Goal: Task Accomplishment & Management: Use online tool/utility

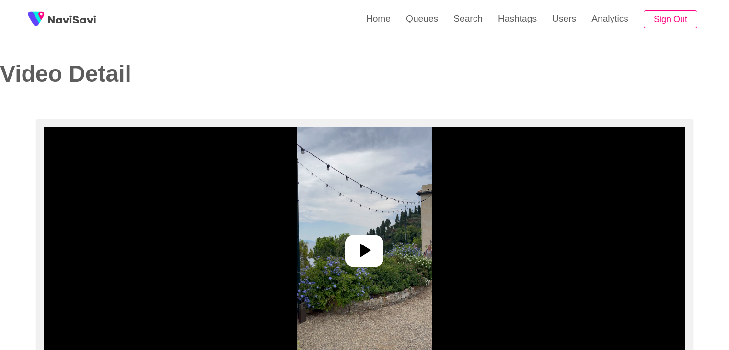
select select "**"
select select "**********"
click at [469, 17] on link "Search" at bounding box center [467, 18] width 45 height 37
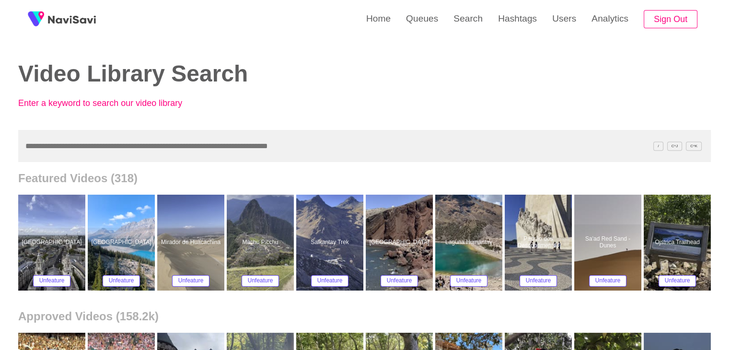
click at [143, 157] on input "text" at bounding box center [364, 146] width 692 height 32
paste input "**********"
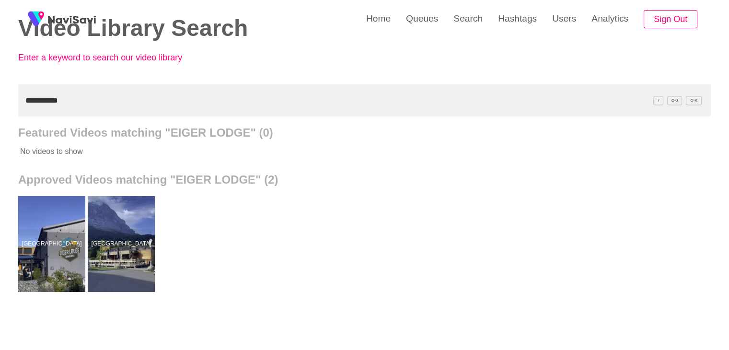
scroll to position [48, 0]
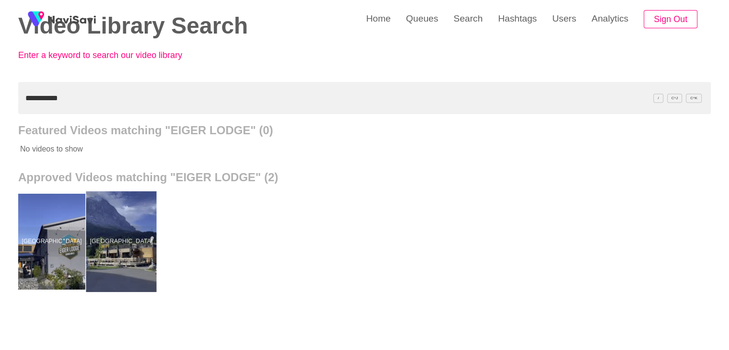
drag, startPoint x: 118, startPoint y: 227, endPoint x: 120, endPoint y: 217, distance: 10.6
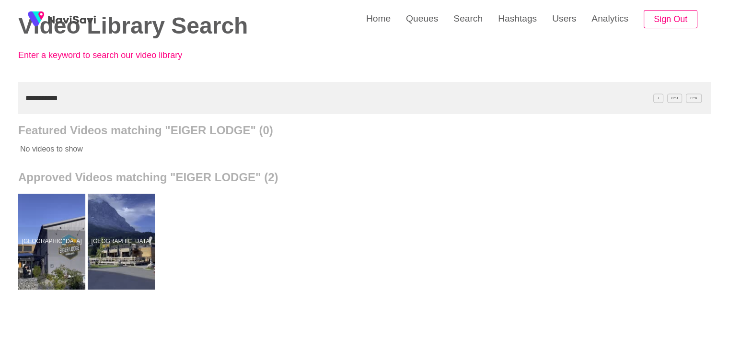
drag, startPoint x: 51, startPoint y: 102, endPoint x: 0, endPoint y: 92, distance: 51.6
click at [0, 98] on div "**********" at bounding box center [364, 217] width 729 height 530
paste input "**"
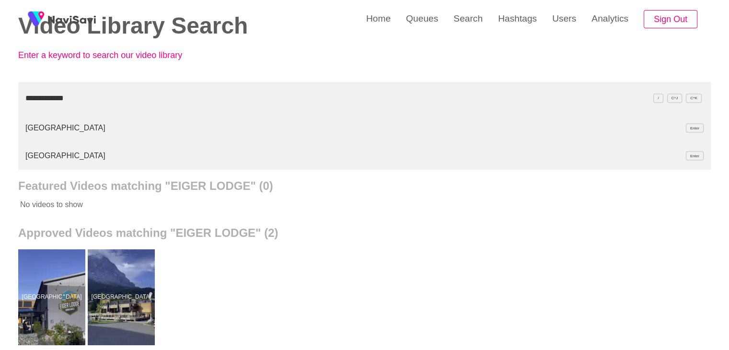
type input "**********"
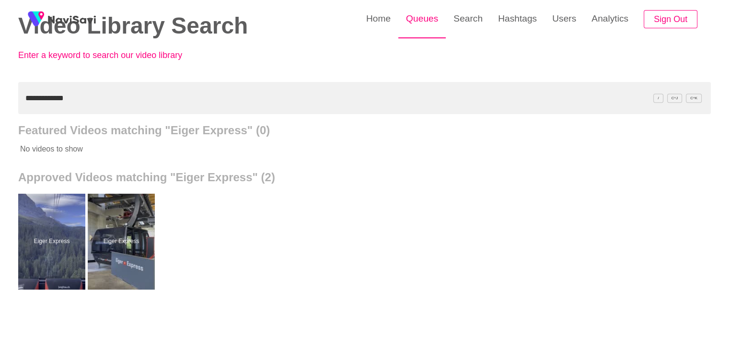
click at [417, 18] on link "Queues" at bounding box center [421, 18] width 47 height 37
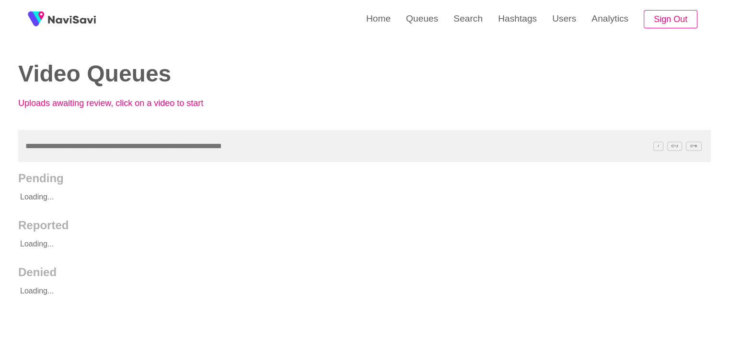
click at [69, 149] on input "text" at bounding box center [364, 146] width 692 height 32
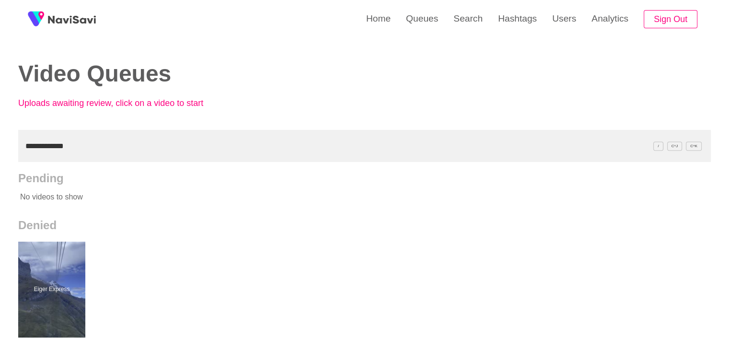
drag, startPoint x: 70, startPoint y: 138, endPoint x: 28, endPoint y: 135, distance: 42.3
click at [0, 140] on div "**********" at bounding box center [364, 265] width 729 height 530
drag, startPoint x: 90, startPoint y: 139, endPoint x: 0, endPoint y: 152, distance: 90.9
click at [0, 153] on div "**********" at bounding box center [364, 265] width 729 height 530
paste input "text"
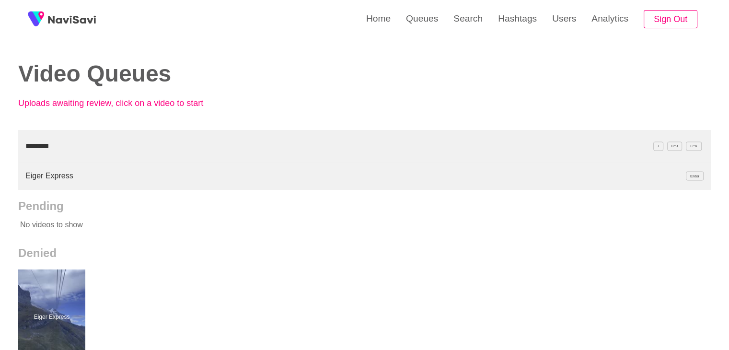
type input "********"
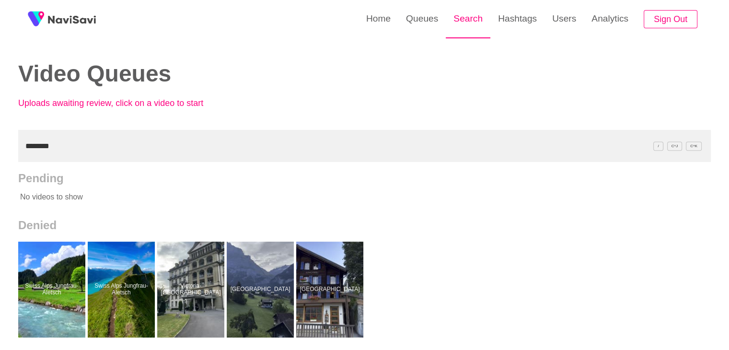
click at [471, 23] on link "Search" at bounding box center [467, 18] width 45 height 37
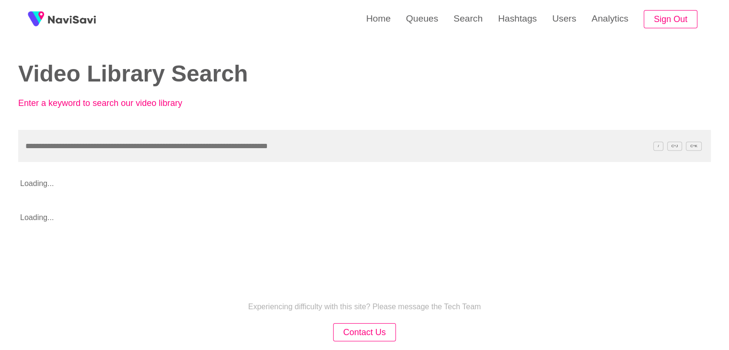
click at [100, 155] on input "text" at bounding box center [364, 146] width 692 height 32
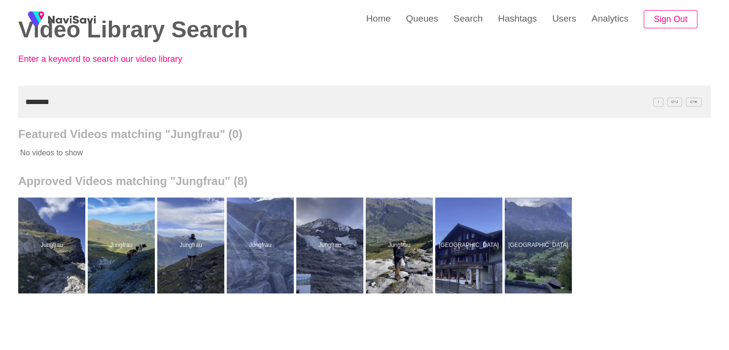
scroll to position [48, 0]
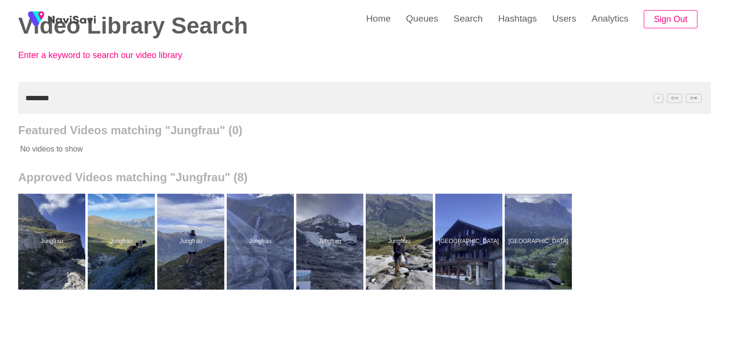
drag, startPoint x: 43, startPoint y: 96, endPoint x: 0, endPoint y: 112, distance: 45.5
click at [0, 113] on div "Home Queues Search Hashtags Users Analytics Sign Out Video Library Search Enter…" at bounding box center [364, 217] width 729 height 530
paste input "**"
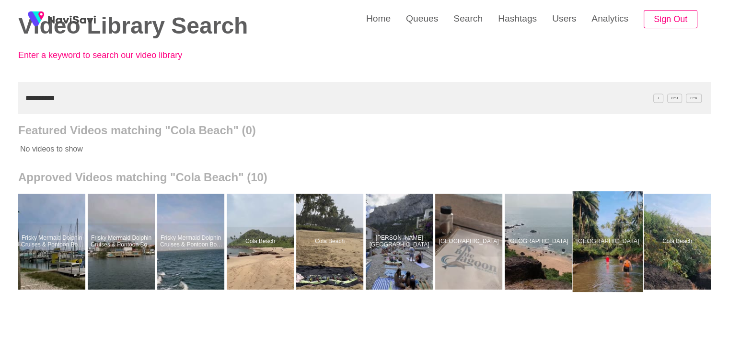
scroll to position [0, 2]
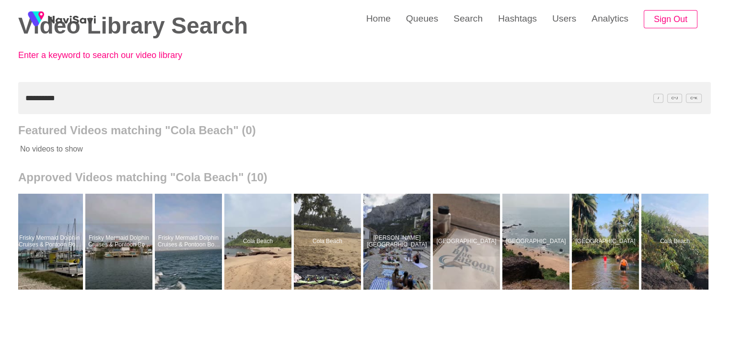
drag, startPoint x: 680, startPoint y: 243, endPoint x: 561, endPoint y: 177, distance: 136.6
drag, startPoint x: 75, startPoint y: 87, endPoint x: 0, endPoint y: 98, distance: 76.0
click at [0, 98] on div "**********" at bounding box center [364, 217] width 729 height 530
paste input "****"
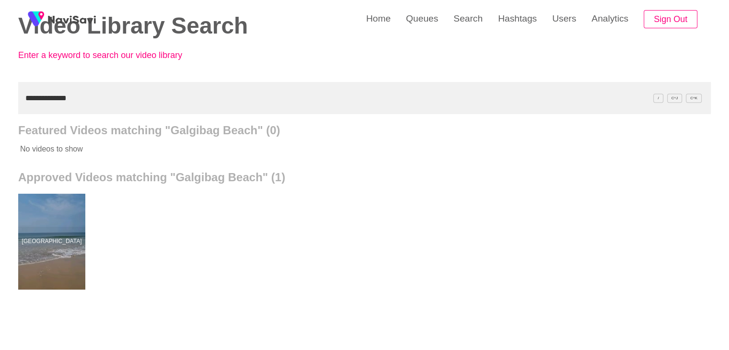
drag, startPoint x: 67, startPoint y: 99, endPoint x: 0, endPoint y: 108, distance: 67.6
click at [0, 108] on div "**********" at bounding box center [364, 217] width 729 height 530
paste input "***"
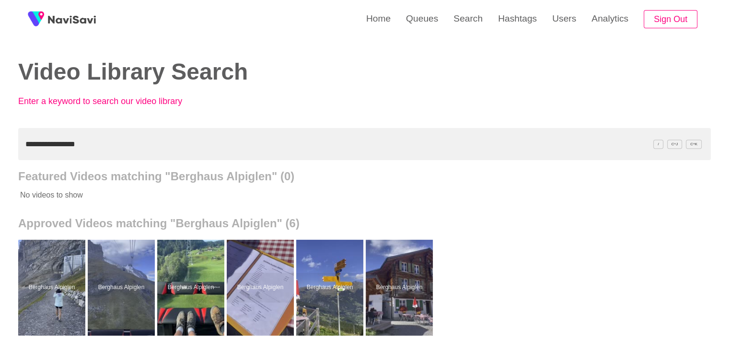
scroll to position [0, 0]
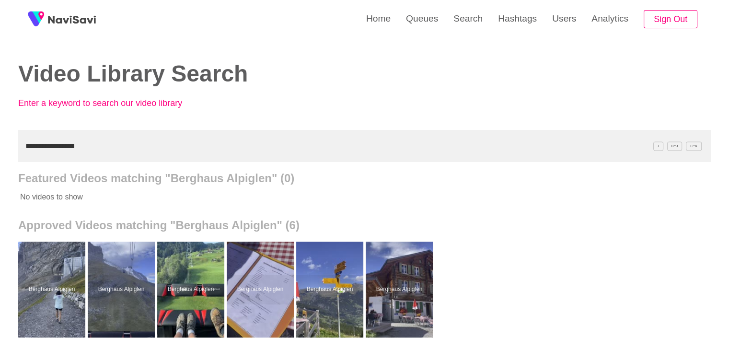
click at [0, 166] on div "**********" at bounding box center [364, 265] width 729 height 530
paste input "text"
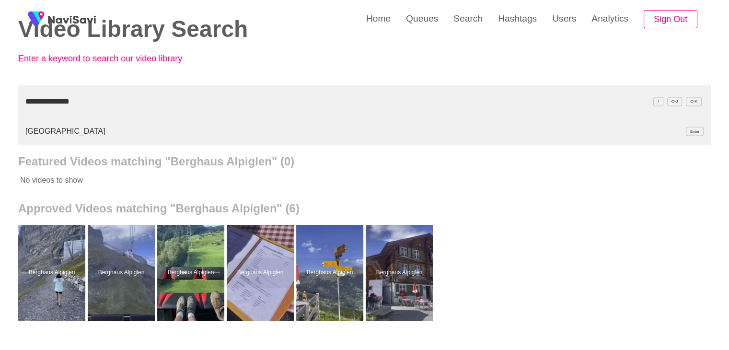
scroll to position [48, 0]
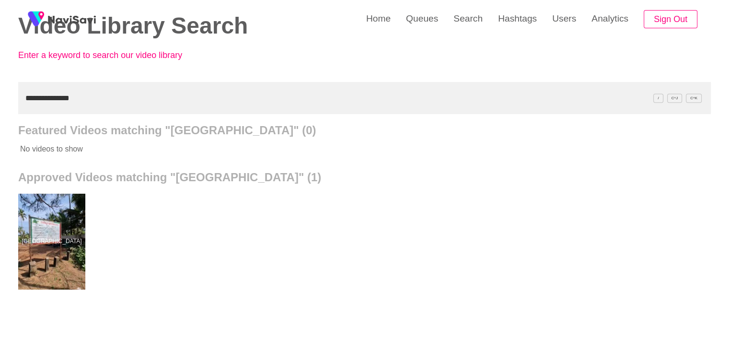
drag, startPoint x: 92, startPoint y: 96, endPoint x: 0, endPoint y: 108, distance: 92.7
click at [0, 108] on div "**********" at bounding box center [364, 217] width 729 height 530
paste input "text"
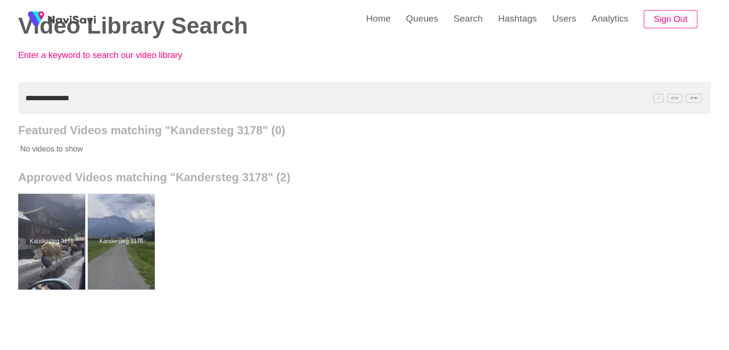
drag, startPoint x: 88, startPoint y: 98, endPoint x: 0, endPoint y: 100, distance: 88.2
click at [0, 102] on div "**********" at bounding box center [364, 217] width 729 height 530
paste input "text"
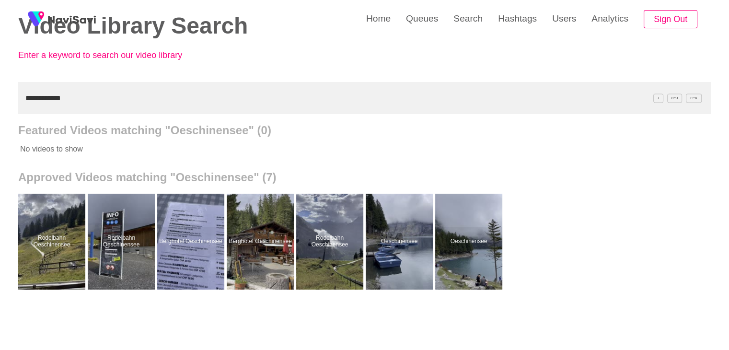
drag, startPoint x: 75, startPoint y: 96, endPoint x: 0, endPoint y: 111, distance: 76.1
click at [0, 112] on div "**********" at bounding box center [364, 217] width 729 height 530
paste input "**********"
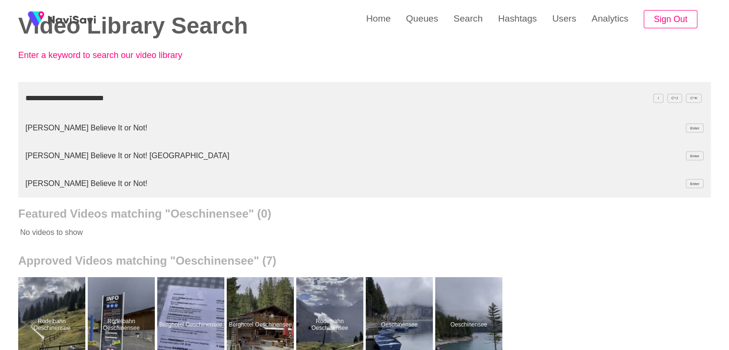
type input "**********"
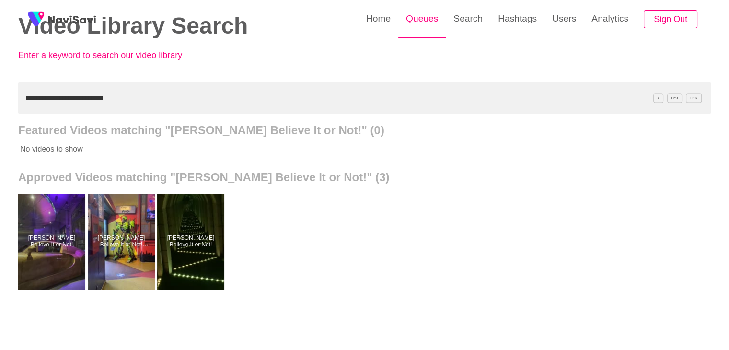
click at [422, 22] on link "Queues" at bounding box center [421, 18] width 47 height 37
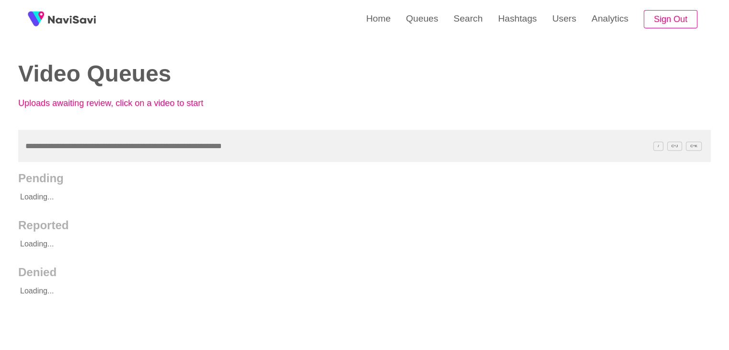
click at [83, 154] on input "text" at bounding box center [364, 146] width 692 height 32
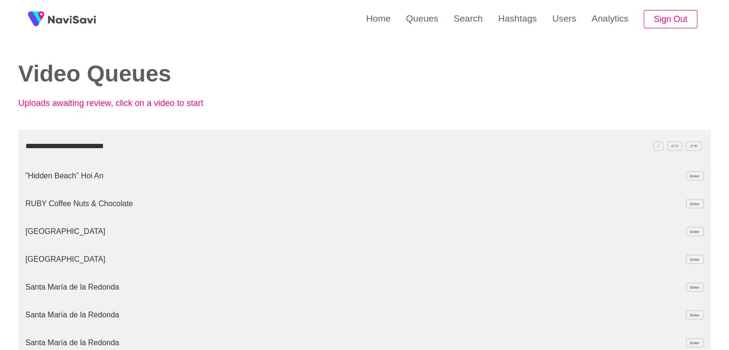
type input "**********"
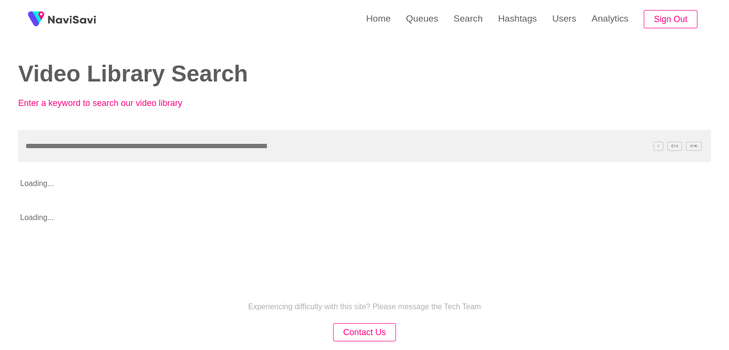
scroll to position [48, 0]
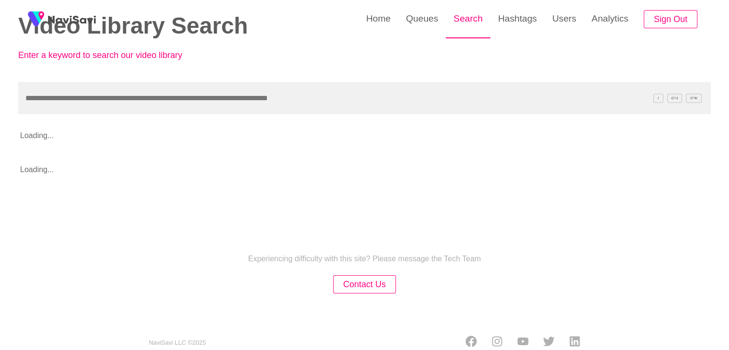
click at [462, 18] on link "Search" at bounding box center [467, 18] width 45 height 37
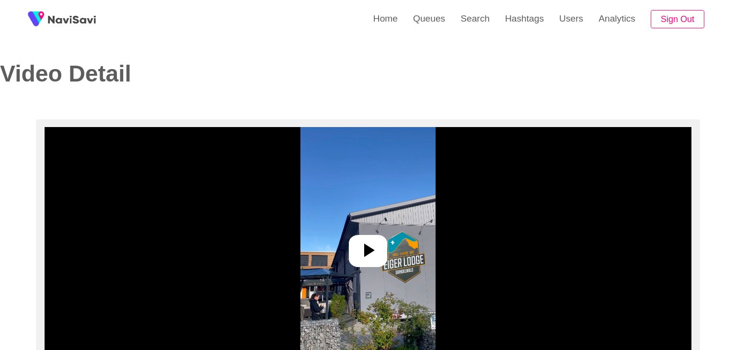
select select "**"
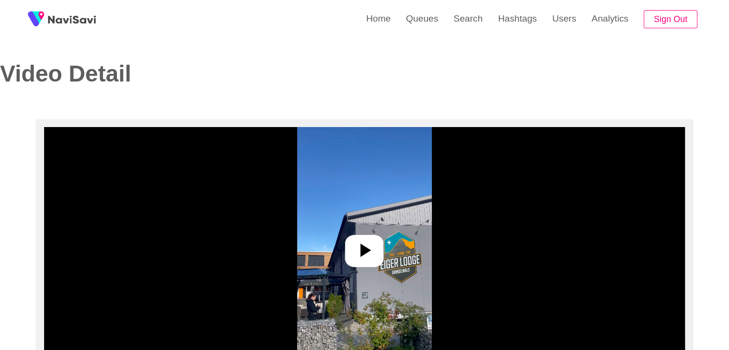
select select "**********"
click at [358, 240] on icon at bounding box center [364, 250] width 23 height 23
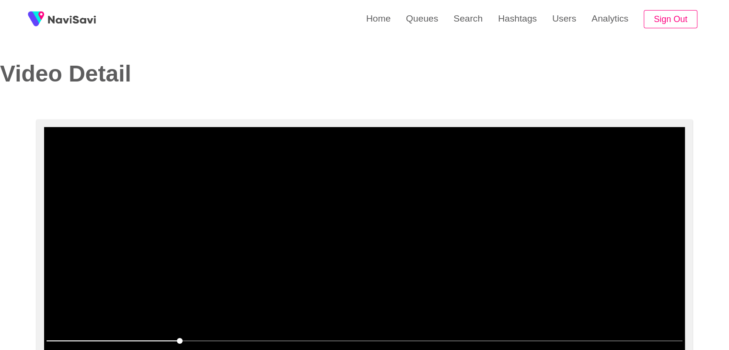
scroll to position [96, 0]
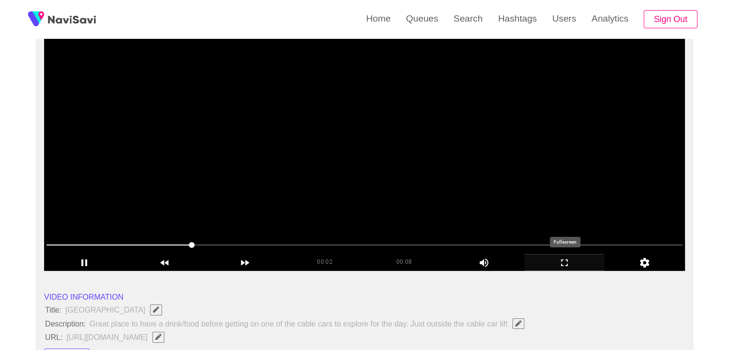
click at [561, 258] on icon "add" at bounding box center [565, 262] width 80 height 11
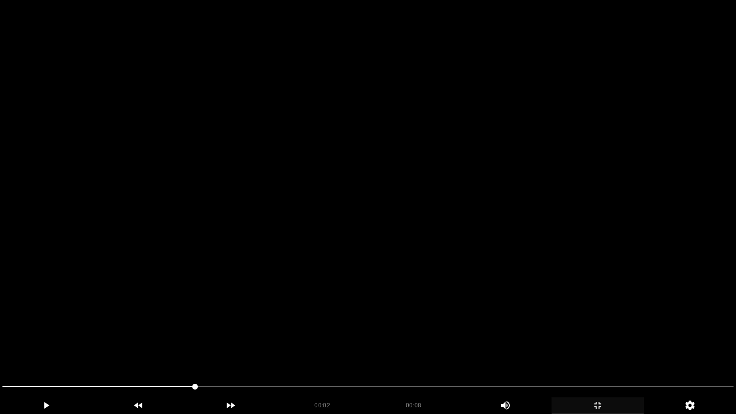
click at [423, 280] on video at bounding box center [368, 207] width 736 height 414
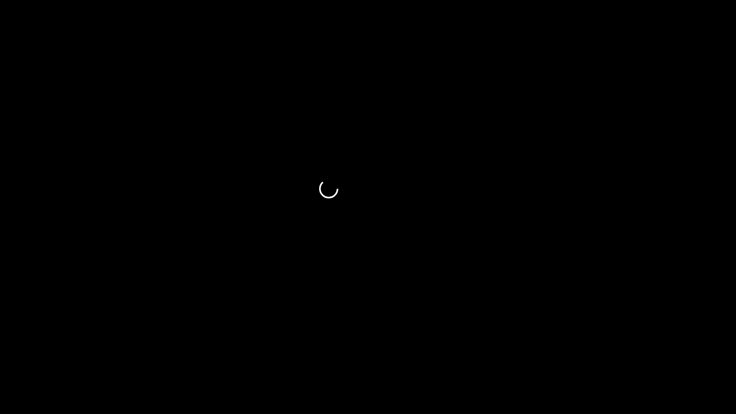
drag, startPoint x: 59, startPoint y: 394, endPoint x: 0, endPoint y: 393, distance: 59.4
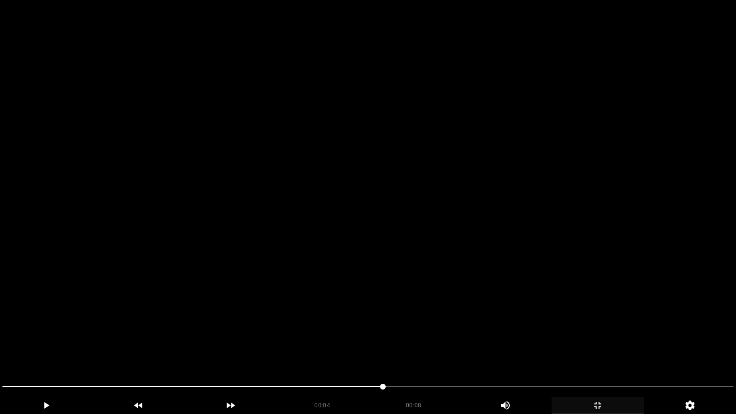
click at [554, 349] on video at bounding box center [368, 207] width 736 height 414
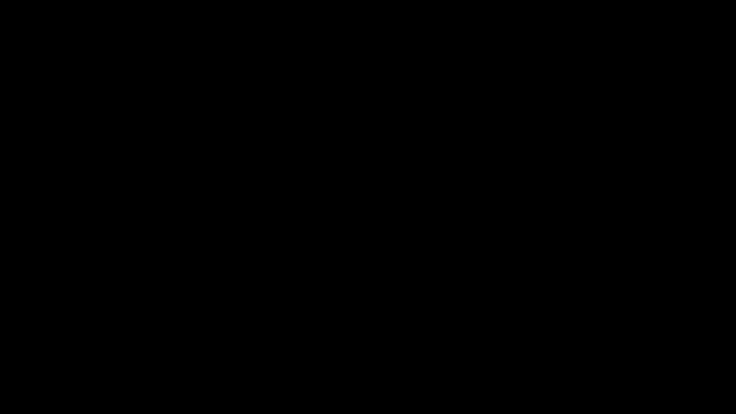
click at [605, 349] on icon "add" at bounding box center [597, 404] width 91 height 11
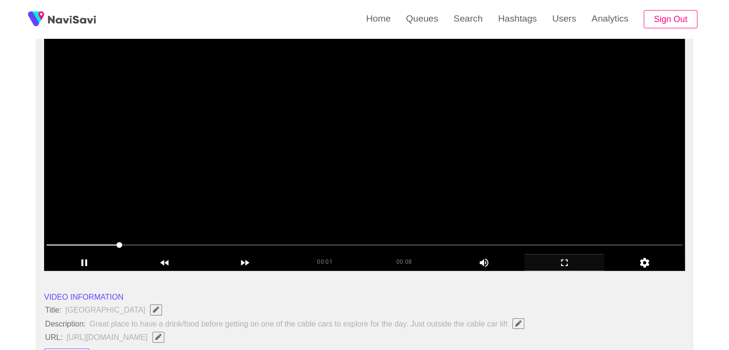
click at [410, 196] on video at bounding box center [364, 151] width 640 height 240
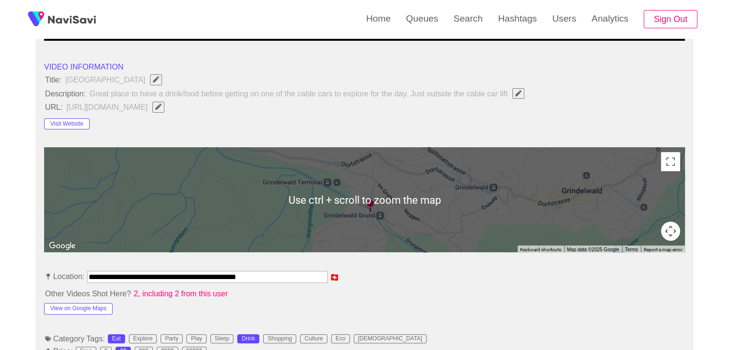
scroll to position [335, 0]
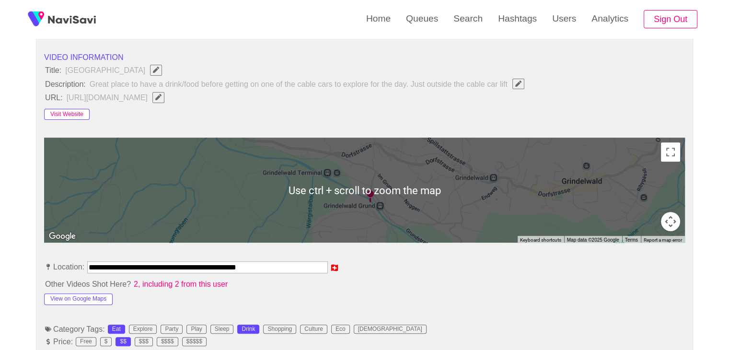
click at [65, 110] on button "Visit Website" at bounding box center [67, 114] width 46 height 11
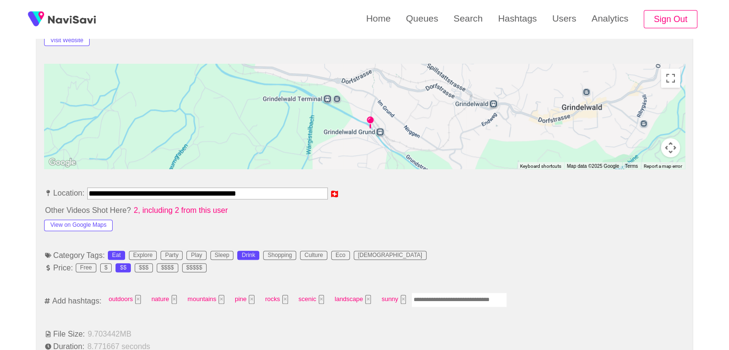
scroll to position [527, 0]
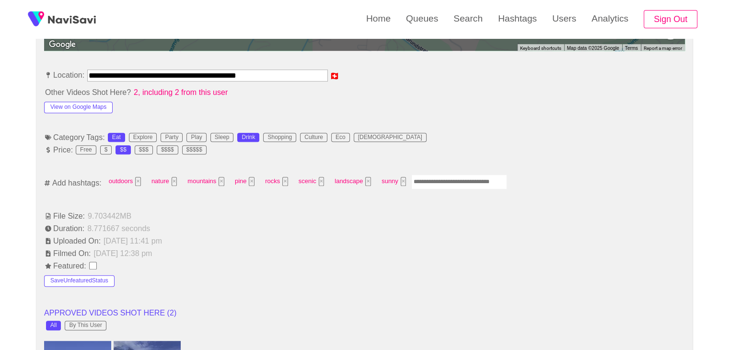
click at [457, 176] on input "Enter tag here and press return" at bounding box center [459, 181] width 96 height 15
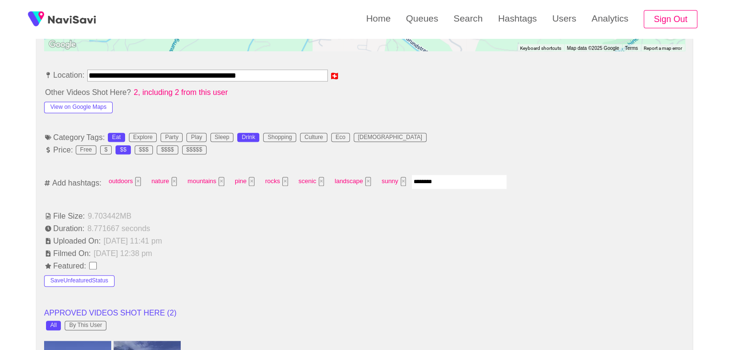
type input "*********"
type input "****"
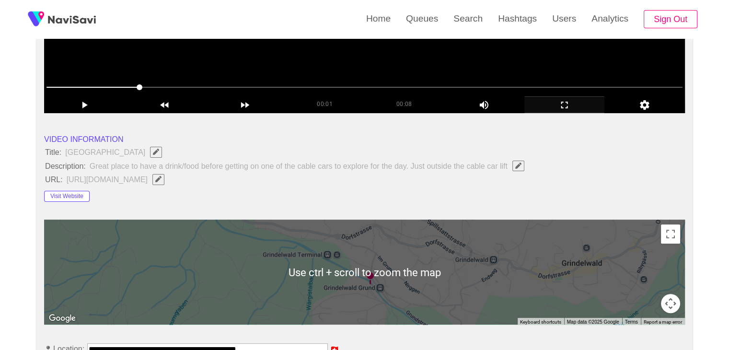
scroll to position [144, 0]
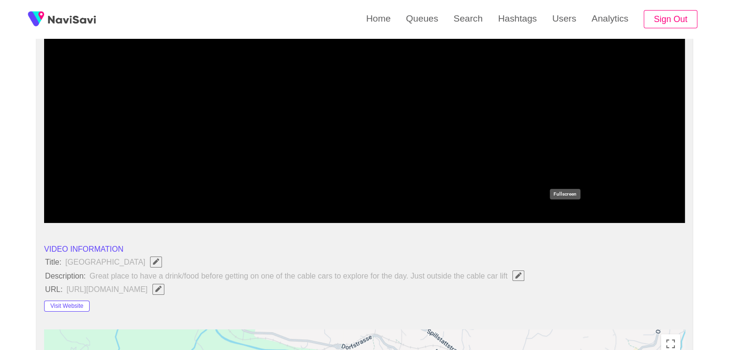
click at [568, 214] on icon "add" at bounding box center [565, 214] width 80 height 11
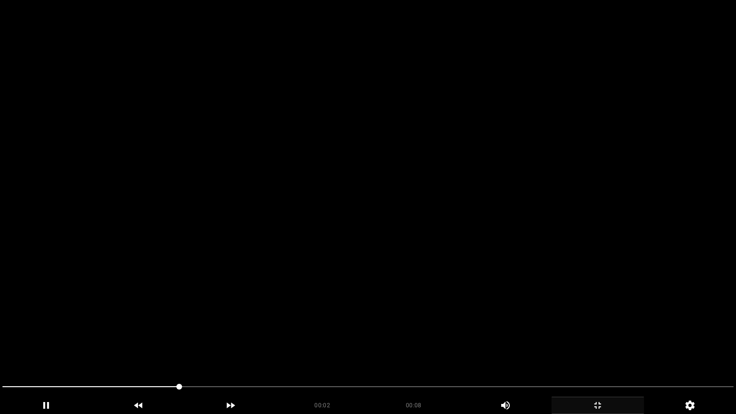
click at [433, 317] on video at bounding box center [368, 207] width 736 height 414
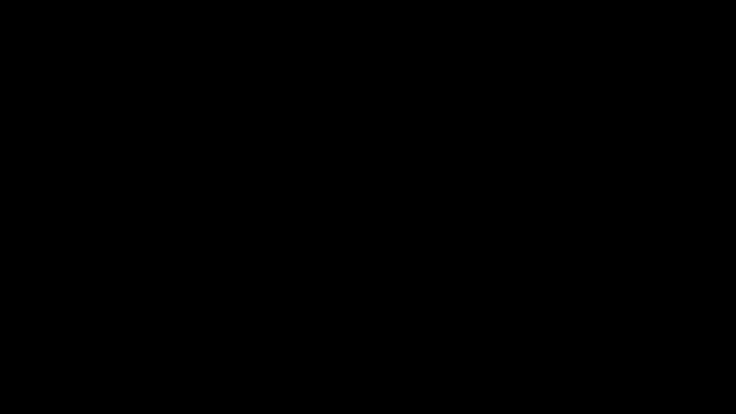
click at [593, 349] on icon "add" at bounding box center [597, 404] width 91 height 11
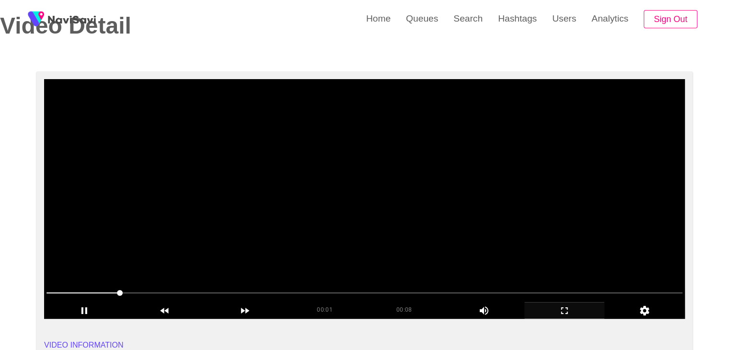
click at [339, 169] on video at bounding box center [364, 199] width 640 height 240
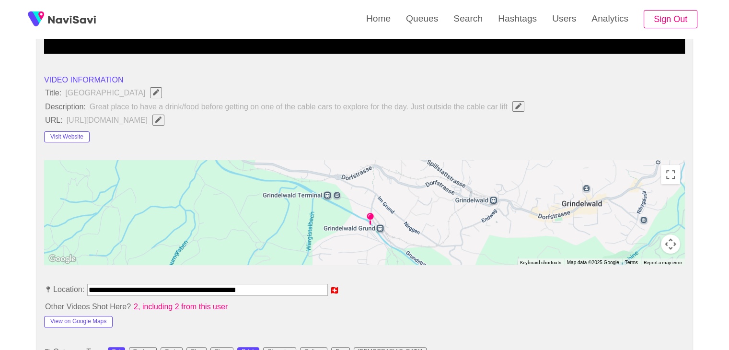
scroll to position [383, 0]
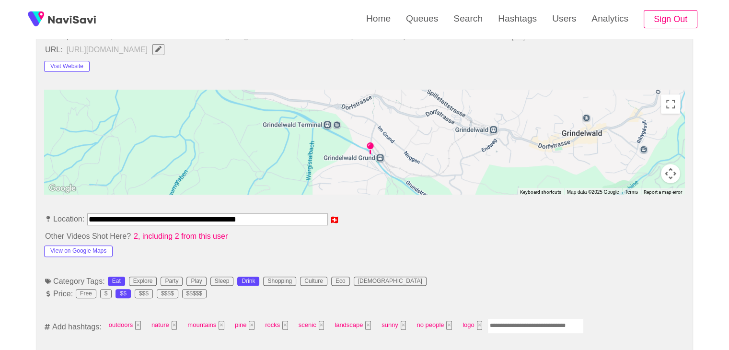
click at [89, 242] on div "View on Google Maps" at bounding box center [108, 248] width 128 height 15
click at [91, 250] on button "View on Google Maps" at bounding box center [78, 250] width 68 height 11
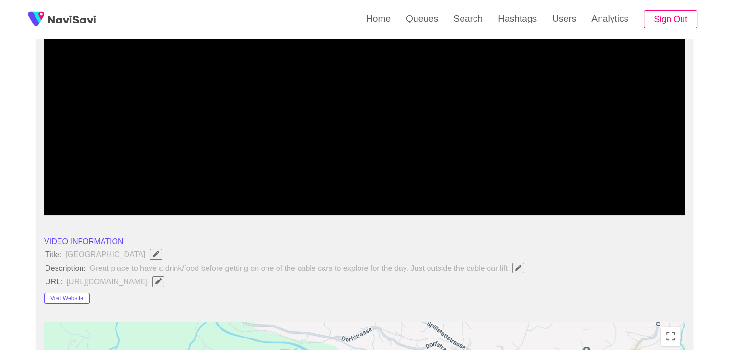
scroll to position [144, 0]
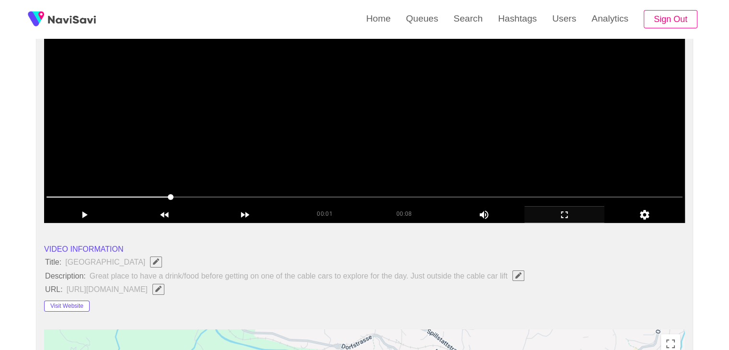
click at [562, 211] on icon "add" at bounding box center [565, 214] width 80 height 11
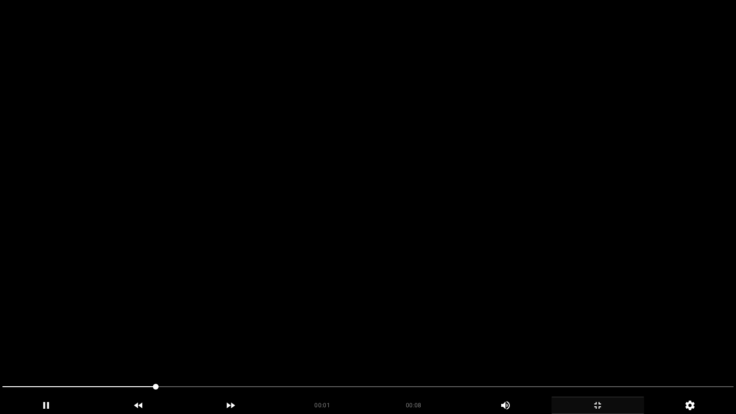
click at [551, 252] on video at bounding box center [368, 207] width 736 height 414
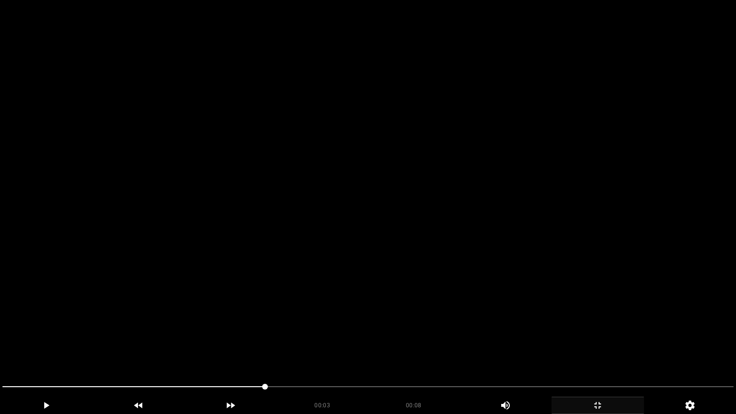
click at [552, 251] on video at bounding box center [368, 207] width 736 height 414
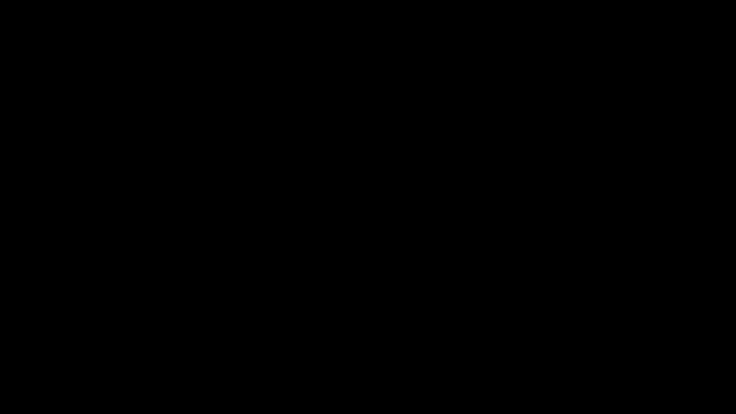
click at [609, 349] on icon "add" at bounding box center [597, 404] width 91 height 11
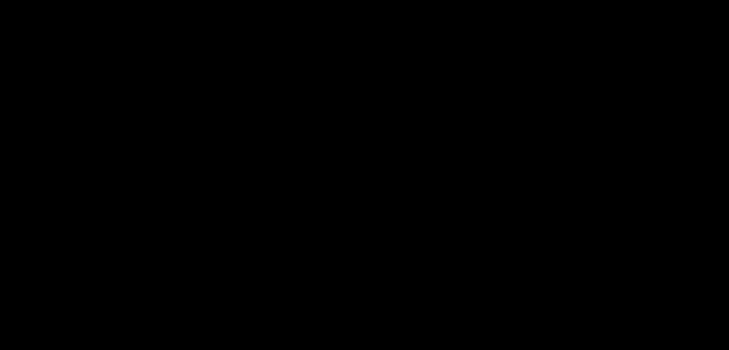
scroll to position [527, 0]
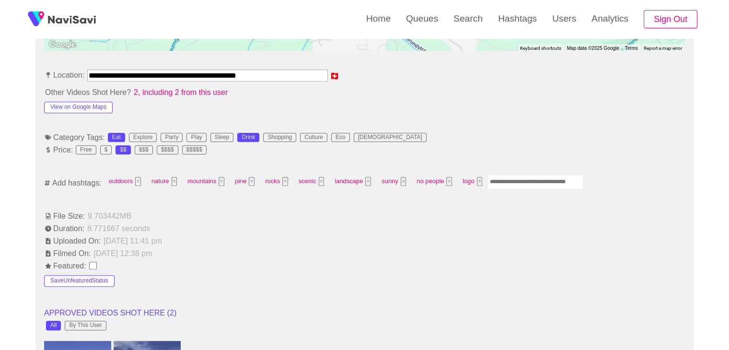
click at [515, 180] on input "Enter tag here and press return" at bounding box center [535, 181] width 96 height 15
type input "***"
type input "*"
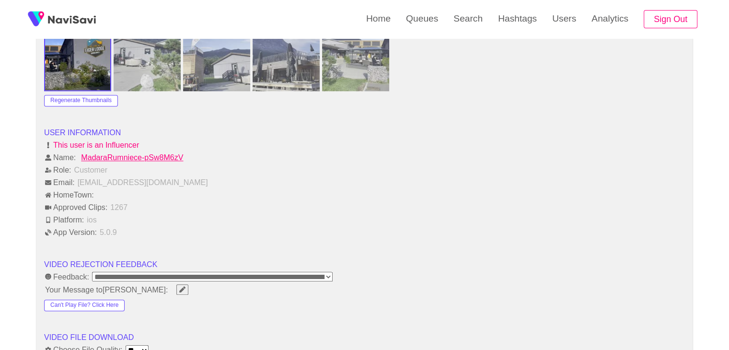
scroll to position [1150, 0]
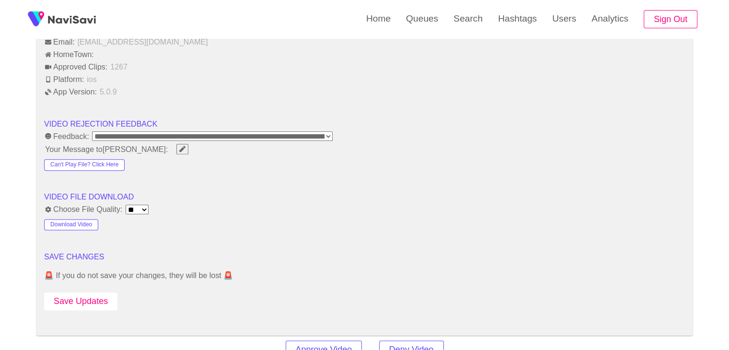
click at [94, 297] on button "Save Updates" at bounding box center [80, 301] width 73 height 18
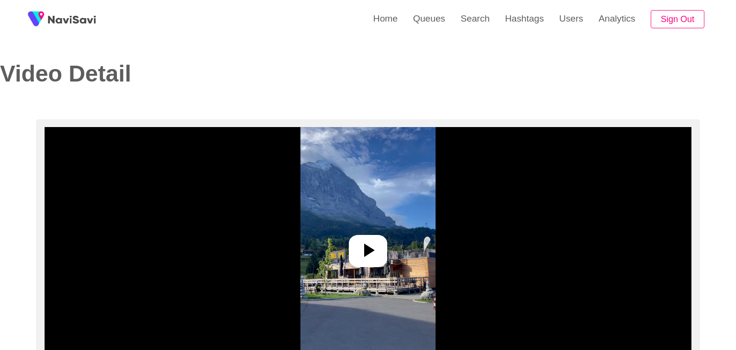
select select "**********"
select select "**"
click at [361, 251] on icon at bounding box center [365, 249] width 11 height 13
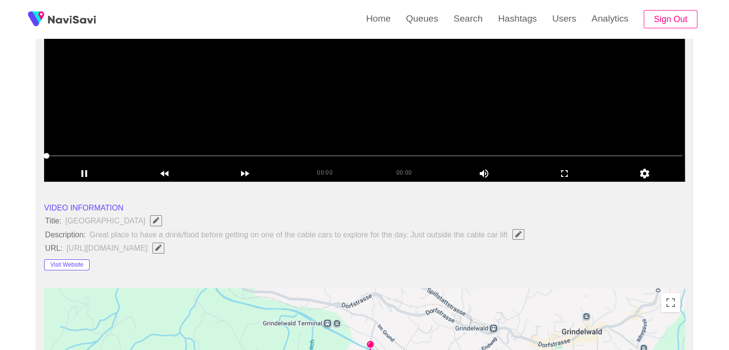
scroll to position [192, 0]
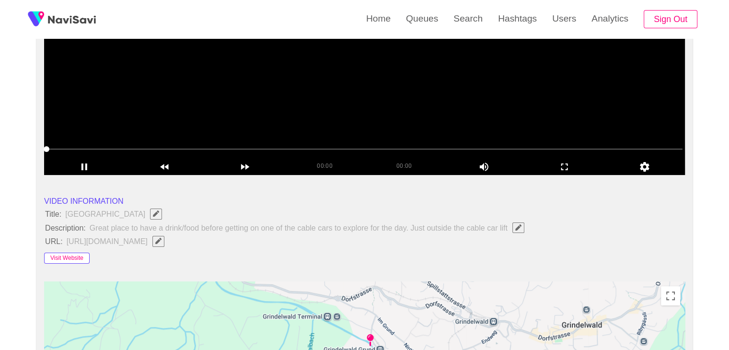
click at [80, 257] on button "Visit Website" at bounding box center [67, 257] width 46 height 11
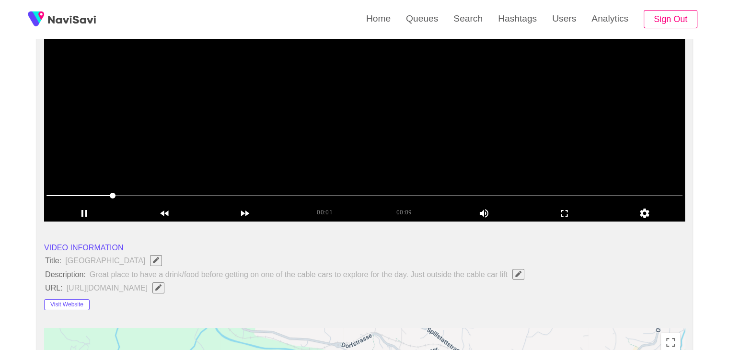
scroll to position [144, 0]
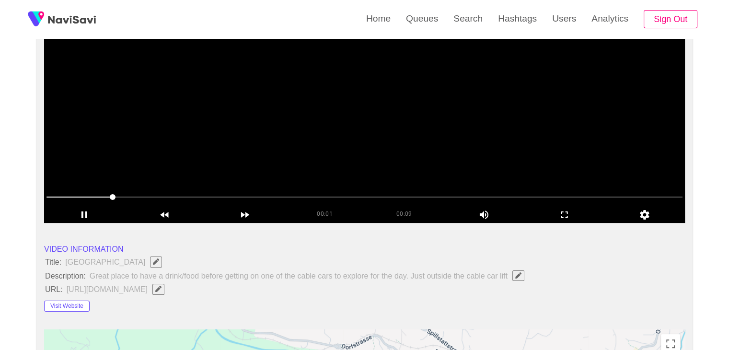
click at [417, 153] on video at bounding box center [364, 103] width 640 height 240
click at [547, 209] on icon "add" at bounding box center [565, 214] width 80 height 11
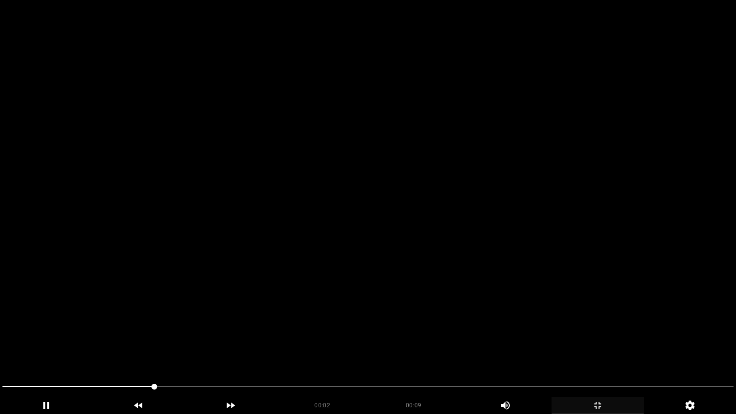
click at [452, 255] on video at bounding box center [368, 207] width 736 height 414
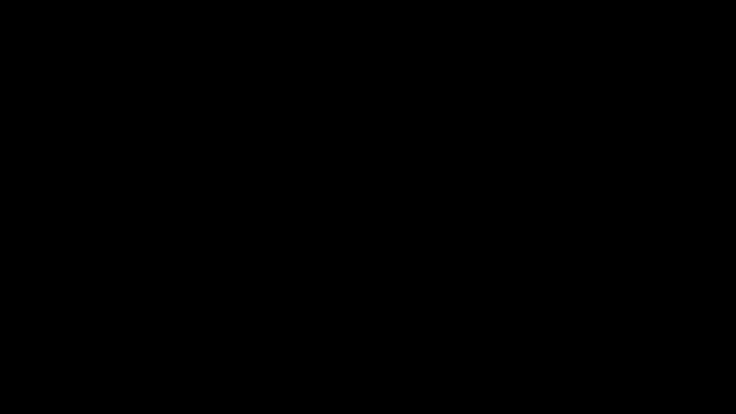
click at [608, 349] on icon "add" at bounding box center [597, 404] width 91 height 11
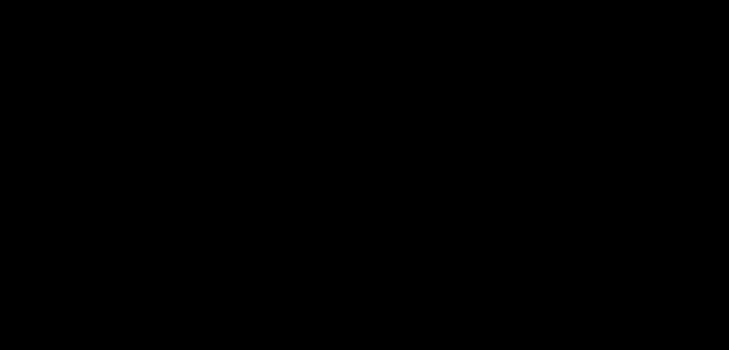
scroll to position [479, 0]
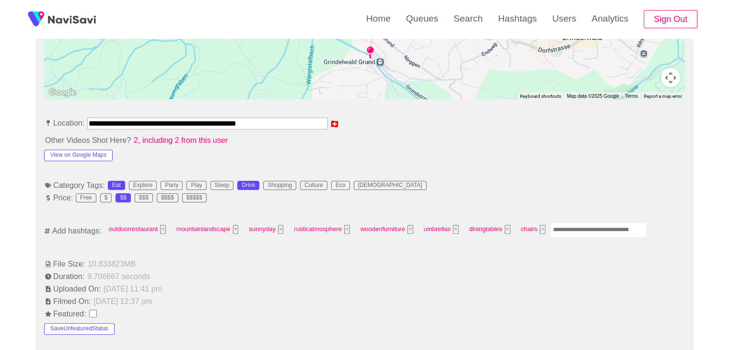
click at [597, 228] on input "Enter tag here and press return" at bounding box center [598, 229] width 96 height 15
type input "*********"
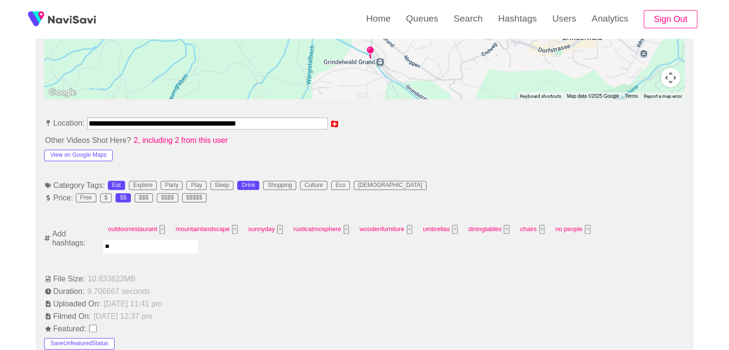
type input "***"
type input "****"
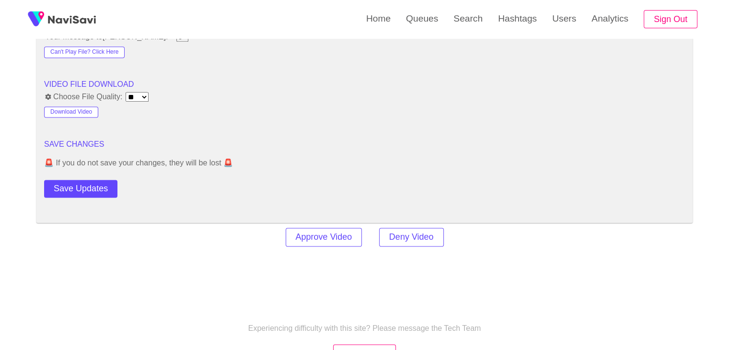
scroll to position [1293, 0]
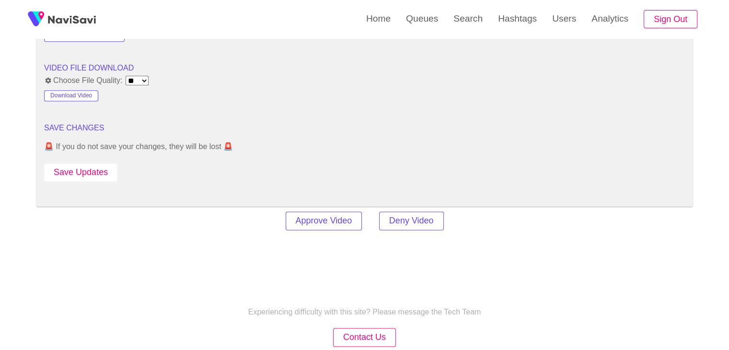
click at [80, 164] on button "Save Updates" at bounding box center [80, 172] width 73 height 18
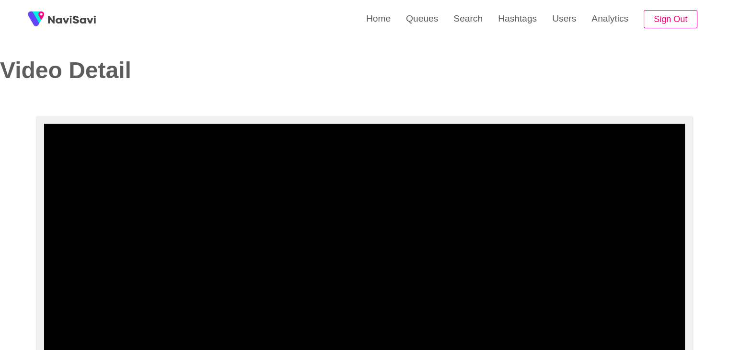
scroll to position [0, 0]
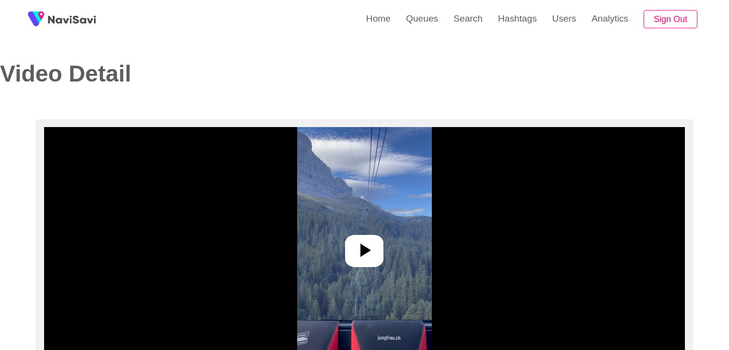
select select "**********"
select select "**"
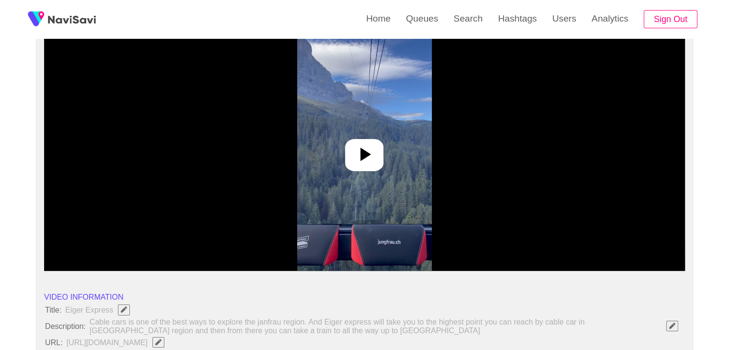
click at [365, 176] on img at bounding box center [364, 151] width 135 height 240
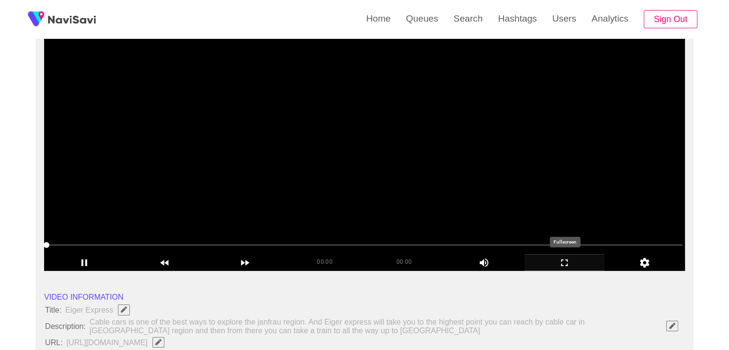
click at [579, 265] on icon "add" at bounding box center [565, 262] width 80 height 11
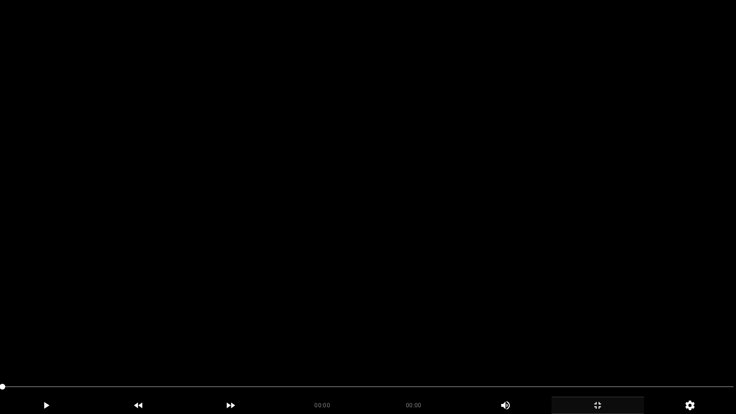
click at [481, 245] on video at bounding box center [368, 207] width 736 height 414
click at [441, 312] on video at bounding box center [368, 207] width 736 height 414
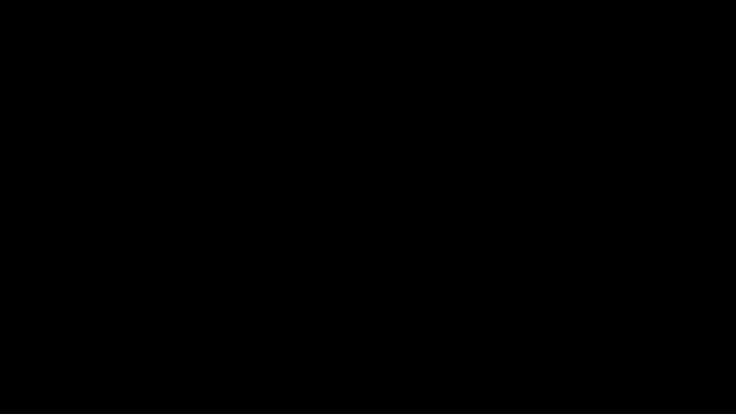
click at [593, 349] on div "add" at bounding box center [597, 405] width 92 height 17
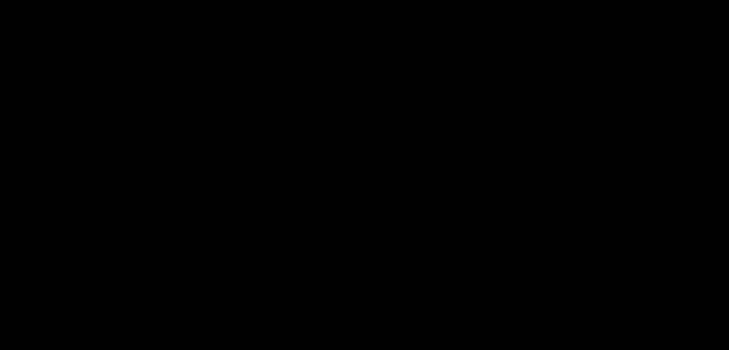
scroll to position [192, 0]
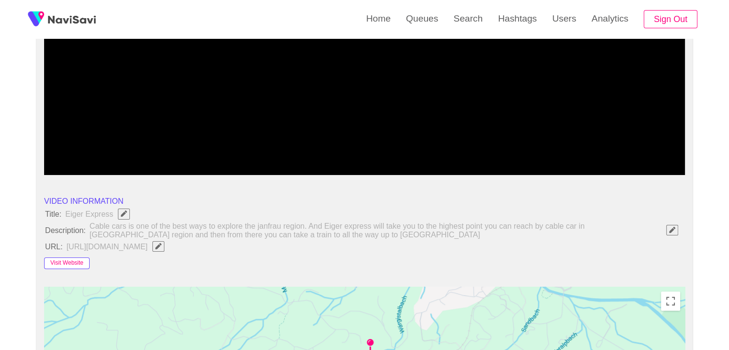
click at [83, 259] on button "Visit Website" at bounding box center [67, 262] width 46 height 11
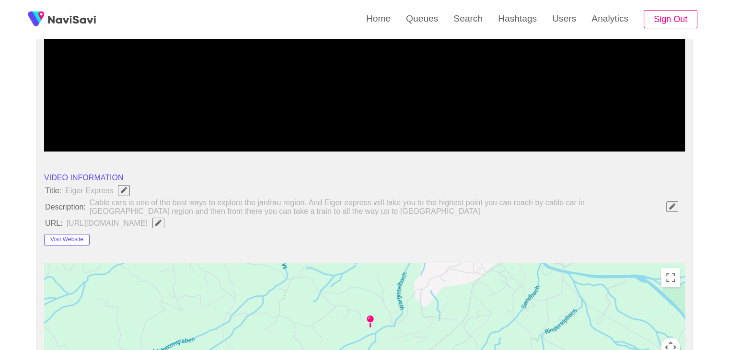
scroll to position [335, 0]
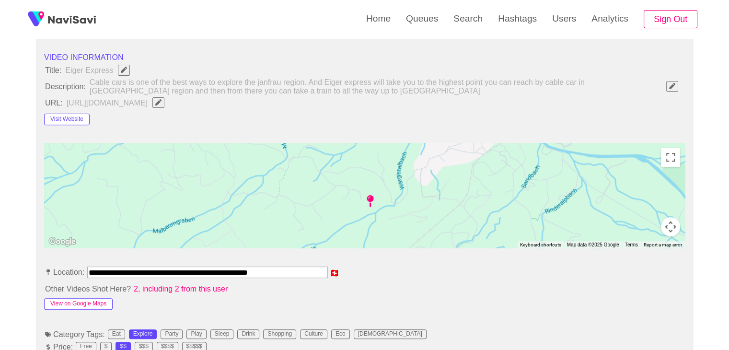
click at [82, 303] on button "View on Google Maps" at bounding box center [78, 303] width 68 height 11
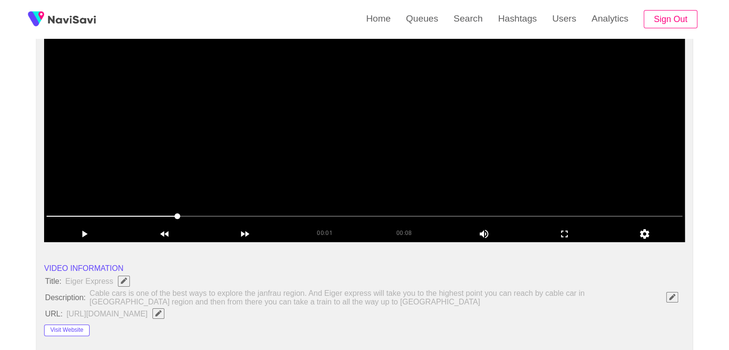
scroll to position [192, 0]
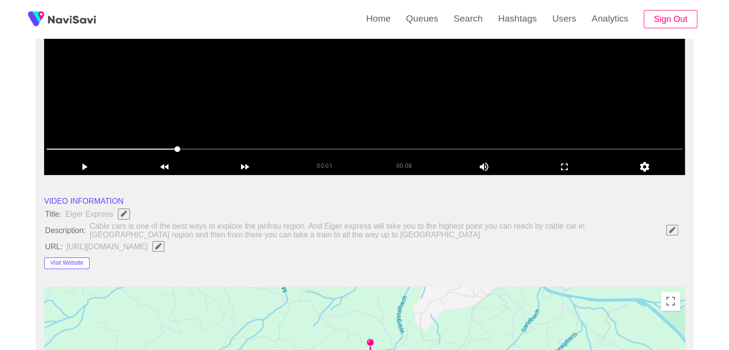
click at [356, 76] on video at bounding box center [364, 55] width 640 height 240
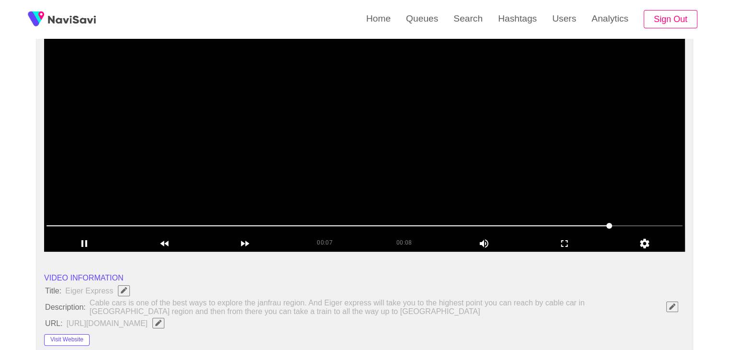
scroll to position [96, 0]
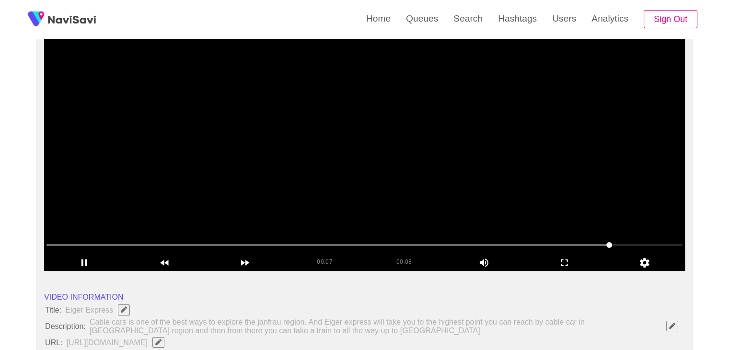
drag, startPoint x: 561, startPoint y: 261, endPoint x: 462, endPoint y: 308, distance: 110.1
click at [561, 262] on icon "add" at bounding box center [565, 262] width 80 height 11
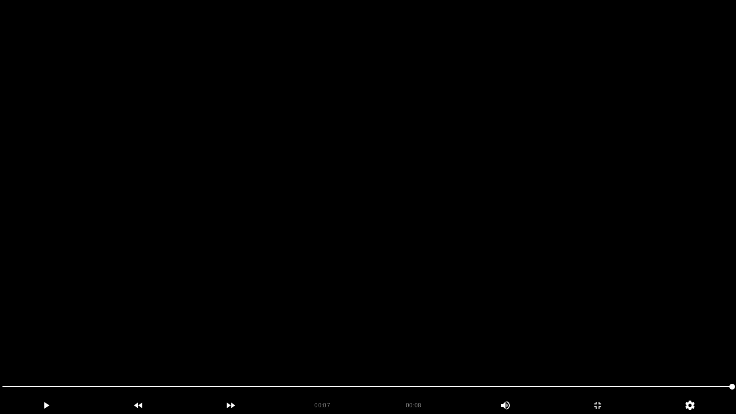
click at [0, 349] on div "00:07 00:08 Picture In Picture 1" at bounding box center [368, 396] width 736 height 35
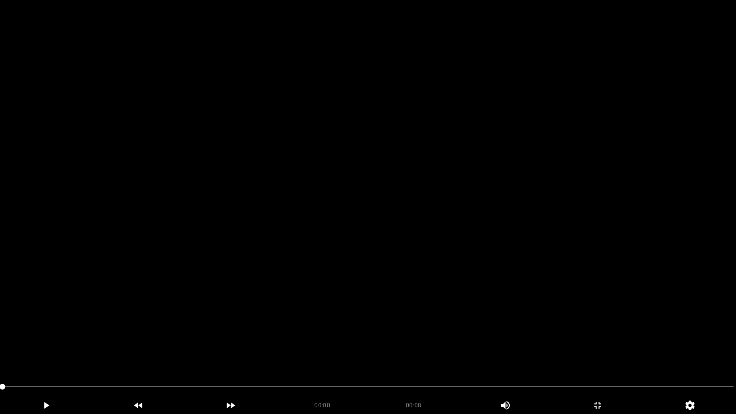
click at [333, 296] on video at bounding box center [368, 207] width 736 height 414
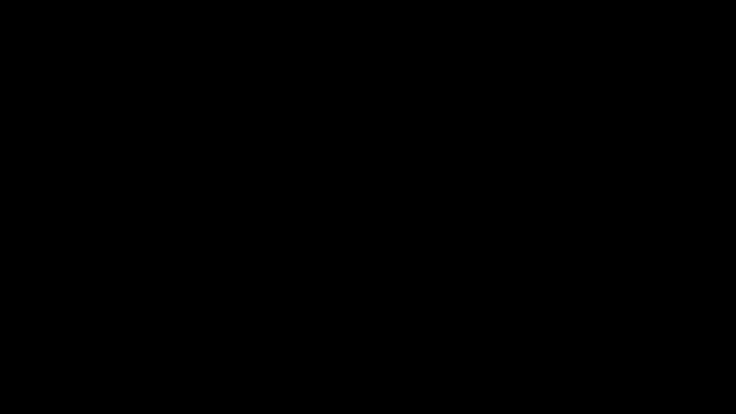
click at [604, 349] on icon "add" at bounding box center [597, 404] width 91 height 11
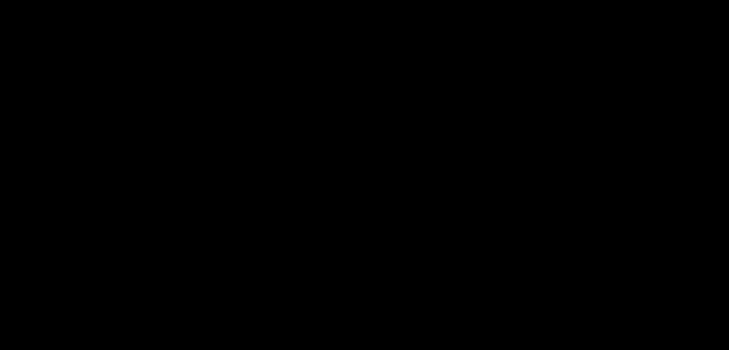
scroll to position [431, 0]
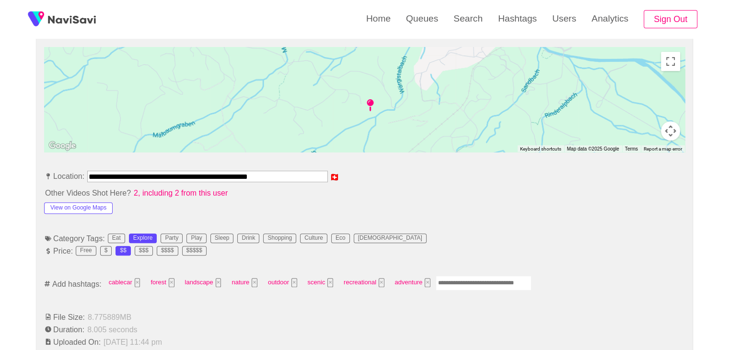
click at [459, 278] on input "Enter tag here and press return" at bounding box center [483, 282] width 96 height 15
type input "*********"
click at [86, 208] on button "View on Google Maps" at bounding box center [78, 207] width 68 height 11
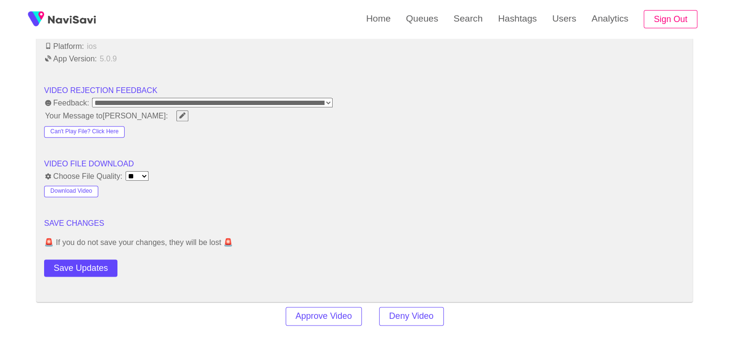
scroll to position [1198, 0]
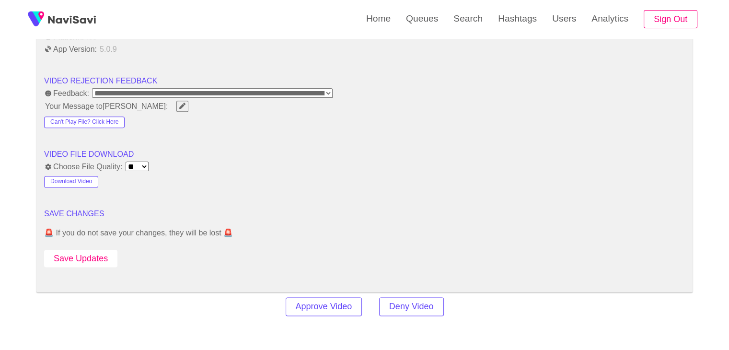
click at [107, 250] on button "Save Updates" at bounding box center [80, 259] width 73 height 18
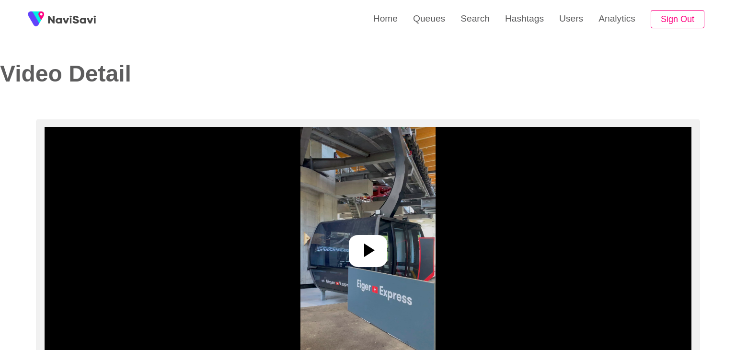
select select "**"
select select "**********"
click at [376, 257] on icon at bounding box center [364, 250] width 23 height 23
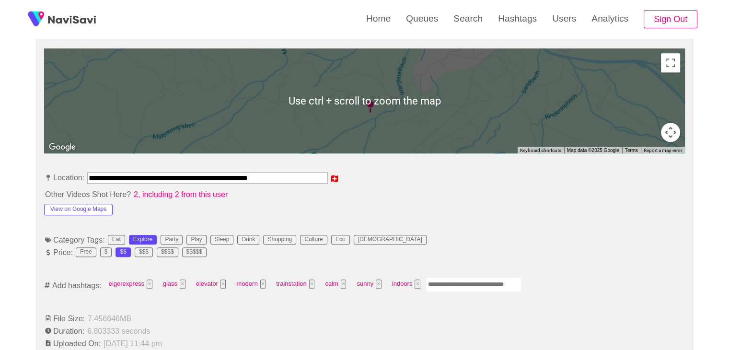
scroll to position [431, 0]
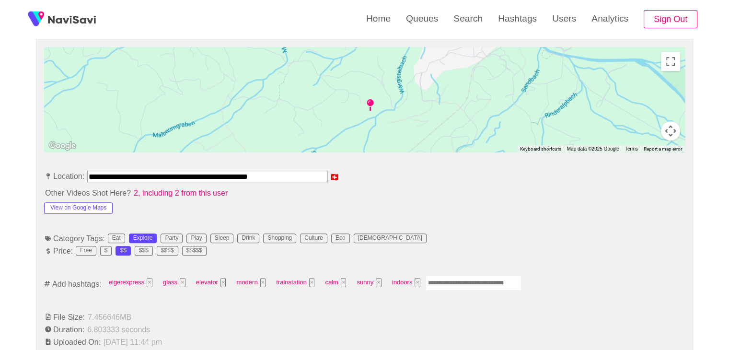
click at [458, 281] on input "Enter tag here and press return" at bounding box center [473, 282] width 96 height 15
type input "*********"
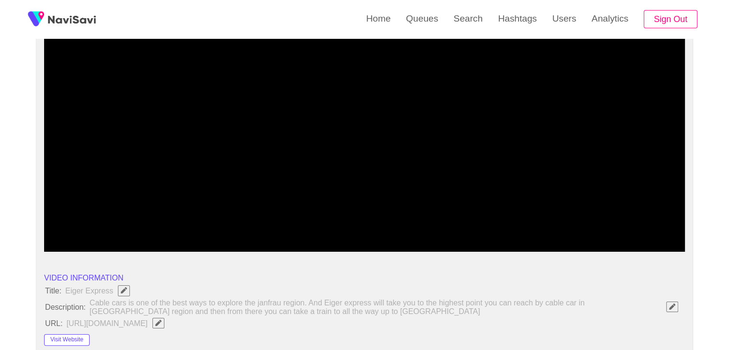
scroll to position [96, 0]
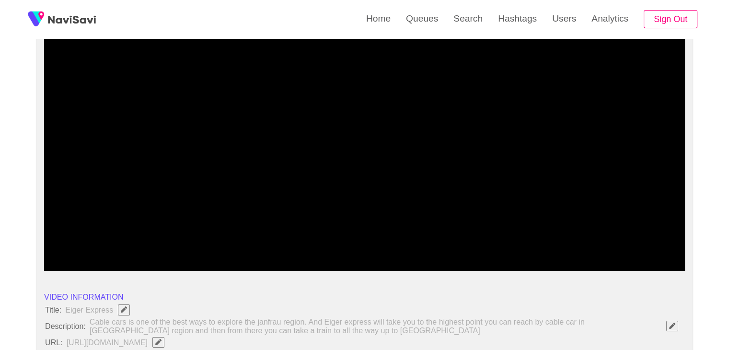
drag, startPoint x: 19, startPoint y: 262, endPoint x: 0, endPoint y: 261, distance: 19.2
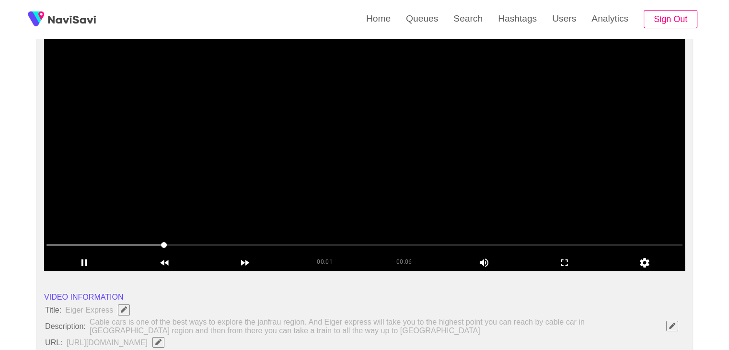
click at [567, 251] on span at bounding box center [364, 244] width 636 height 15
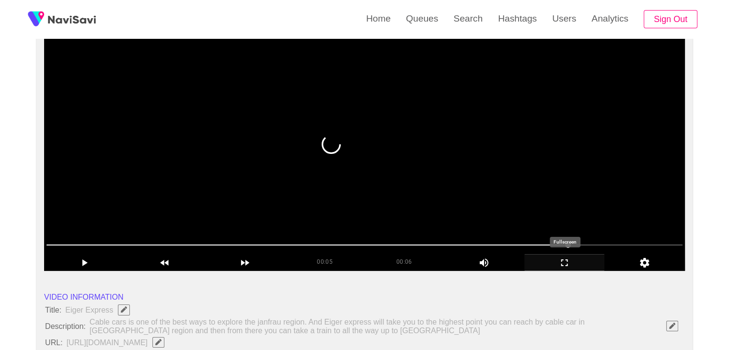
click at [577, 261] on icon "add" at bounding box center [565, 262] width 80 height 11
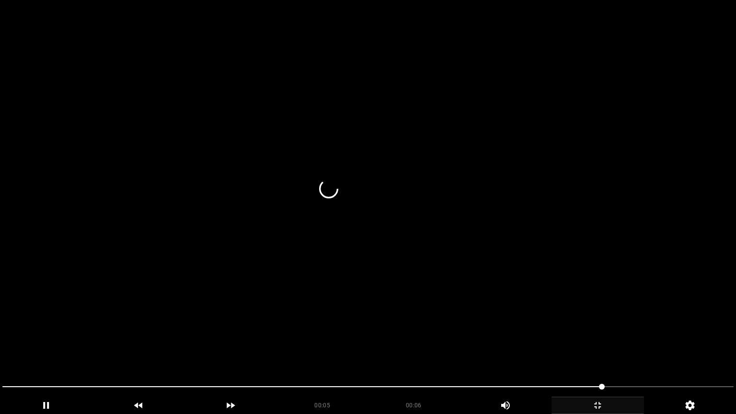
click at [219, 332] on video at bounding box center [368, 207] width 736 height 414
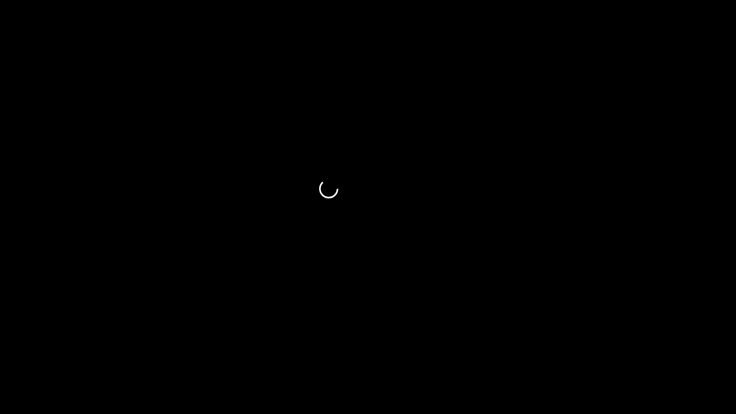
drag, startPoint x: 61, startPoint y: 394, endPoint x: 10, endPoint y: 397, distance: 51.3
click at [385, 313] on video at bounding box center [368, 207] width 736 height 414
click at [526, 349] on div "00:06 00:06 Picture In Picture 1" at bounding box center [368, 396] width 736 height 35
click at [598, 349] on icon "add" at bounding box center [597, 405] width 7 height 7
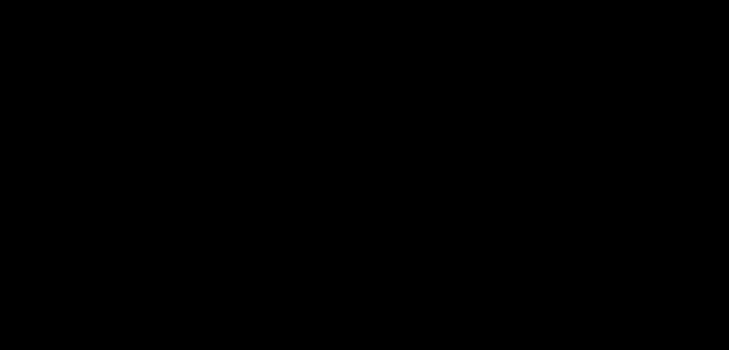
scroll to position [431, 0]
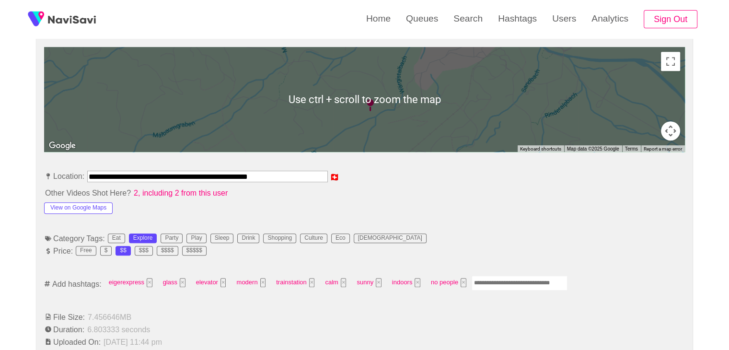
click at [493, 280] on input "Enter tag here and press return" at bounding box center [519, 282] width 96 height 15
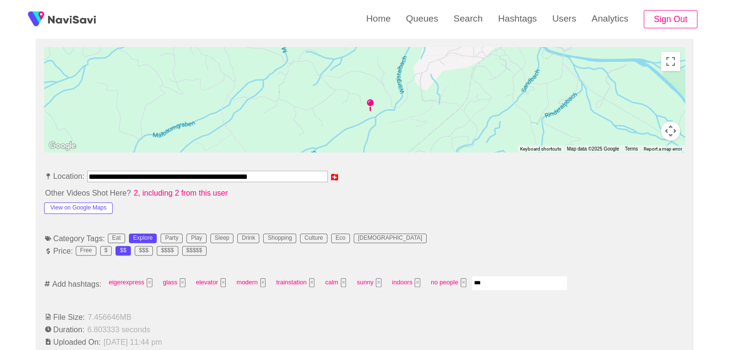
type input "****"
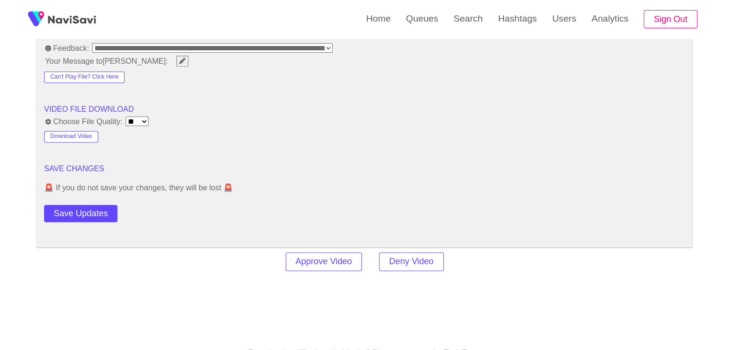
scroll to position [1245, 0]
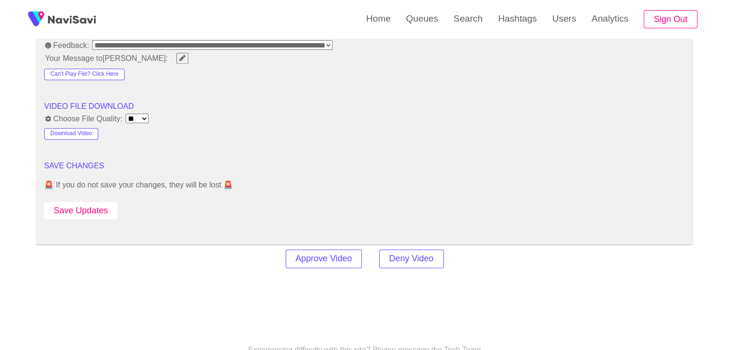
click at [96, 208] on button "Save Updates" at bounding box center [80, 211] width 73 height 18
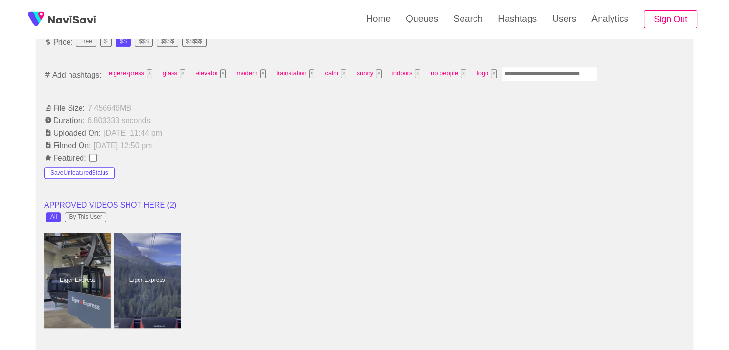
scroll to position [623, 0]
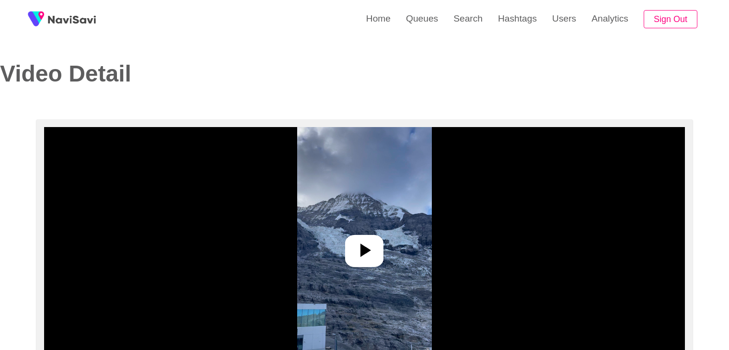
select select "**********"
select select "**"
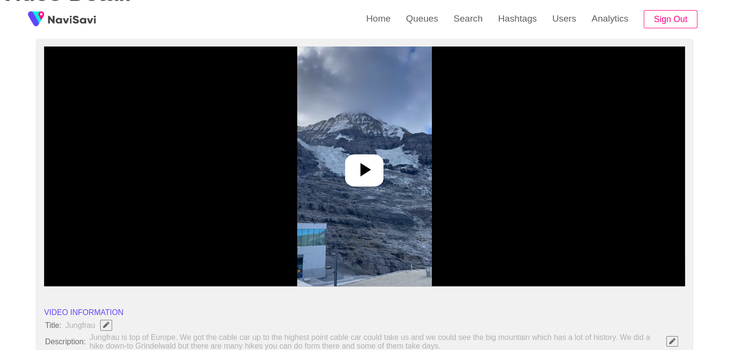
scroll to position [96, 0]
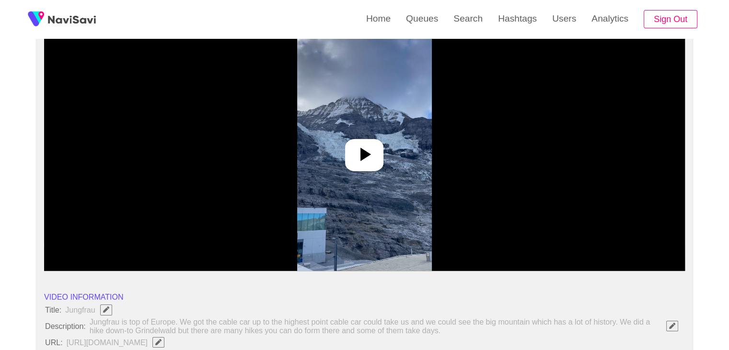
click at [375, 145] on icon at bounding box center [364, 154] width 23 height 23
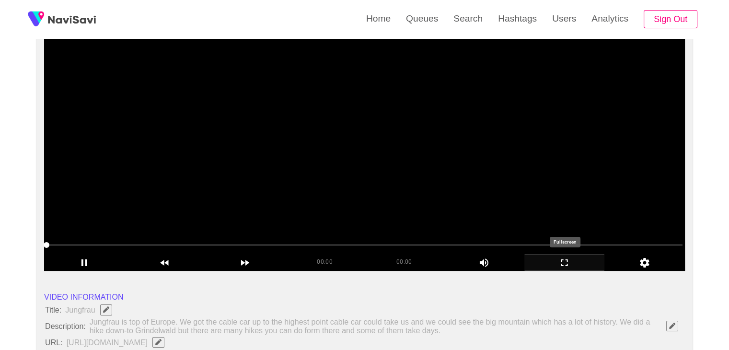
click at [574, 262] on icon "add" at bounding box center [565, 262] width 80 height 11
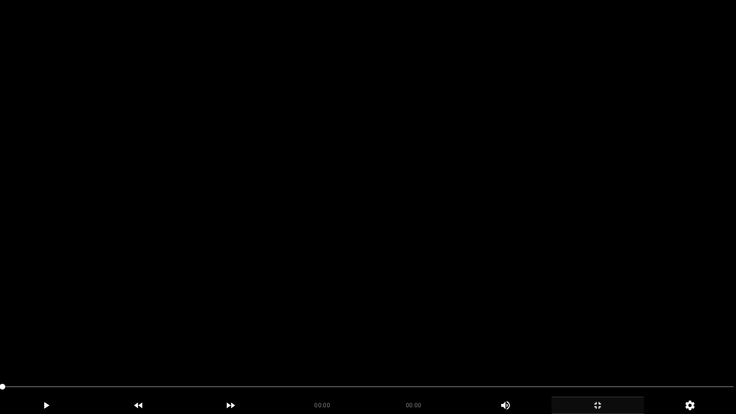
click at [475, 270] on video at bounding box center [368, 207] width 736 height 414
click at [481, 210] on video at bounding box center [368, 207] width 736 height 414
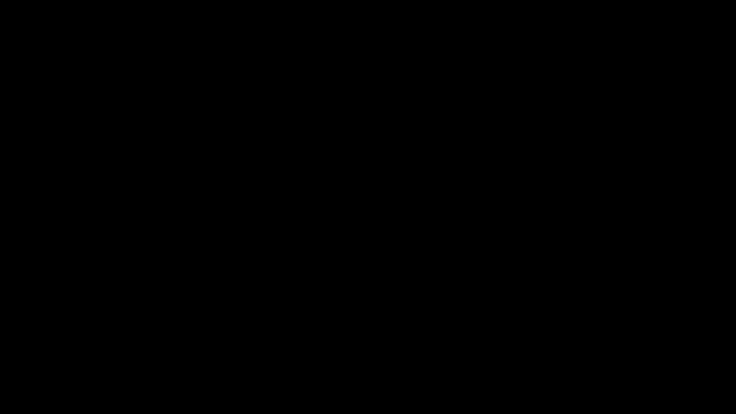
click at [598, 349] on icon "add" at bounding box center [597, 404] width 91 height 11
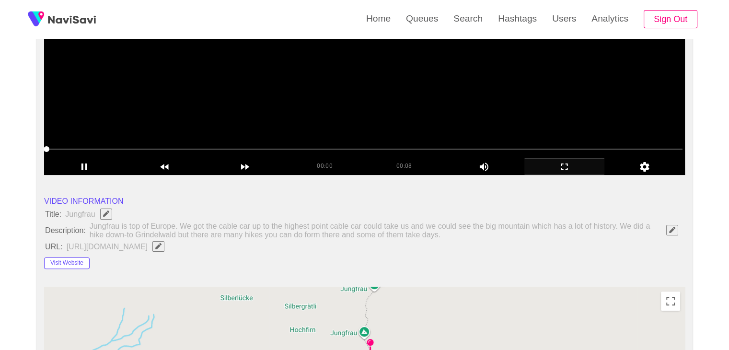
click at [245, 115] on video at bounding box center [364, 55] width 640 height 240
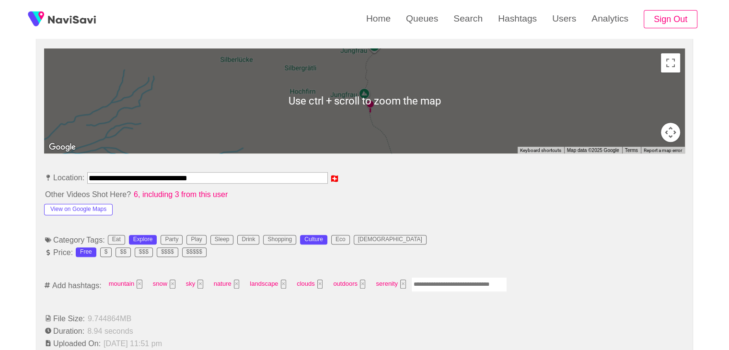
scroll to position [431, 0]
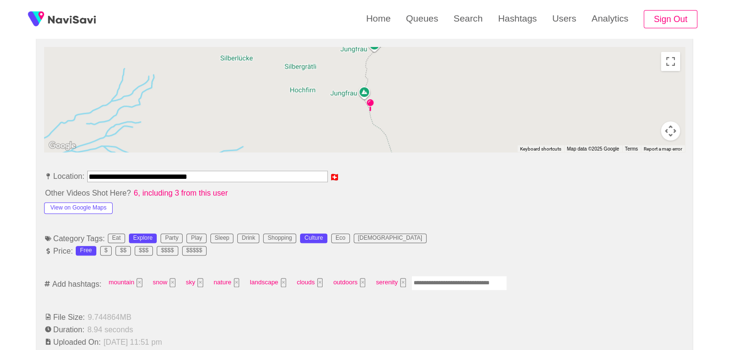
drag, startPoint x: 428, startPoint y: 280, endPoint x: 434, endPoint y: 277, distance: 6.9
click at [429, 280] on input "Enter tag here and press return" at bounding box center [459, 282] width 96 height 15
type input "*********"
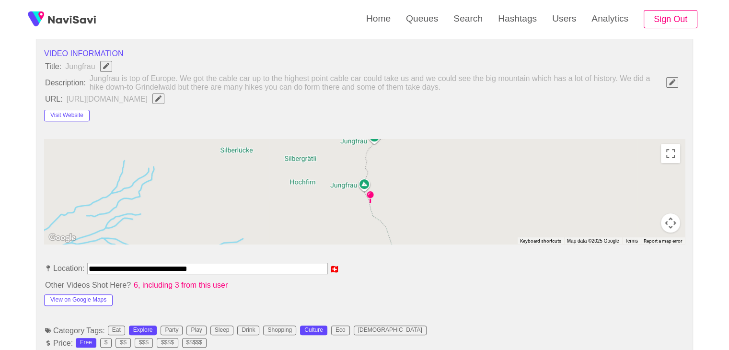
scroll to position [96, 0]
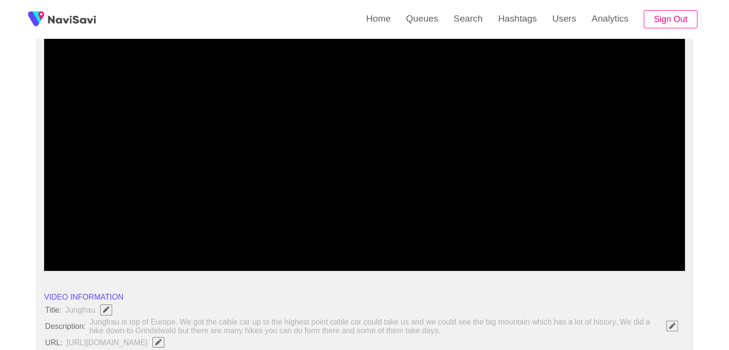
drag, startPoint x: 569, startPoint y: 264, endPoint x: 416, endPoint y: 307, distance: 158.6
click at [568, 264] on icon "add" at bounding box center [565, 262] width 80 height 11
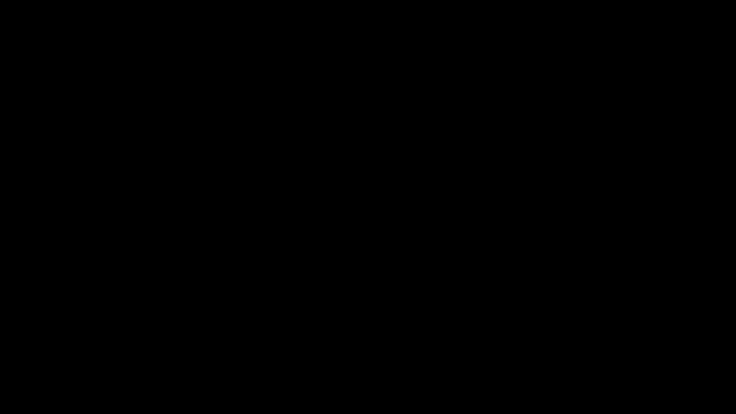
drag, startPoint x: 73, startPoint y: 394, endPoint x: 0, endPoint y: 403, distance: 73.9
click at [584, 349] on icon "add" at bounding box center [597, 404] width 91 height 11
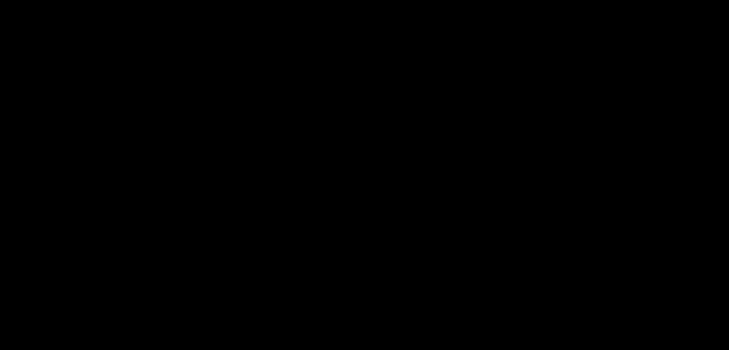
scroll to position [383, 0]
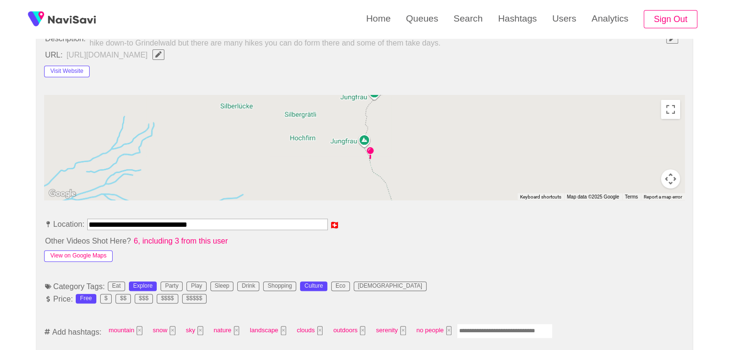
click at [99, 258] on button "View on Google Maps" at bounding box center [78, 255] width 68 height 11
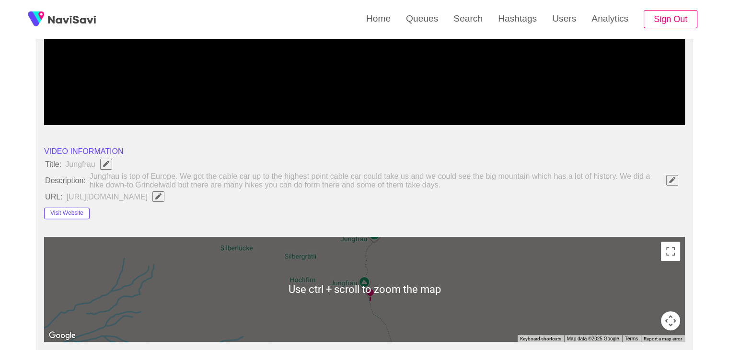
scroll to position [96, 0]
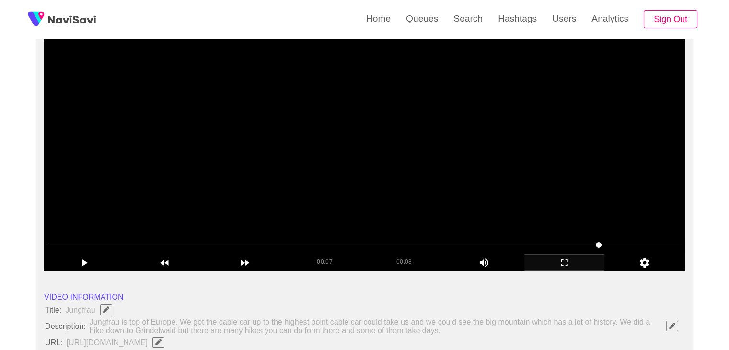
click at [382, 180] on video at bounding box center [364, 151] width 640 height 240
drag, startPoint x: 298, startPoint y: 236, endPoint x: 243, endPoint y: 245, distance: 56.3
click at [243, 245] on div at bounding box center [364, 245] width 643 height 24
click at [218, 250] on span at bounding box center [364, 244] width 636 height 15
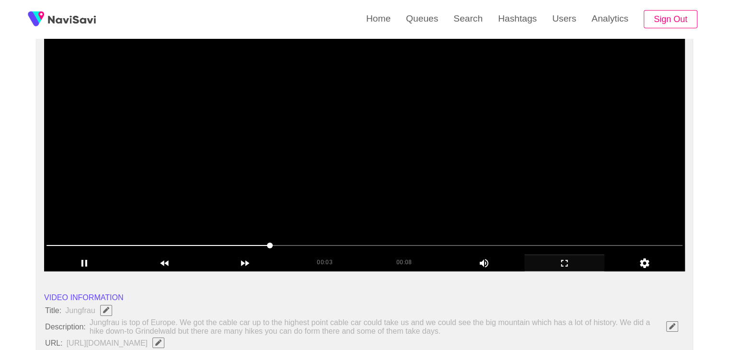
scroll to position [48, 0]
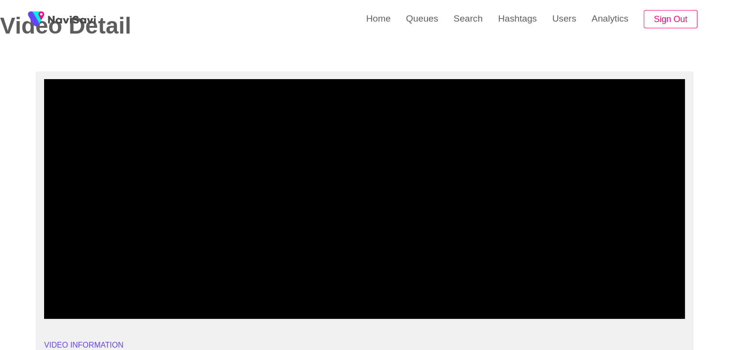
drag, startPoint x: 196, startPoint y: 292, endPoint x: 159, endPoint y: 292, distance: 37.4
click at [159, 292] on span at bounding box center [364, 292] width 636 height 15
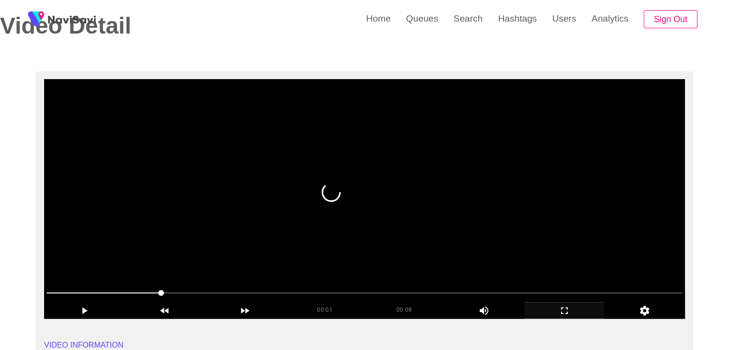
drag, startPoint x: 361, startPoint y: 234, endPoint x: 366, endPoint y: 238, distance: 6.8
click at [361, 234] on video at bounding box center [364, 199] width 640 height 240
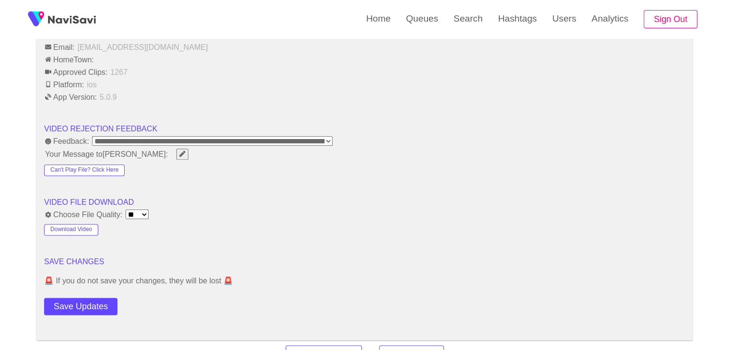
scroll to position [1341, 0]
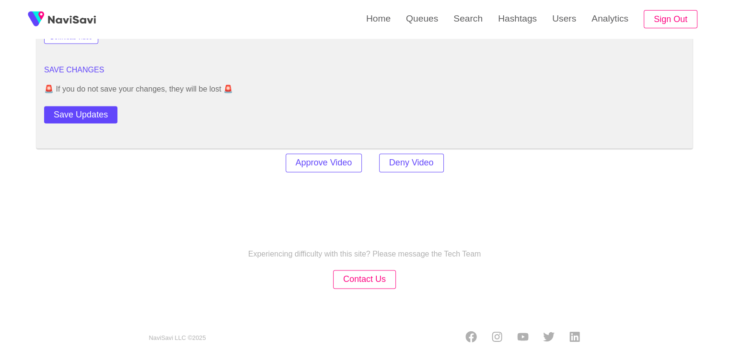
click at [100, 110] on button "Save Updates" at bounding box center [80, 115] width 73 height 18
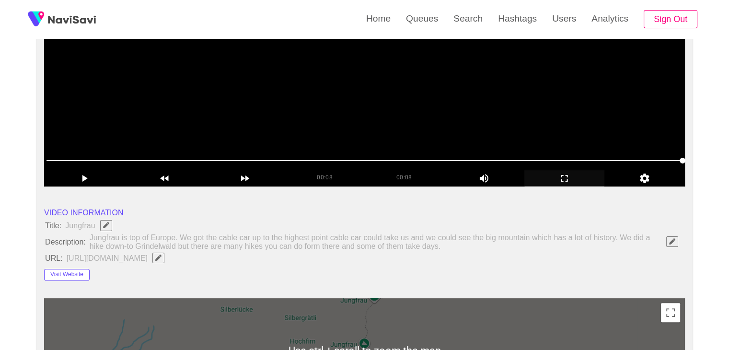
scroll to position [0, 0]
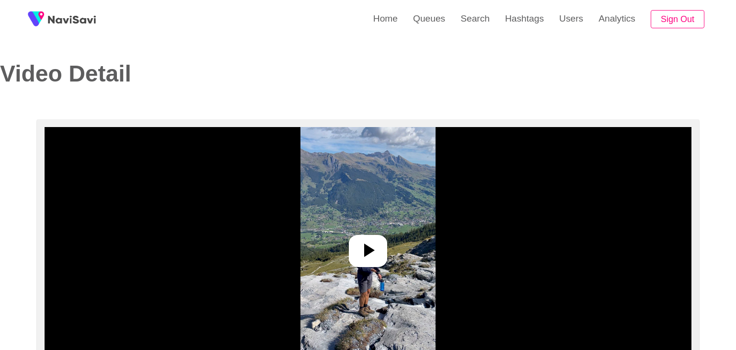
select select "**********"
select select "**"
click at [365, 248] on icon at bounding box center [365, 249] width 11 height 13
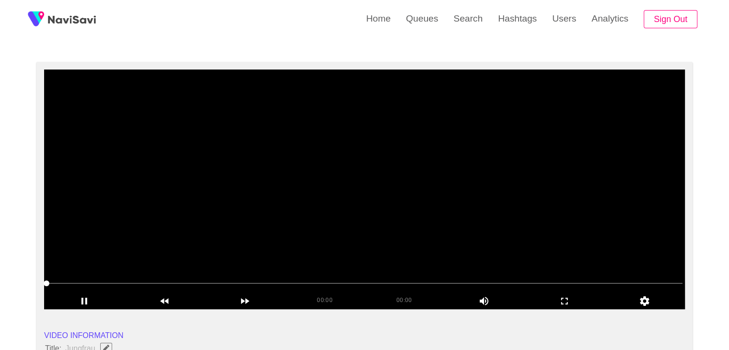
scroll to position [48, 0]
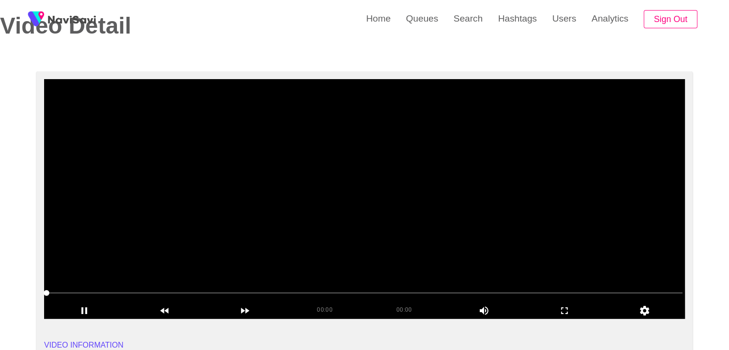
click at [364, 232] on video at bounding box center [364, 199] width 640 height 240
click at [569, 310] on icon "add" at bounding box center [565, 310] width 80 height 11
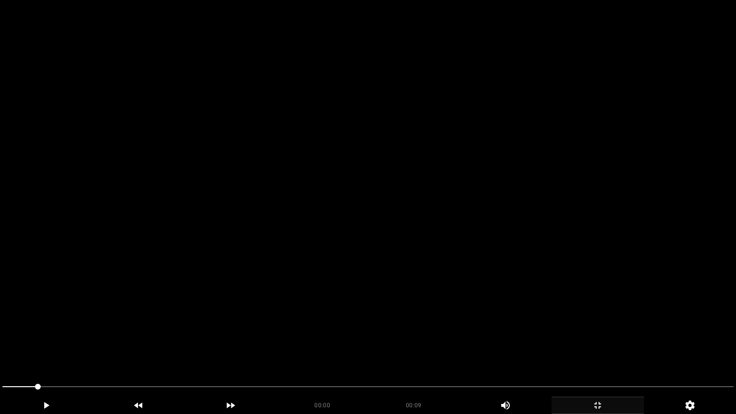
click at [484, 321] on video at bounding box center [368, 207] width 736 height 414
click at [274, 324] on video at bounding box center [368, 207] width 736 height 414
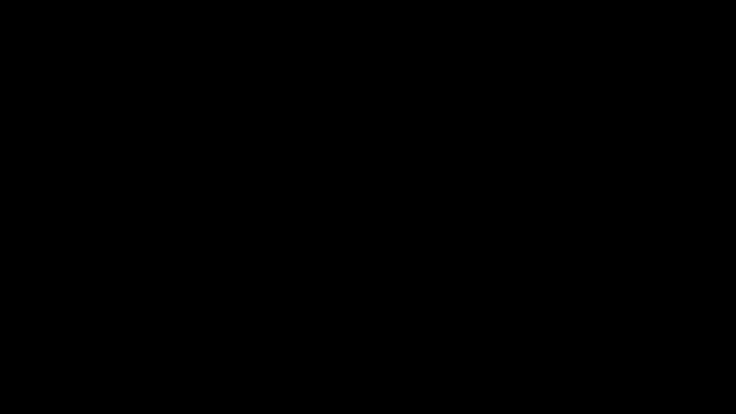
drag, startPoint x: 176, startPoint y: 391, endPoint x: 146, endPoint y: 388, distance: 29.8
click at [146, 349] on span at bounding box center [367, 386] width 731 height 15
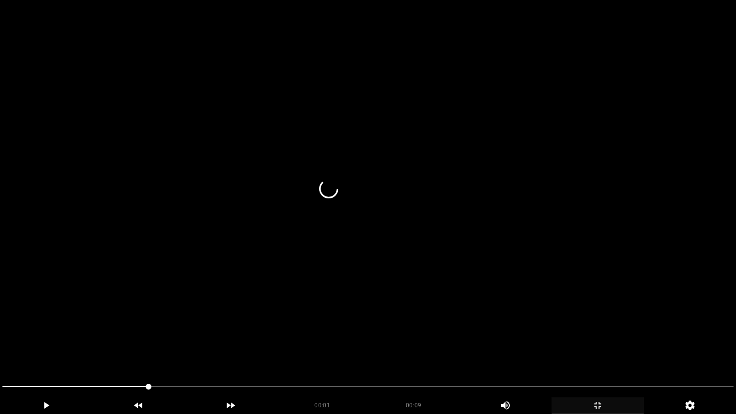
click at [281, 349] on video at bounding box center [368, 207] width 736 height 414
click at [355, 349] on video at bounding box center [368, 207] width 736 height 414
click at [356, 349] on video at bounding box center [368, 207] width 736 height 414
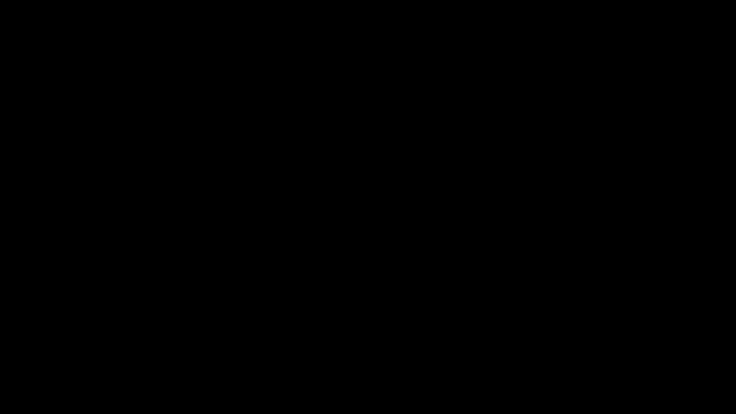
drag, startPoint x: 236, startPoint y: 382, endPoint x: 105, endPoint y: 373, distance: 131.6
click at [107, 349] on section "00:09 00:09 Picture In Picture 1 Error: Failed to load Video" at bounding box center [368, 207] width 736 height 414
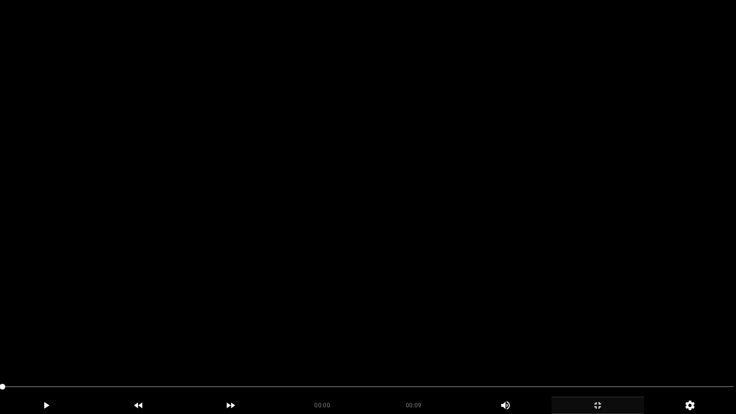
drag, startPoint x: 190, startPoint y: 383, endPoint x: 17, endPoint y: 363, distance: 173.6
click at [405, 301] on video at bounding box center [368, 207] width 736 height 414
click at [488, 241] on video at bounding box center [368, 207] width 736 height 414
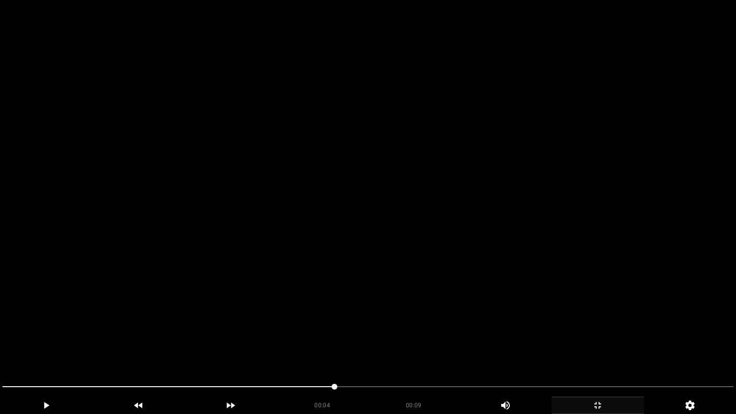
click at [488, 241] on video at bounding box center [368, 207] width 736 height 414
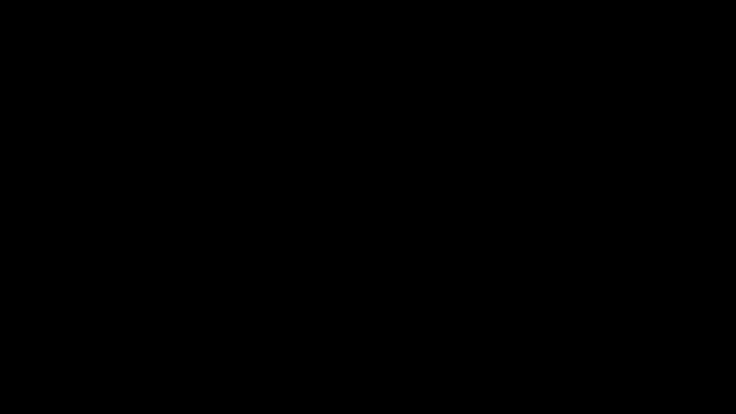
click at [606, 349] on icon "add" at bounding box center [597, 404] width 91 height 11
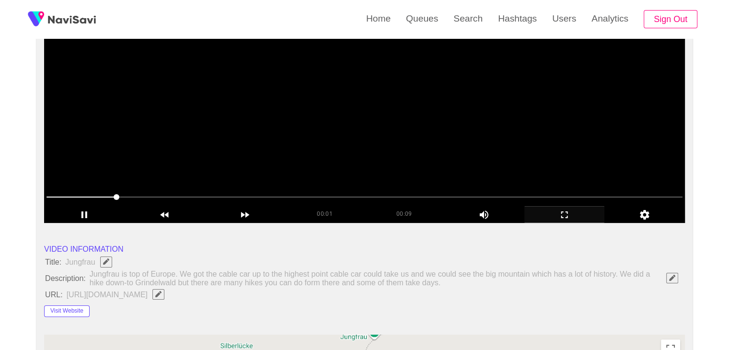
click at [423, 161] on video at bounding box center [364, 103] width 640 height 240
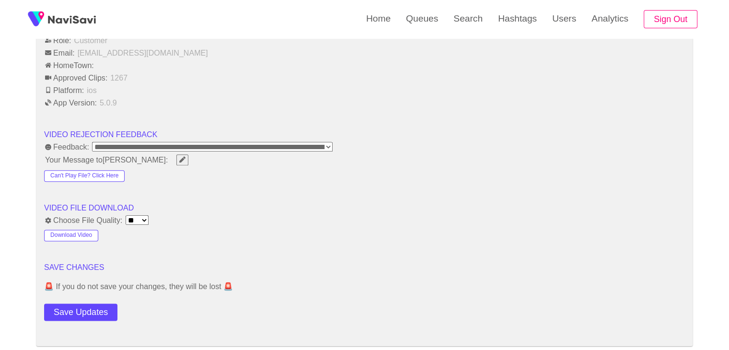
scroll to position [1150, 0]
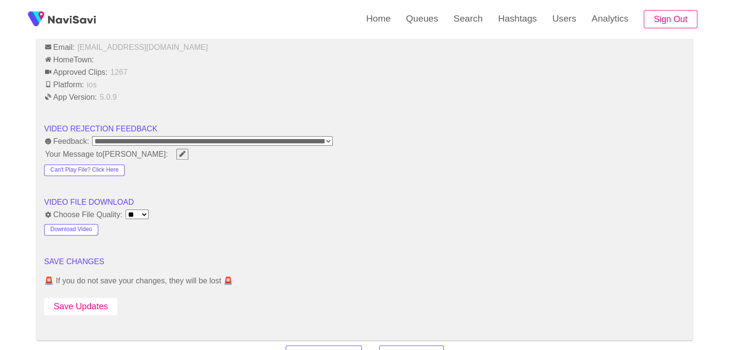
click at [101, 302] on button "Save Updates" at bounding box center [80, 306] width 73 height 18
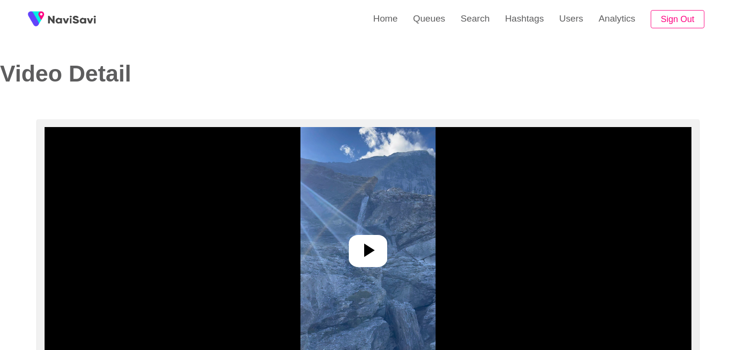
select select "**********"
select select "**"
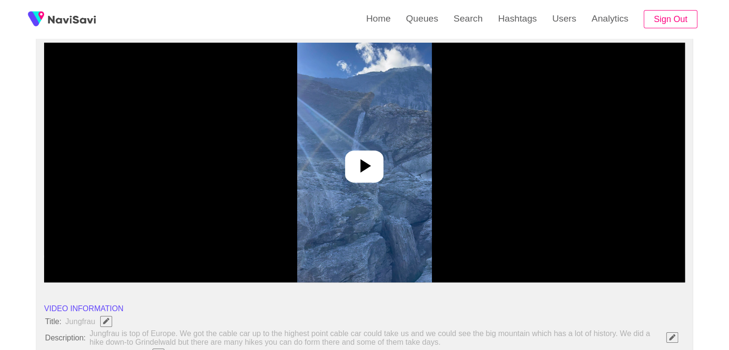
scroll to position [96, 0]
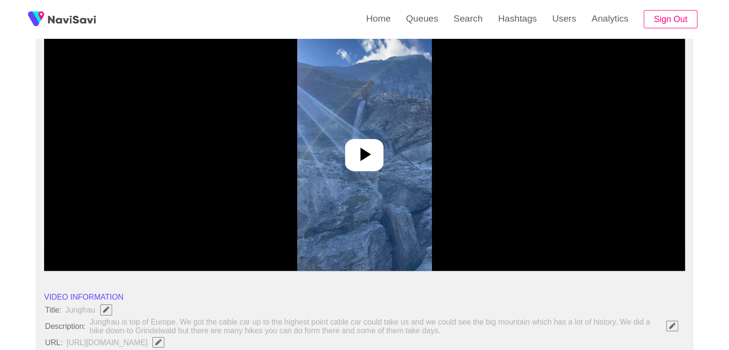
click at [368, 154] on icon at bounding box center [365, 154] width 11 height 13
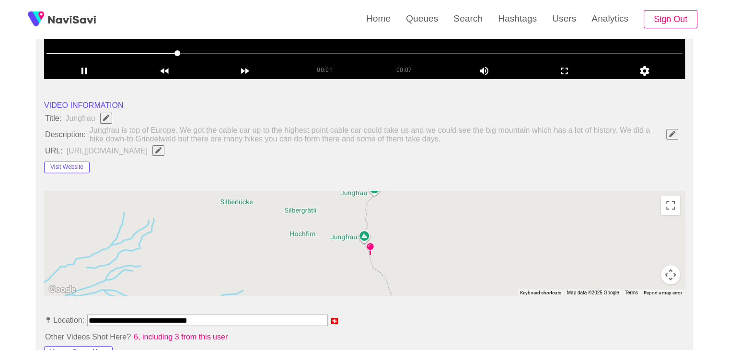
scroll to position [431, 0]
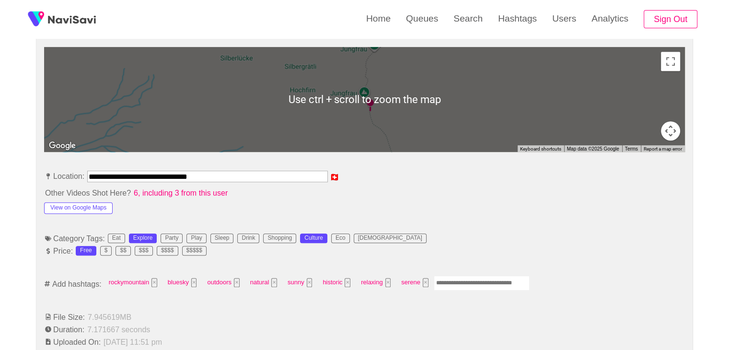
click at [469, 281] on input "Enter tag here and press return" at bounding box center [481, 282] width 96 height 15
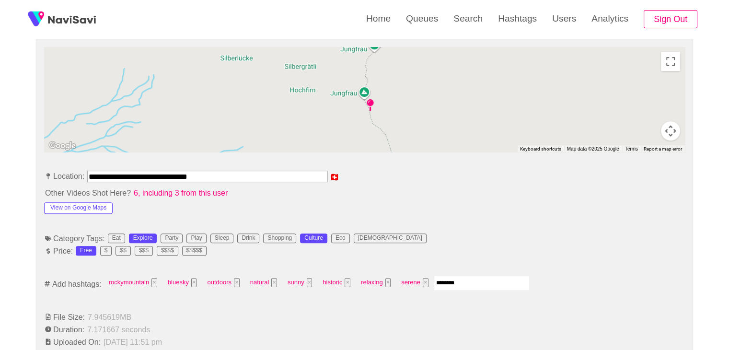
type input "*********"
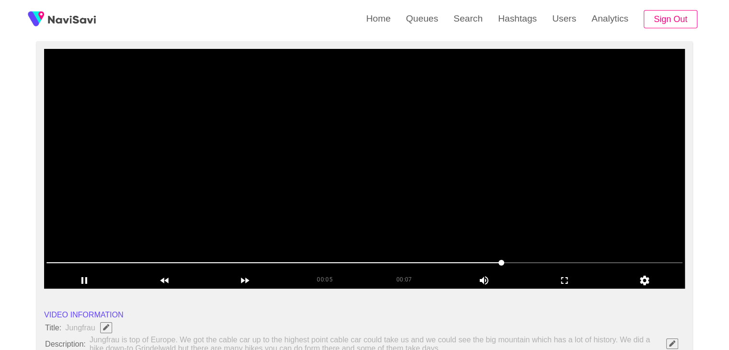
scroll to position [48, 0]
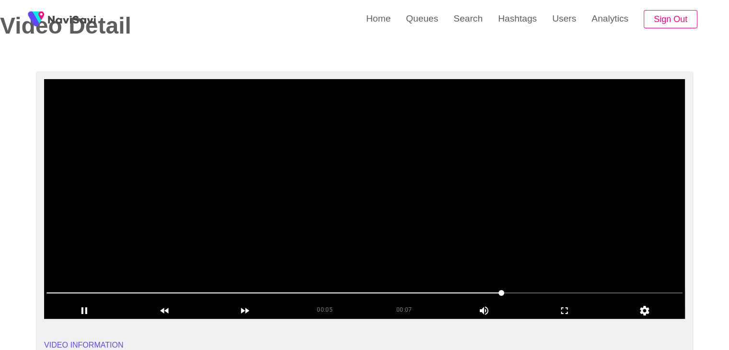
drag, startPoint x: 504, startPoint y: 229, endPoint x: 535, endPoint y: 250, distance: 37.3
click at [506, 232] on video at bounding box center [364, 199] width 640 height 240
click at [569, 309] on icon "add" at bounding box center [565, 310] width 80 height 11
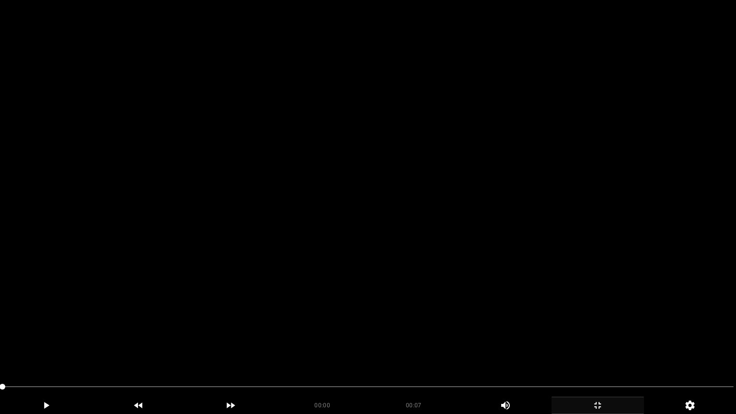
click at [384, 310] on video at bounding box center [368, 207] width 736 height 414
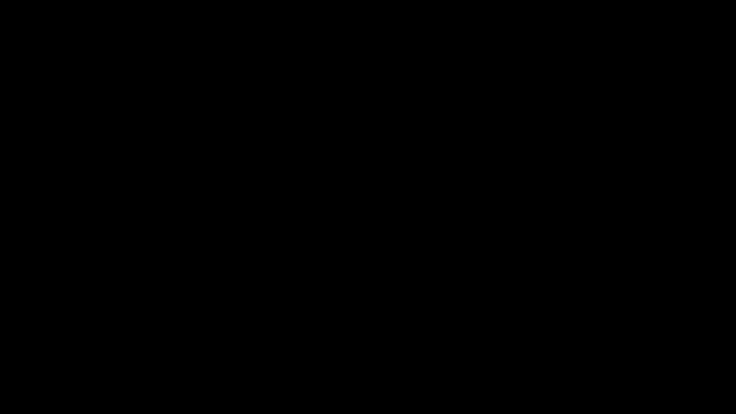
click at [599, 349] on icon "add" at bounding box center [597, 404] width 91 height 11
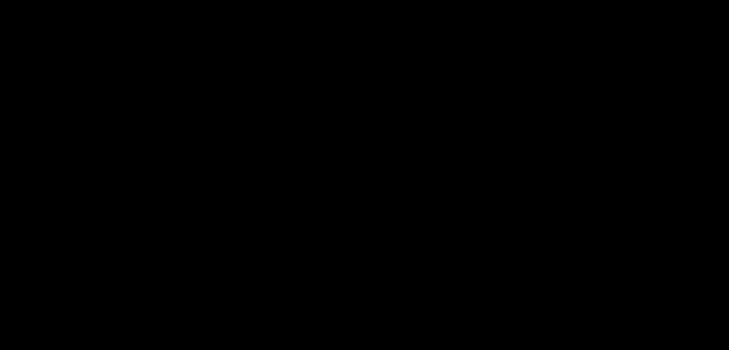
scroll to position [1198, 0]
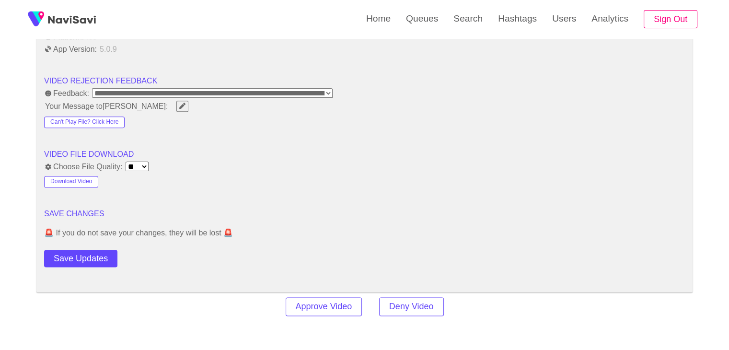
click at [96, 258] on button "Save Updates" at bounding box center [80, 259] width 73 height 18
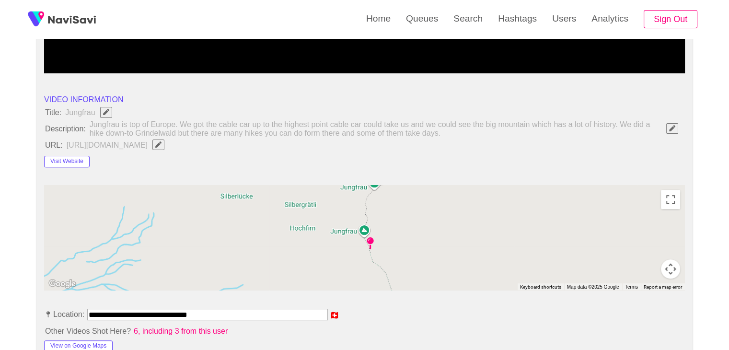
scroll to position [287, 0]
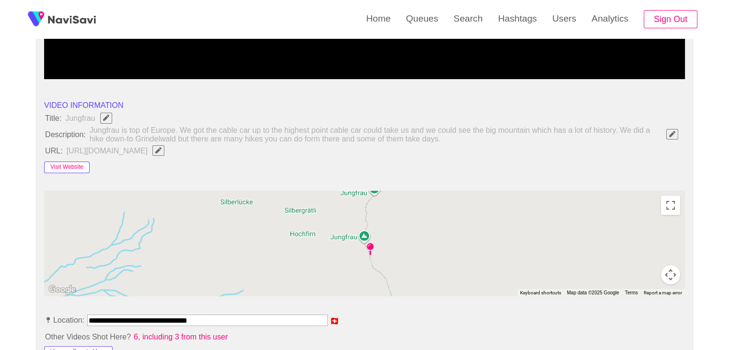
click at [70, 164] on button "Visit Website" at bounding box center [67, 166] width 46 height 11
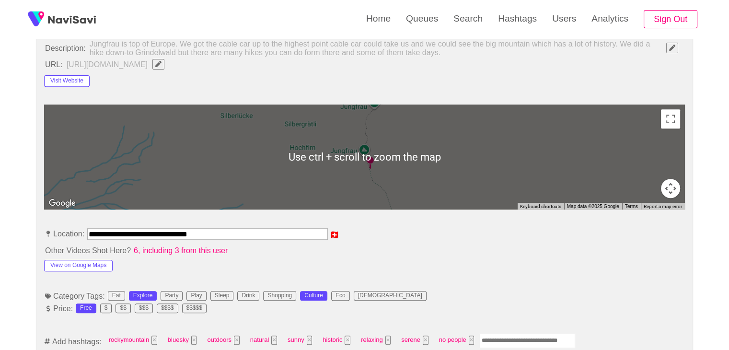
scroll to position [383, 0]
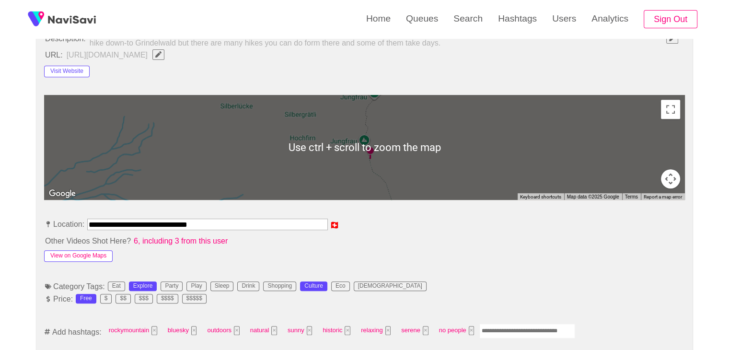
click at [90, 251] on button "View on Google Maps" at bounding box center [78, 255] width 68 height 11
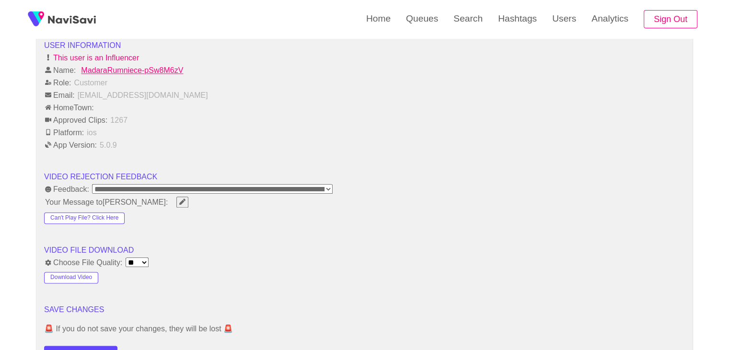
scroll to position [1198, 0]
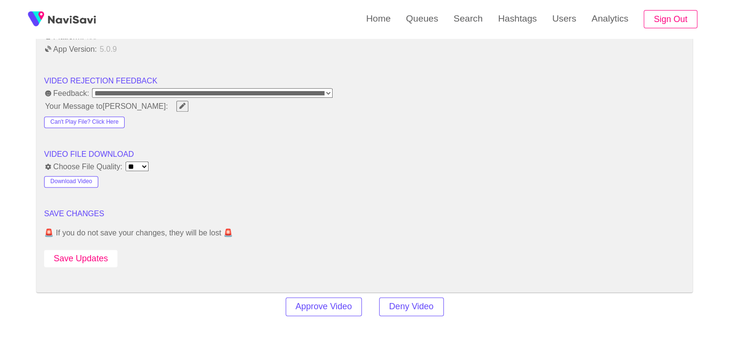
click at [98, 259] on button "Save Updates" at bounding box center [80, 259] width 73 height 18
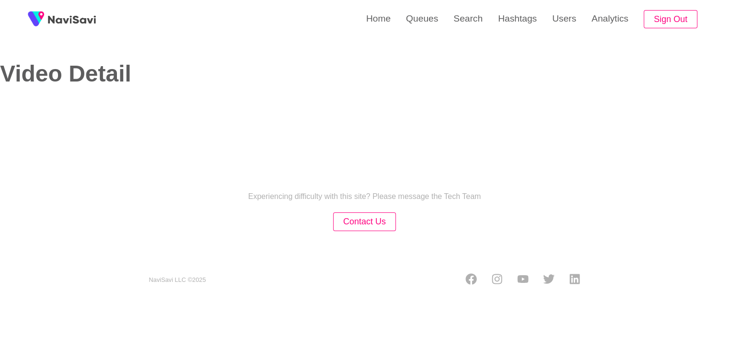
select select "**********"
select select "**"
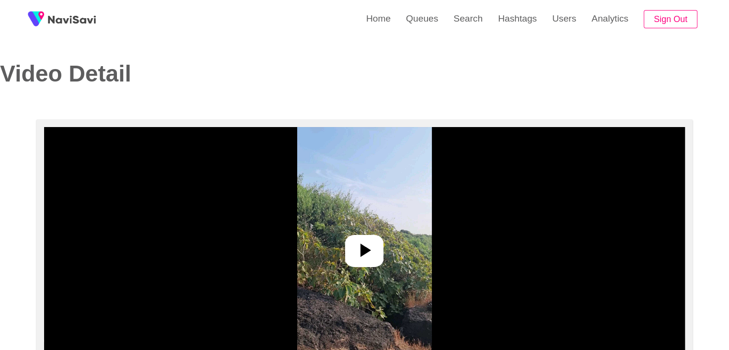
click at [365, 241] on icon at bounding box center [364, 250] width 23 height 23
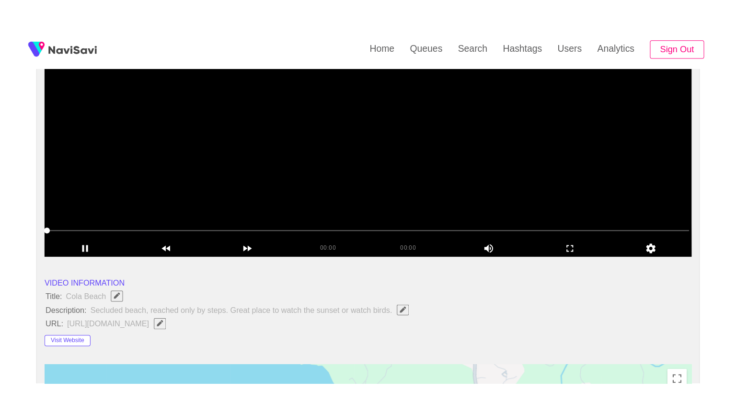
scroll to position [144, 0]
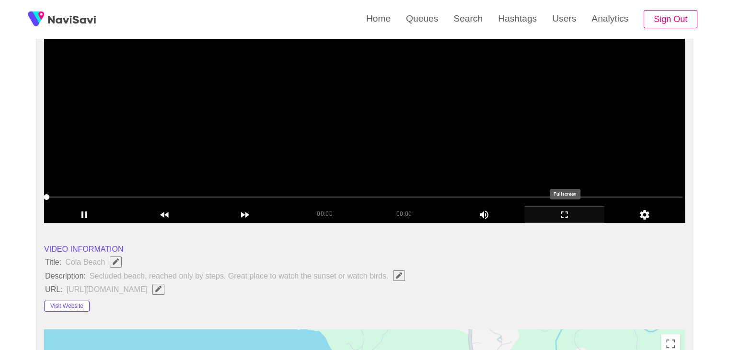
click at [577, 214] on icon "add" at bounding box center [565, 214] width 80 height 11
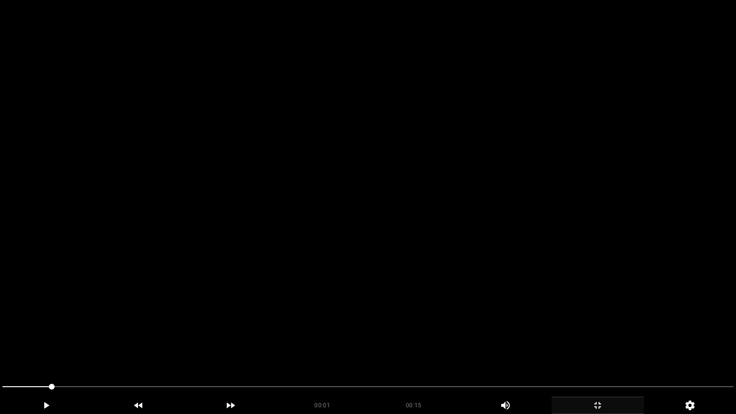
click at [408, 240] on video at bounding box center [368, 207] width 736 height 414
click at [463, 248] on video at bounding box center [368, 207] width 736 height 414
click at [278, 315] on video at bounding box center [368, 207] width 736 height 414
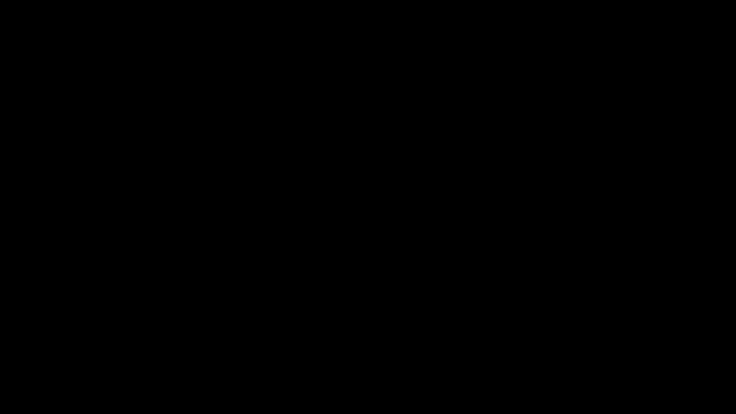
drag, startPoint x: 0, startPoint y: 387, endPoint x: 78, endPoint y: 352, distance: 85.4
click at [268, 304] on video at bounding box center [368, 207] width 736 height 414
drag, startPoint x: 32, startPoint y: 412, endPoint x: 52, endPoint y: 397, distance: 25.3
click at [32, 349] on div "add" at bounding box center [46, 405] width 92 height 17
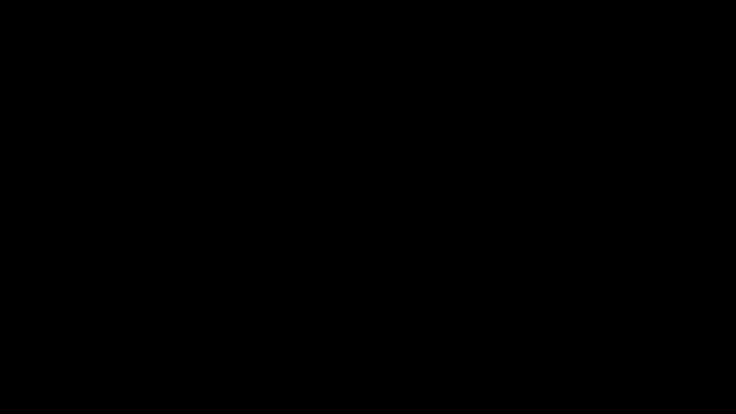
drag, startPoint x: 47, startPoint y: 402, endPoint x: 82, endPoint y: 374, distance: 45.0
click at [47, 349] on icon "add" at bounding box center [45, 404] width 91 height 11
drag, startPoint x: 60, startPoint y: 390, endPoint x: 0, endPoint y: 395, distance: 60.1
drag, startPoint x: 148, startPoint y: 385, endPoint x: 122, endPoint y: 389, distance: 26.6
click at [122, 349] on span at bounding box center [367, 386] width 731 height 15
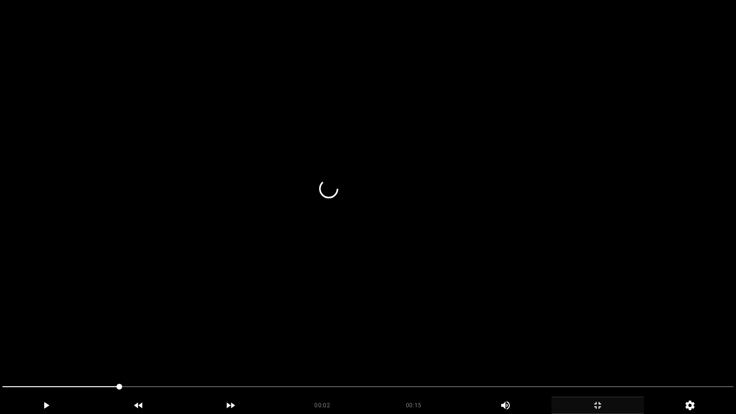
click at [196, 349] on video at bounding box center [368, 207] width 736 height 414
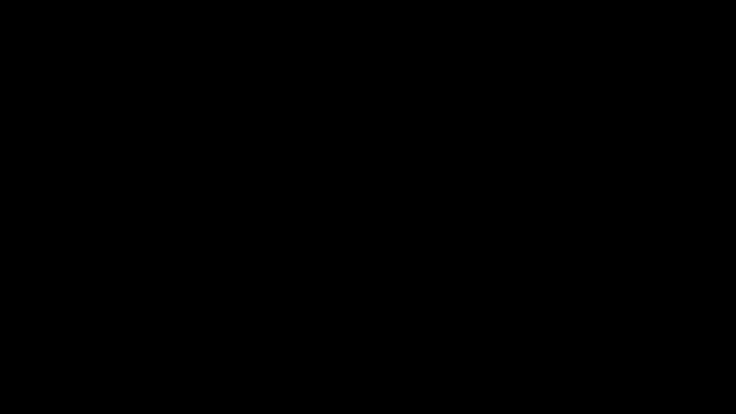
drag, startPoint x: 0, startPoint y: 388, endPoint x: 32, endPoint y: 366, distance: 38.7
click at [578, 349] on span at bounding box center [367, 386] width 731 height 15
click at [592, 349] on span at bounding box center [367, 386] width 731 height 15
click at [611, 349] on span at bounding box center [367, 386] width 731 height 15
drag, startPoint x: 611, startPoint y: 384, endPoint x: 658, endPoint y: 382, distance: 47.0
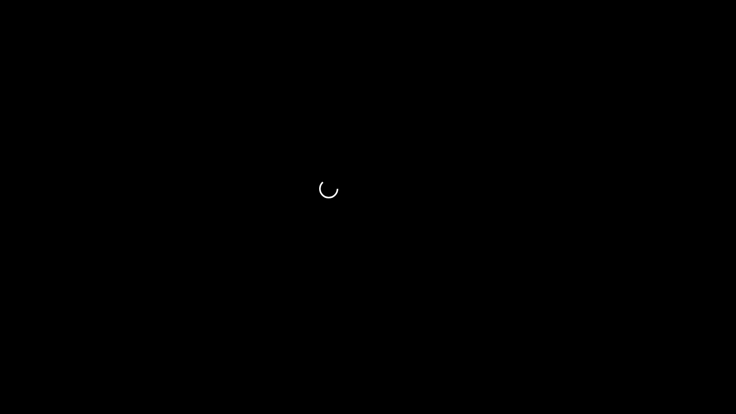
click at [658, 349] on span at bounding box center [367, 386] width 731 height 15
click at [663, 349] on span at bounding box center [660, 387] width 6 height 6
click at [677, 349] on span at bounding box center [367, 386] width 731 height 15
click at [604, 349] on icon "add" at bounding box center [597, 404] width 91 height 11
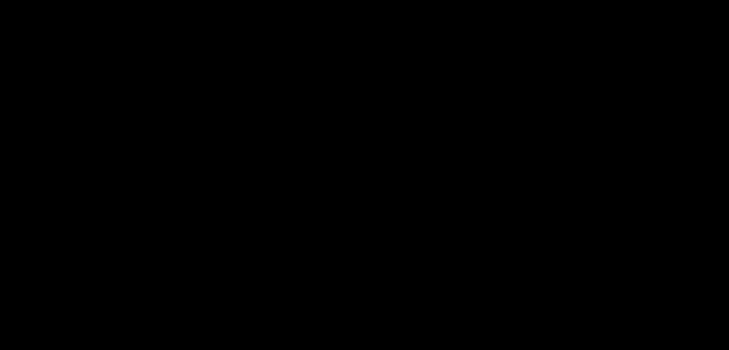
scroll to position [94, 0]
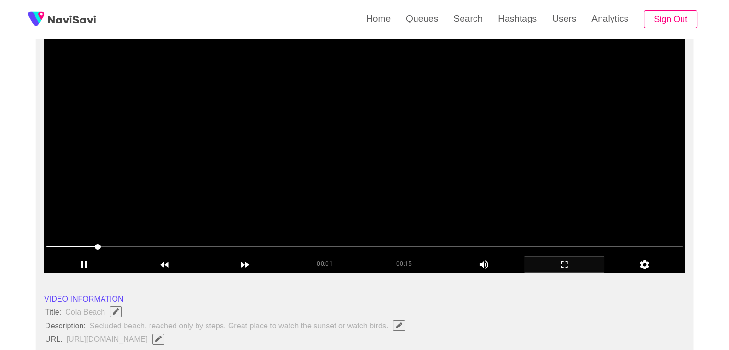
click at [329, 182] on video at bounding box center [364, 153] width 640 height 240
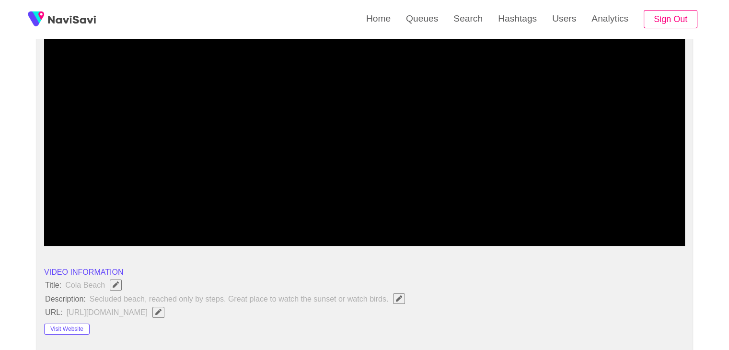
scroll to position [238, 0]
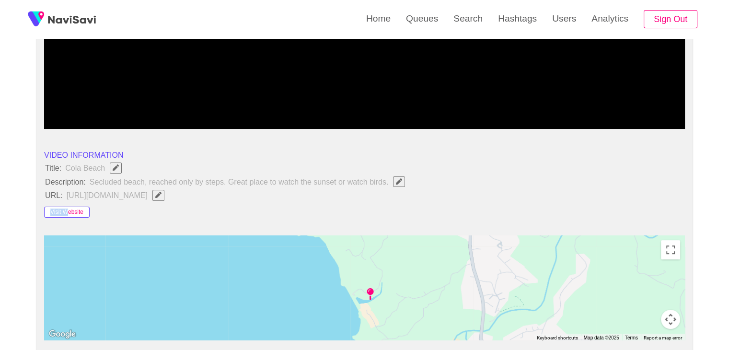
click at [65, 210] on div "Visit Website" at bounding box center [108, 210] width 128 height 15
click at [71, 212] on button "Visit Website" at bounding box center [67, 211] width 46 height 11
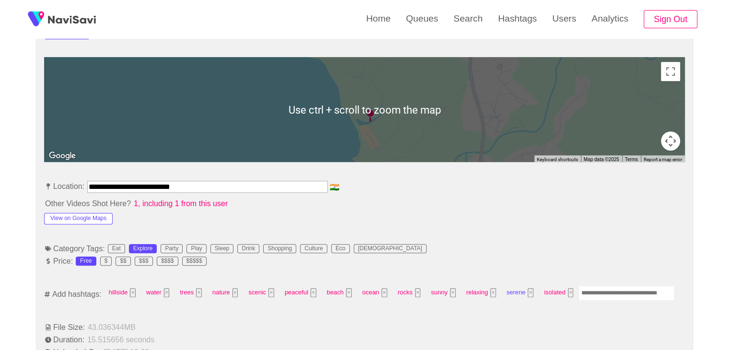
scroll to position [525, 0]
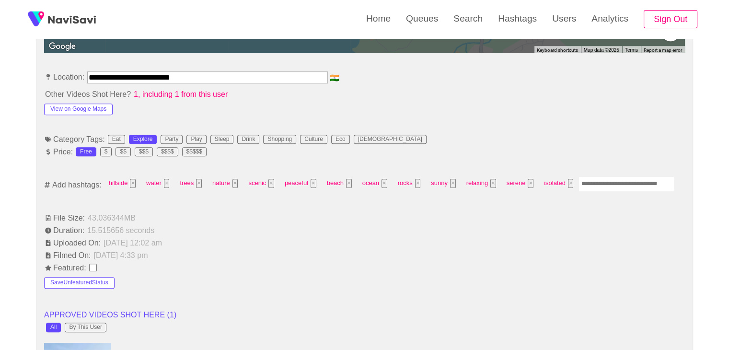
click at [604, 176] on input "Enter tag here and press return" at bounding box center [626, 183] width 96 height 15
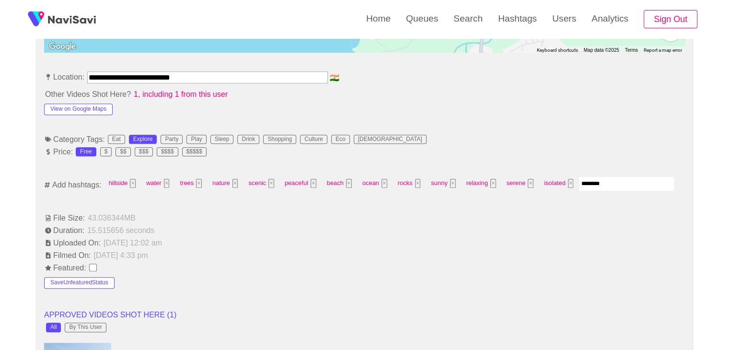
type input "*********"
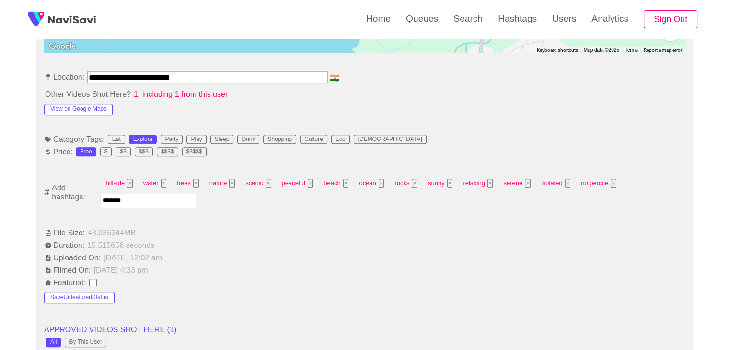
type input "*********"
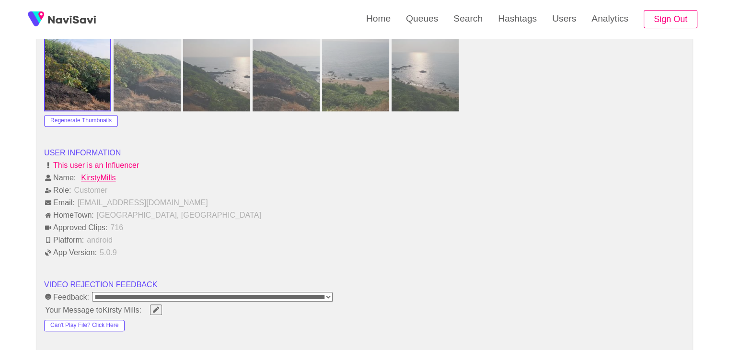
scroll to position [1196, 0]
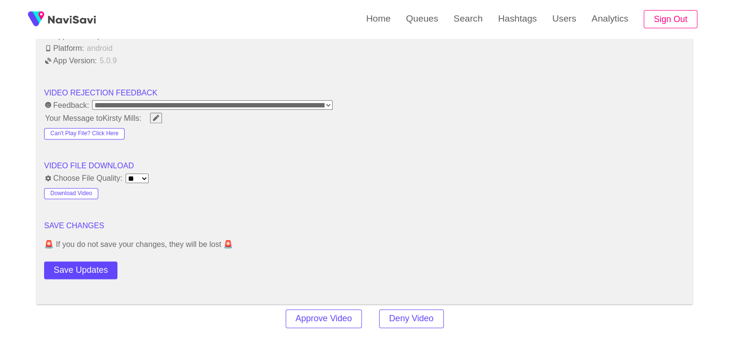
click at [95, 273] on button "Save Updates" at bounding box center [80, 270] width 73 height 18
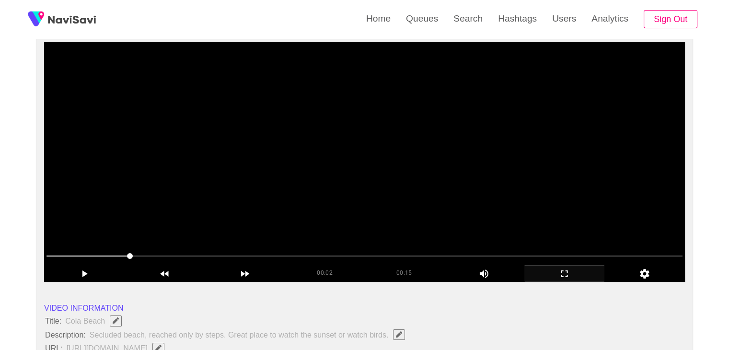
scroll to position [0, 0]
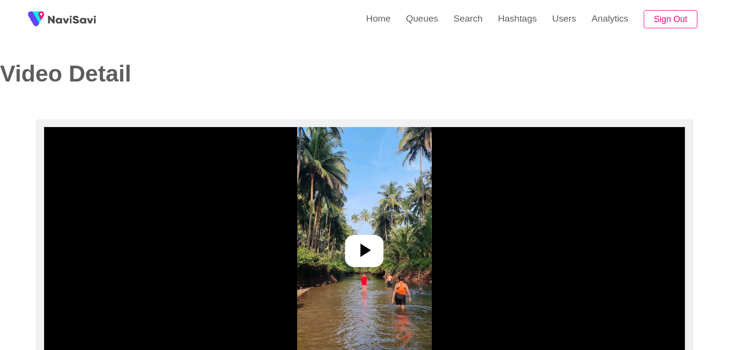
select select "**********"
select select "**"
click at [370, 241] on icon at bounding box center [364, 250] width 23 height 23
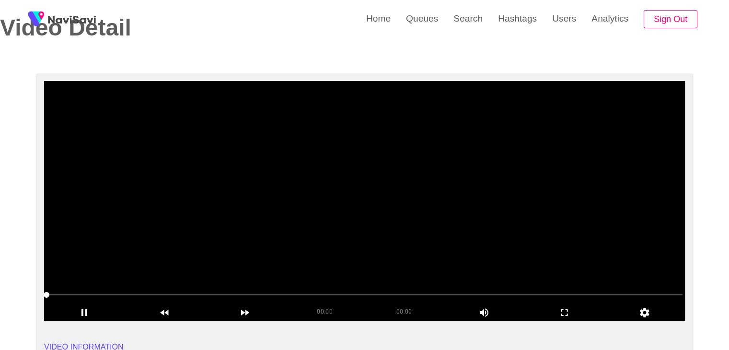
scroll to position [48, 0]
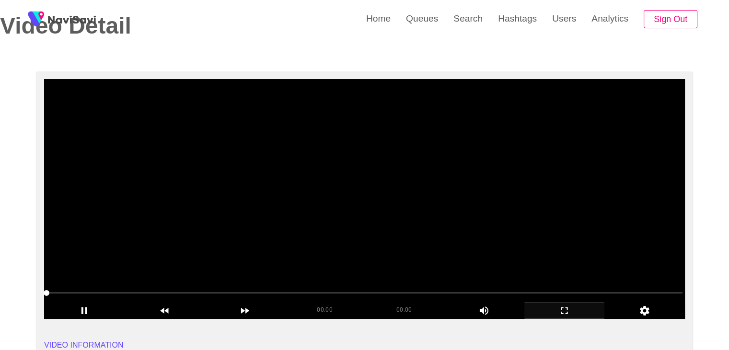
click at [561, 306] on icon "add" at bounding box center [565, 310] width 80 height 11
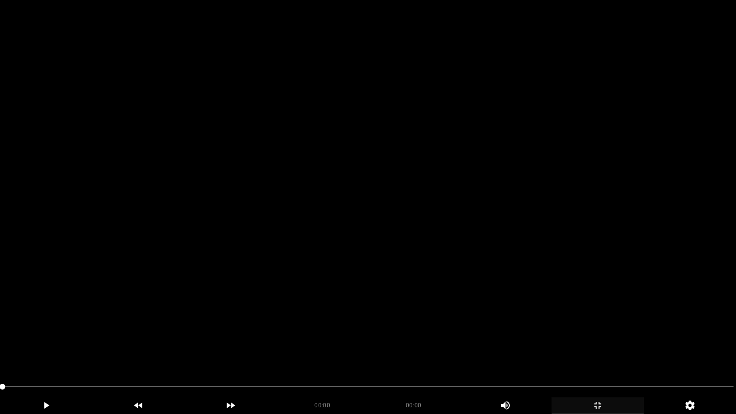
click at [312, 284] on video at bounding box center [368, 207] width 736 height 414
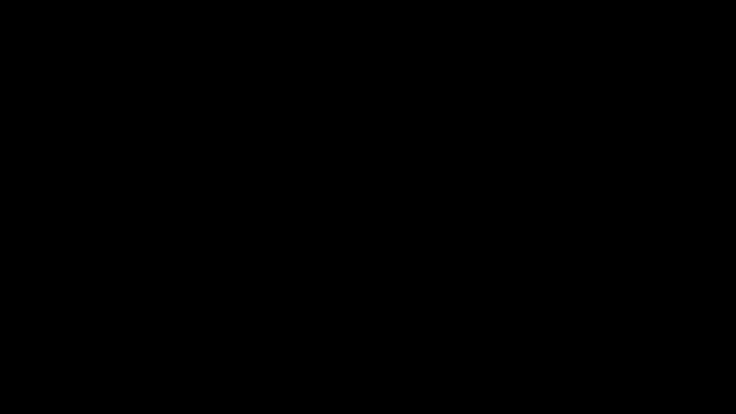
drag, startPoint x: 136, startPoint y: 389, endPoint x: 0, endPoint y: 389, distance: 135.6
click at [291, 327] on video at bounding box center [368, 207] width 736 height 414
click at [597, 349] on span at bounding box center [367, 386] width 731 height 15
click at [588, 349] on div "add" at bounding box center [597, 405] width 92 height 17
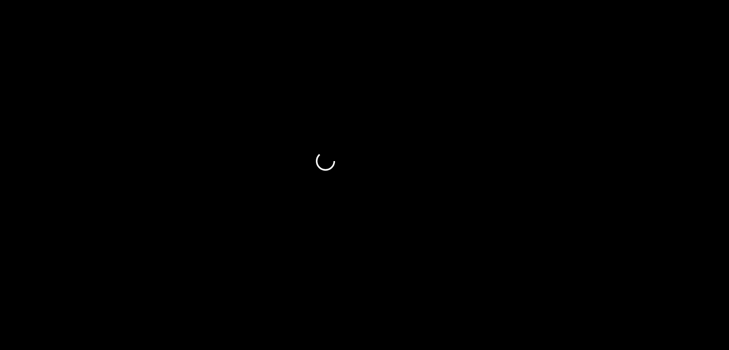
scroll to position [431, 0]
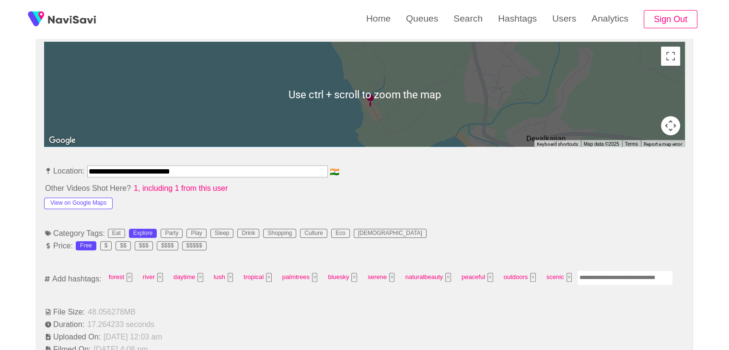
click at [592, 271] on input "Enter tag here and press return" at bounding box center [625, 277] width 96 height 15
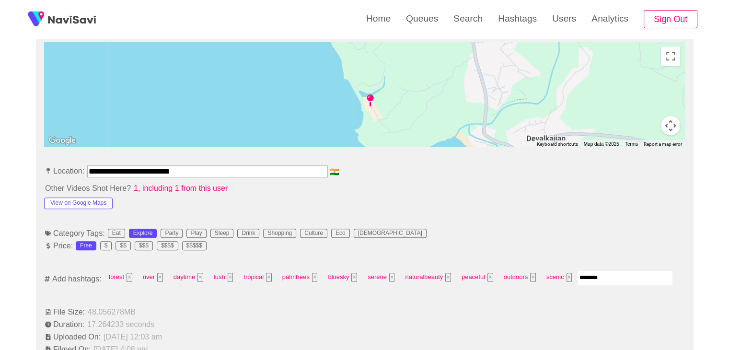
type input "*********"
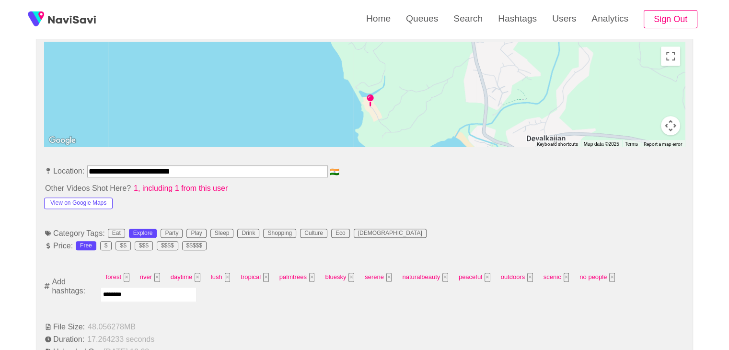
type input "*********"
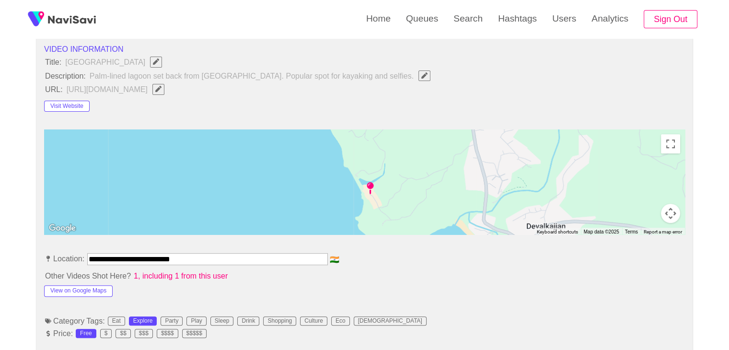
scroll to position [335, 0]
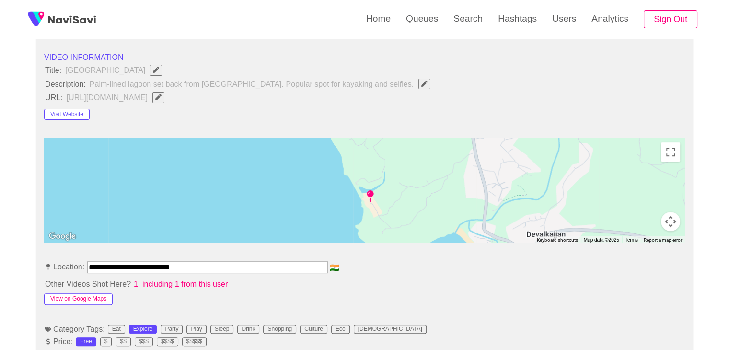
click at [101, 298] on button "View on Google Maps" at bounding box center [78, 298] width 68 height 11
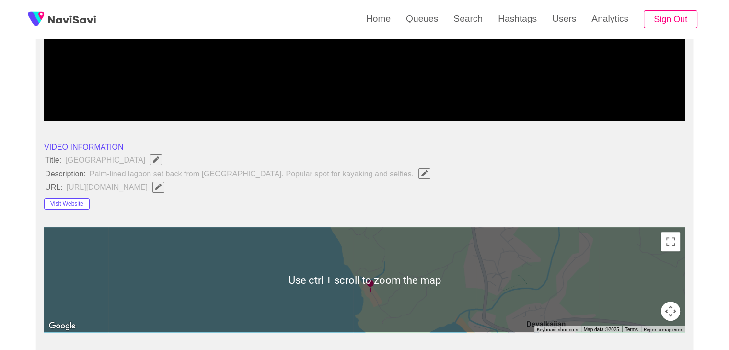
scroll to position [240, 0]
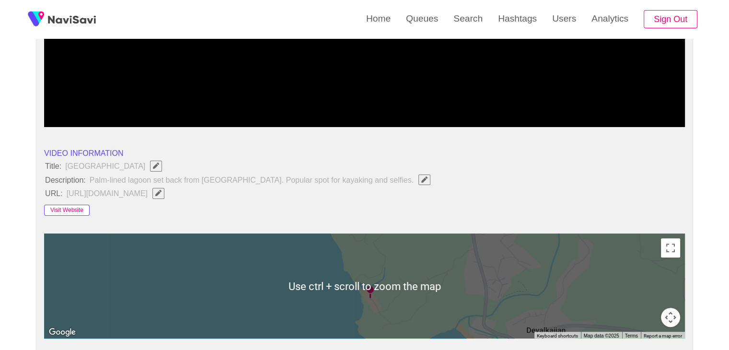
click at [71, 211] on button "Visit Website" at bounding box center [67, 210] width 46 height 11
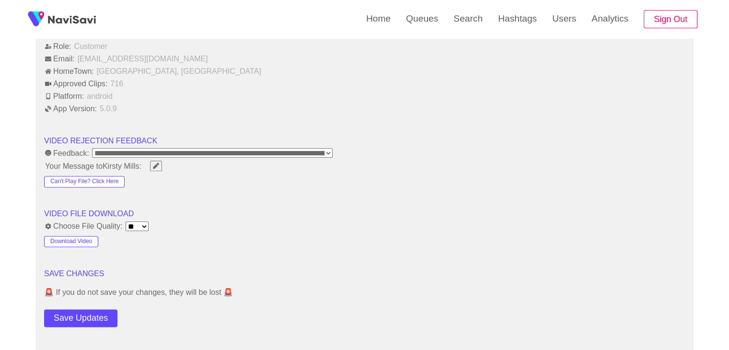
scroll to position [1150, 0]
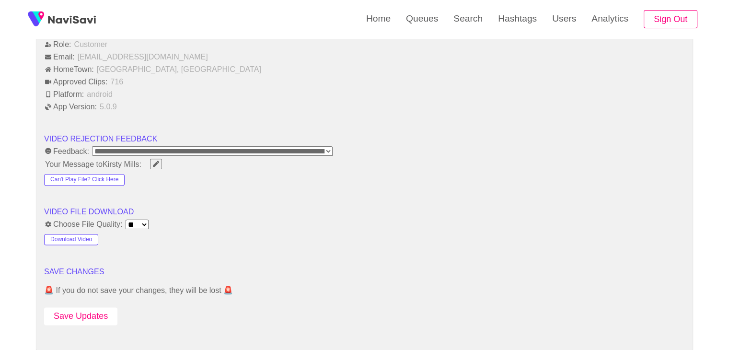
click at [90, 307] on button "Save Updates" at bounding box center [80, 316] width 73 height 18
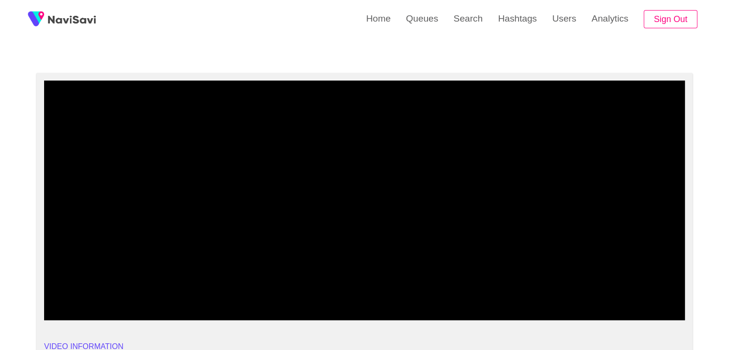
scroll to position [0, 0]
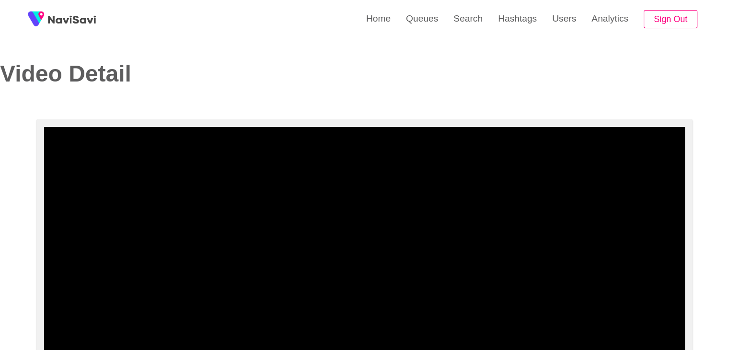
click at [319, 154] on video at bounding box center [364, 247] width 640 height 240
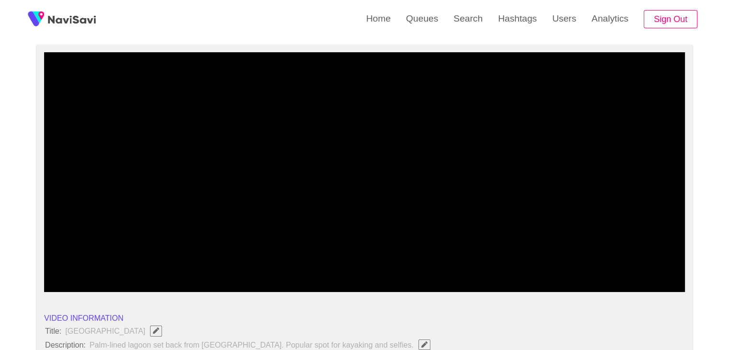
scroll to position [96, 0]
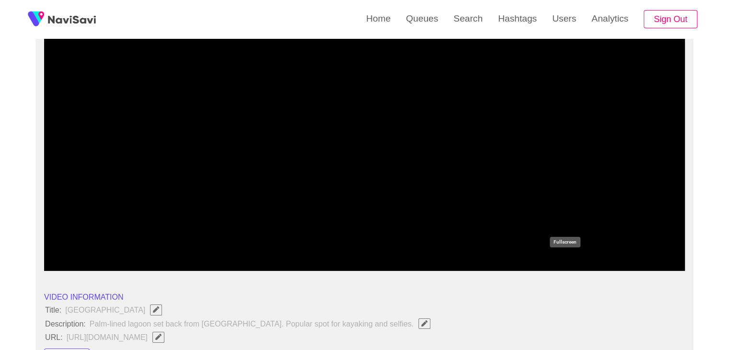
click at [559, 260] on icon "add" at bounding box center [565, 262] width 80 height 11
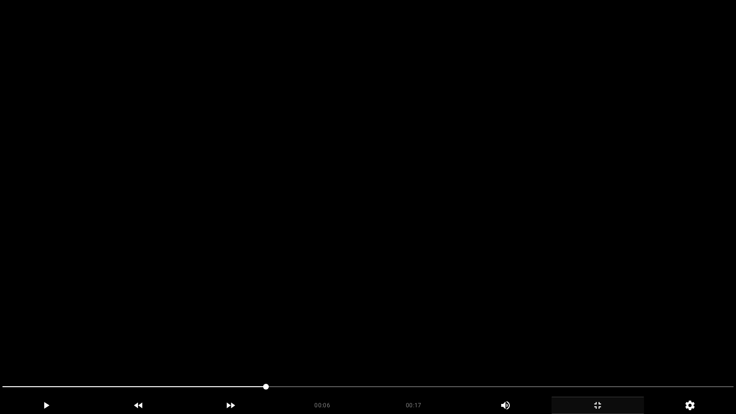
click at [559, 302] on video at bounding box center [368, 207] width 736 height 414
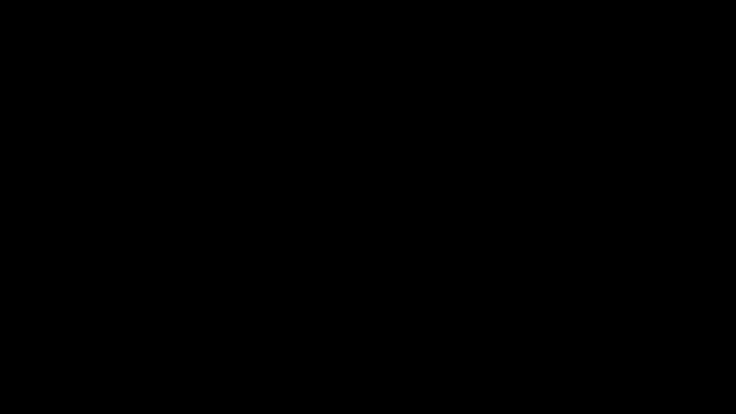
click at [632, 349] on span at bounding box center [367, 386] width 731 height 15
click at [661, 349] on span at bounding box center [367, 386] width 731 height 15
click at [685, 349] on div at bounding box center [368, 387] width 739 height 25
click at [606, 349] on icon "add" at bounding box center [597, 404] width 91 height 11
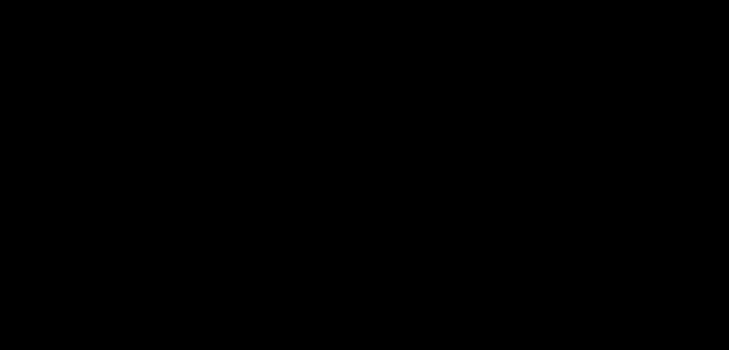
scroll to position [1358, 0]
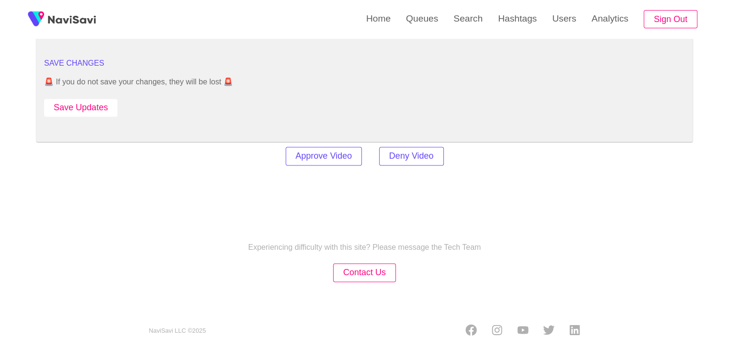
click at [95, 101] on button "Save Updates" at bounding box center [80, 108] width 73 height 18
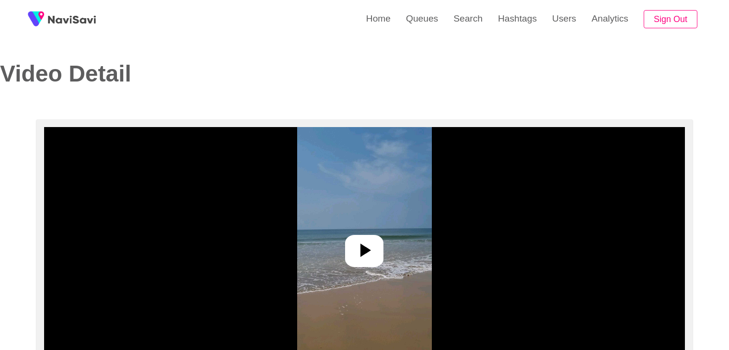
select select "**********"
select select "**"
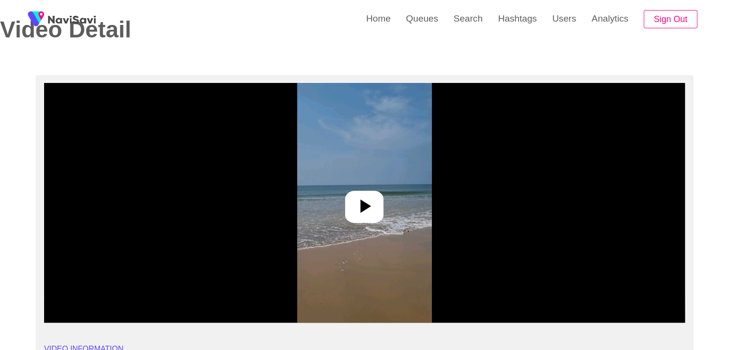
scroll to position [48, 0]
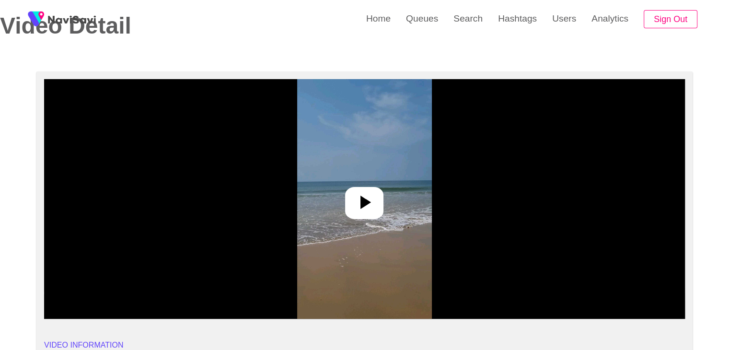
drag, startPoint x: 377, startPoint y: 199, endPoint x: 373, endPoint y: 207, distance: 9.4
click at [377, 199] on div at bounding box center [364, 203] width 38 height 32
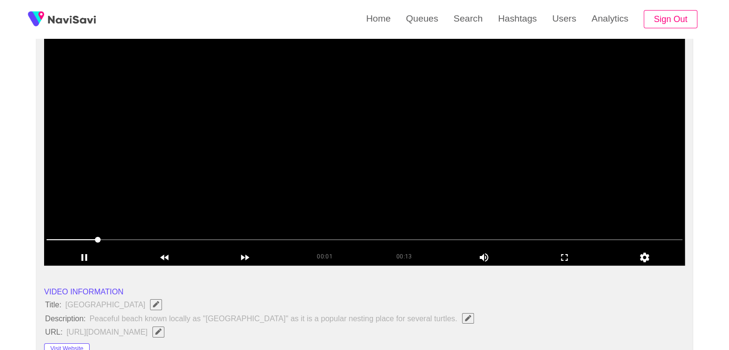
scroll to position [96, 0]
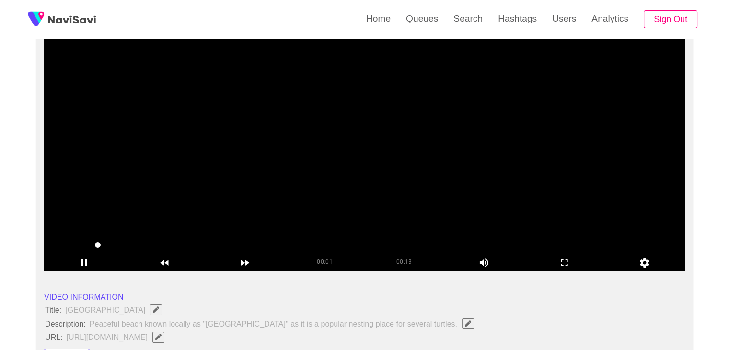
drag, startPoint x: 388, startPoint y: 157, endPoint x: 349, endPoint y: 179, distance: 45.5
click at [389, 158] on video at bounding box center [364, 151] width 640 height 240
drag, startPoint x: 143, startPoint y: 245, endPoint x: 46, endPoint y: 232, distance: 98.1
click at [328, 178] on video at bounding box center [364, 151] width 640 height 240
click at [563, 267] on icon "add" at bounding box center [565, 262] width 80 height 11
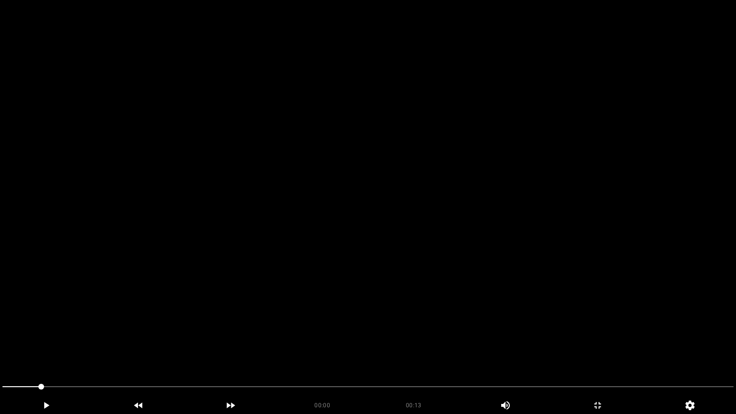
click at [521, 281] on video at bounding box center [368, 207] width 736 height 414
click at [500, 276] on video at bounding box center [368, 207] width 736 height 414
drag, startPoint x: 498, startPoint y: 276, endPoint x: 493, endPoint y: 278, distance: 5.2
click at [493, 278] on video at bounding box center [368, 207] width 736 height 414
drag, startPoint x: 151, startPoint y: 383, endPoint x: 15, endPoint y: 366, distance: 137.6
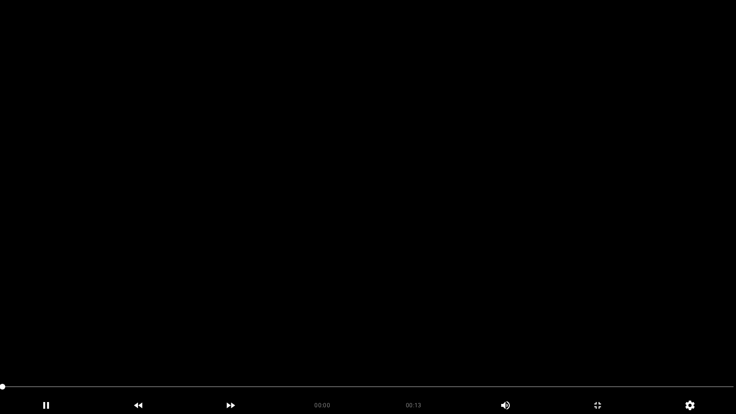
click at [252, 333] on video at bounding box center [368, 207] width 736 height 414
click at [400, 324] on video at bounding box center [368, 207] width 736 height 414
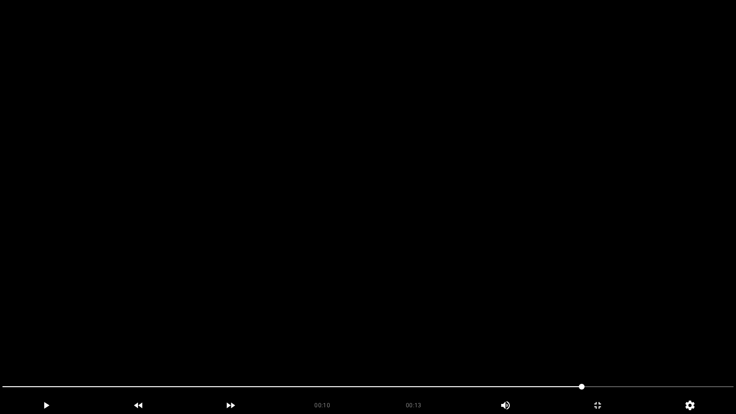
click at [401, 325] on video at bounding box center [368, 207] width 736 height 414
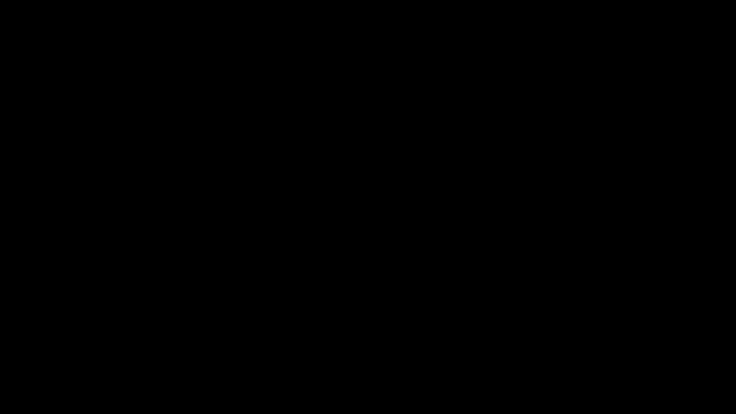
click at [602, 349] on icon "add" at bounding box center [597, 404] width 91 height 11
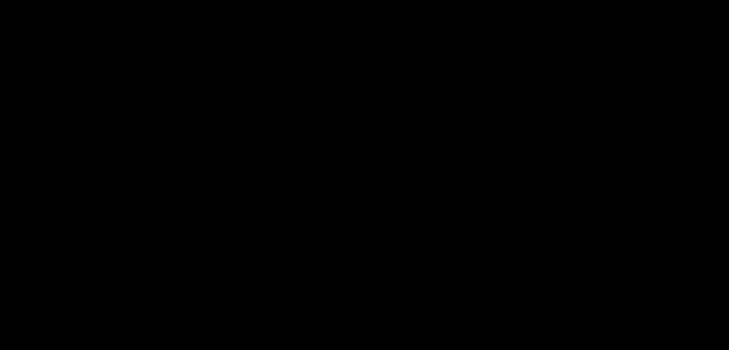
scroll to position [240, 0]
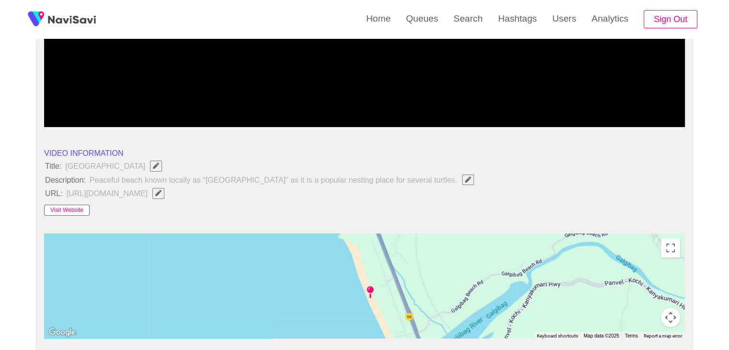
click at [71, 211] on button "Visit Website" at bounding box center [67, 210] width 46 height 11
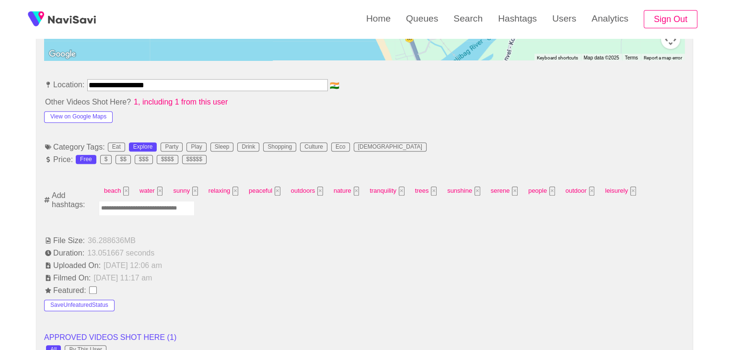
scroll to position [527, 0]
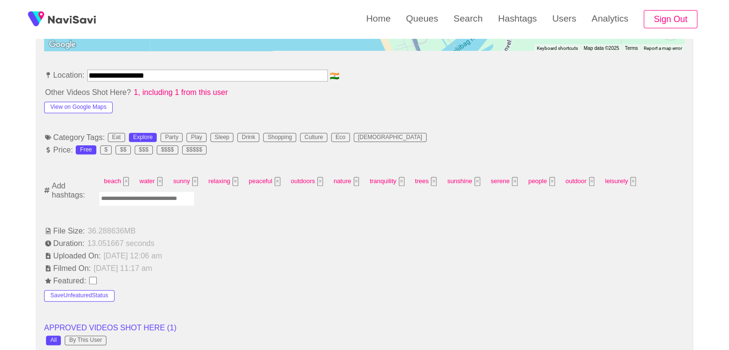
click at [158, 200] on input "Enter tag here and press return" at bounding box center [147, 198] width 96 height 15
type input "*********"
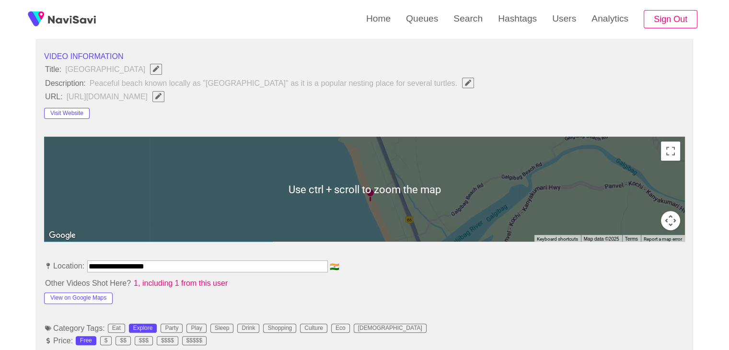
scroll to position [335, 0]
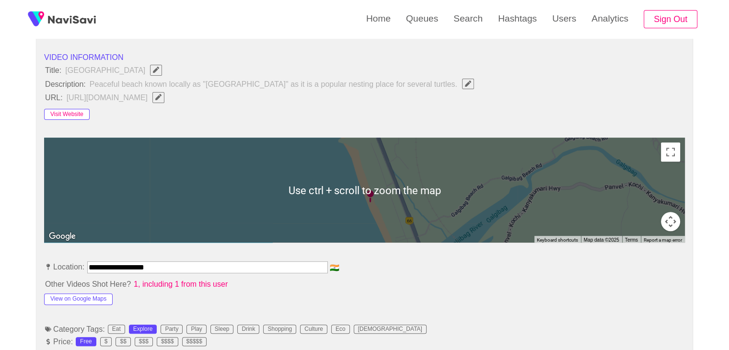
click at [78, 114] on button "Visit Website" at bounding box center [67, 114] width 46 height 11
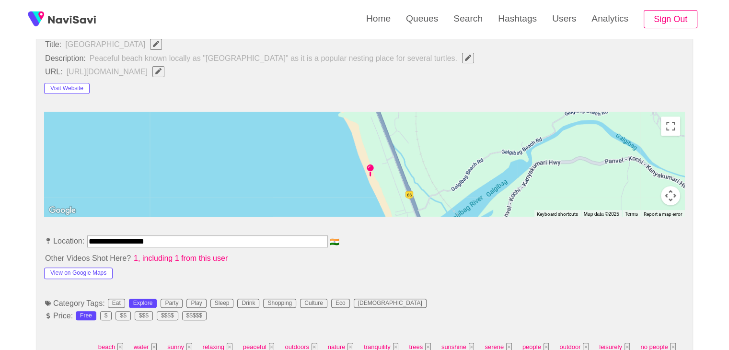
scroll to position [431, 0]
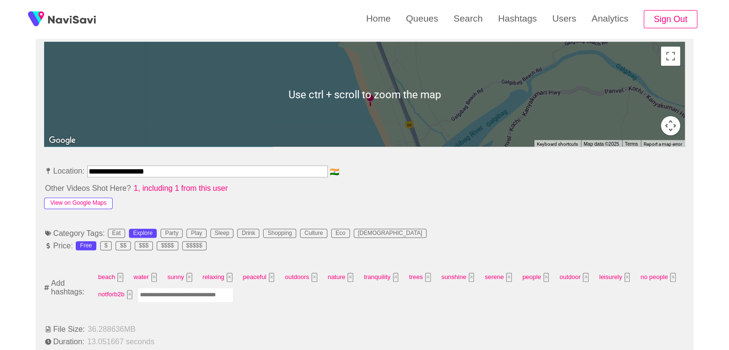
click at [89, 201] on button "View on Google Maps" at bounding box center [78, 202] width 68 height 11
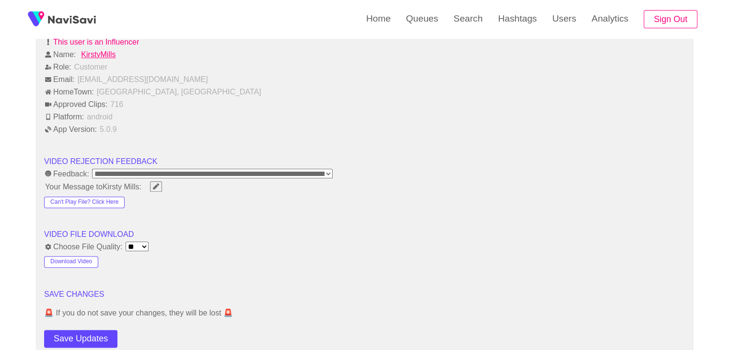
scroll to position [1245, 0]
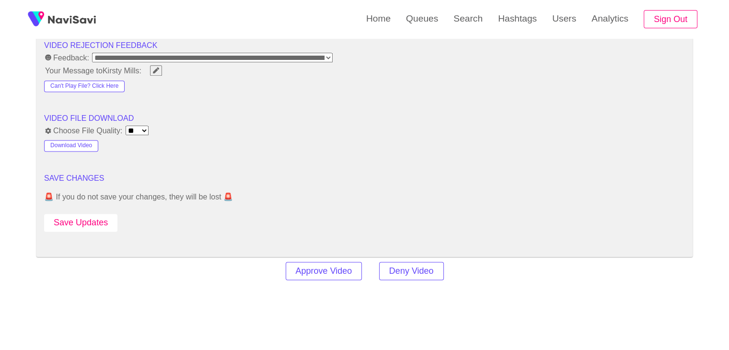
click at [98, 216] on button "Save Updates" at bounding box center [80, 223] width 73 height 18
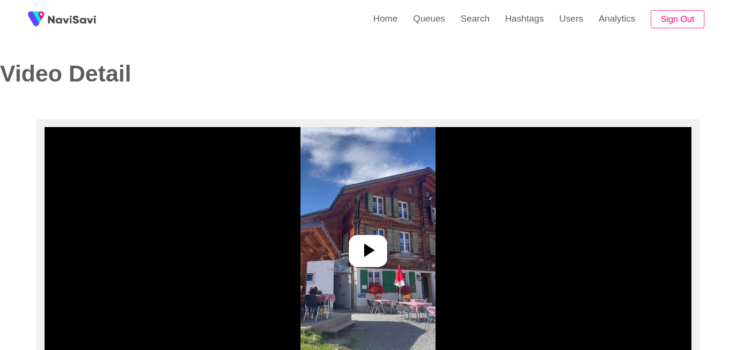
select select "**"
select select "**********"
click at [387, 253] on img at bounding box center [364, 247] width 135 height 240
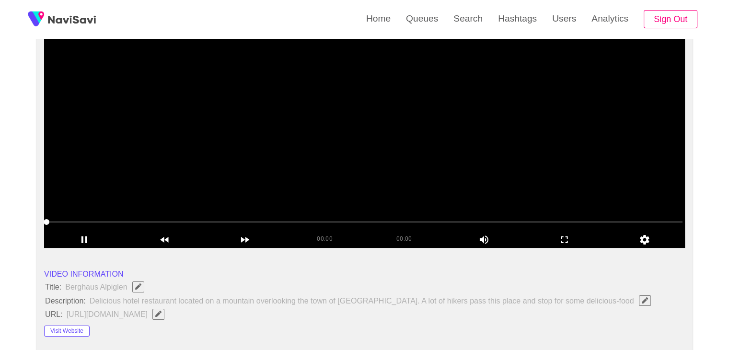
scroll to position [192, 0]
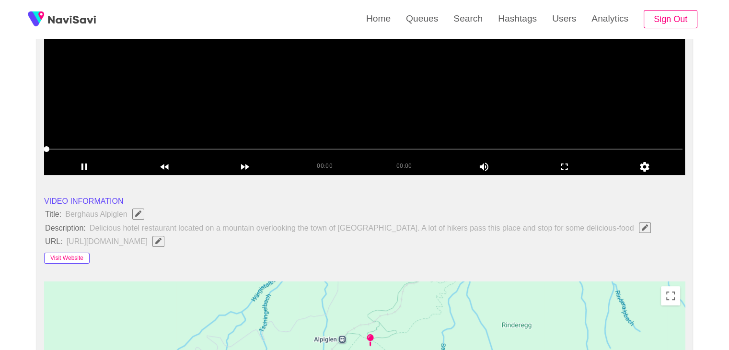
click at [64, 259] on button "Visit Website" at bounding box center [67, 257] width 46 height 11
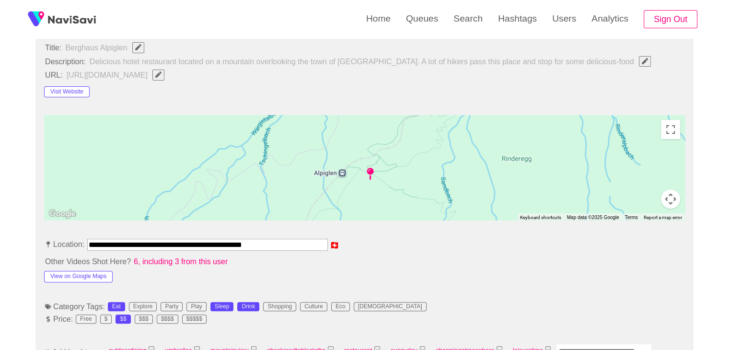
scroll to position [383, 0]
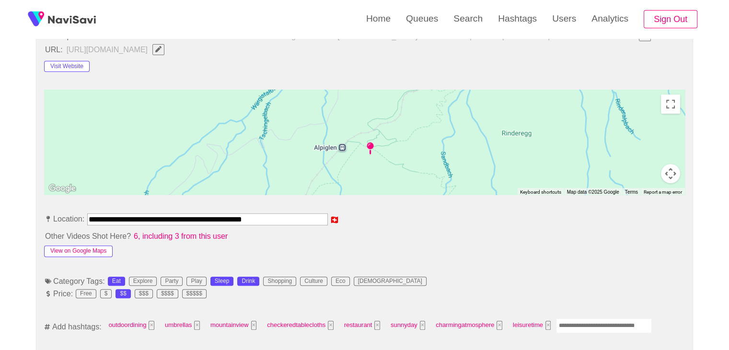
click at [103, 252] on button "View on Google Maps" at bounding box center [78, 250] width 68 height 11
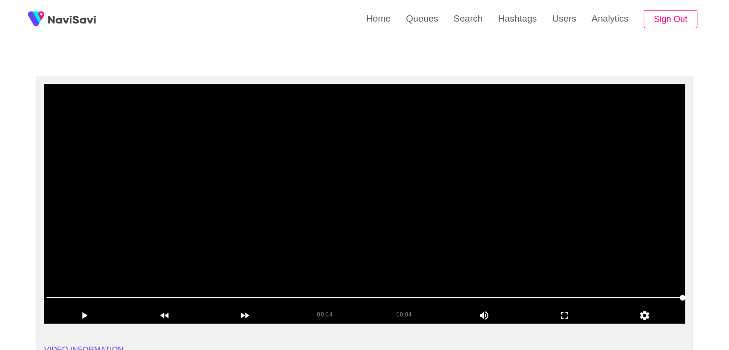
scroll to position [0, 0]
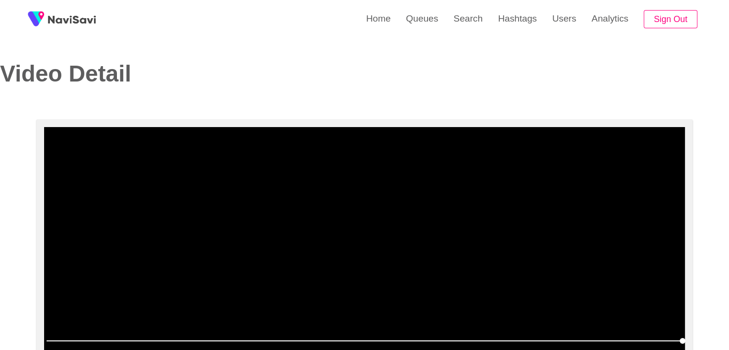
drag, startPoint x: 211, startPoint y: 247, endPoint x: 213, endPoint y: 272, distance: 25.0
click at [211, 248] on video at bounding box center [364, 247] width 640 height 240
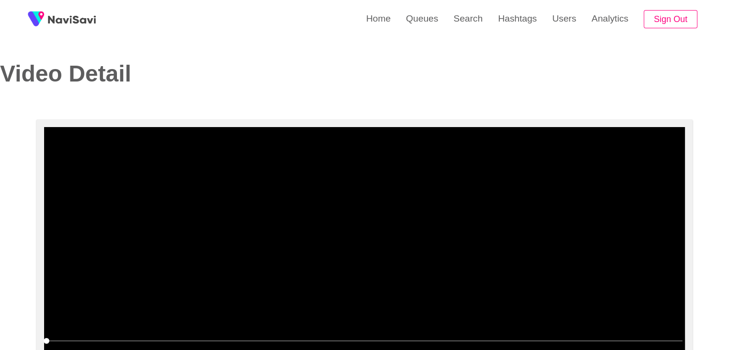
click at [240, 289] on video at bounding box center [364, 247] width 640 height 240
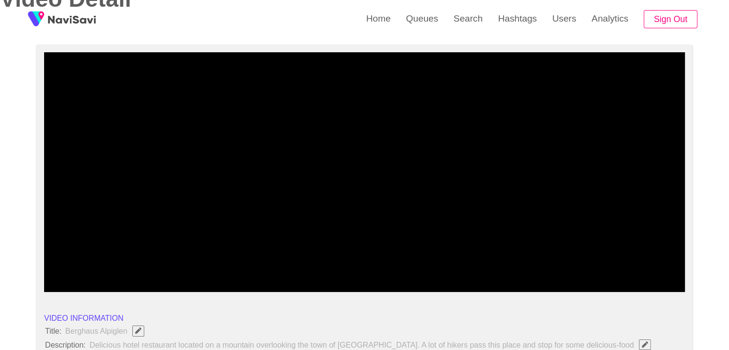
scroll to position [96, 0]
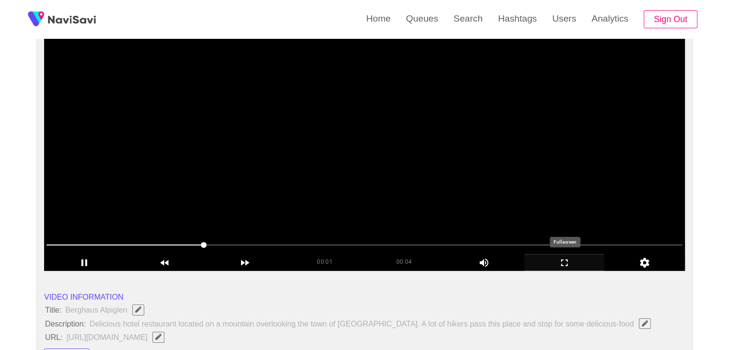
click at [565, 263] on icon "add" at bounding box center [565, 262] width 80 height 11
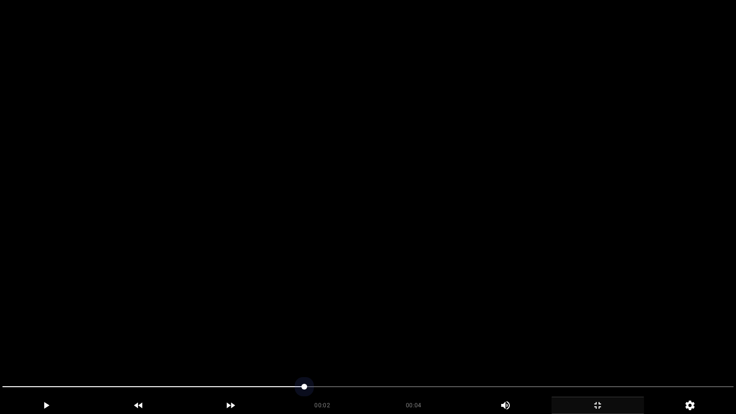
drag, startPoint x: 15, startPoint y: 389, endPoint x: 14, endPoint y: 358, distance: 30.7
click at [0, 349] on div at bounding box center [368, 387] width 739 height 25
click at [317, 300] on video at bounding box center [368, 207] width 736 height 414
click at [318, 301] on video at bounding box center [368, 207] width 736 height 414
drag, startPoint x: 571, startPoint y: 386, endPoint x: 515, endPoint y: 389, distance: 55.7
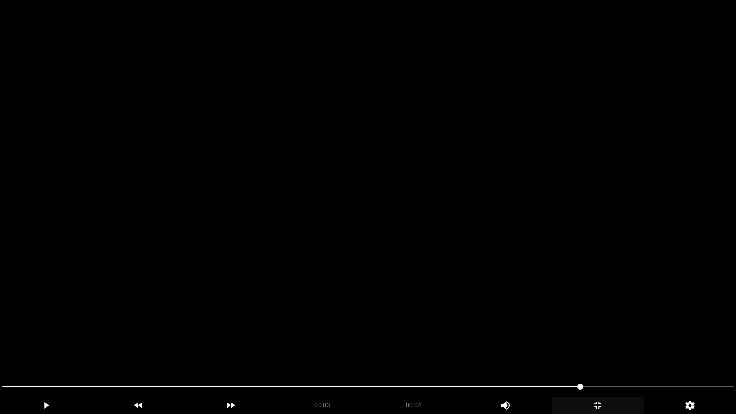
click at [515, 349] on span at bounding box center [367, 386] width 731 height 15
drag, startPoint x: 262, startPoint y: 386, endPoint x: 105, endPoint y: 376, distance: 157.9
click at [112, 349] on div at bounding box center [368, 387] width 739 height 25
click at [430, 328] on video at bounding box center [368, 207] width 736 height 414
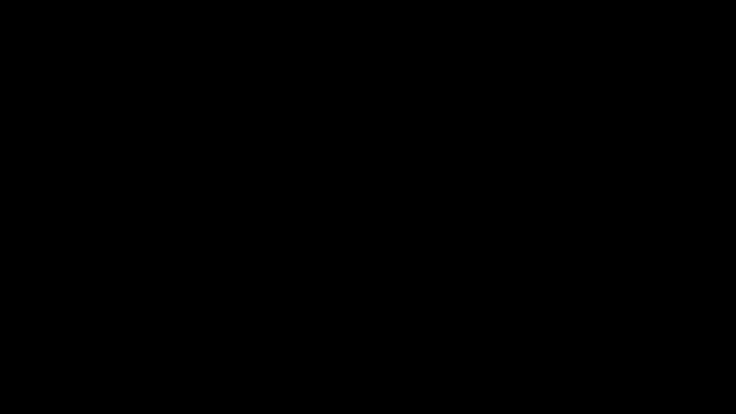
click at [594, 349] on icon "add" at bounding box center [597, 404] width 91 height 11
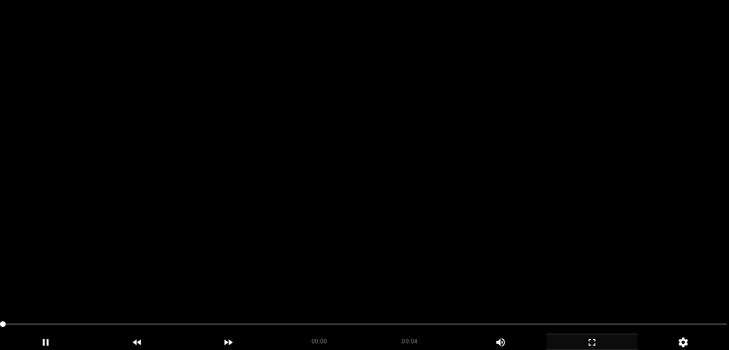
click at [447, 190] on video at bounding box center [364, 175] width 729 height 350
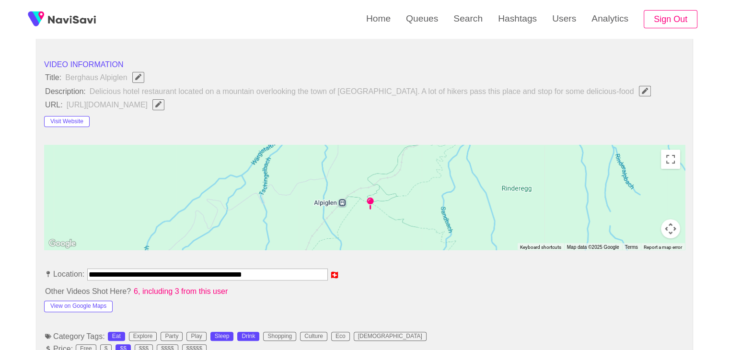
scroll to position [144, 0]
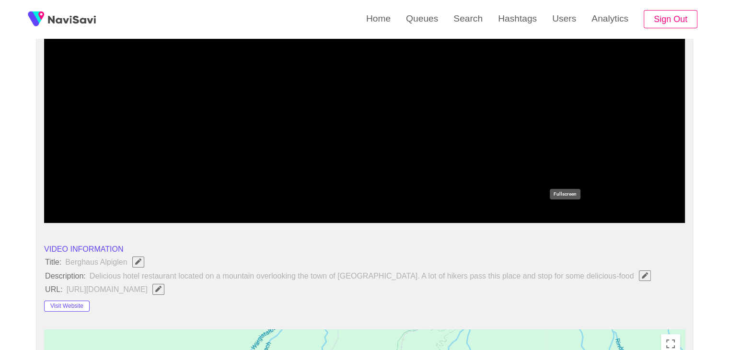
click at [559, 213] on icon "add" at bounding box center [565, 214] width 80 height 11
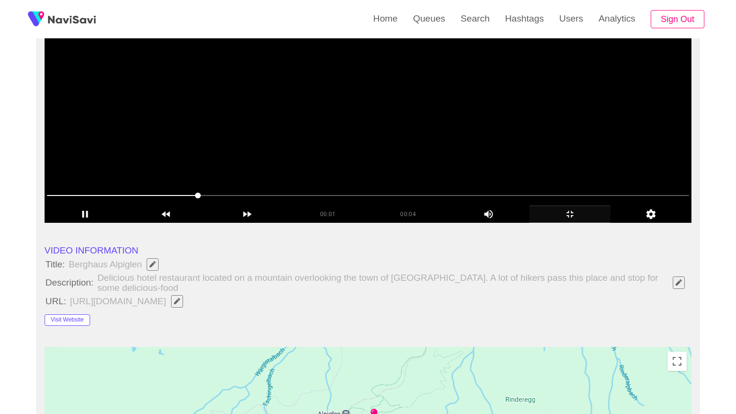
click at [536, 223] on video at bounding box center [368, 103] width 647 height 240
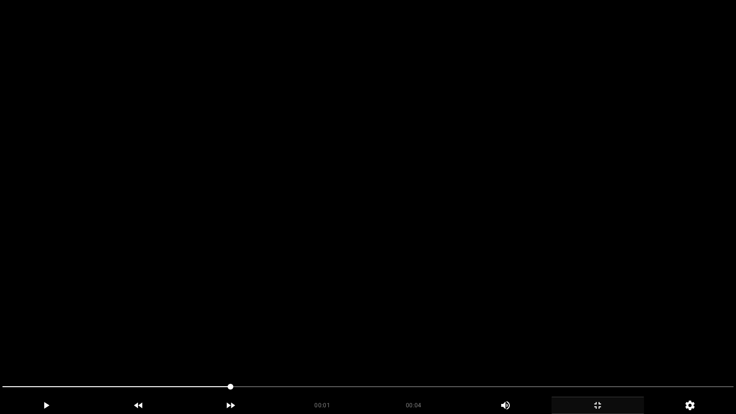
click at [538, 270] on video at bounding box center [368, 207] width 736 height 414
click at [569, 296] on video at bounding box center [368, 207] width 736 height 414
click at [568, 296] on video at bounding box center [368, 207] width 736 height 414
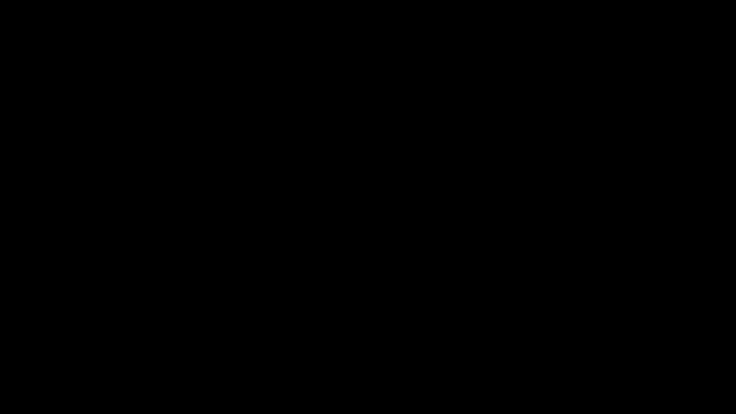
click at [621, 349] on icon "add" at bounding box center [597, 404] width 91 height 11
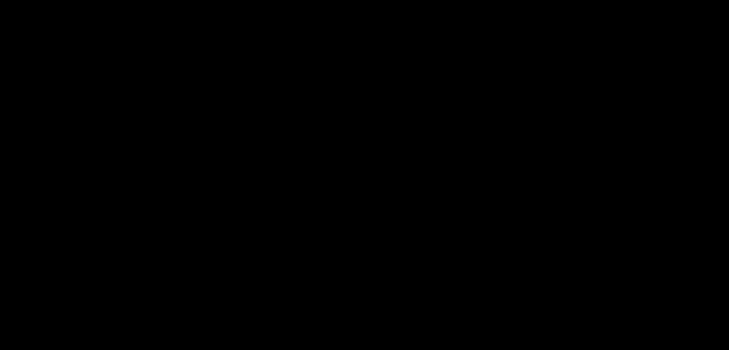
scroll to position [431, 0]
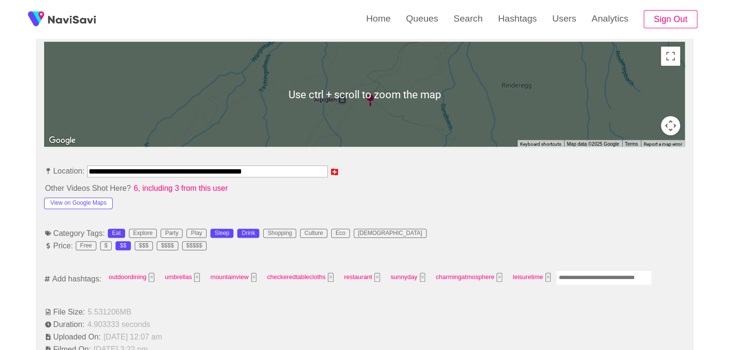
click at [578, 279] on input "Enter tag here and press return" at bounding box center [604, 277] width 96 height 15
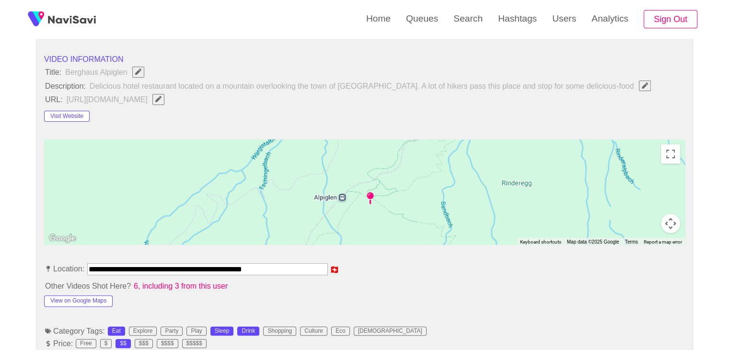
scroll to position [383, 0]
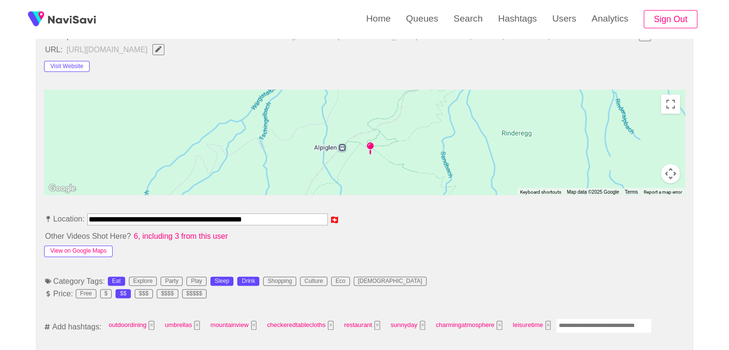
click at [98, 250] on button "View on Google Maps" at bounding box center [78, 250] width 68 height 11
click at [587, 325] on input "Enter tag here and press return" at bounding box center [604, 325] width 96 height 15
type input "*********"
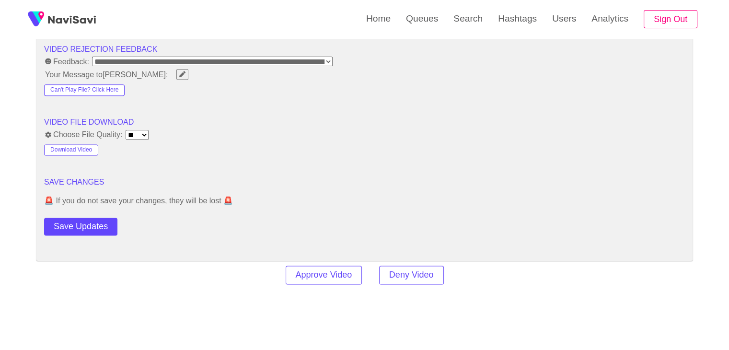
scroll to position [1341, 0]
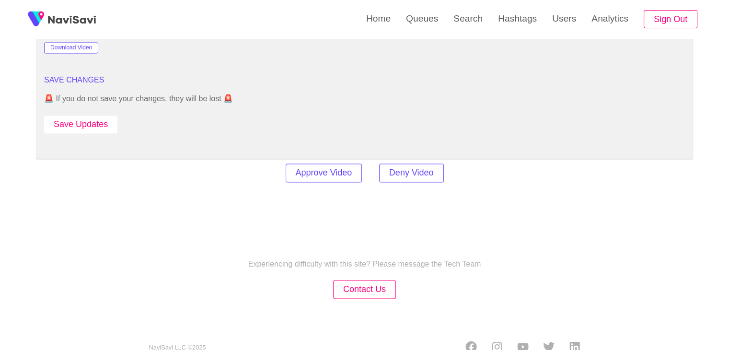
click at [100, 119] on button "Save Updates" at bounding box center [80, 124] width 73 height 18
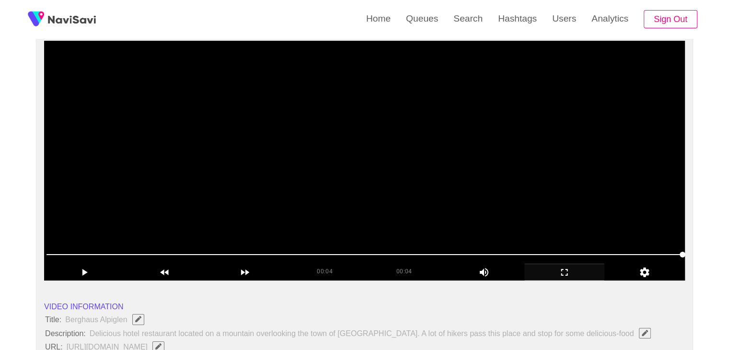
scroll to position [96, 0]
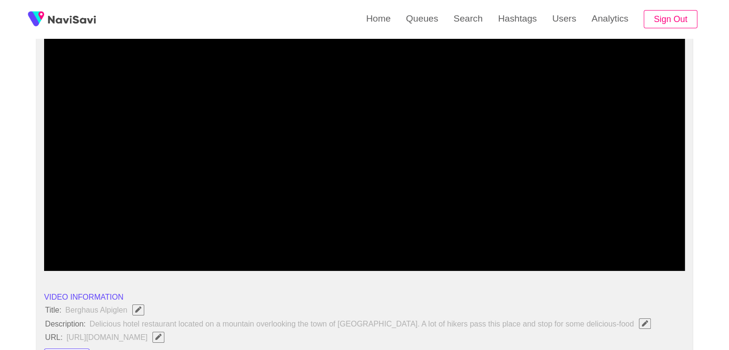
click at [554, 267] on icon "add" at bounding box center [565, 262] width 80 height 11
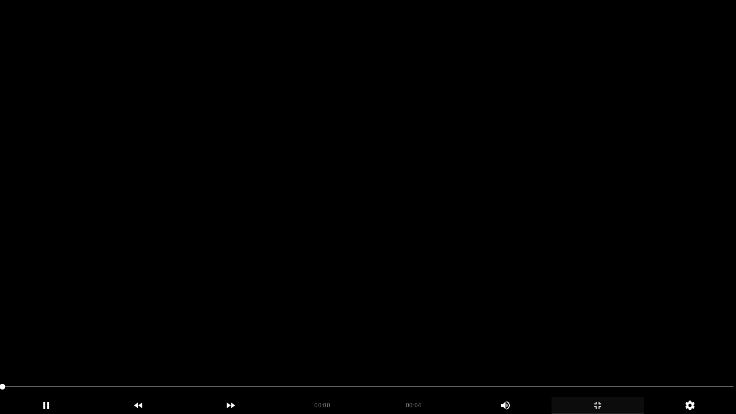
click at [226, 316] on video at bounding box center [368, 207] width 736 height 414
click at [234, 313] on video at bounding box center [368, 207] width 736 height 414
click at [329, 312] on video at bounding box center [368, 207] width 736 height 414
click at [330, 312] on video at bounding box center [368, 207] width 736 height 414
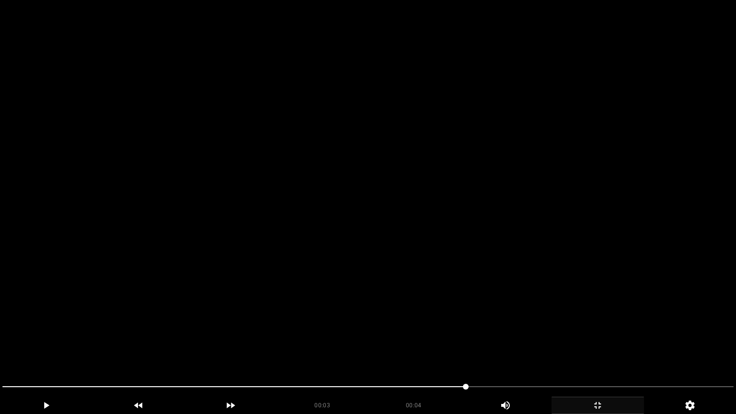
click at [330, 312] on video at bounding box center [368, 207] width 736 height 414
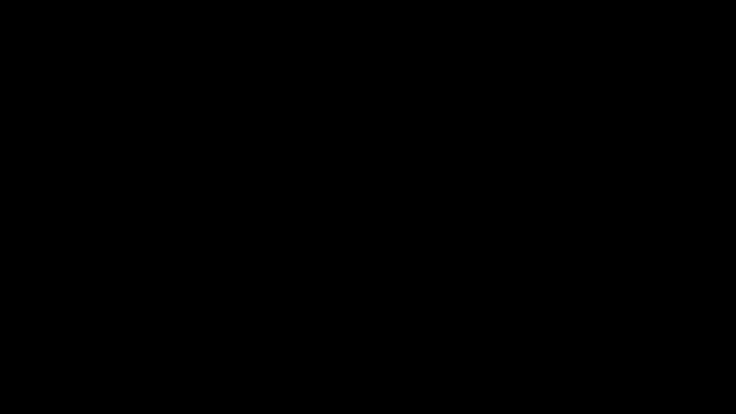
click at [615, 349] on icon "add" at bounding box center [597, 404] width 91 height 11
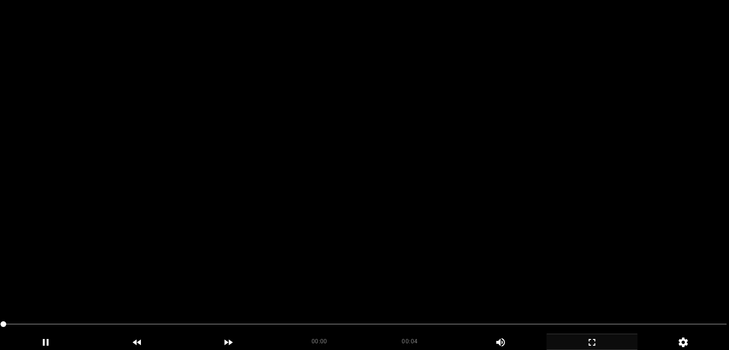
drag, startPoint x: 279, startPoint y: 131, endPoint x: 279, endPoint y: 125, distance: 6.2
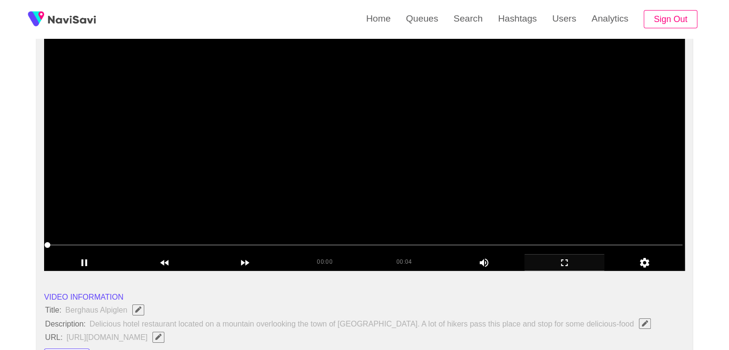
click at [279, 131] on video at bounding box center [364, 151] width 640 height 240
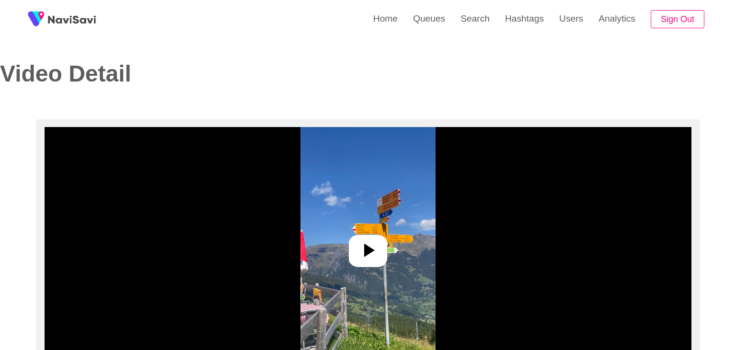
select select "**********"
select select "**"
click at [374, 251] on icon at bounding box center [364, 250] width 23 height 23
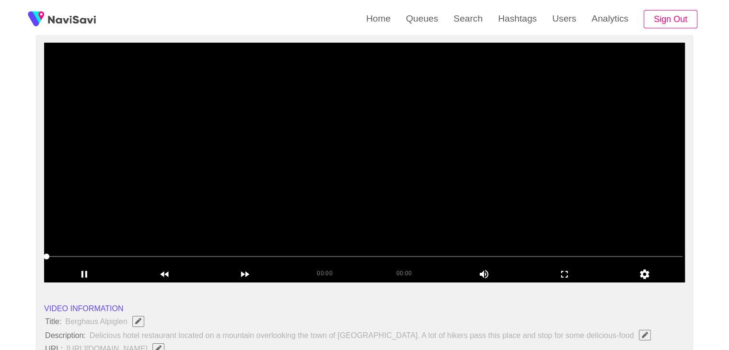
scroll to position [96, 0]
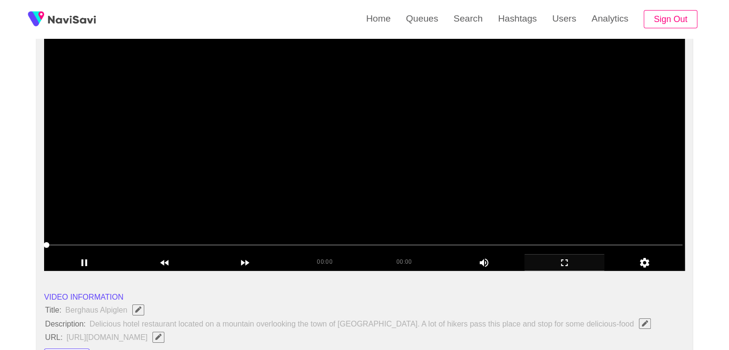
click at [572, 264] on icon "add" at bounding box center [565, 262] width 80 height 11
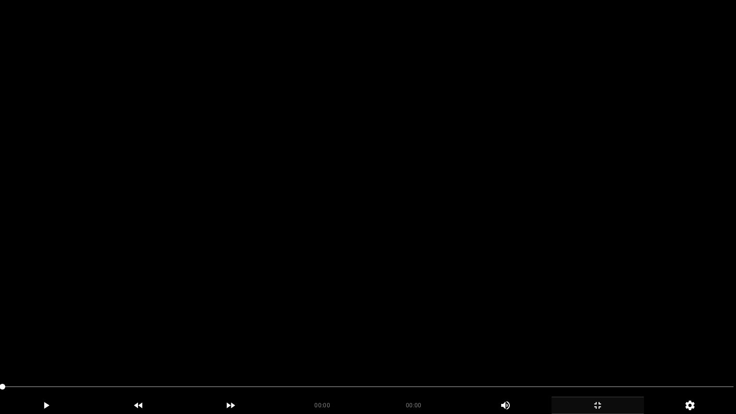
click at [399, 267] on video at bounding box center [368, 207] width 736 height 414
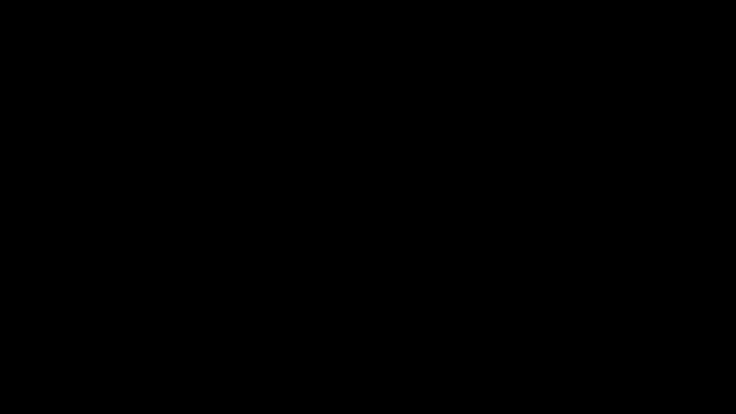
drag, startPoint x: 56, startPoint y: 395, endPoint x: 0, endPoint y: 405, distance: 56.5
drag, startPoint x: 109, startPoint y: 399, endPoint x: 0, endPoint y: 395, distance: 108.8
click at [0, 349] on div at bounding box center [368, 387] width 739 height 25
click at [353, 320] on video at bounding box center [368, 207] width 736 height 414
click at [383, 313] on video at bounding box center [368, 207] width 736 height 414
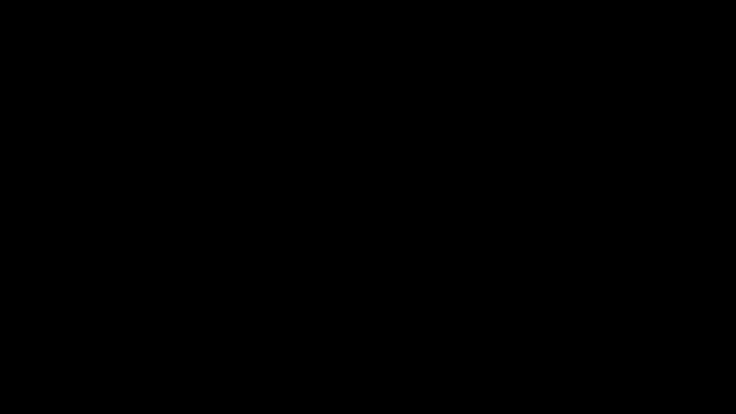
click at [383, 313] on video at bounding box center [368, 207] width 736 height 414
drag, startPoint x: 482, startPoint y: 389, endPoint x: 460, endPoint y: 390, distance: 22.0
click at [460, 349] on span at bounding box center [367, 386] width 731 height 15
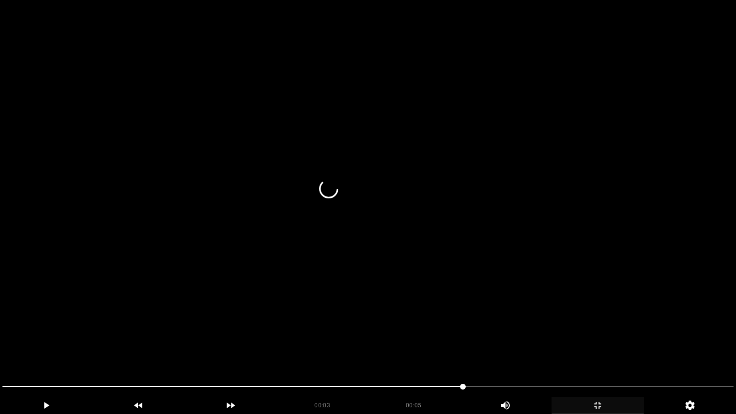
click at [481, 349] on video at bounding box center [368, 207] width 736 height 414
click at [482, 349] on video at bounding box center [368, 207] width 736 height 414
click at [502, 349] on video at bounding box center [368, 207] width 736 height 414
click at [568, 349] on video at bounding box center [368, 207] width 736 height 414
click at [600, 349] on video at bounding box center [368, 207] width 736 height 414
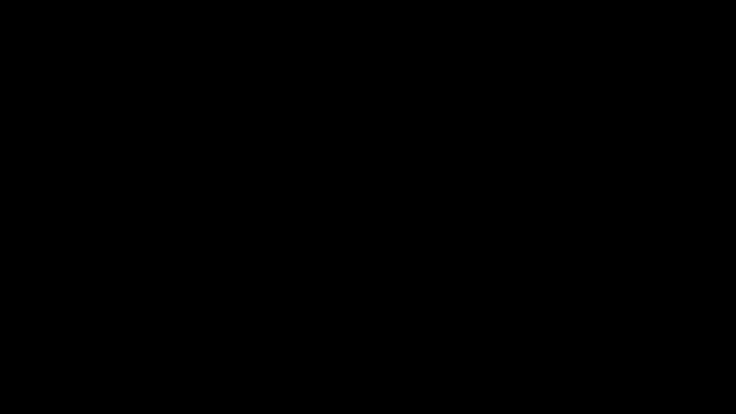
click at [593, 349] on icon "add" at bounding box center [597, 404] width 91 height 11
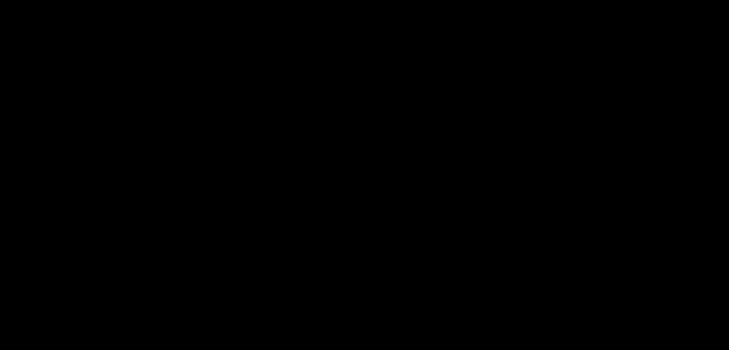
scroll to position [240, 0]
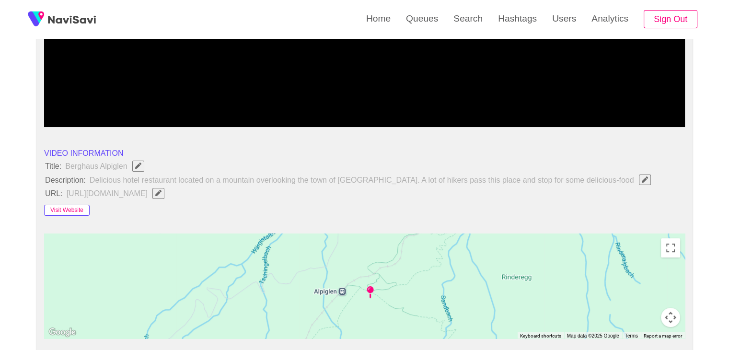
click at [82, 207] on button "Visit Website" at bounding box center [67, 210] width 46 height 11
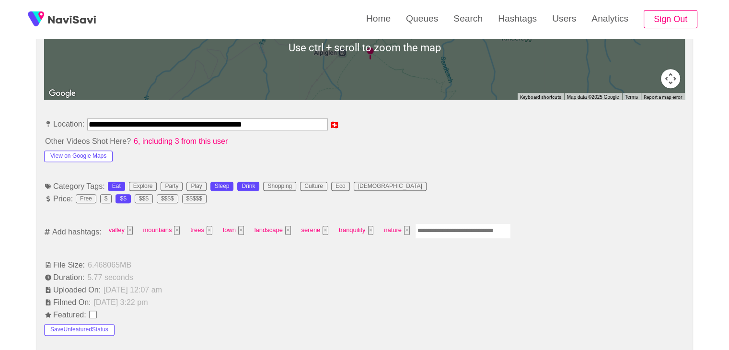
scroll to position [479, 0]
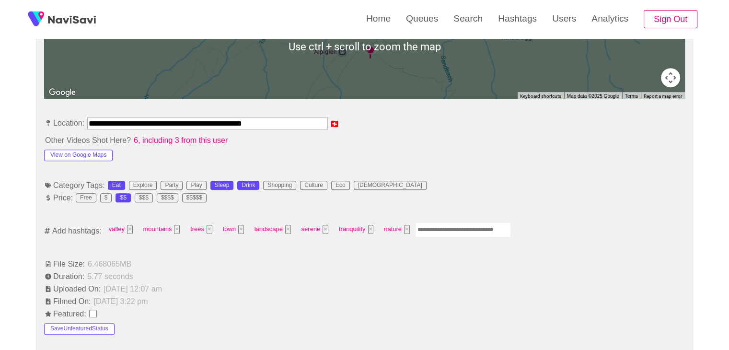
click at [435, 233] on input "Enter tag here and press return" at bounding box center [463, 229] width 96 height 15
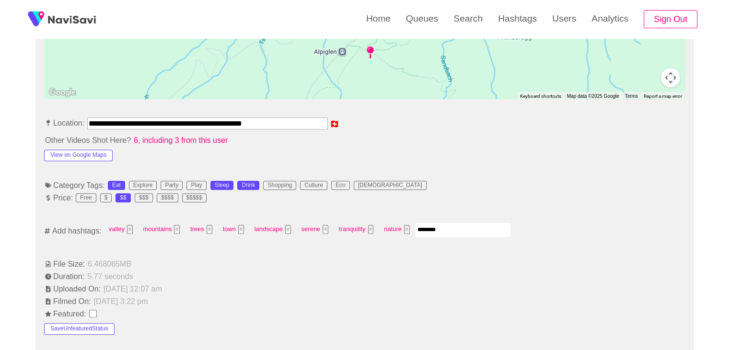
type input "*********"
click at [69, 153] on button "View on Google Maps" at bounding box center [78, 154] width 68 height 11
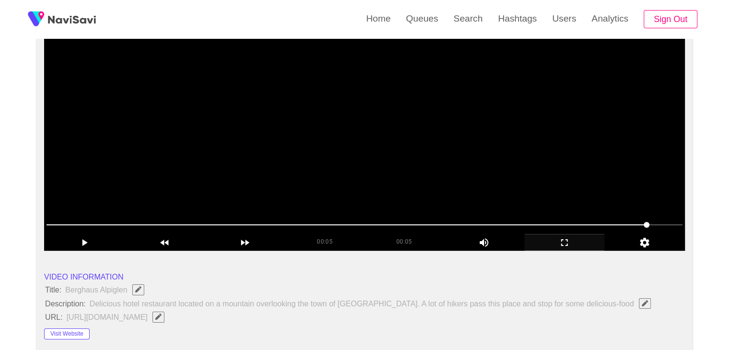
scroll to position [96, 0]
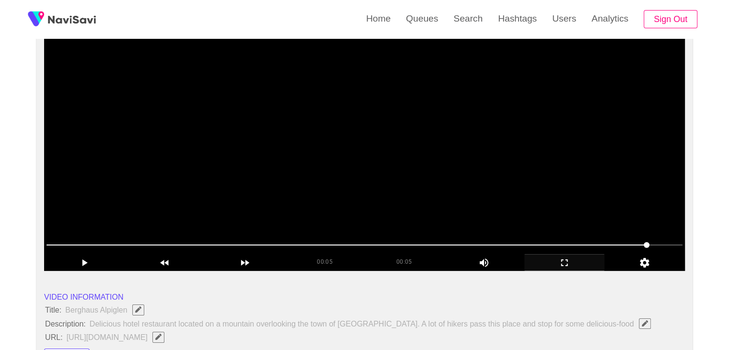
drag, startPoint x: 397, startPoint y: 155, endPoint x: 390, endPoint y: 167, distance: 13.5
click at [397, 155] on video at bounding box center [364, 151] width 640 height 240
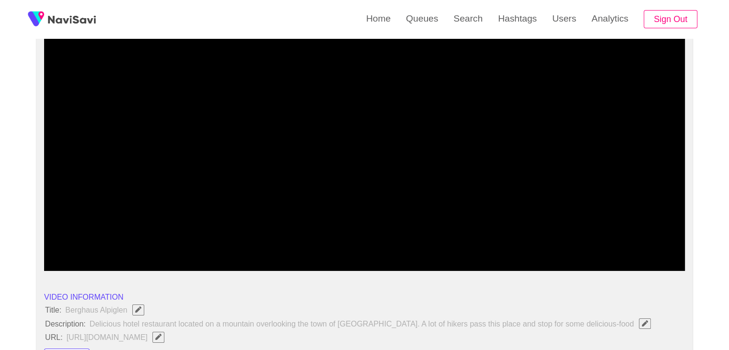
drag, startPoint x: 397, startPoint y: 240, endPoint x: 273, endPoint y: 237, distance: 124.1
click at [273, 237] on span at bounding box center [364, 244] width 636 height 15
drag, startPoint x: 229, startPoint y: 253, endPoint x: 114, endPoint y: 241, distance: 115.6
click at [114, 241] on div "00:02 00:05 Picture In Picture 1" at bounding box center [364, 254] width 640 height 34
drag, startPoint x: 11, startPoint y: 248, endPoint x: 7, endPoint y: 245, distance: 5.8
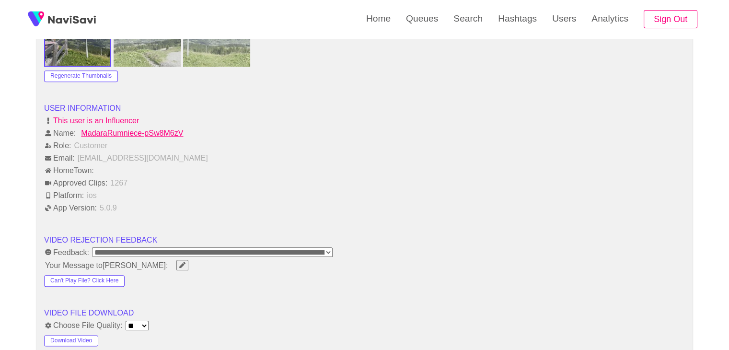
scroll to position [1150, 0]
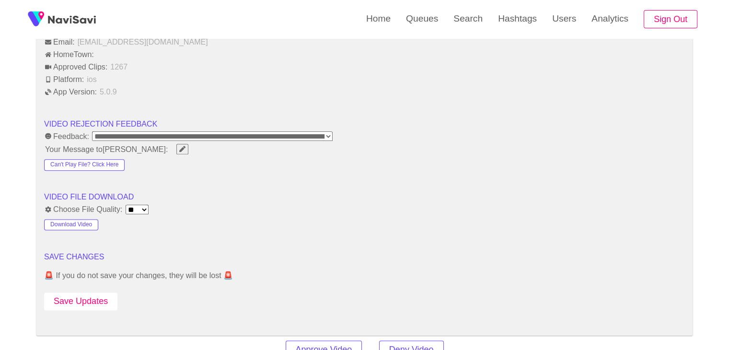
click at [92, 292] on button "Save Updates" at bounding box center [80, 301] width 73 height 18
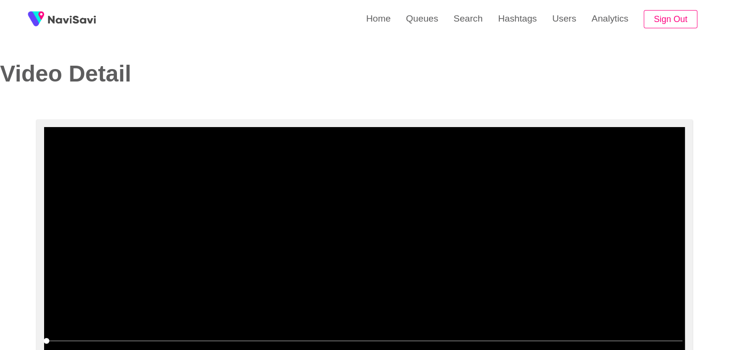
scroll to position [0, 0]
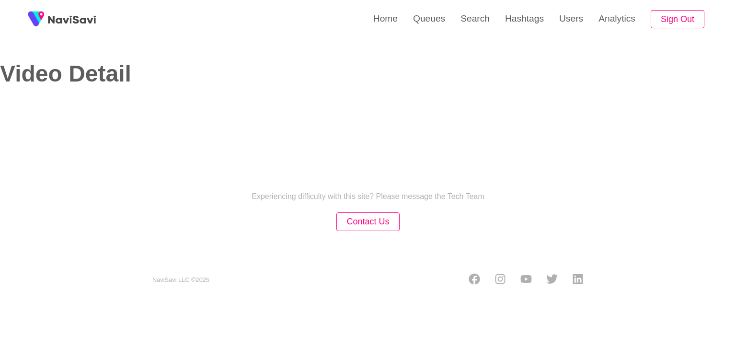
select select "**"
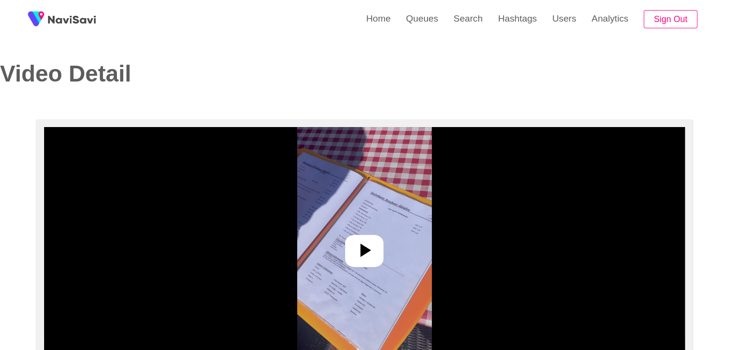
select select "**********"
click at [373, 247] on icon at bounding box center [364, 250] width 23 height 23
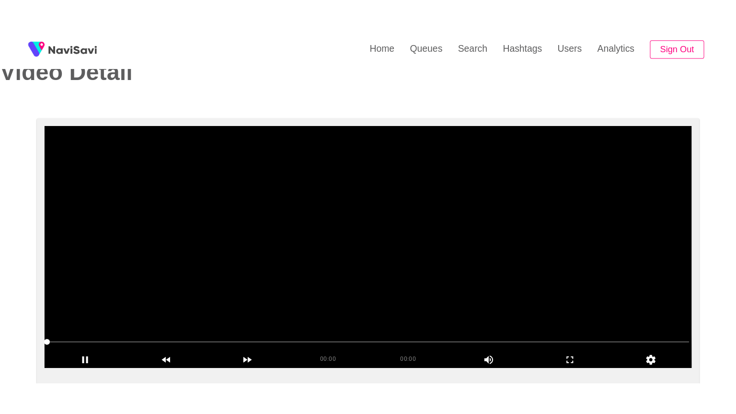
scroll to position [144, 0]
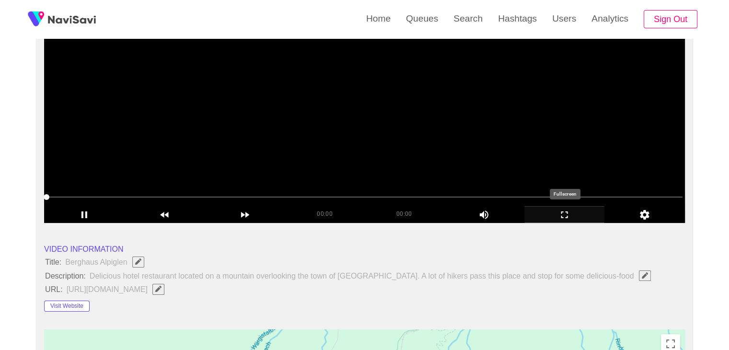
click at [576, 213] on icon "add" at bounding box center [565, 214] width 80 height 11
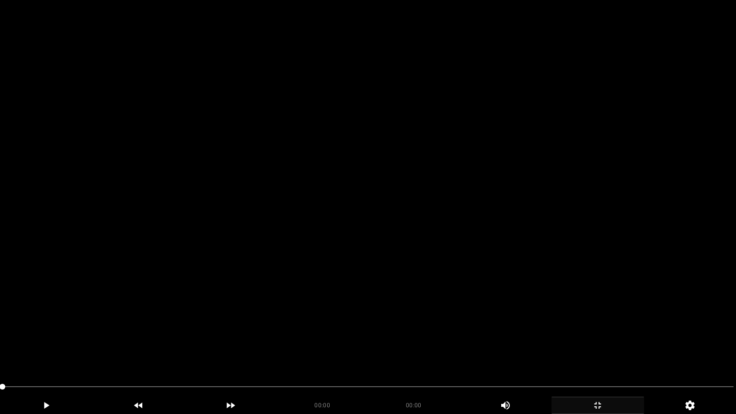
click at [425, 236] on video at bounding box center [368, 207] width 736 height 414
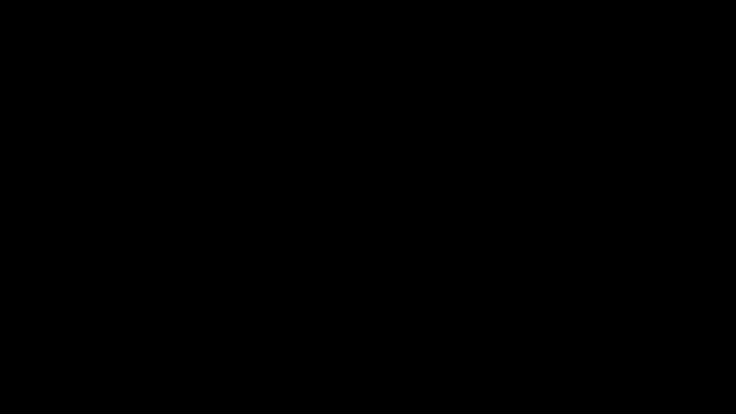
click at [364, 326] on video at bounding box center [368, 207] width 736 height 414
click at [364, 327] on video at bounding box center [368, 207] width 736 height 414
click at [428, 341] on video at bounding box center [368, 207] width 736 height 414
click at [303, 349] on video at bounding box center [368, 207] width 736 height 414
drag, startPoint x: 146, startPoint y: 413, endPoint x: 30, endPoint y: 412, distance: 116.4
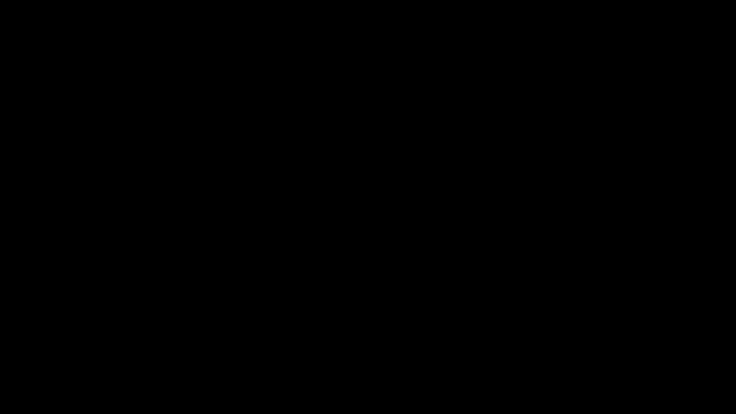
click at [45, 349] on div "00:08 00:08 Picture In Picture 1" at bounding box center [368, 396] width 736 height 35
click at [603, 349] on icon "add" at bounding box center [597, 404] width 91 height 11
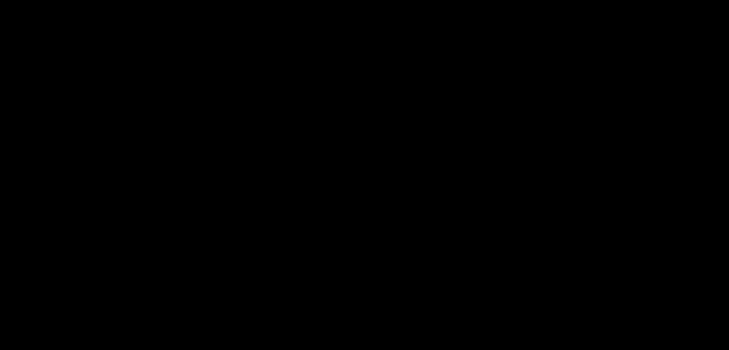
scroll to position [525, 0]
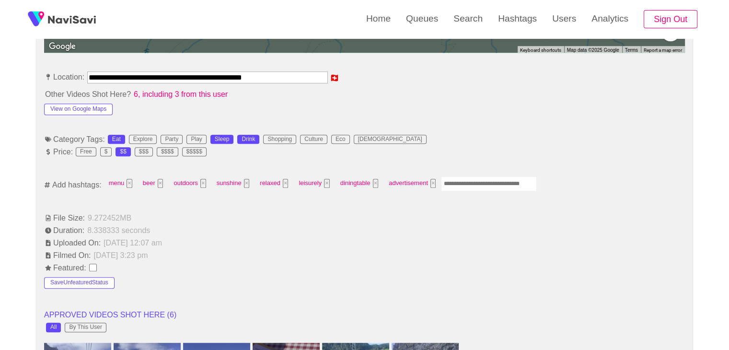
click at [477, 182] on input "Enter tag here and press return" at bounding box center [489, 183] width 96 height 15
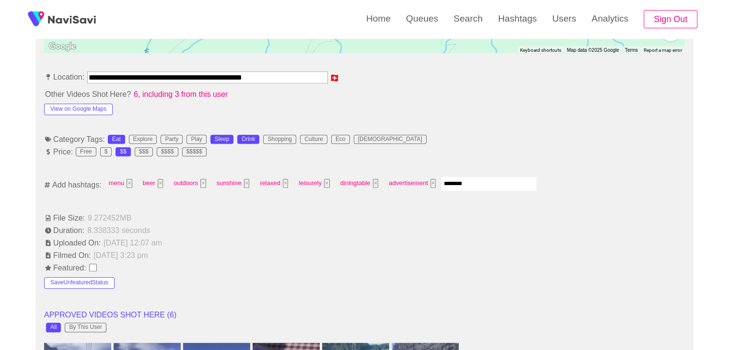
type input "*********"
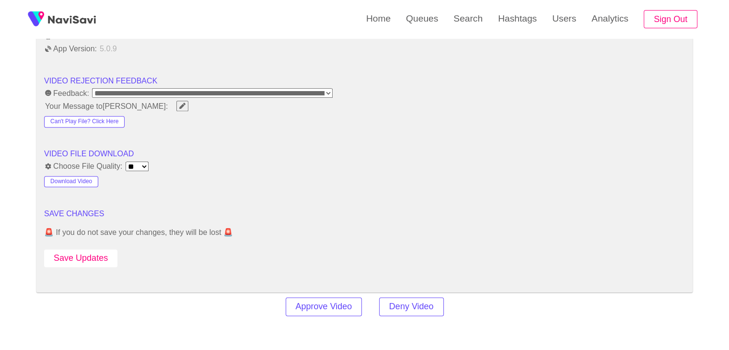
scroll to position [1196, 0]
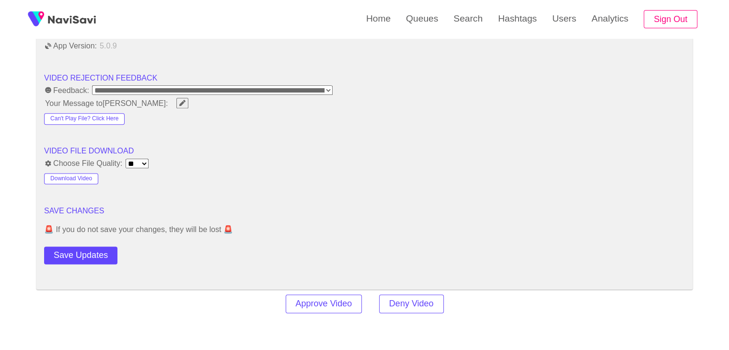
click at [80, 246] on button "Save Updates" at bounding box center [80, 255] width 73 height 18
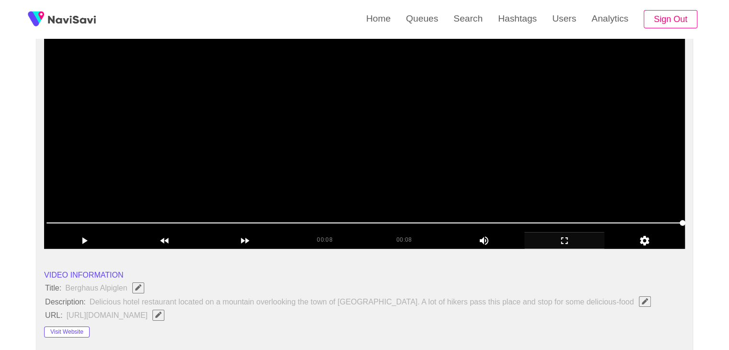
scroll to position [94, 0]
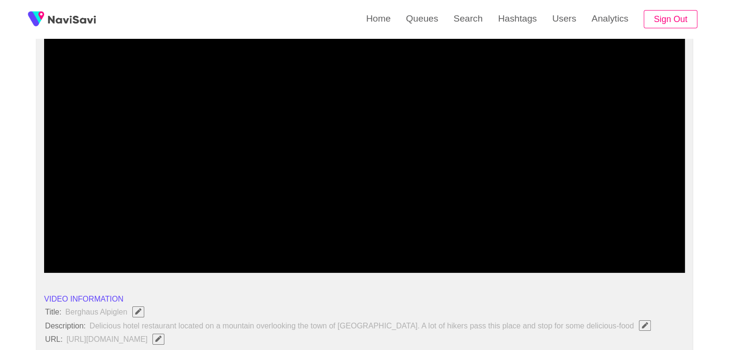
drag, startPoint x: 122, startPoint y: 245, endPoint x: 26, endPoint y: 245, distance: 95.3
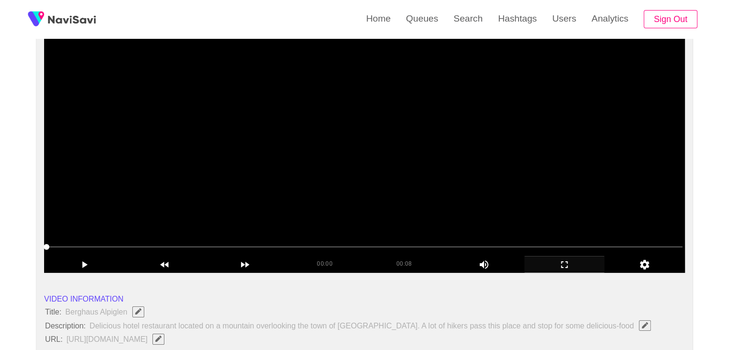
click at [368, 174] on video at bounding box center [364, 153] width 640 height 240
click at [182, 248] on span at bounding box center [182, 247] width 6 height 6
drag, startPoint x: 431, startPoint y: 247, endPoint x: 459, endPoint y: 246, distance: 28.8
click at [475, 244] on span at bounding box center [364, 246] width 636 height 15
click at [489, 243] on span at bounding box center [364, 246] width 636 height 15
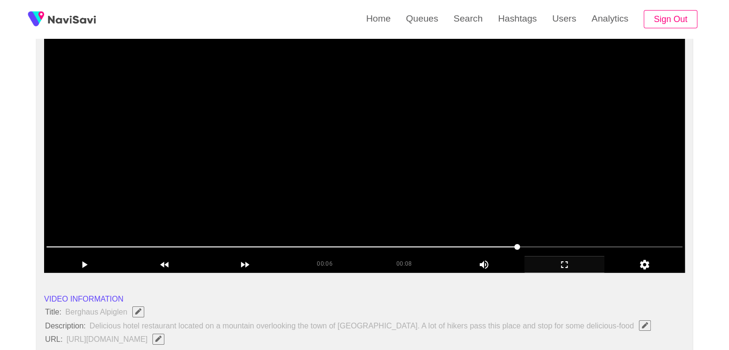
click at [558, 242] on span at bounding box center [364, 246] width 636 height 15
click at [499, 202] on video at bounding box center [364, 153] width 640 height 240
click at [499, 205] on video at bounding box center [364, 153] width 640 height 240
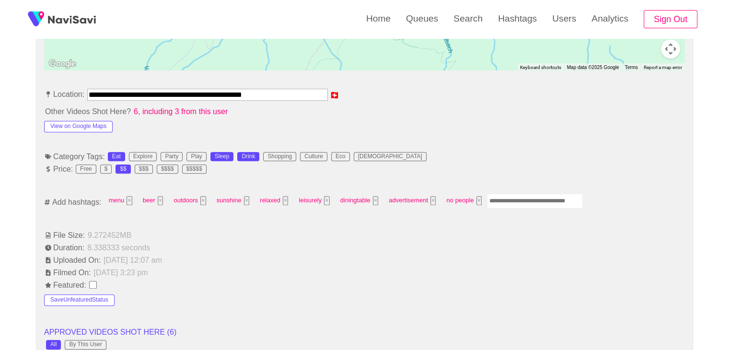
scroll to position [525, 0]
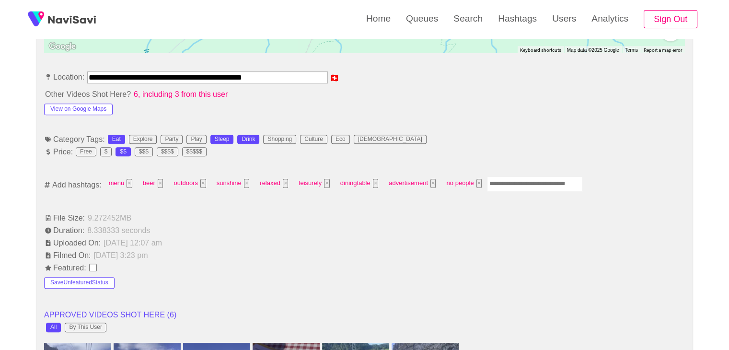
click at [513, 177] on input "Enter tag here and press return" at bounding box center [535, 183] width 96 height 15
type input "*********"
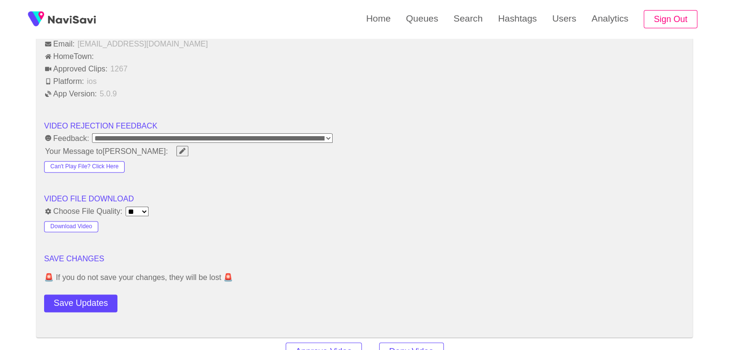
scroll to position [1343, 0]
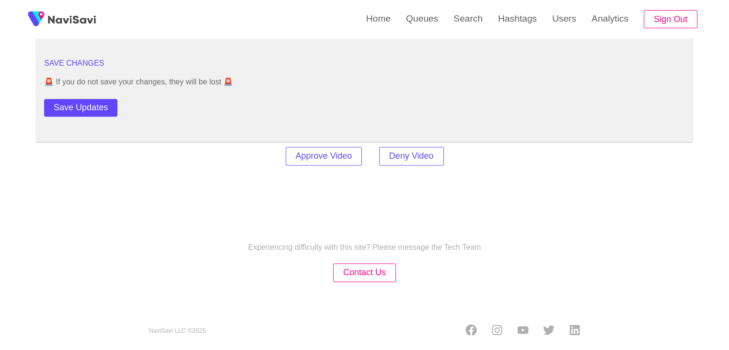
click at [105, 100] on button "Save Updates" at bounding box center [80, 108] width 73 height 18
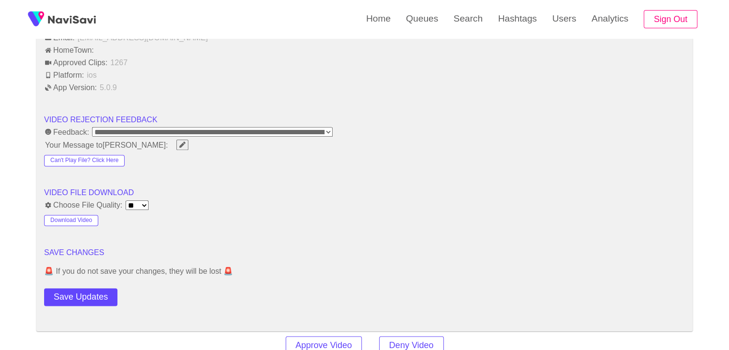
scroll to position [1152, 0]
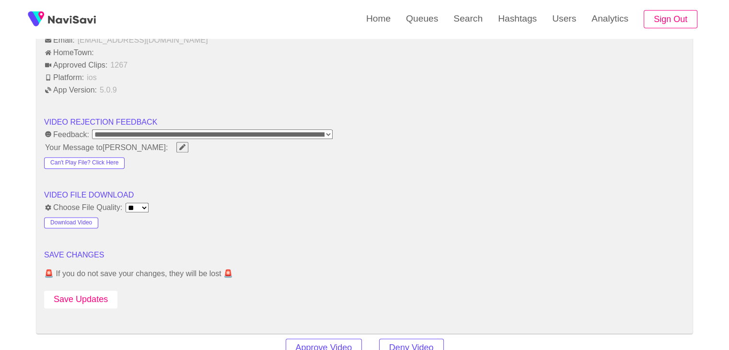
click at [82, 292] on button "Save Updates" at bounding box center [80, 299] width 73 height 18
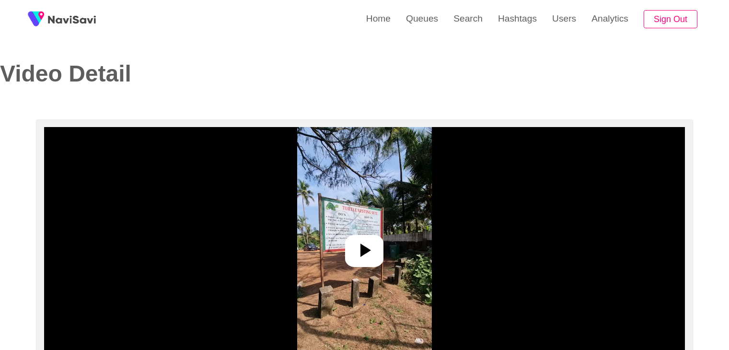
select select "**********"
select select "**"
click at [364, 246] on icon at bounding box center [365, 249] width 11 height 13
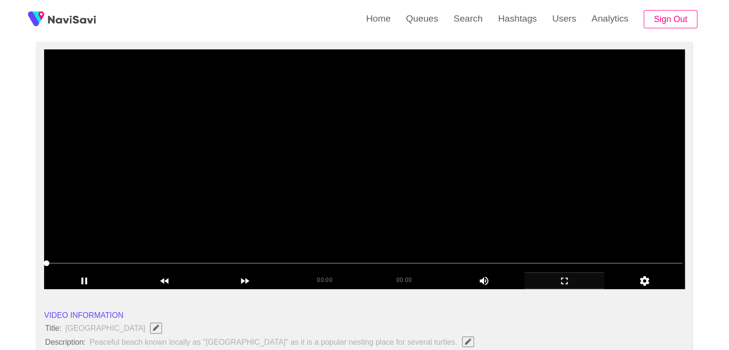
scroll to position [96, 0]
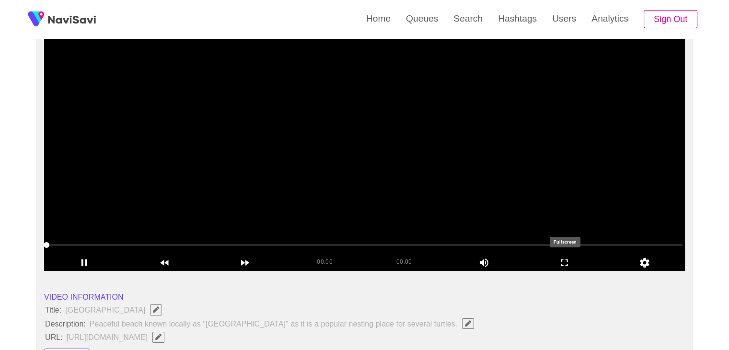
drag, startPoint x: 579, startPoint y: 265, endPoint x: 563, endPoint y: 307, distance: 44.4
click at [579, 265] on icon "add" at bounding box center [565, 262] width 80 height 11
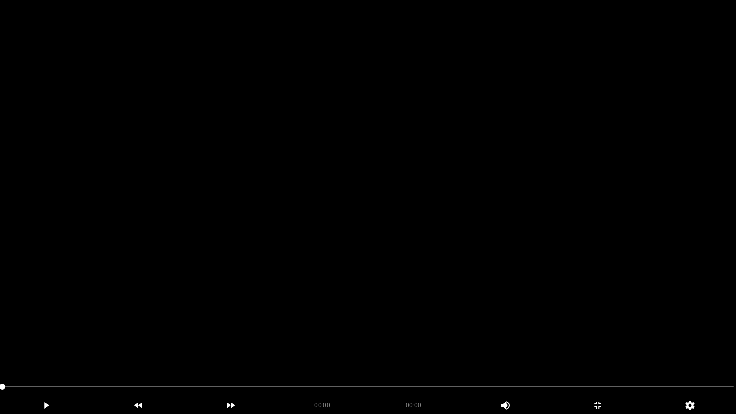
drag, startPoint x: 302, startPoint y: 323, endPoint x: 297, endPoint y: 324, distance: 5.4
click at [302, 323] on video at bounding box center [368, 207] width 736 height 414
click at [163, 349] on video at bounding box center [368, 207] width 736 height 414
click at [205, 329] on video at bounding box center [368, 207] width 736 height 414
click at [303, 300] on video at bounding box center [368, 207] width 736 height 414
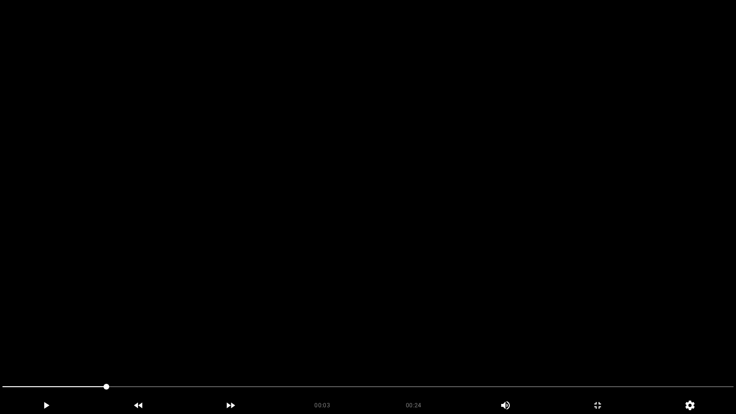
click at [303, 300] on video at bounding box center [368, 207] width 736 height 414
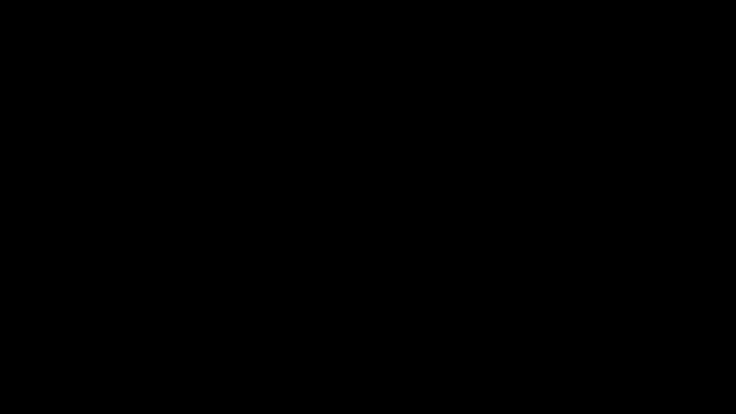
click at [586, 349] on icon "add" at bounding box center [597, 404] width 91 height 11
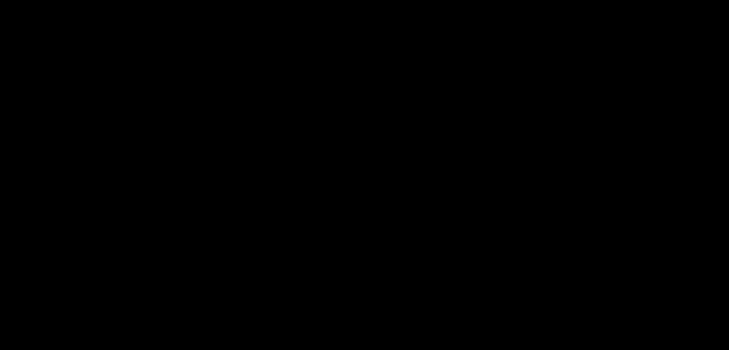
scroll to position [240, 0]
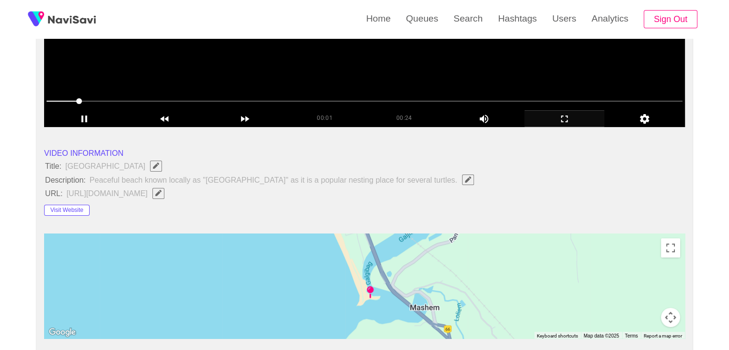
click at [234, 75] on video at bounding box center [364, 7] width 640 height 240
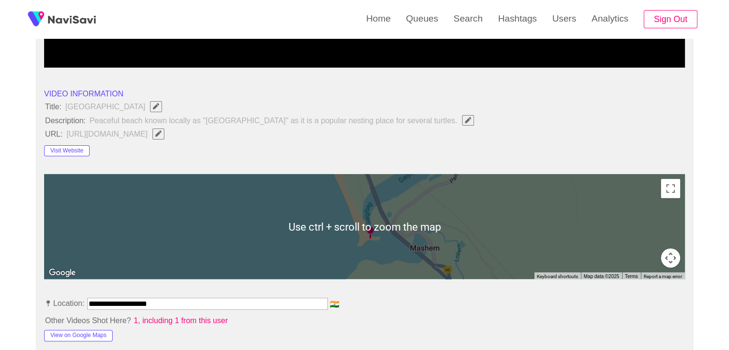
scroll to position [287, 0]
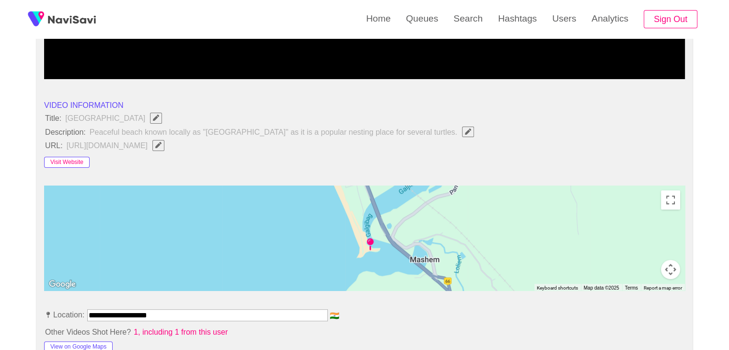
click at [79, 163] on button "Visit Website" at bounding box center [67, 162] width 46 height 11
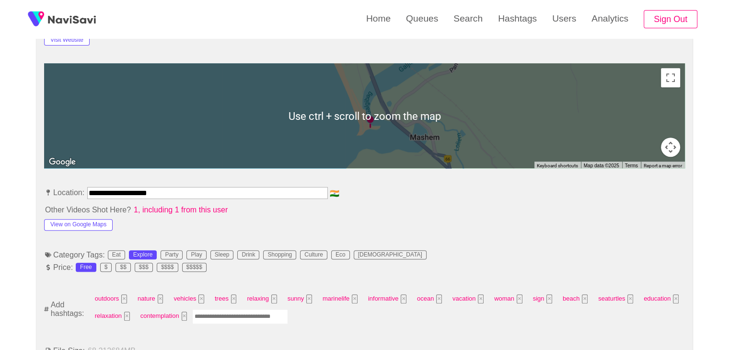
scroll to position [479, 0]
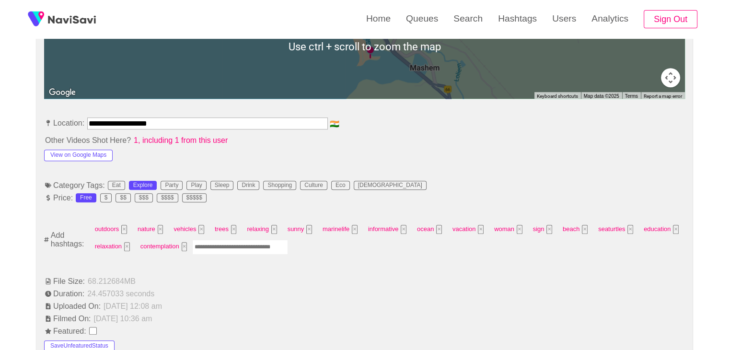
click at [224, 245] on input "Enter tag here and press return" at bounding box center [240, 247] width 96 height 15
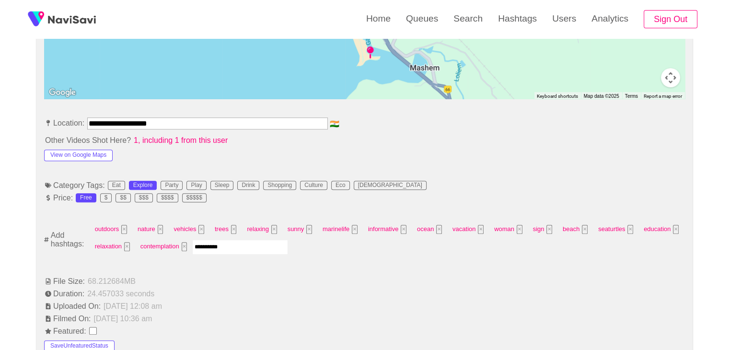
type input "*********"
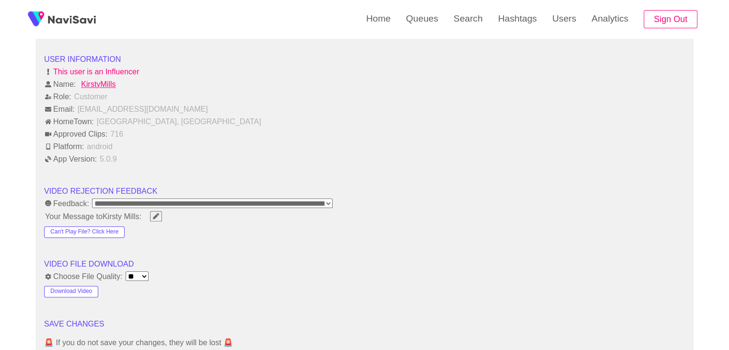
scroll to position [1198, 0]
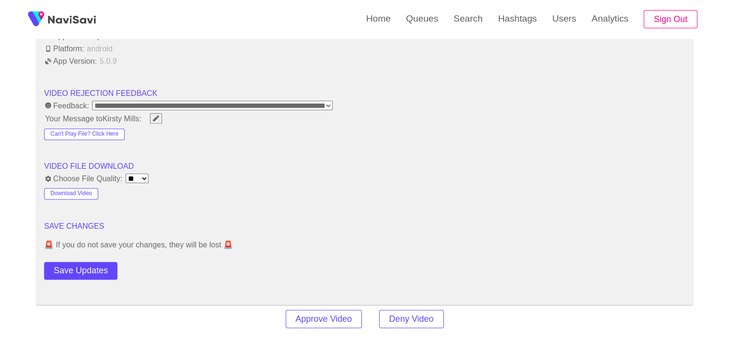
click at [90, 267] on button "Save Updates" at bounding box center [80, 271] width 73 height 18
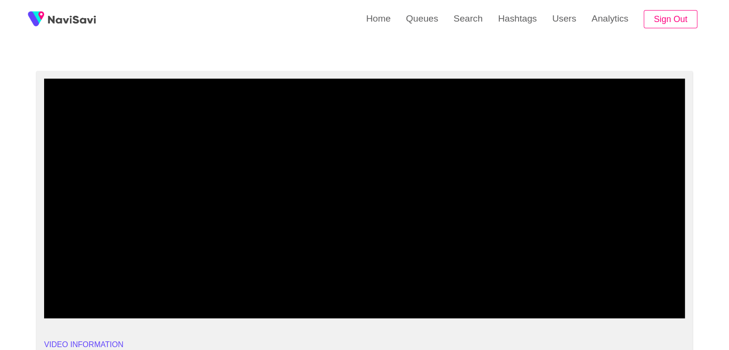
scroll to position [48, 0]
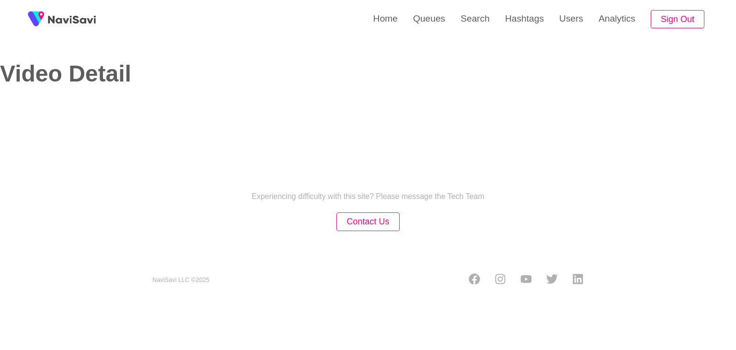
select select "**********"
select select "**"
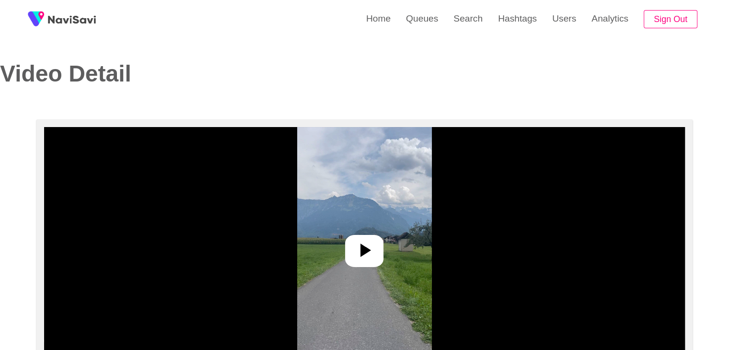
click at [364, 250] on icon at bounding box center [365, 249] width 11 height 13
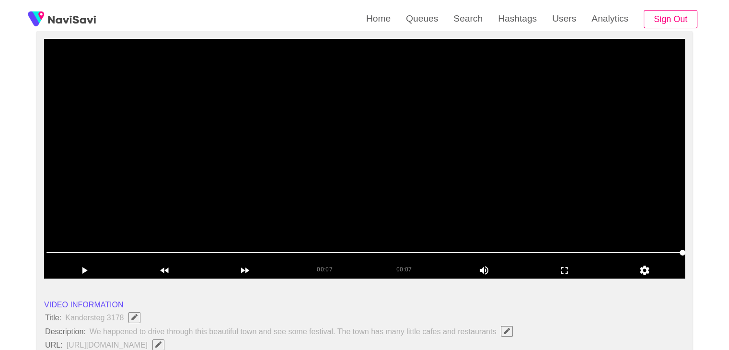
scroll to position [96, 0]
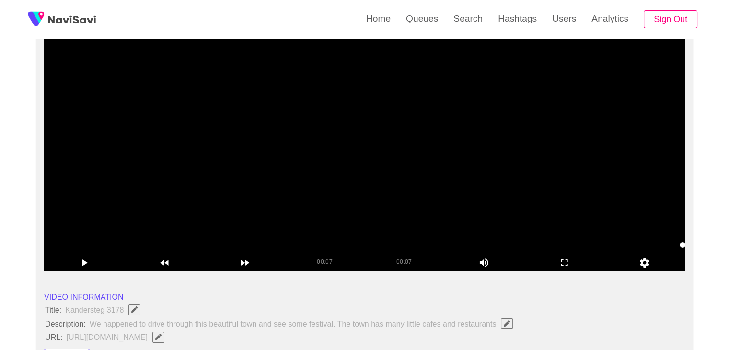
drag, startPoint x: 286, startPoint y: 242, endPoint x: 94, endPoint y: 225, distance: 192.9
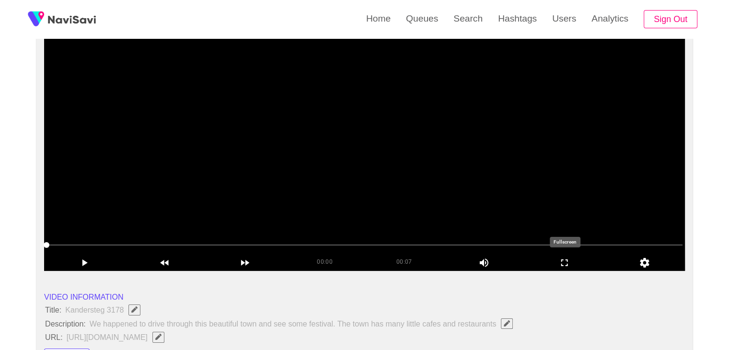
drag, startPoint x: 563, startPoint y: 257, endPoint x: 456, endPoint y: 246, distance: 107.8
click at [561, 257] on icon "add" at bounding box center [565, 262] width 80 height 11
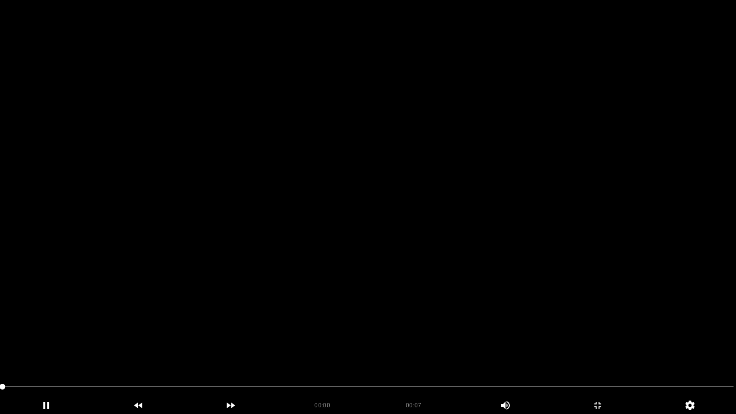
click at [450, 231] on video at bounding box center [368, 207] width 736 height 414
click at [514, 262] on video at bounding box center [368, 207] width 736 height 414
click at [562, 281] on video at bounding box center [368, 207] width 736 height 414
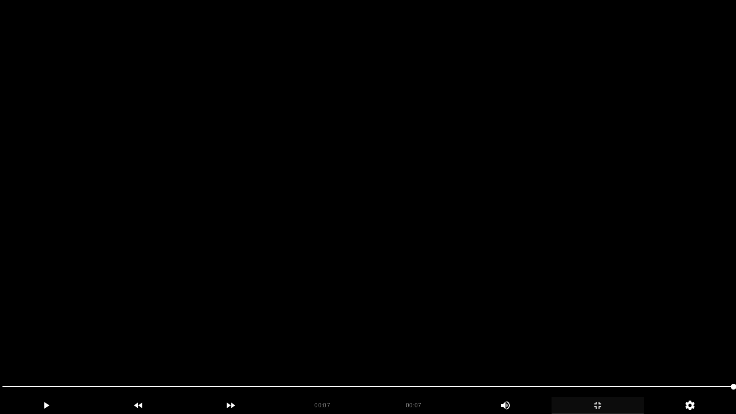
click at [604, 349] on icon "add" at bounding box center [597, 404] width 91 height 11
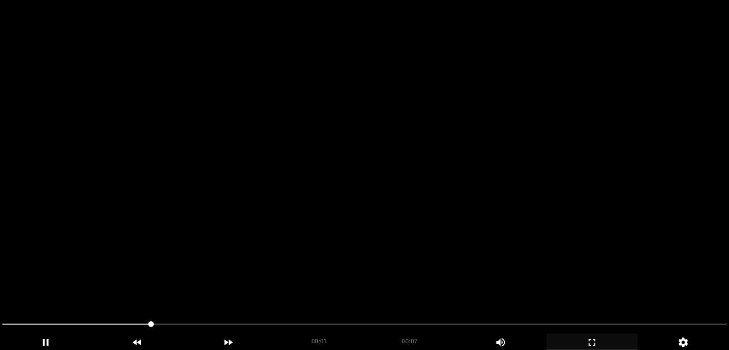
scroll to position [240, 0]
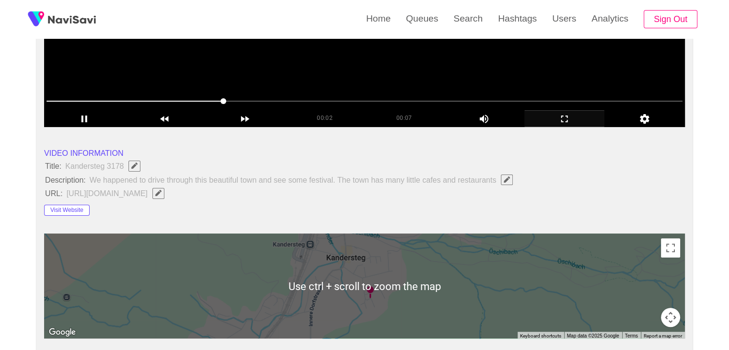
click at [324, 92] on div at bounding box center [364, 102] width 643 height 24
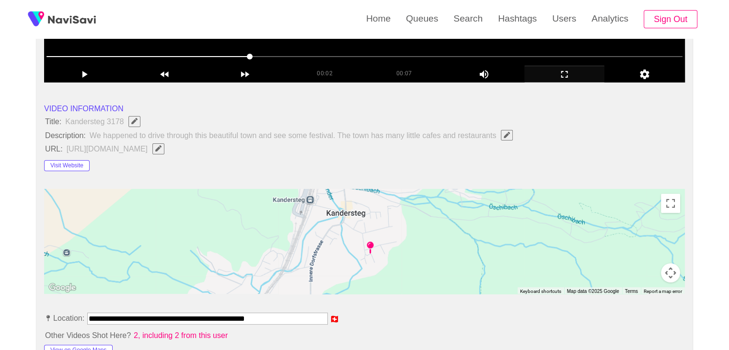
scroll to position [383, 0]
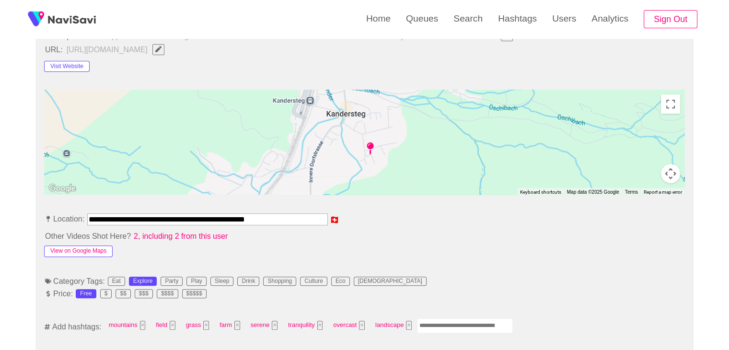
click at [100, 251] on button "View on Google Maps" at bounding box center [78, 250] width 68 height 11
click at [83, 249] on button "View on Google Maps" at bounding box center [78, 250] width 68 height 11
drag, startPoint x: 280, startPoint y: 220, endPoint x: 0, endPoint y: 196, distance: 280.7
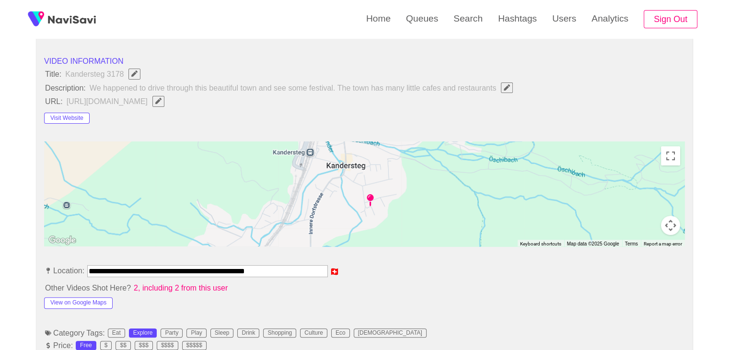
scroll to position [287, 0]
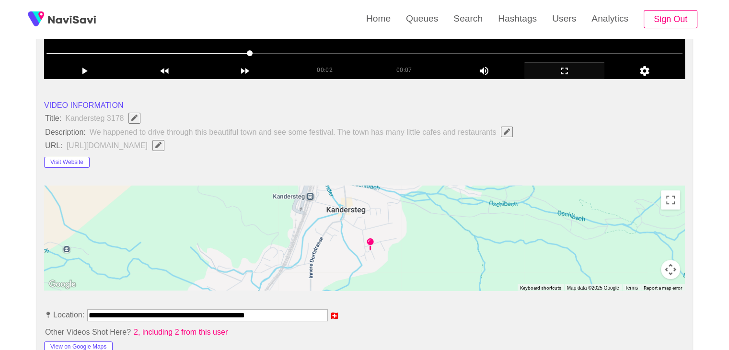
click at [163, 144] on span "button" at bounding box center [158, 145] width 10 height 6
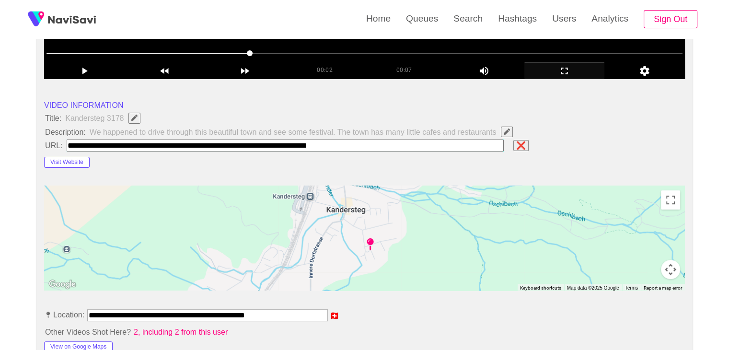
type input "**********"
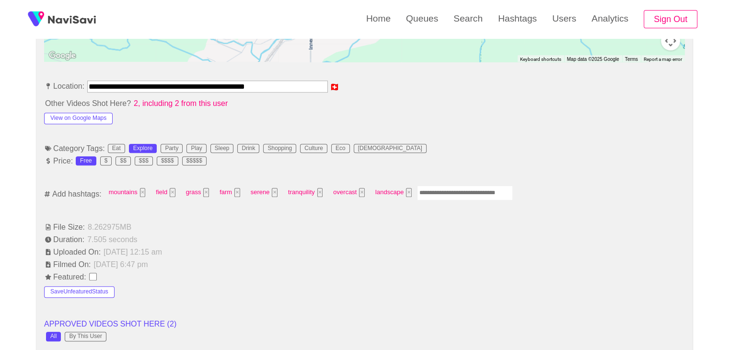
scroll to position [527, 0]
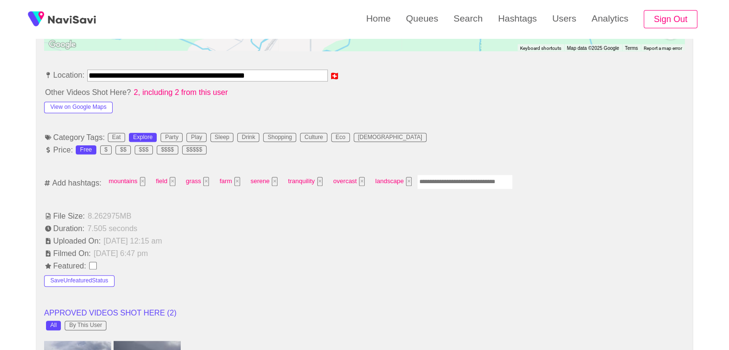
click at [437, 183] on input "Enter tag here and press return" at bounding box center [465, 181] width 96 height 15
type input "*********"
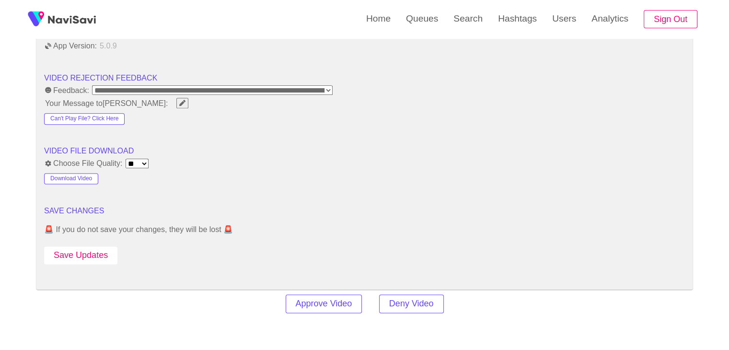
scroll to position [1198, 0]
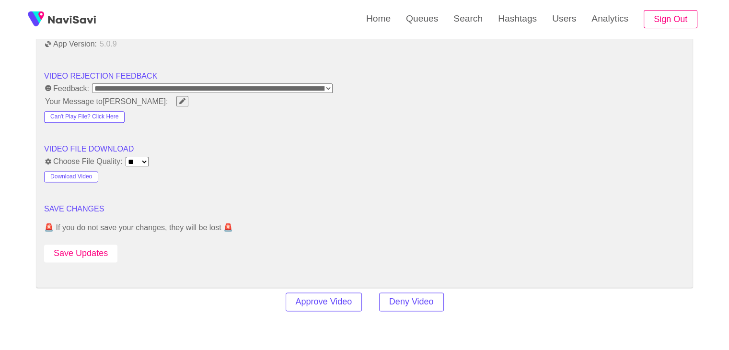
click at [93, 251] on button "Save Updates" at bounding box center [80, 253] width 73 height 18
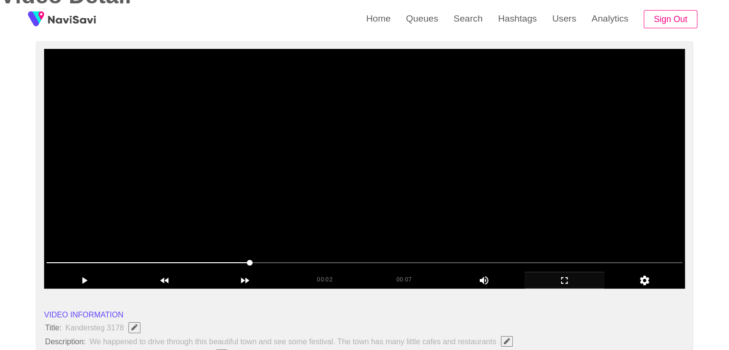
scroll to position [48, 0]
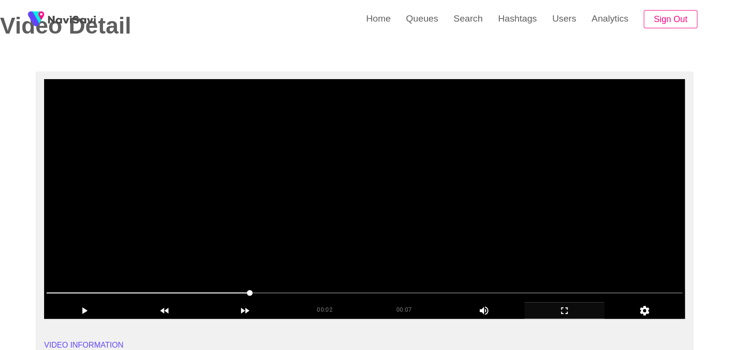
drag, startPoint x: 355, startPoint y: 251, endPoint x: 423, endPoint y: 284, distance: 75.4
click at [356, 251] on video at bounding box center [364, 199] width 640 height 240
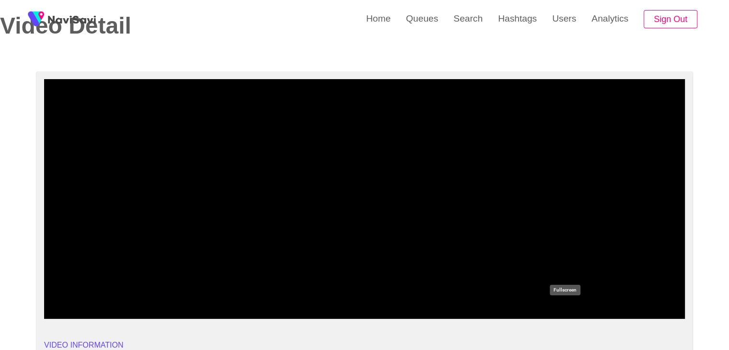
click at [559, 313] on icon "add" at bounding box center [565, 310] width 80 height 11
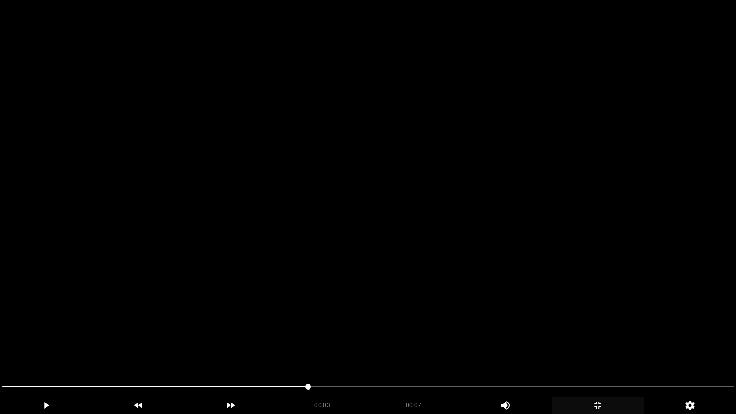
click at [506, 304] on video at bounding box center [368, 207] width 736 height 414
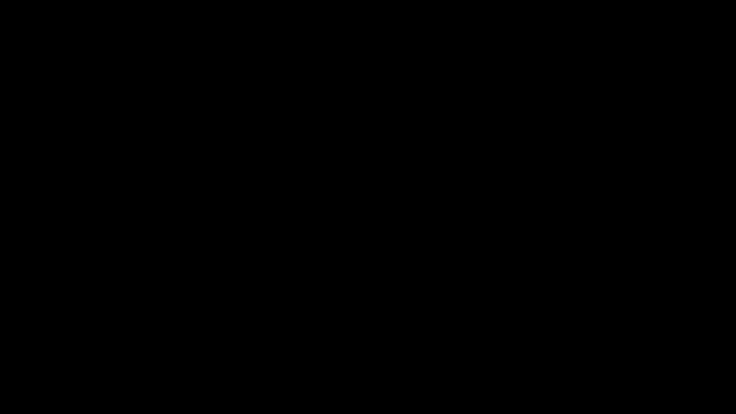
drag, startPoint x: 527, startPoint y: 388, endPoint x: 562, endPoint y: 382, distance: 35.5
click at [637, 349] on span at bounding box center [367, 386] width 731 height 15
click at [661, 349] on span at bounding box center [367, 386] width 731 height 15
click at [657, 349] on span at bounding box center [660, 387] width 6 height 6
drag, startPoint x: 150, startPoint y: 392, endPoint x: 103, endPoint y: 392, distance: 46.5
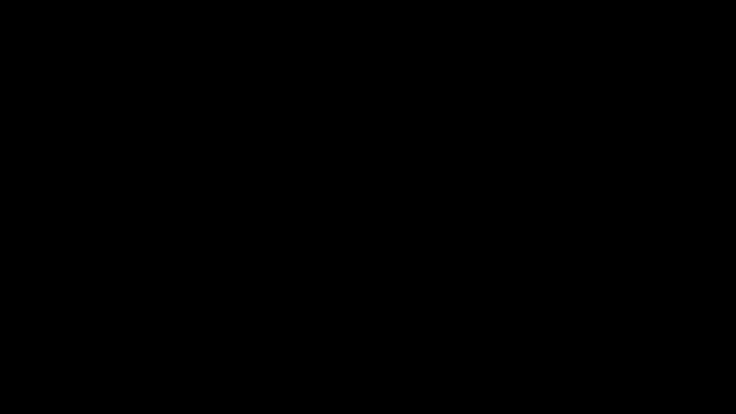
drag, startPoint x: 0, startPoint y: 387, endPoint x: 31, endPoint y: 386, distance: 31.2
drag, startPoint x: 473, startPoint y: 340, endPoint x: 490, endPoint y: 344, distance: 17.3
click at [473, 340] on video at bounding box center [368, 207] width 736 height 414
click at [661, 349] on span at bounding box center [367, 386] width 731 height 15
click at [586, 349] on div "add" at bounding box center [597, 405] width 92 height 17
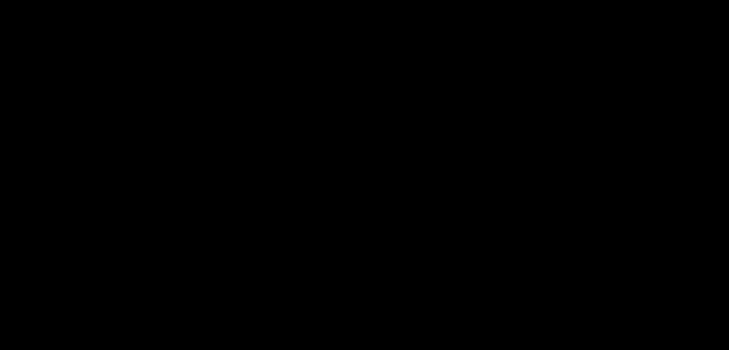
scroll to position [1245, 0]
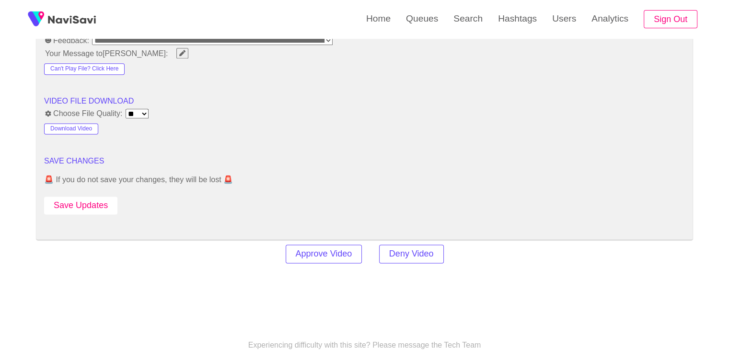
click at [96, 203] on button "Save Updates" at bounding box center [80, 205] width 73 height 18
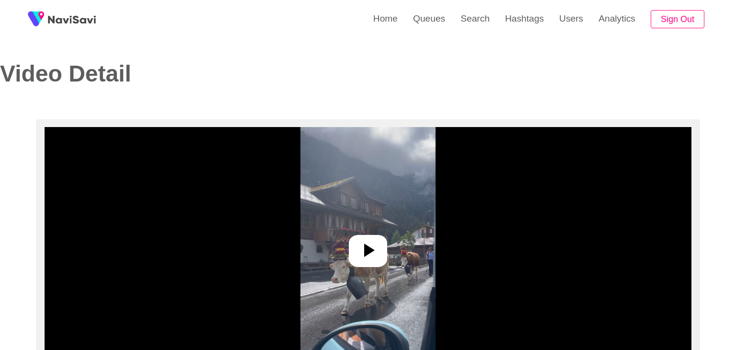
select select "**********"
select select "**"
click at [360, 247] on icon at bounding box center [365, 249] width 11 height 13
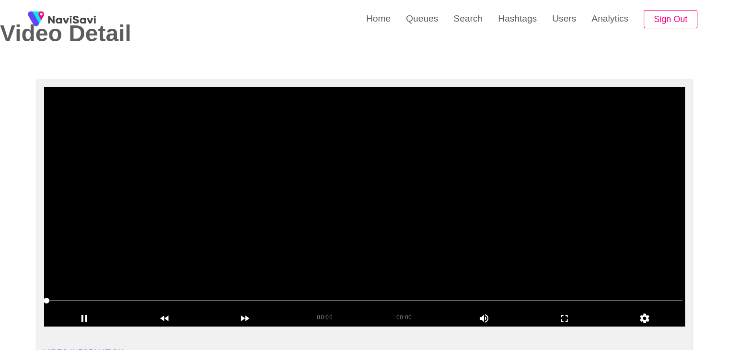
scroll to position [48, 0]
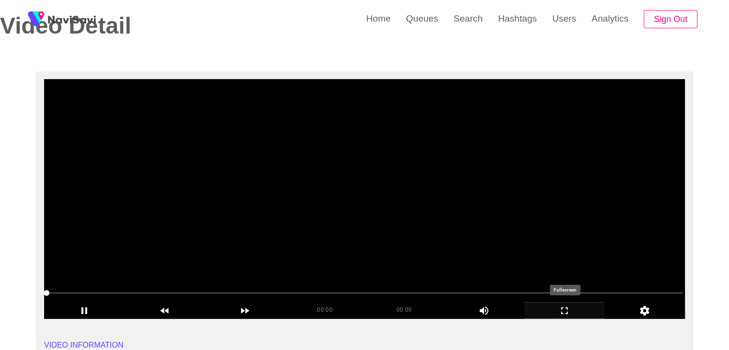
click at [567, 315] on icon "add" at bounding box center [565, 310] width 80 height 11
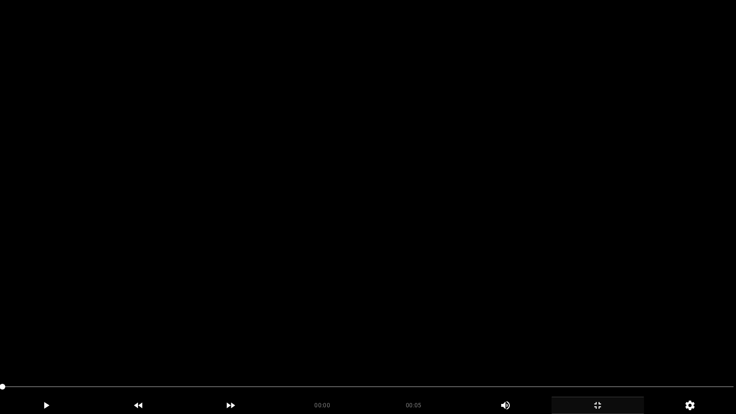
click at [397, 268] on video at bounding box center [368, 207] width 736 height 414
click at [483, 299] on video at bounding box center [368, 207] width 736 height 414
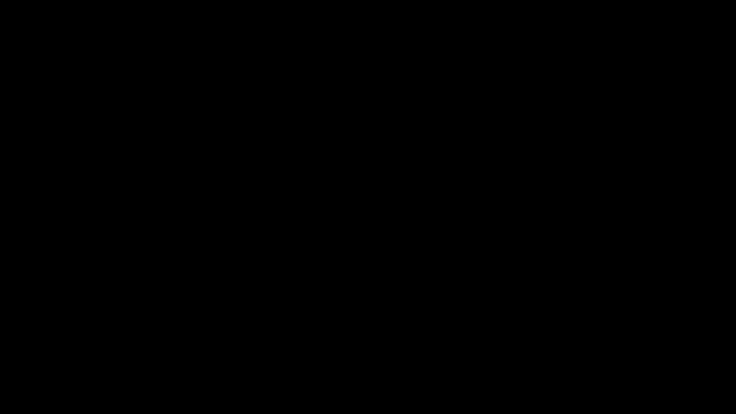
drag, startPoint x: 112, startPoint y: 395, endPoint x: 0, endPoint y: 380, distance: 112.5
click at [456, 307] on video at bounding box center [368, 207] width 736 height 414
click at [604, 349] on icon "add" at bounding box center [597, 404] width 91 height 11
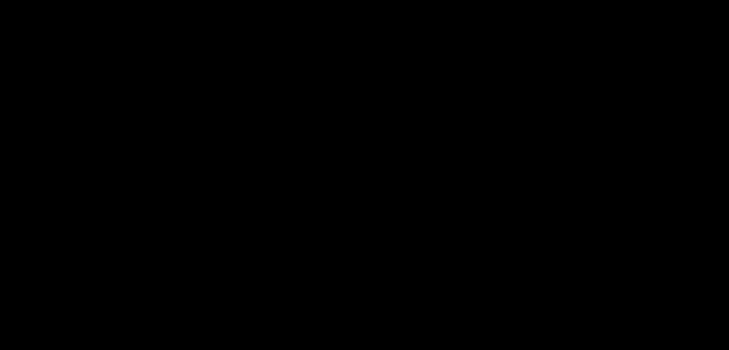
scroll to position [240, 0]
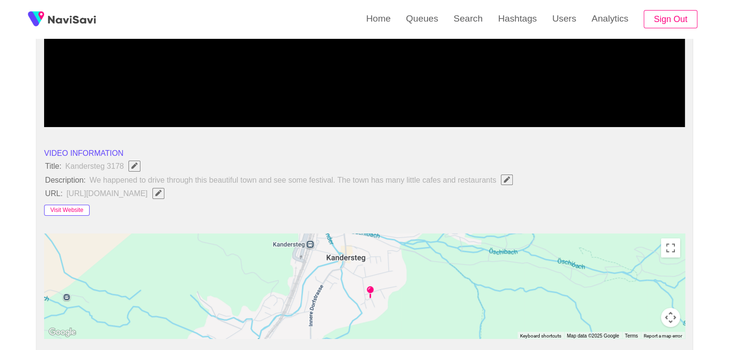
click at [56, 208] on button "Visit Website" at bounding box center [67, 210] width 46 height 11
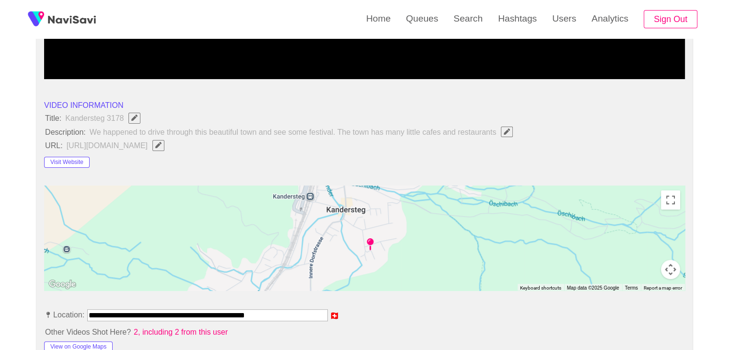
scroll to position [383, 0]
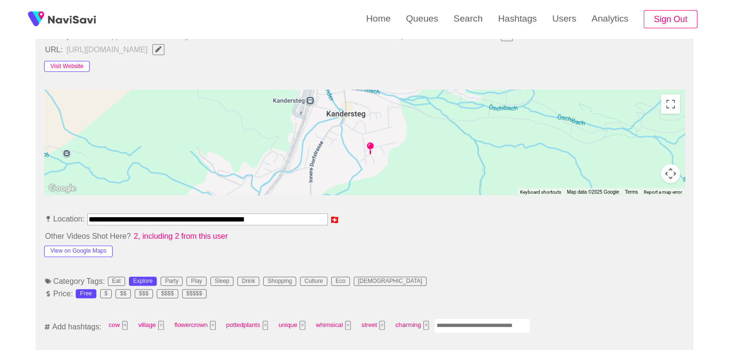
click at [69, 63] on button "Visit Website" at bounding box center [67, 66] width 46 height 11
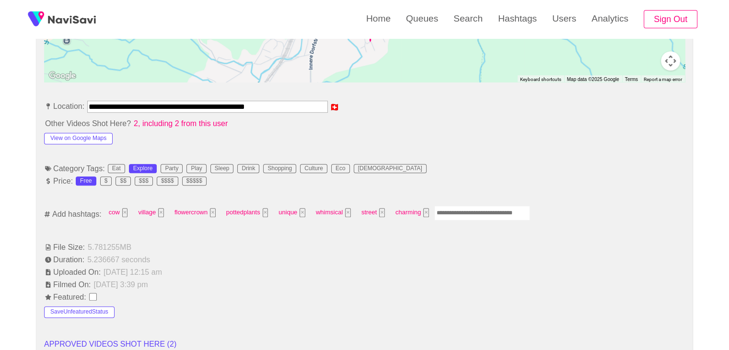
scroll to position [527, 0]
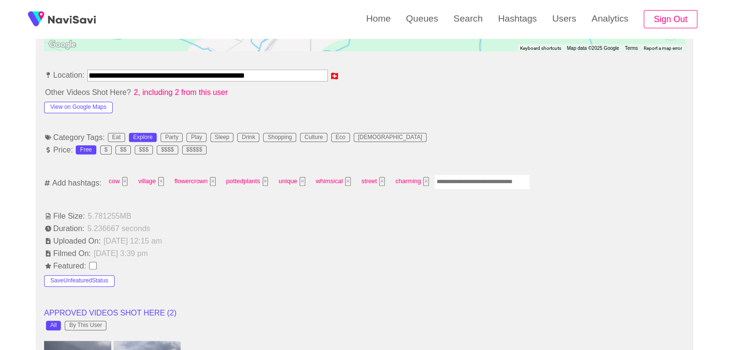
click at [472, 181] on input "Enter tag here and press return" at bounding box center [482, 181] width 96 height 15
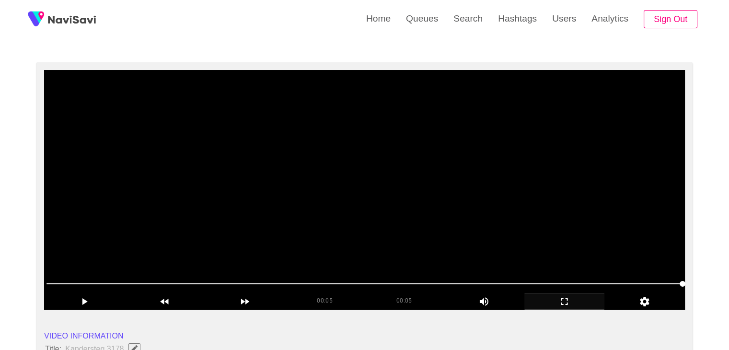
scroll to position [48, 0]
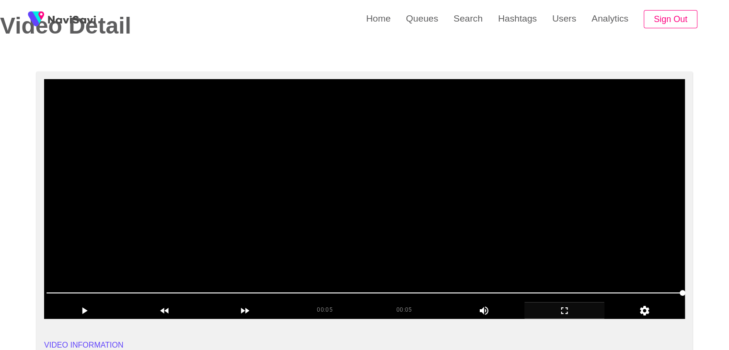
click at [496, 214] on video at bounding box center [364, 199] width 640 height 240
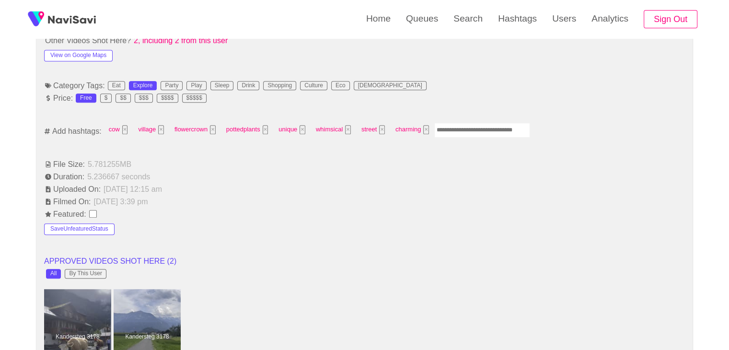
scroll to position [575, 0]
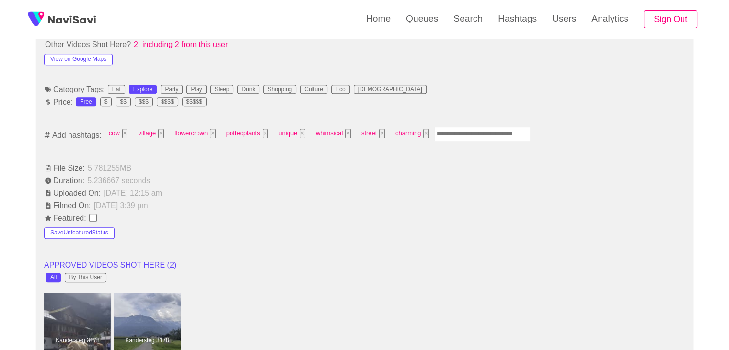
click at [462, 137] on input "Enter tag here and press return" at bounding box center [482, 133] width 96 height 15
type input "******"
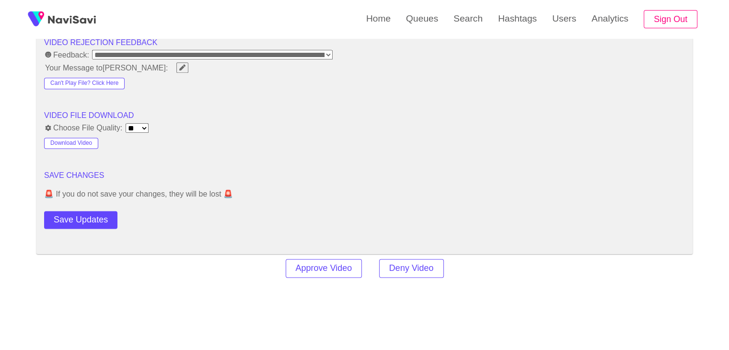
scroll to position [1245, 0]
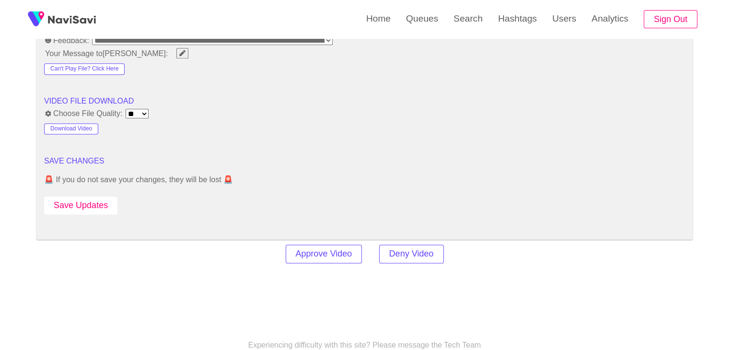
click at [79, 198] on button "Save Updates" at bounding box center [80, 205] width 73 height 18
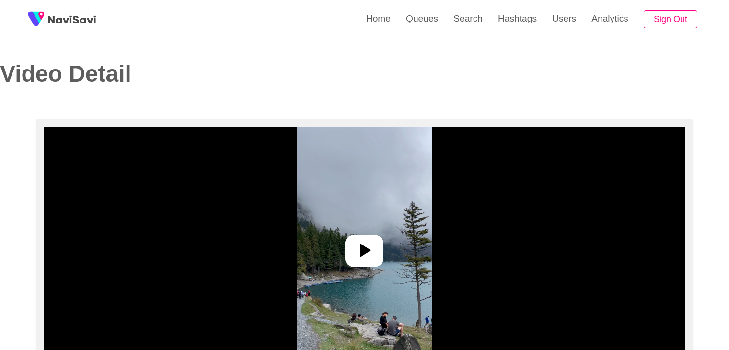
select select "**********"
select select "**"
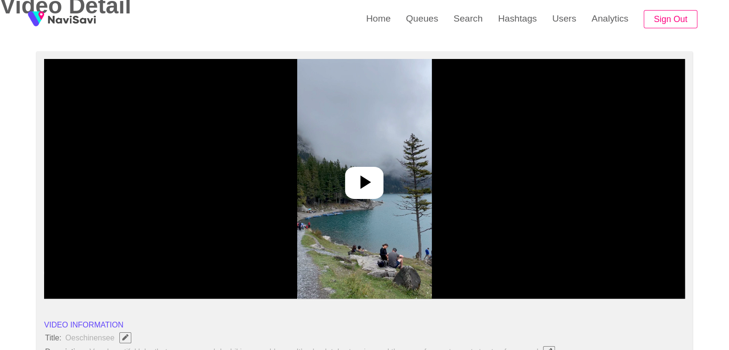
scroll to position [96, 0]
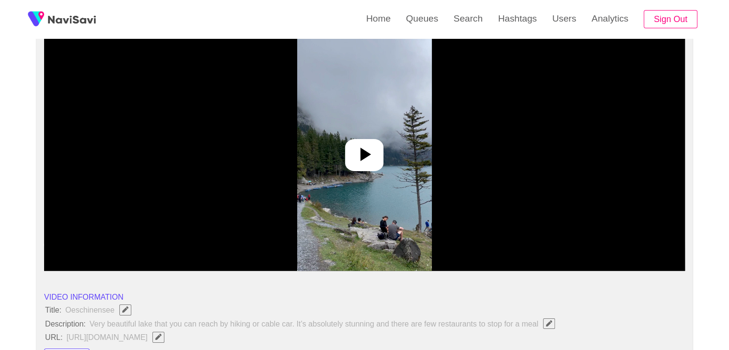
click at [365, 152] on icon at bounding box center [365, 154] width 11 height 13
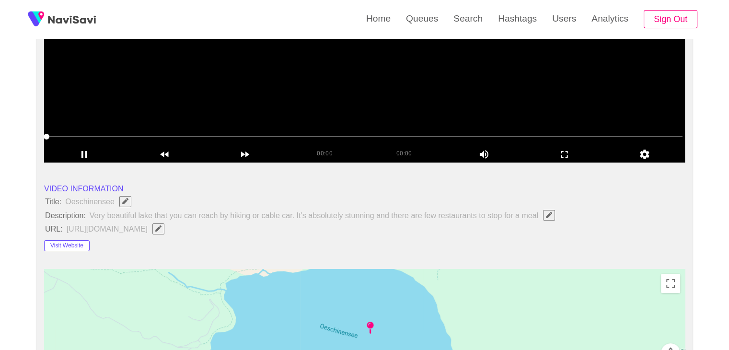
scroll to position [240, 0]
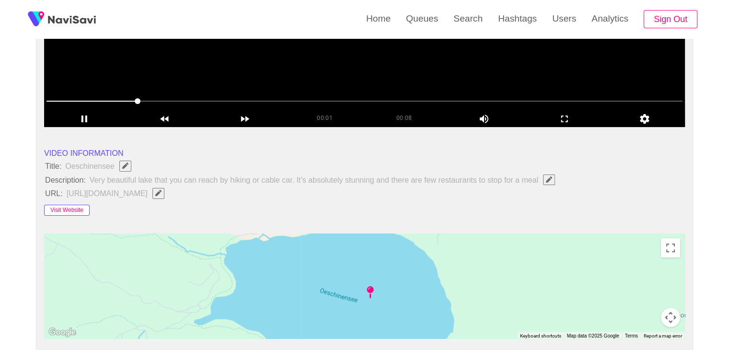
click at [72, 208] on button "Visit Website" at bounding box center [67, 210] width 46 height 11
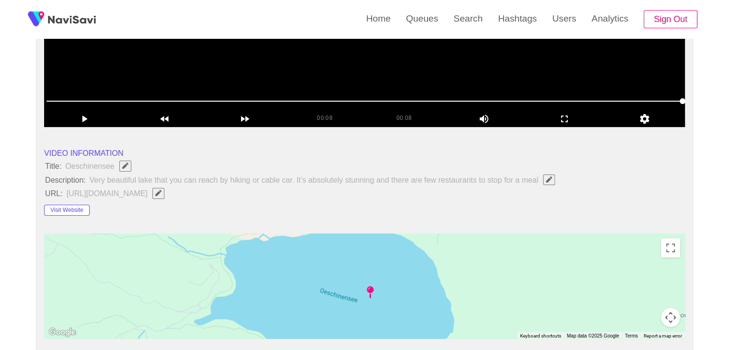
scroll to position [144, 0]
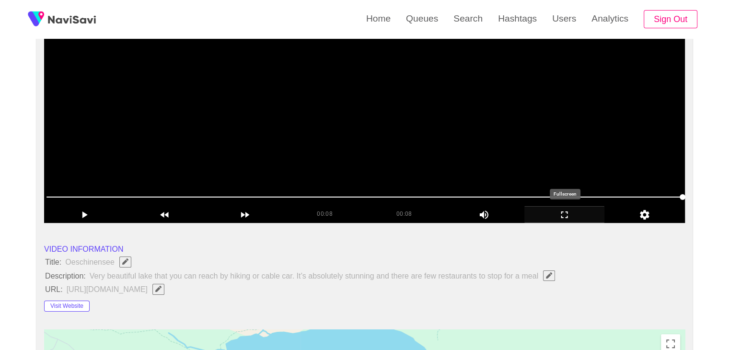
click at [566, 212] on icon "add" at bounding box center [565, 214] width 80 height 11
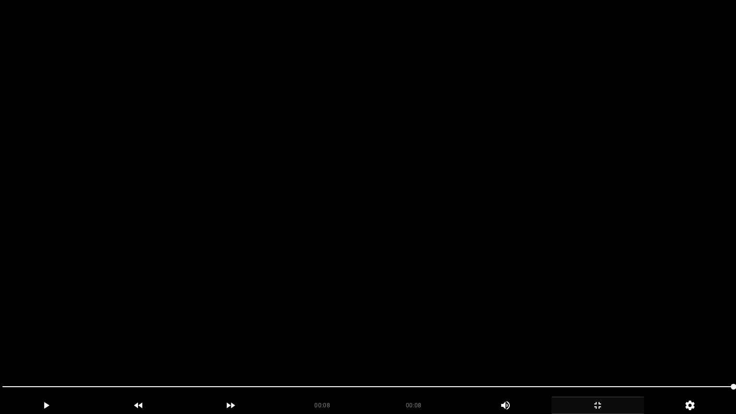
click at [602, 349] on icon "add" at bounding box center [597, 404] width 91 height 11
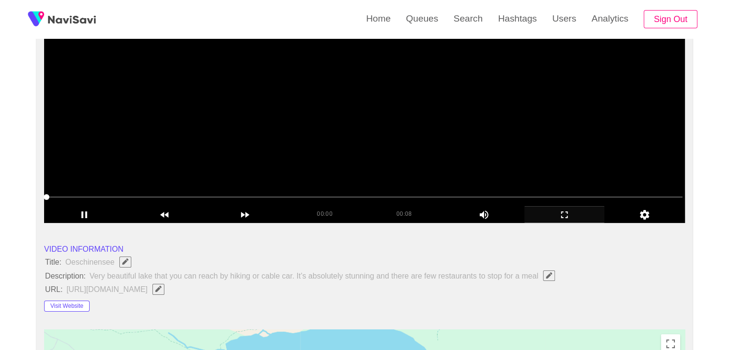
click at [322, 129] on video at bounding box center [364, 103] width 640 height 240
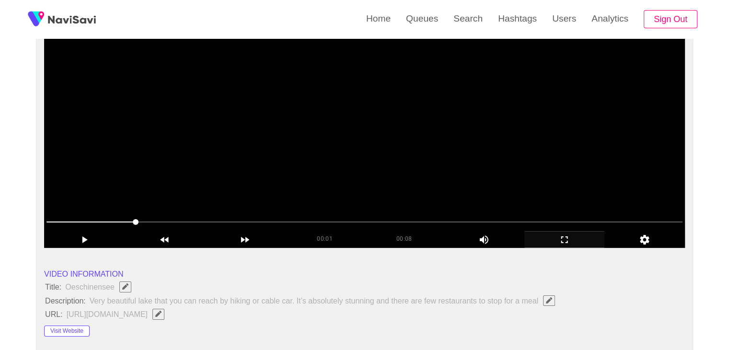
scroll to position [96, 0]
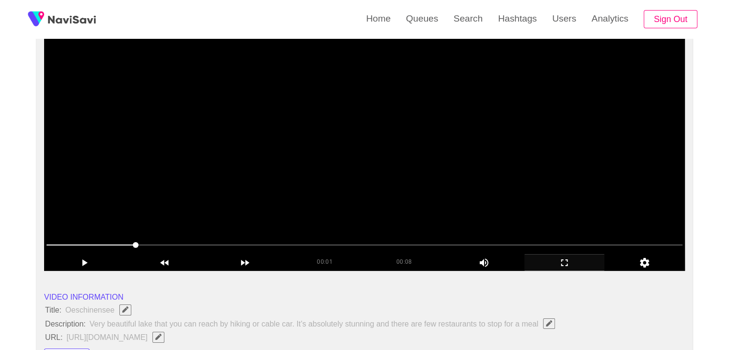
click at [445, 225] on video at bounding box center [364, 151] width 640 height 240
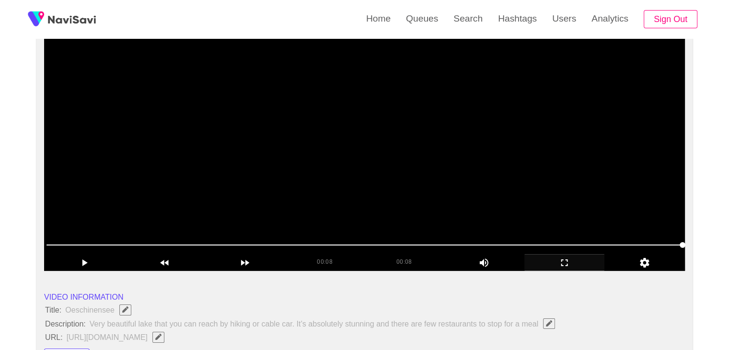
click at [496, 205] on video at bounding box center [364, 151] width 640 height 240
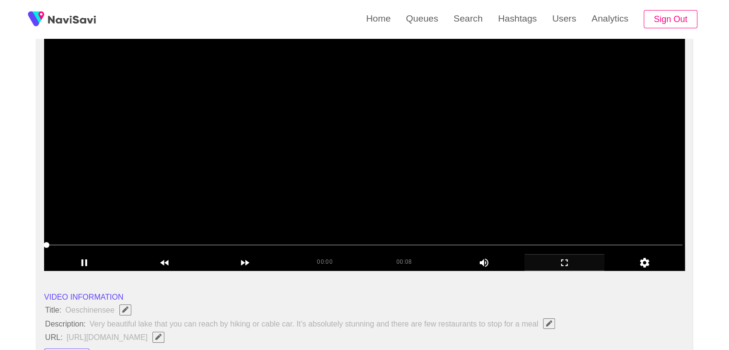
click at [488, 206] on video at bounding box center [364, 151] width 640 height 240
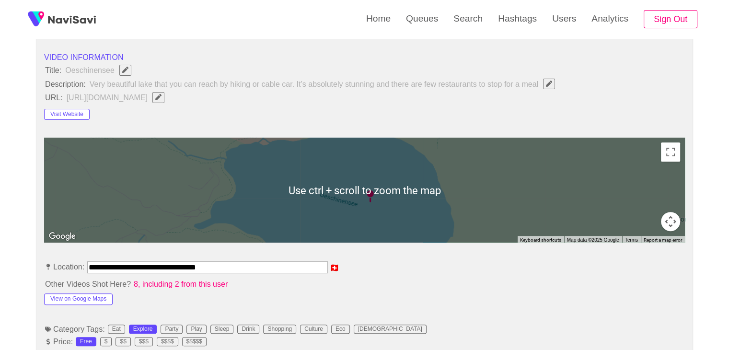
scroll to position [527, 0]
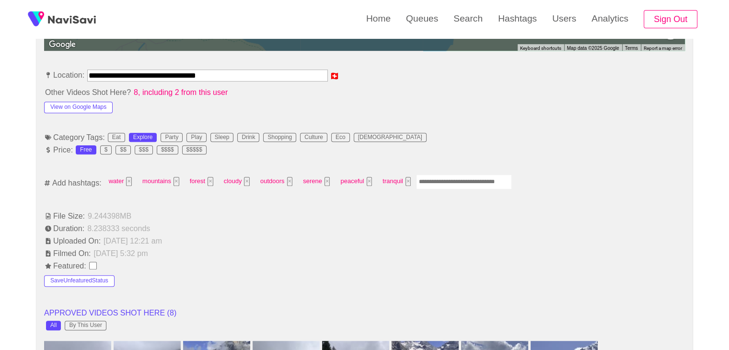
click at [446, 184] on input "Enter tag here and press return" at bounding box center [464, 181] width 96 height 15
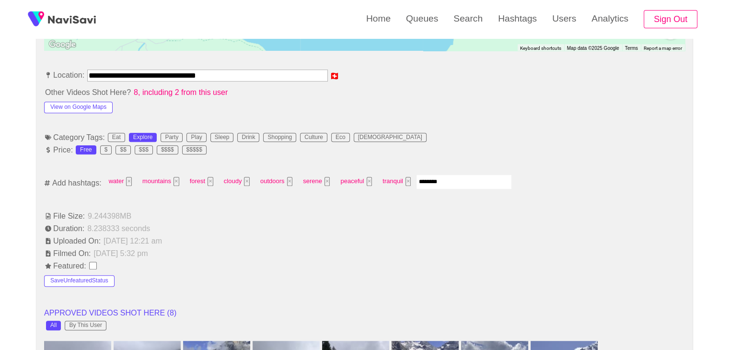
type input "*********"
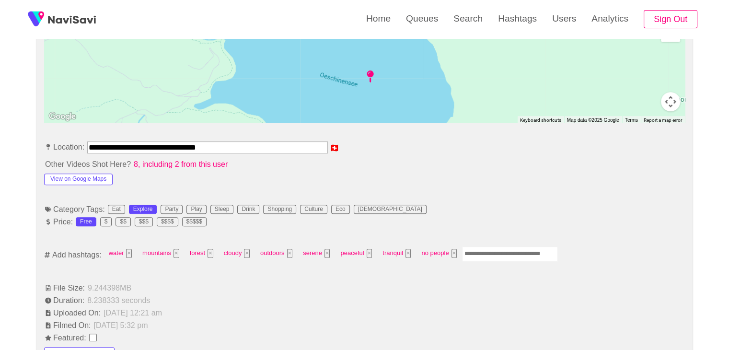
scroll to position [431, 0]
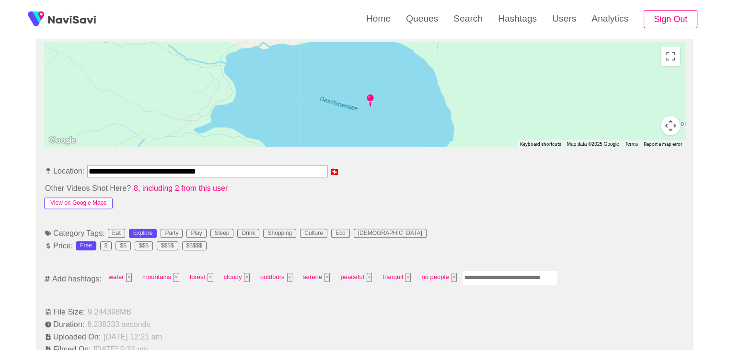
click at [96, 203] on button "View on Google Maps" at bounding box center [78, 202] width 68 height 11
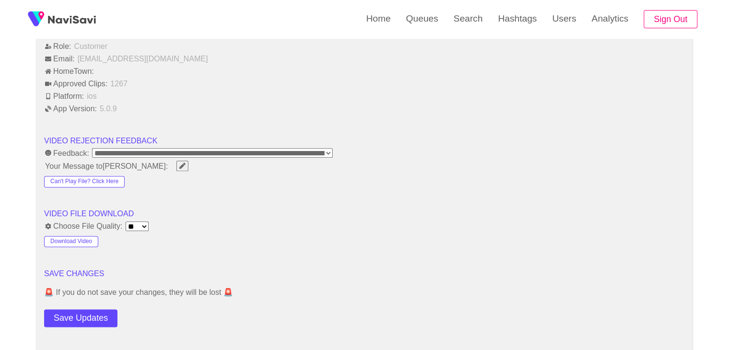
scroll to position [1150, 0]
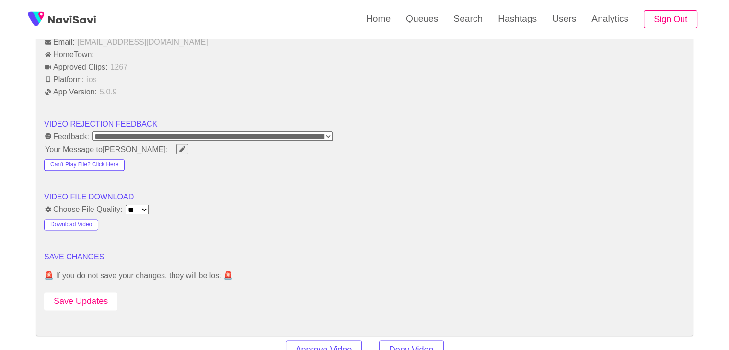
click at [101, 300] on button "Save Updates" at bounding box center [80, 301] width 73 height 18
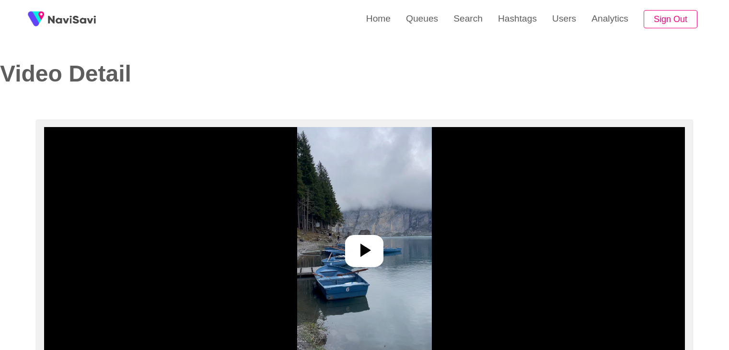
select select "**********"
select select "**"
click at [366, 250] on icon at bounding box center [365, 249] width 11 height 13
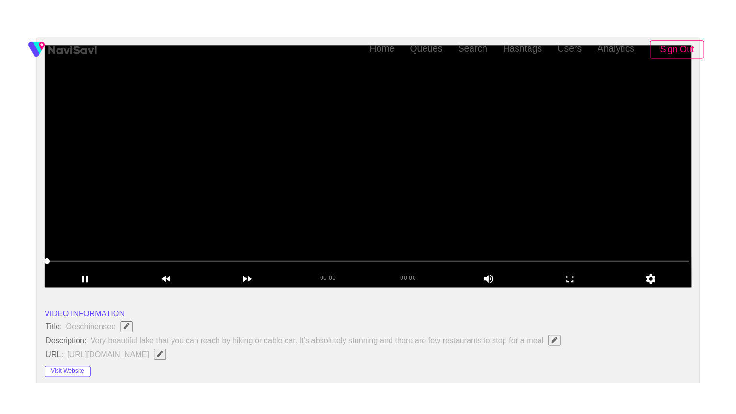
scroll to position [144, 0]
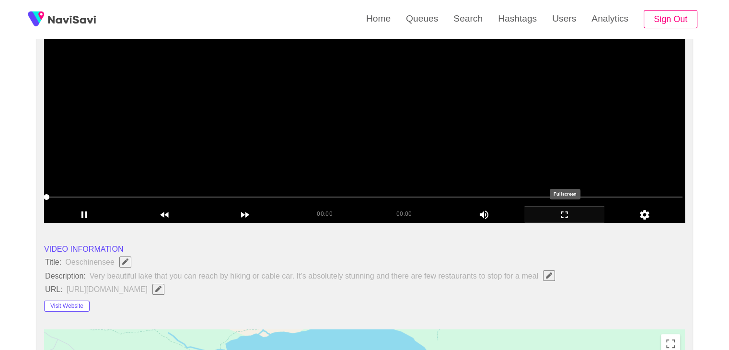
click at [571, 216] on icon "add" at bounding box center [565, 214] width 80 height 11
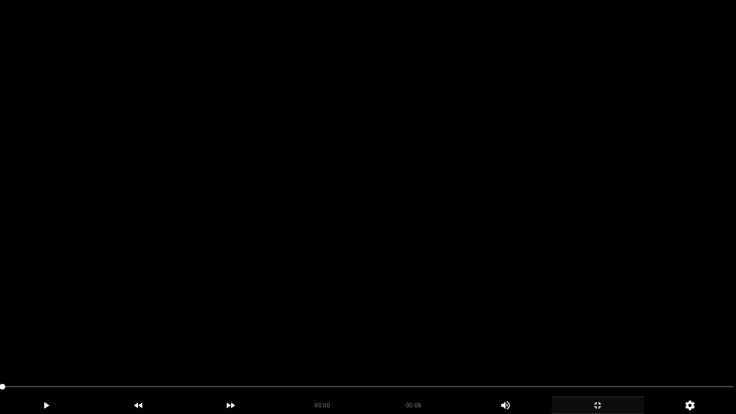
click at [192, 321] on video at bounding box center [368, 207] width 736 height 414
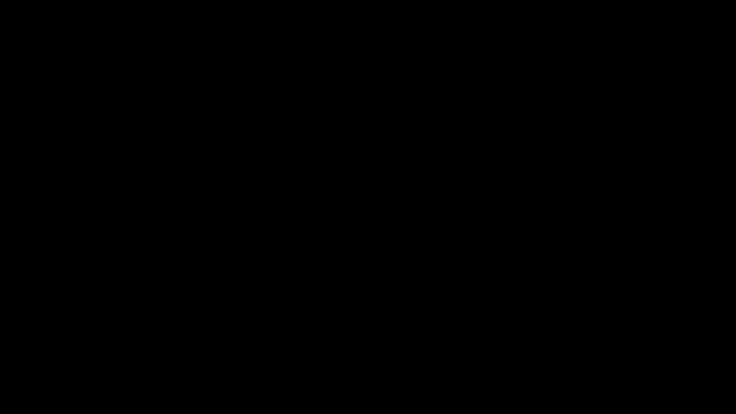
drag, startPoint x: 0, startPoint y: 378, endPoint x: 0, endPoint y: 372, distance: 6.2
click at [0, 349] on section "00:08 00:08 Picture In Picture 1 Error: Failed to load Video" at bounding box center [368, 207] width 736 height 414
drag, startPoint x: 31, startPoint y: 365, endPoint x: 0, endPoint y: 364, distance: 31.1
click at [406, 324] on video at bounding box center [368, 207] width 736 height 414
click at [596, 349] on icon "add" at bounding box center [597, 404] width 91 height 11
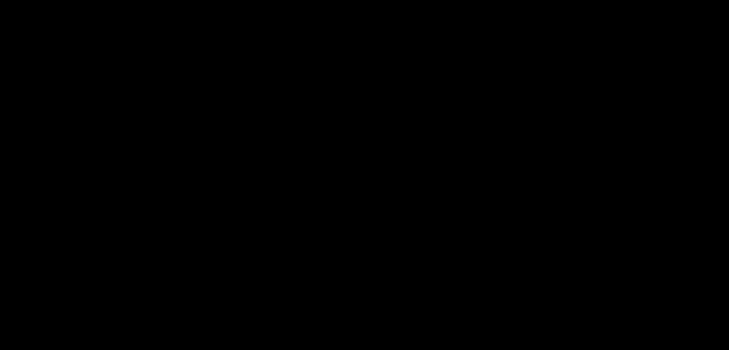
scroll to position [142, 0]
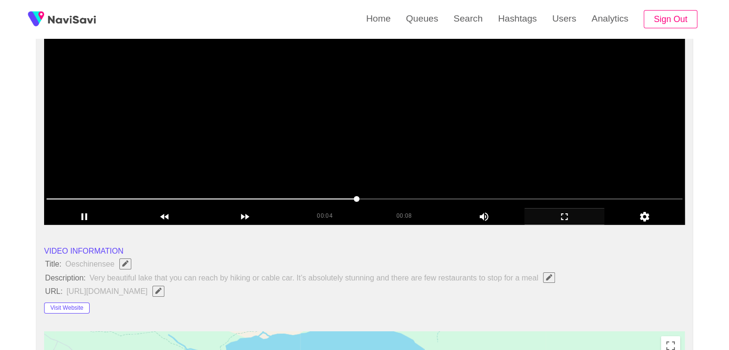
click at [324, 151] on video at bounding box center [364, 105] width 640 height 240
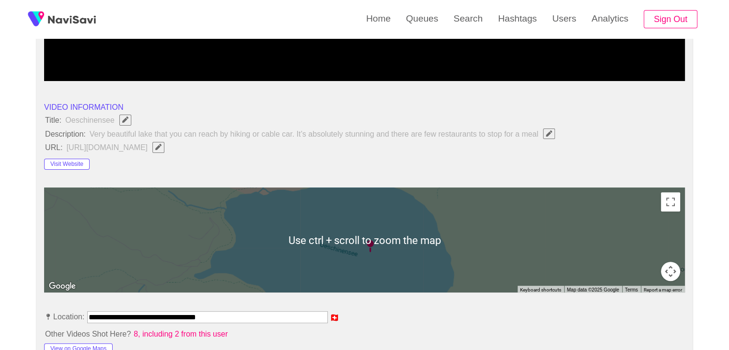
scroll to position [525, 0]
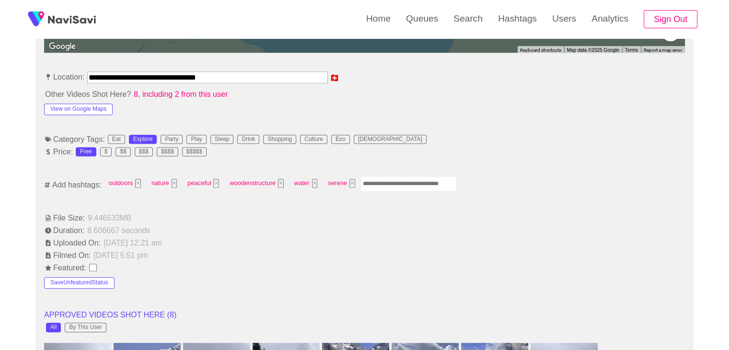
click at [378, 179] on input "Enter tag here and press return" at bounding box center [408, 183] width 96 height 15
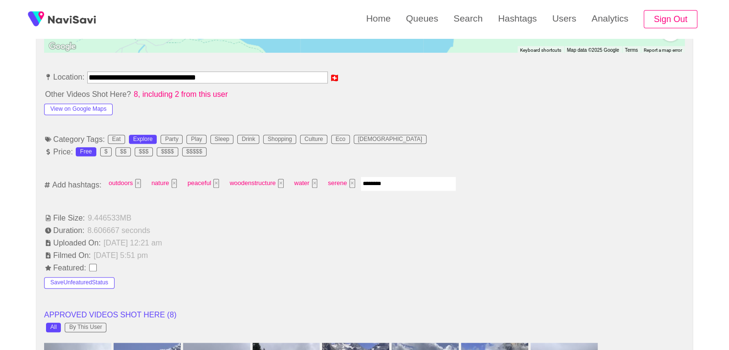
type input "*********"
type input "*****"
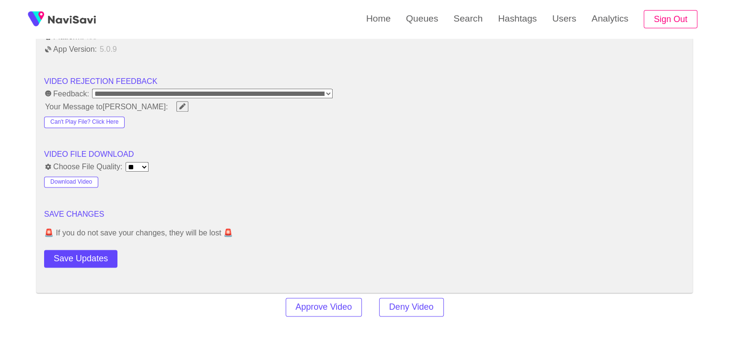
scroll to position [1196, 0]
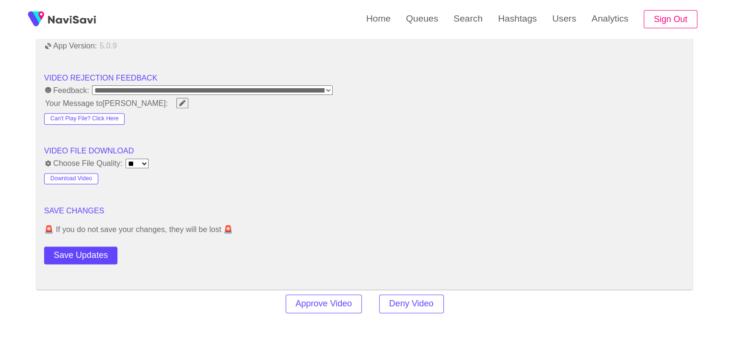
click at [86, 247] on button "Save Updates" at bounding box center [80, 255] width 73 height 18
click at [97, 251] on button "Save Updates" at bounding box center [80, 255] width 73 height 18
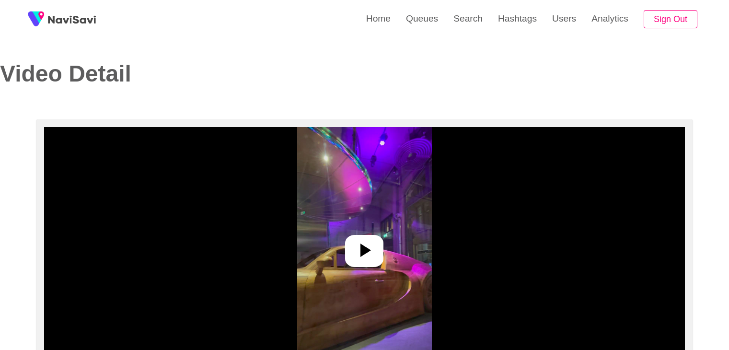
select select "**********"
select select "**"
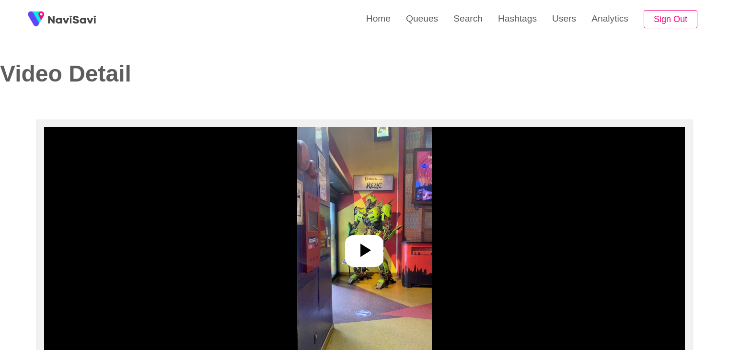
select select "**********"
select select "**"
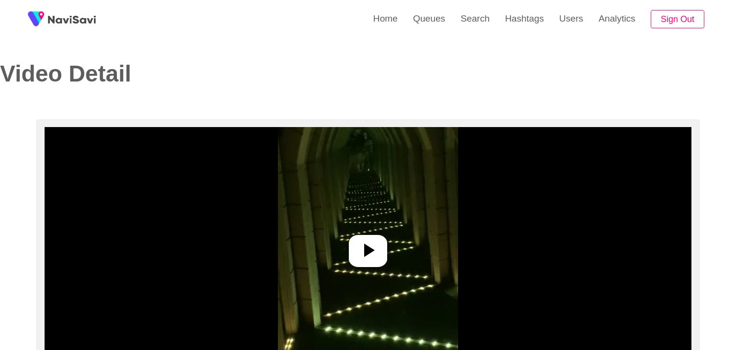
select select "**********"
select select "**"
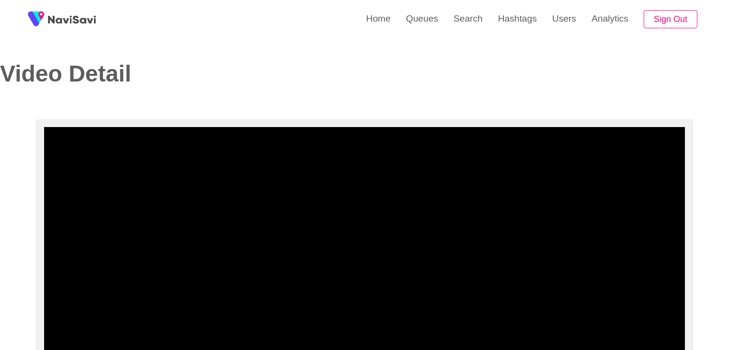
select select "**********"
select select "**"
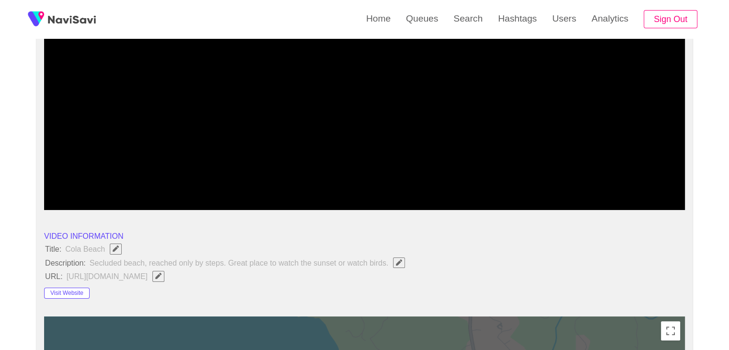
scroll to position [144, 0]
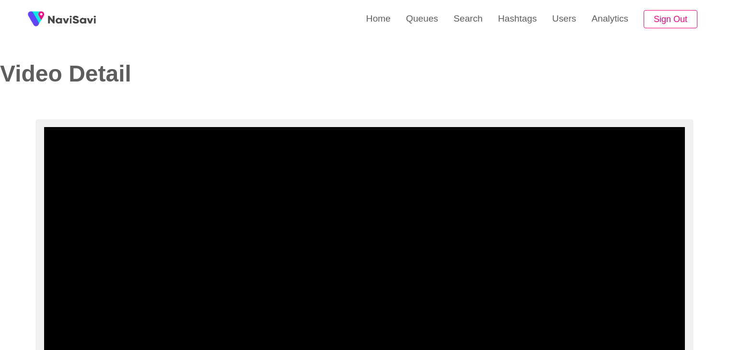
select select "**********"
select select "**"
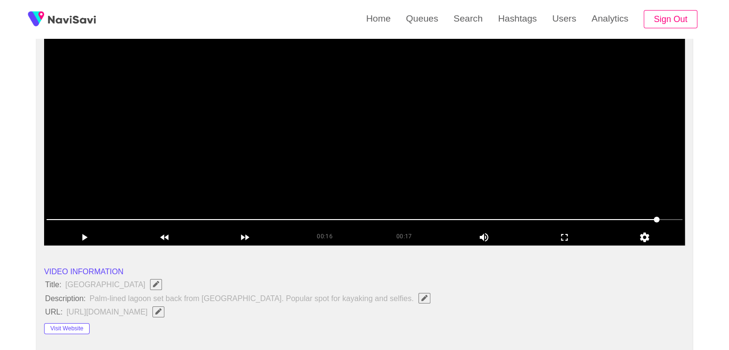
scroll to position [113, 0]
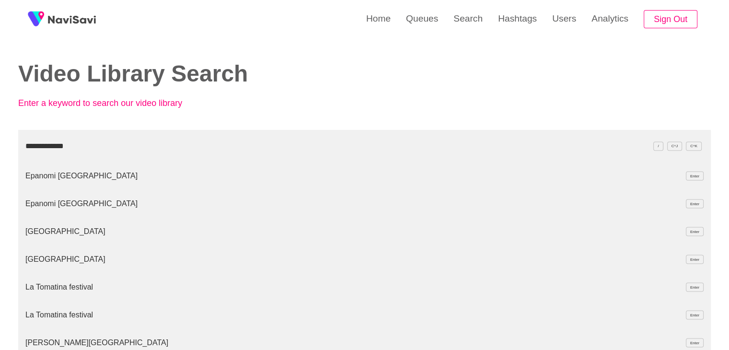
type input "**********"
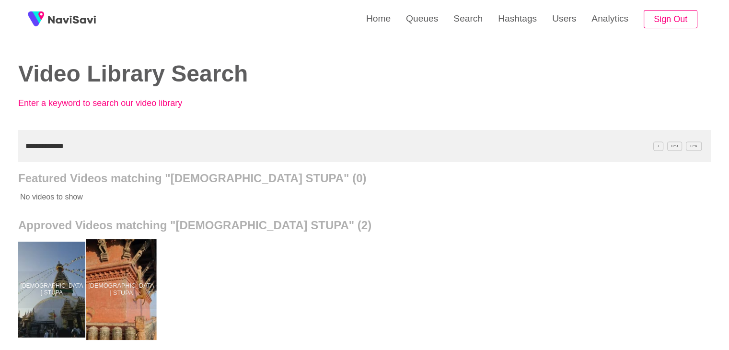
drag, startPoint x: 141, startPoint y: 302, endPoint x: 141, endPoint y: 272, distance: 29.7
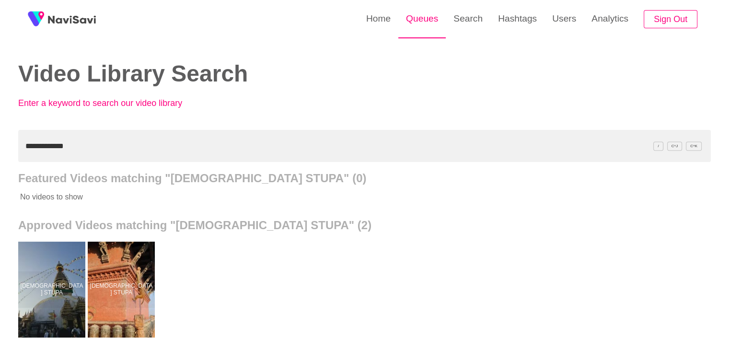
click at [403, 18] on link "Queues" at bounding box center [421, 18] width 47 height 37
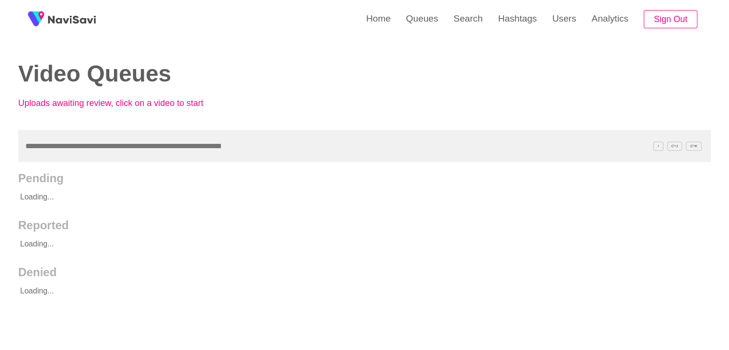
click at [111, 152] on input "text" at bounding box center [364, 146] width 692 height 32
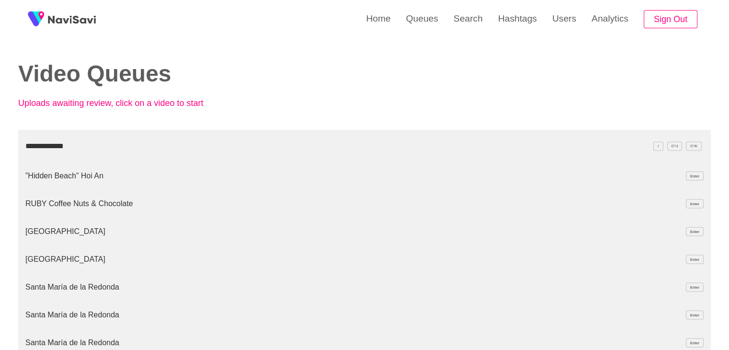
type input "**********"
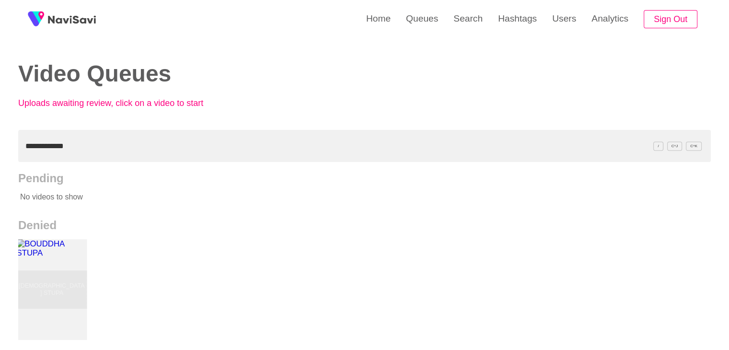
drag, startPoint x: 78, startPoint y: 276, endPoint x: 90, endPoint y: 248, distance: 31.1
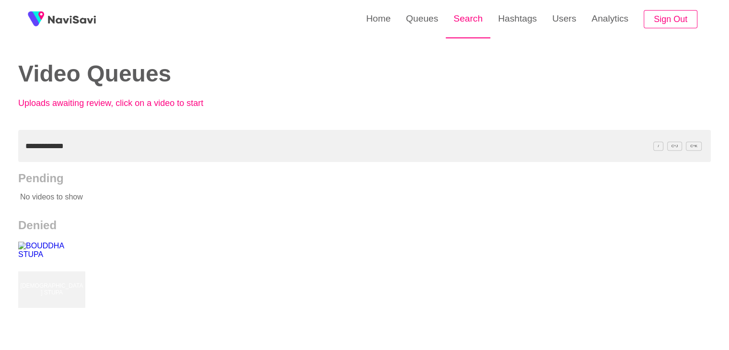
click at [469, 21] on link "Search" at bounding box center [467, 18] width 45 height 37
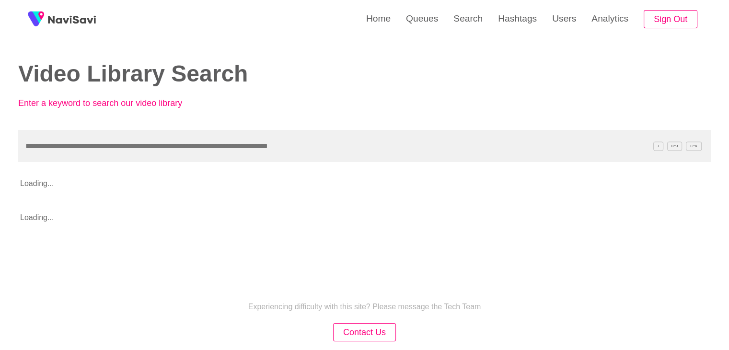
click at [57, 144] on input "text" at bounding box center [364, 146] width 692 height 32
type input "**********"
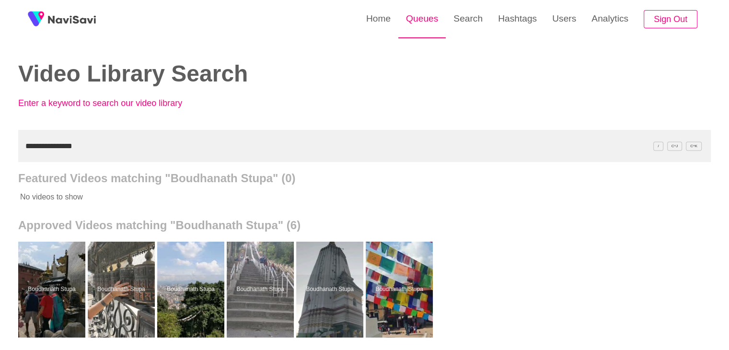
click at [417, 21] on link "Queues" at bounding box center [421, 18] width 47 height 37
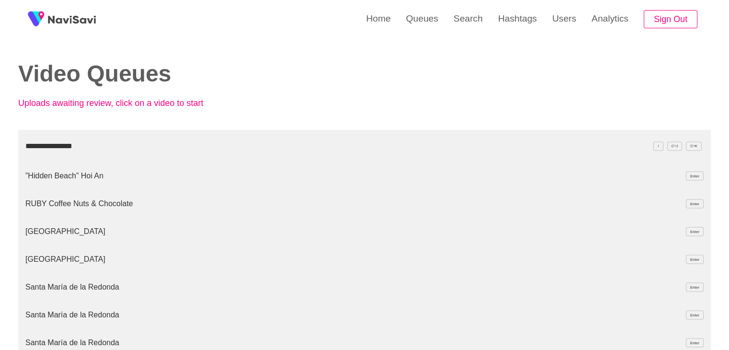
type input "**********"
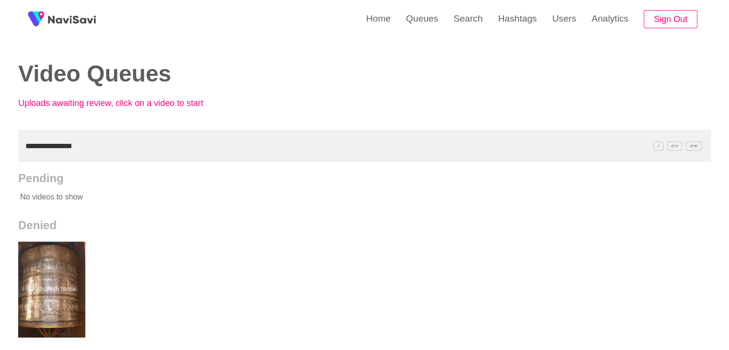
click at [0, 150] on div "**********" at bounding box center [364, 265] width 729 height 530
click at [131, 154] on input "**********" at bounding box center [364, 146] width 692 height 32
click at [462, 16] on link "Search" at bounding box center [467, 18] width 45 height 37
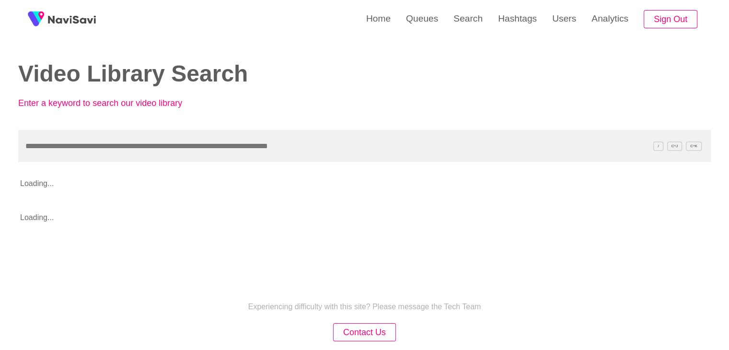
click at [123, 145] on input "text" at bounding box center [364, 146] width 692 height 32
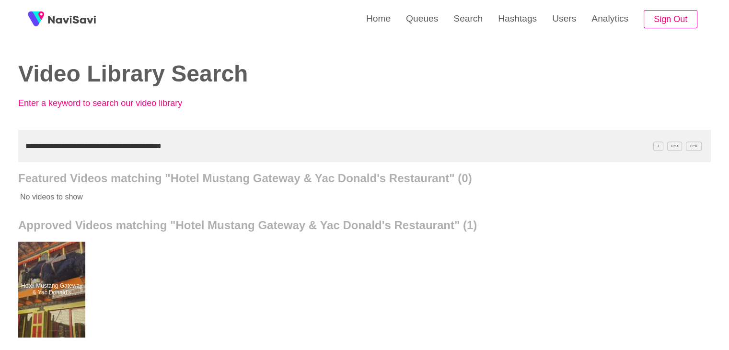
drag, startPoint x: 207, startPoint y: 142, endPoint x: 0, endPoint y: 154, distance: 207.2
click at [0, 154] on div "**********" at bounding box center [364, 265] width 729 height 530
paste input "text"
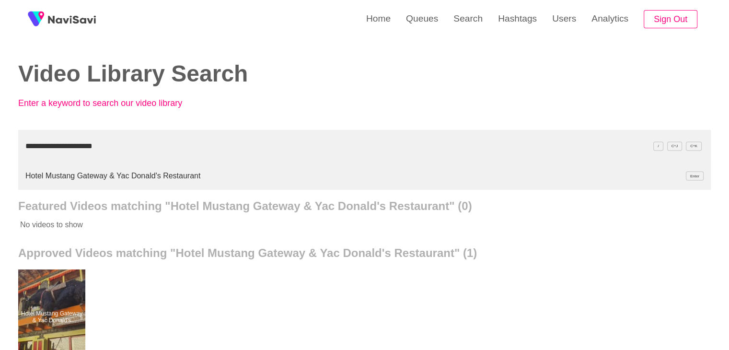
type input "**********"
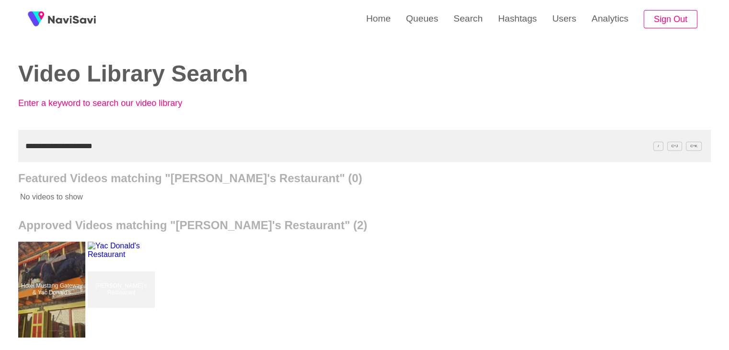
drag, startPoint x: 111, startPoint y: 135, endPoint x: 0, endPoint y: 135, distance: 111.1
click at [0, 135] on div "**********" at bounding box center [364, 265] width 729 height 530
click at [426, 14] on link "Queues" at bounding box center [421, 18] width 47 height 37
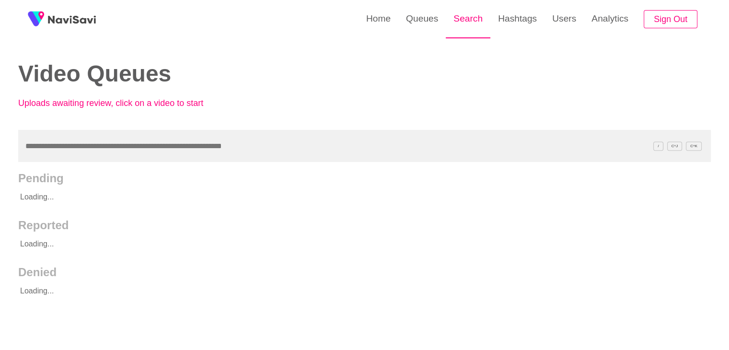
click at [462, 26] on link "Search" at bounding box center [467, 18] width 45 height 37
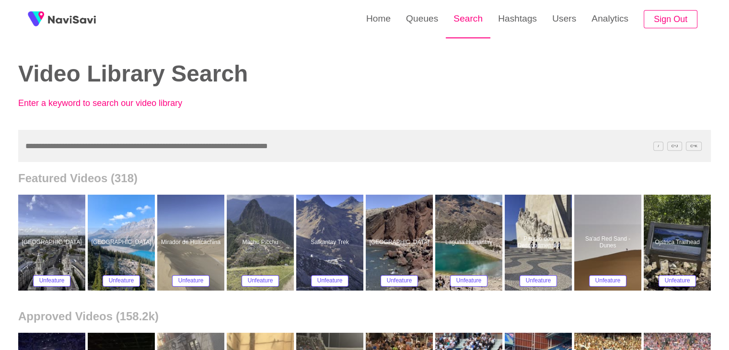
click at [465, 20] on link "Search" at bounding box center [467, 18] width 45 height 37
click at [189, 143] on input "text" at bounding box center [364, 146] width 692 height 32
paste input "**********"
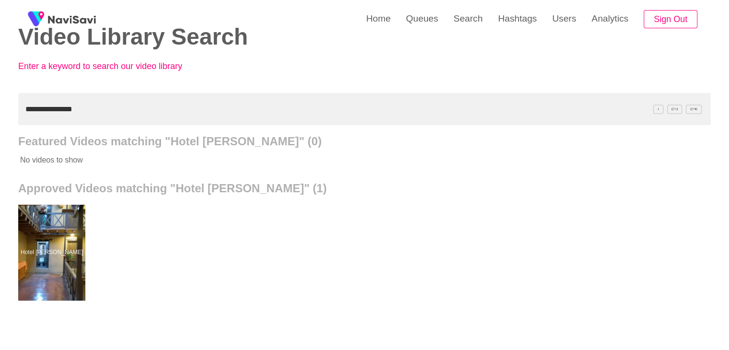
scroll to position [48, 0]
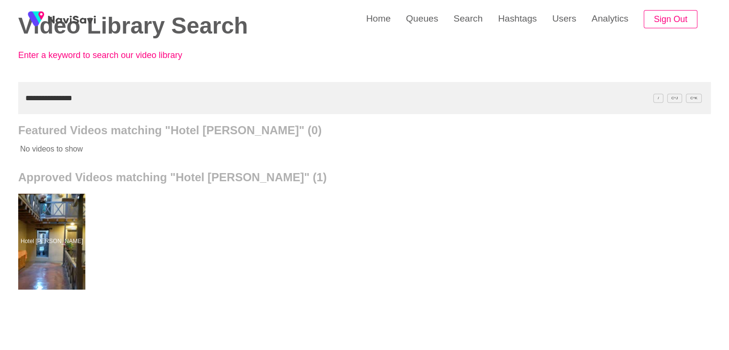
drag, startPoint x: 0, startPoint y: 113, endPoint x: 0, endPoint y: 123, distance: 9.6
click at [0, 123] on div "**********" at bounding box center [364, 217] width 729 height 530
paste input "**********"
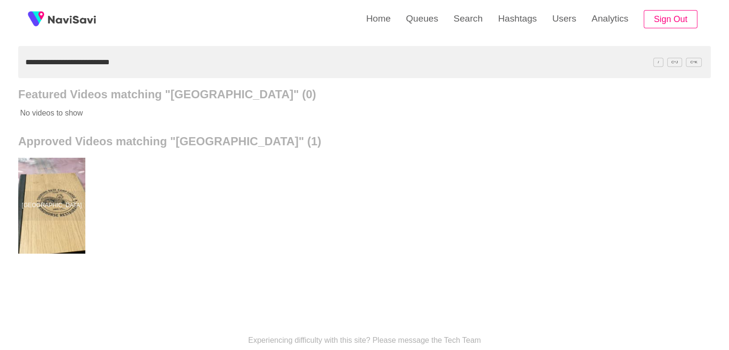
scroll to position [96, 0]
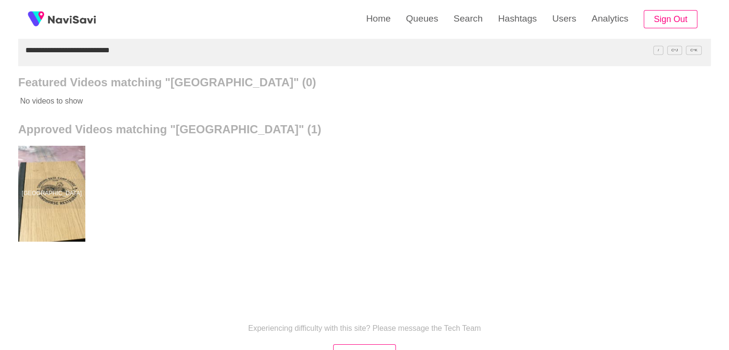
drag, startPoint x: 135, startPoint y: 52, endPoint x: 0, endPoint y: 52, distance: 135.1
click at [0, 52] on div "**********" at bounding box center [364, 169] width 729 height 530
paste input "text"
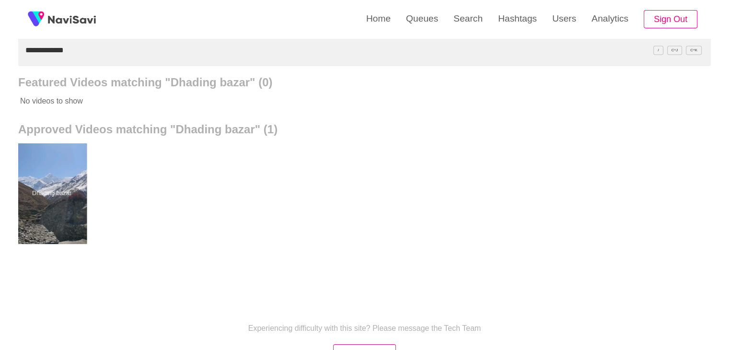
drag, startPoint x: 75, startPoint y: 194, endPoint x: 71, endPoint y: 179, distance: 15.3
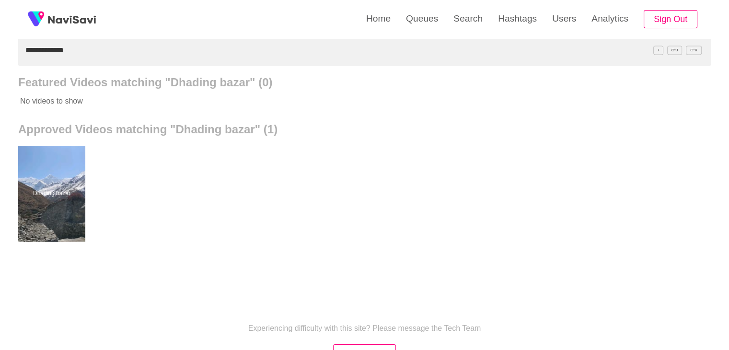
click at [0, 53] on div "**********" at bounding box center [364, 169] width 729 height 530
paste input "**********"
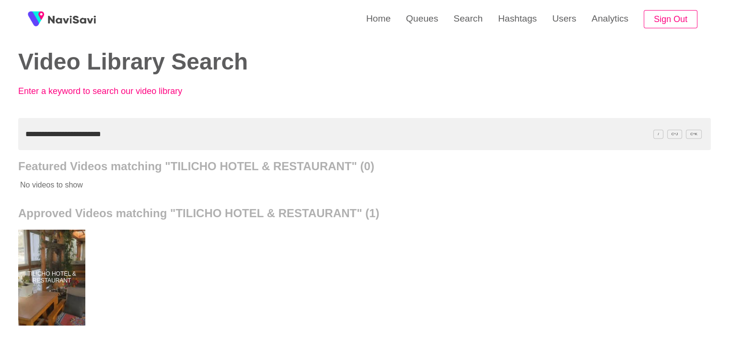
scroll to position [0, 0]
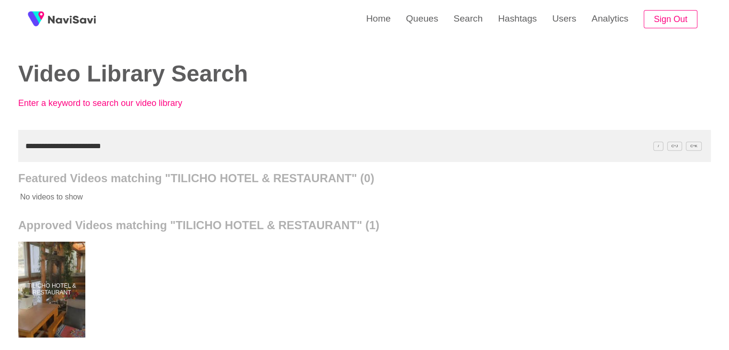
drag, startPoint x: 80, startPoint y: 148, endPoint x: 0, endPoint y: 168, distance: 82.8
click at [0, 168] on div "**********" at bounding box center [364, 265] width 729 height 530
paste input "text"
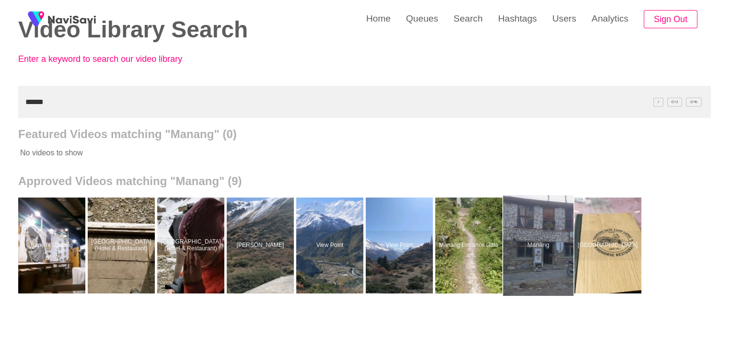
scroll to position [48, 0]
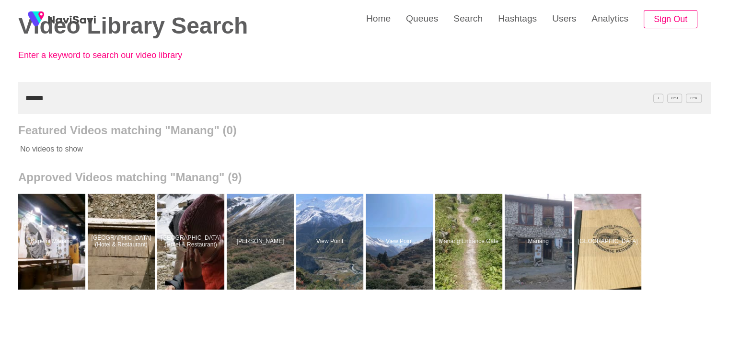
drag, startPoint x: 54, startPoint y: 99, endPoint x: 0, endPoint y: 112, distance: 55.1
click at [0, 115] on div "Home Queues Search Hashtags Users Analytics Sign Out Video Library Search Enter…" at bounding box center [364, 217] width 729 height 530
paste input "*********"
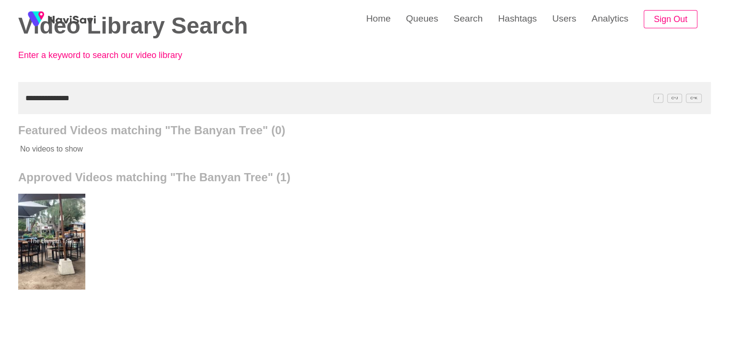
drag, startPoint x: 55, startPoint y: 101, endPoint x: 0, endPoint y: 98, distance: 55.2
click at [0, 98] on div "**********" at bounding box center [364, 217] width 729 height 530
paste input "***"
type input "**********"
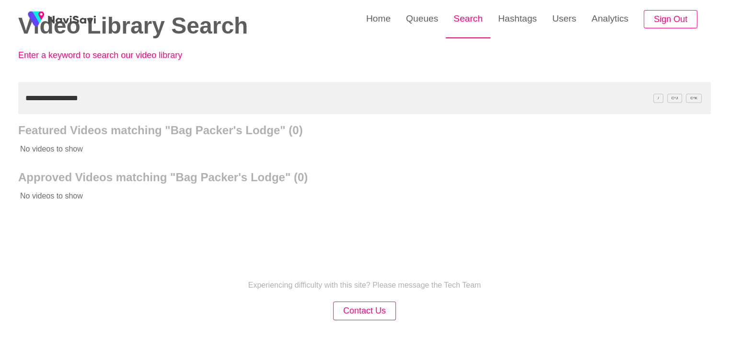
click at [463, 18] on link "Search" at bounding box center [467, 18] width 45 height 37
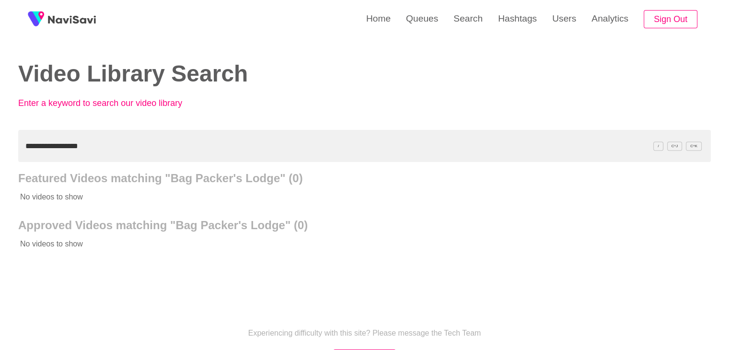
click at [108, 150] on input "**********" at bounding box center [364, 146] width 692 height 32
drag, startPoint x: 0, startPoint y: 130, endPoint x: 2, endPoint y: 119, distance: 11.3
click at [0, 127] on div "**********" at bounding box center [364, 219] width 729 height 439
click at [0, 131] on div "**********" at bounding box center [364, 219] width 729 height 439
click at [429, 14] on link "Queues" at bounding box center [421, 18] width 47 height 37
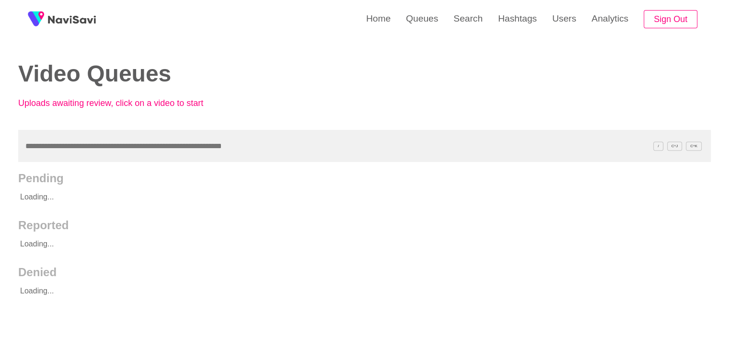
click at [68, 146] on input "text" at bounding box center [364, 146] width 692 height 32
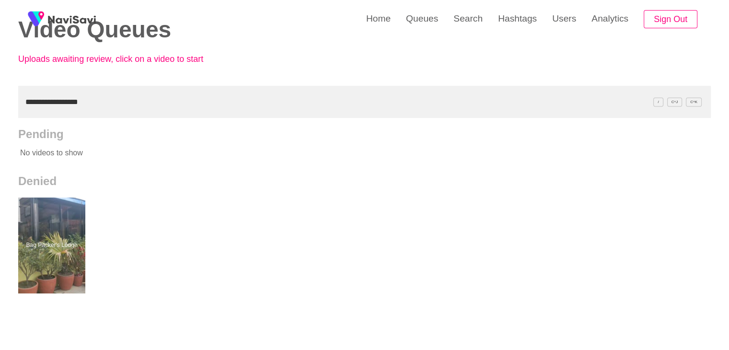
scroll to position [48, 0]
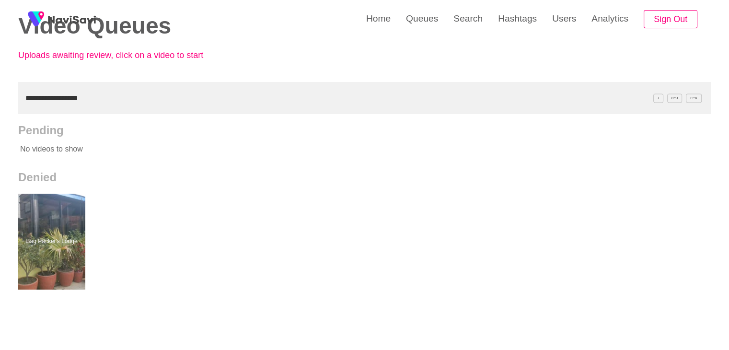
drag, startPoint x: 17, startPoint y: 100, endPoint x: 0, endPoint y: 102, distance: 16.9
click at [0, 102] on div "**********" at bounding box center [364, 217] width 729 height 530
paste input "*****"
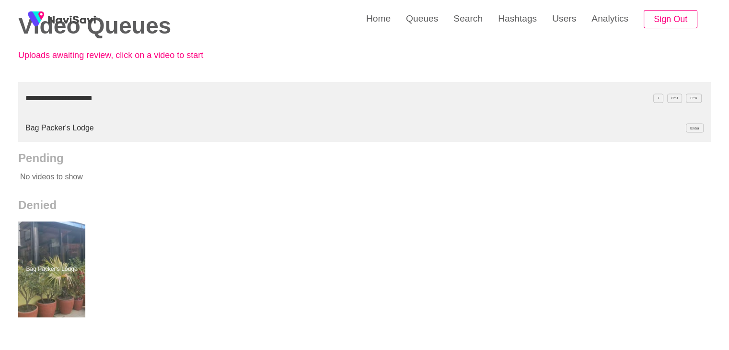
type input "**********"
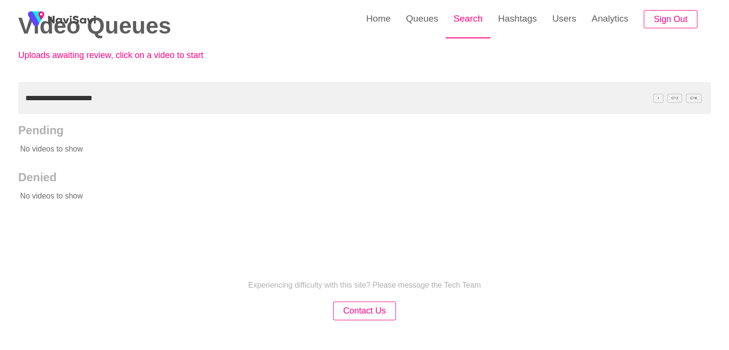
click at [471, 16] on link "Search" at bounding box center [467, 18] width 45 height 37
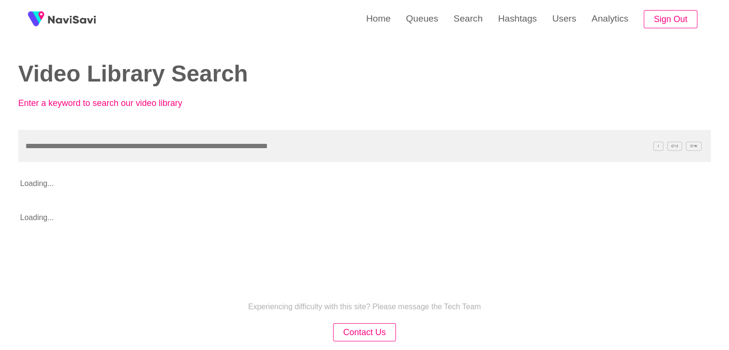
click at [72, 150] on input "text" at bounding box center [364, 146] width 692 height 32
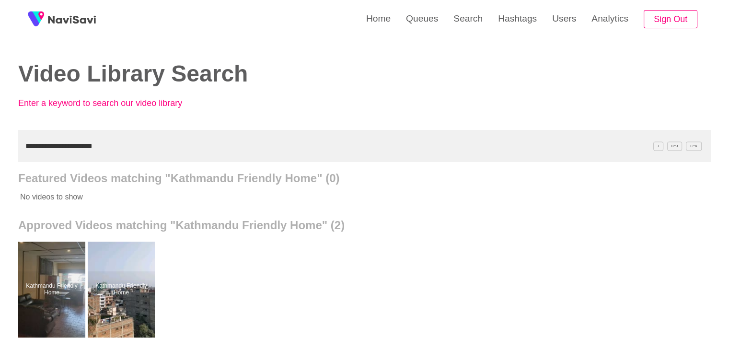
drag, startPoint x: 119, startPoint y: 145, endPoint x: 0, endPoint y: 156, distance: 119.8
click at [0, 156] on div "**********" at bounding box center [364, 265] width 729 height 530
paste input "text"
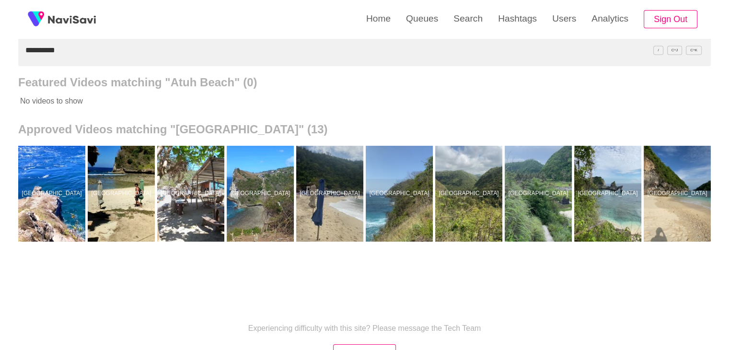
scroll to position [0, 211]
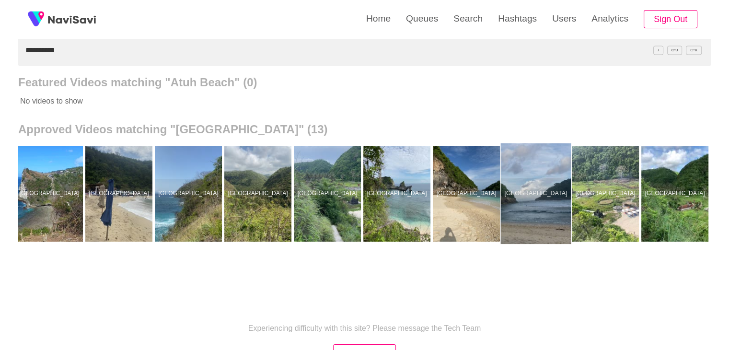
drag, startPoint x: 544, startPoint y: 202, endPoint x: 521, endPoint y: 186, distance: 28.3
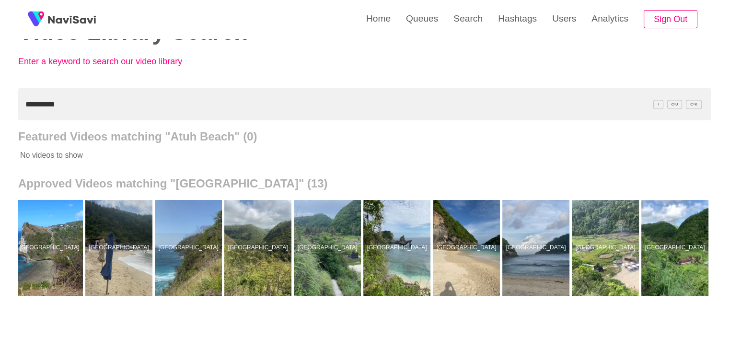
scroll to position [0, 0]
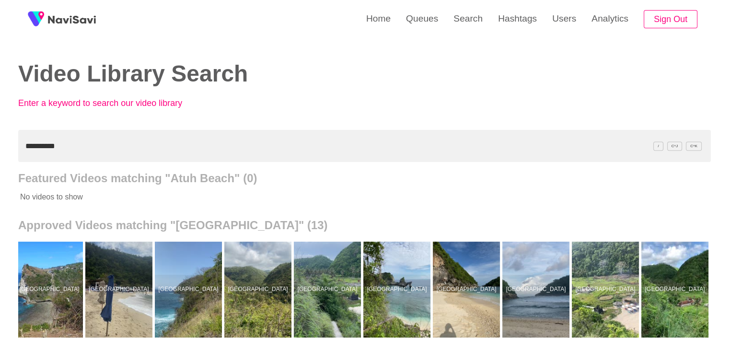
click at [0, 146] on div "**********" at bounding box center [364, 265] width 729 height 530
paste input "********"
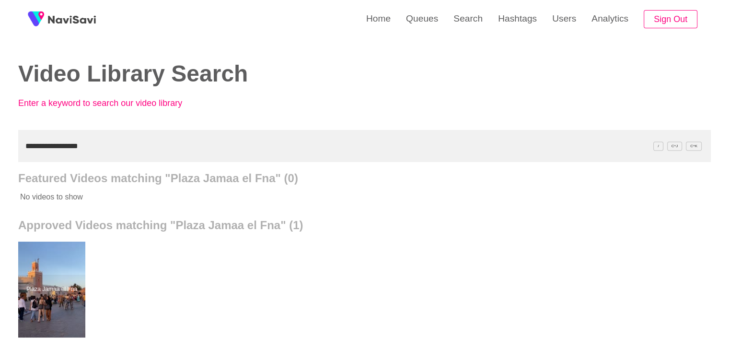
drag, startPoint x: 100, startPoint y: 143, endPoint x: 0, endPoint y: 148, distance: 99.8
click at [0, 148] on div "**********" at bounding box center [364, 265] width 729 height 530
paste input "text"
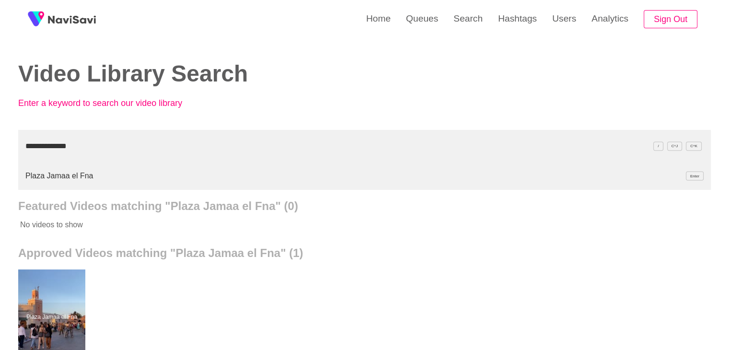
type input "**********"
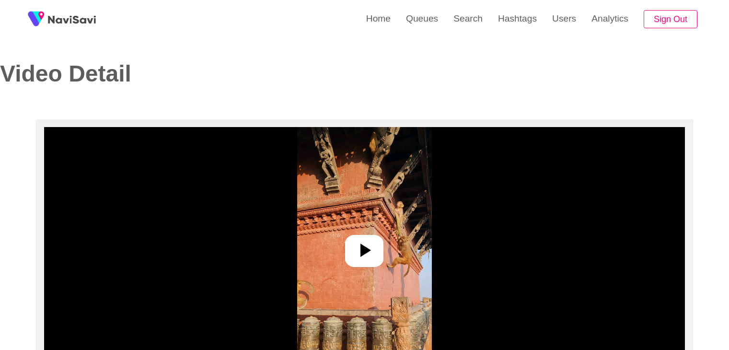
select select "**"
select select "**********"
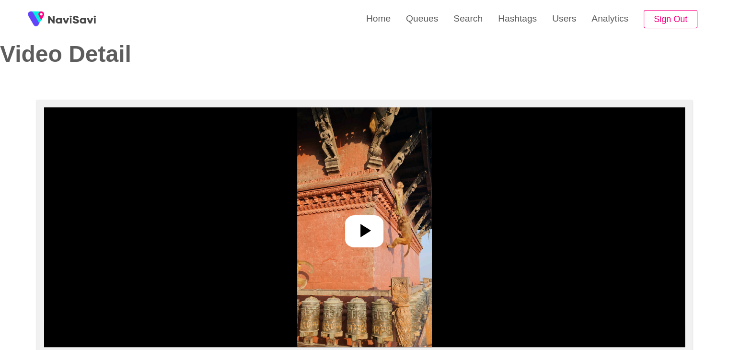
scroll to position [96, 0]
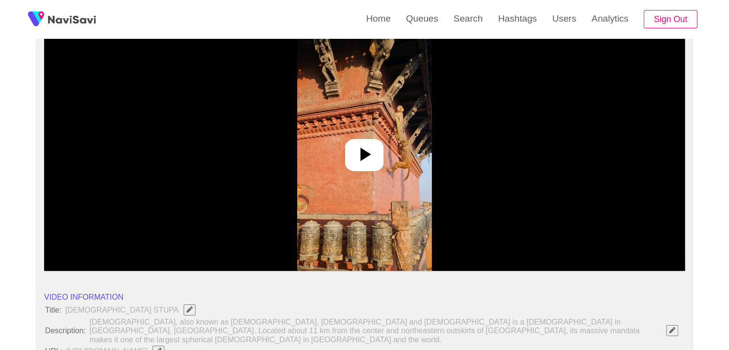
click at [364, 163] on icon at bounding box center [364, 154] width 23 height 23
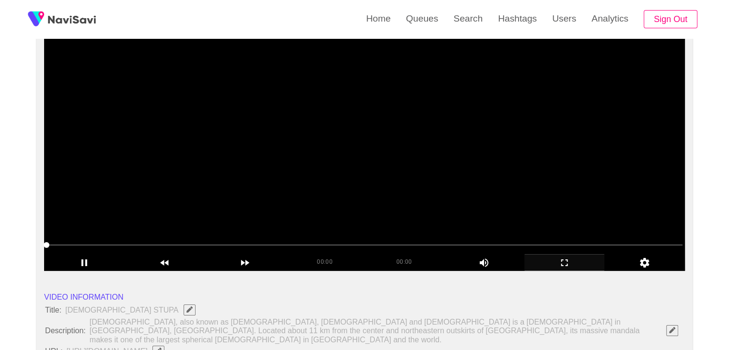
click at [585, 257] on icon "add" at bounding box center [565, 262] width 80 height 11
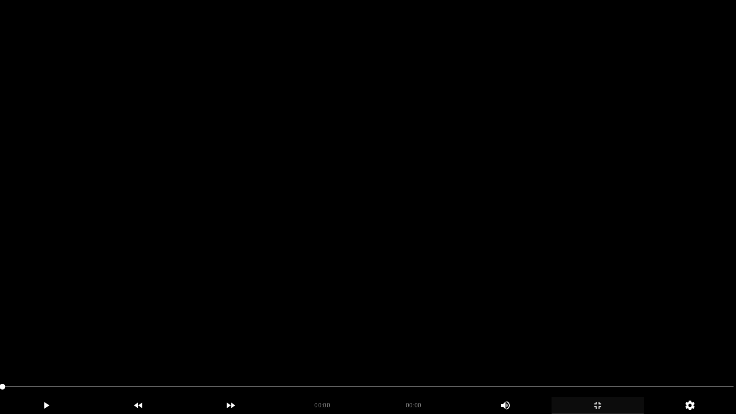
drag, startPoint x: 419, startPoint y: 235, endPoint x: 439, endPoint y: 255, distance: 28.5
click at [418, 236] on video at bounding box center [368, 207] width 736 height 414
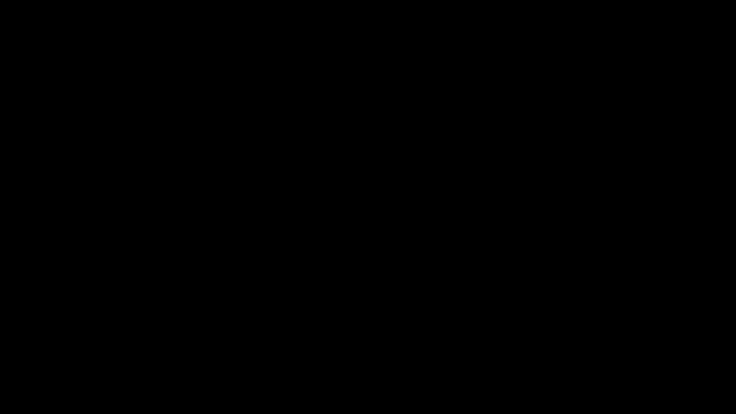
click at [605, 349] on icon "add" at bounding box center [597, 404] width 91 height 11
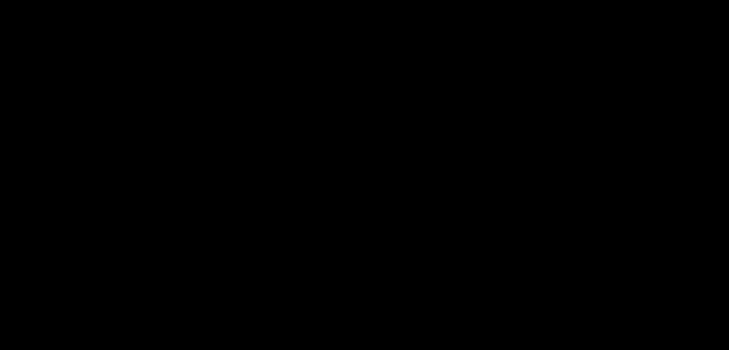
scroll to position [240, 0]
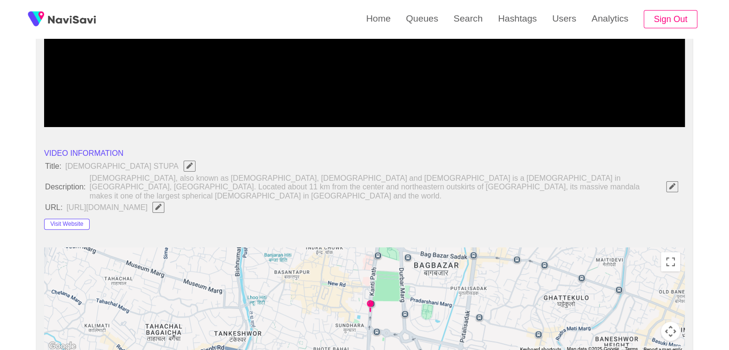
click at [75, 218] on button "Visit Website" at bounding box center [67, 223] width 46 height 11
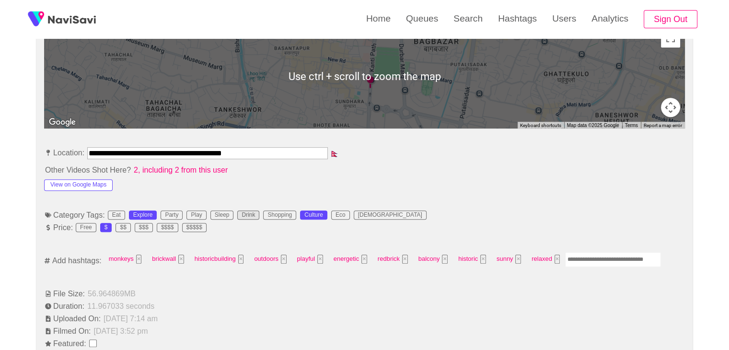
scroll to position [479, 0]
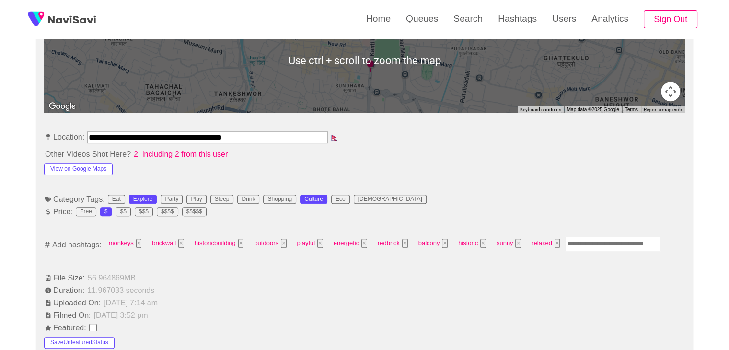
drag, startPoint x: 289, startPoint y: 125, endPoint x: 25, endPoint y: 123, distance: 263.5
click at [25, 123] on div "**********" at bounding box center [364, 344] width 729 height 1408
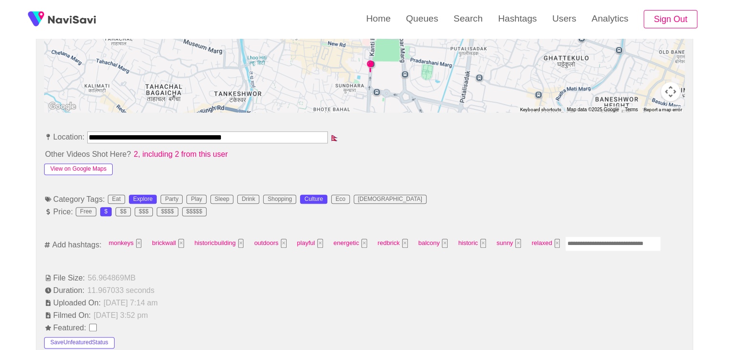
click at [94, 163] on button "View on Google Maps" at bounding box center [78, 168] width 68 height 11
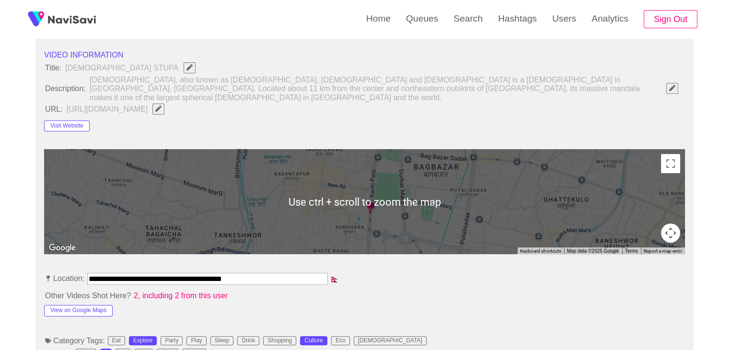
scroll to position [335, 0]
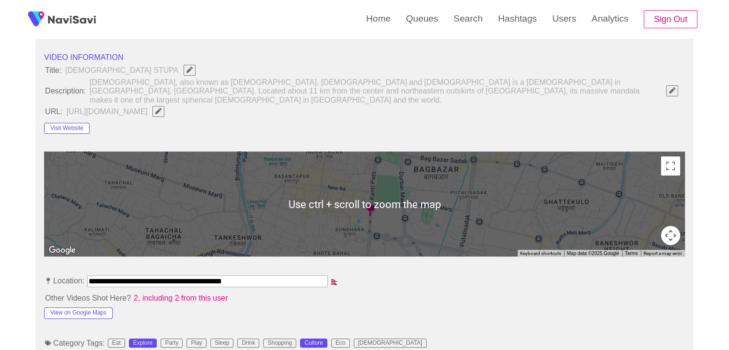
click at [161, 108] on icon "Edit Field" at bounding box center [158, 111] width 6 height 6
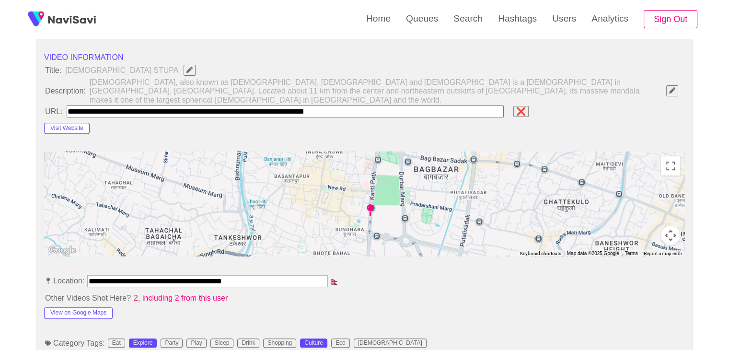
type input "**********"
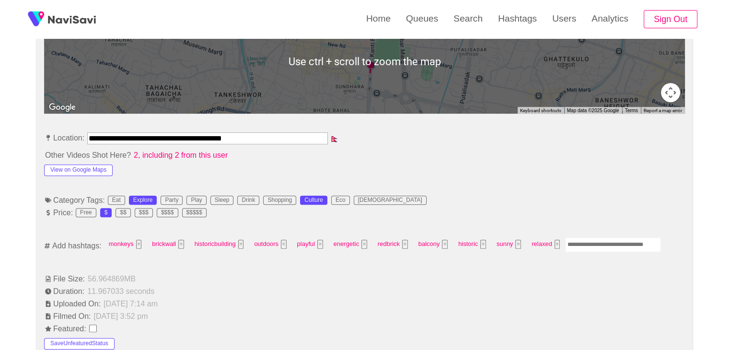
scroll to position [479, 0]
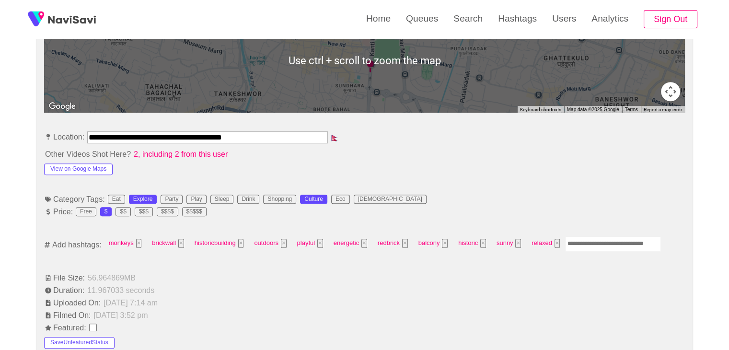
click at [582, 236] on input "Enter tag here and press return" at bounding box center [613, 243] width 96 height 15
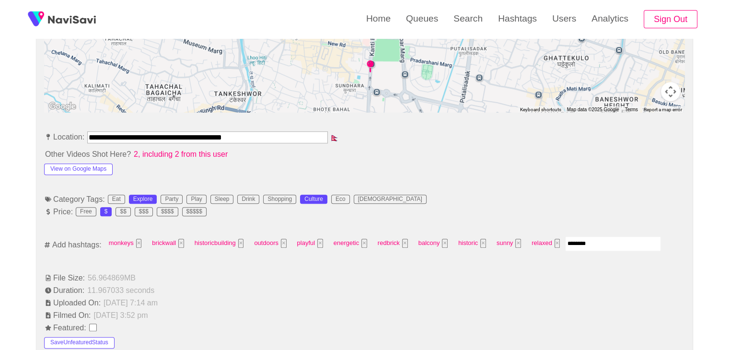
type input "*********"
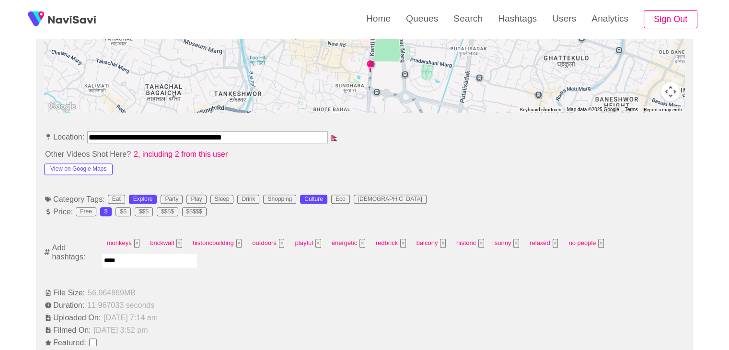
type input "******"
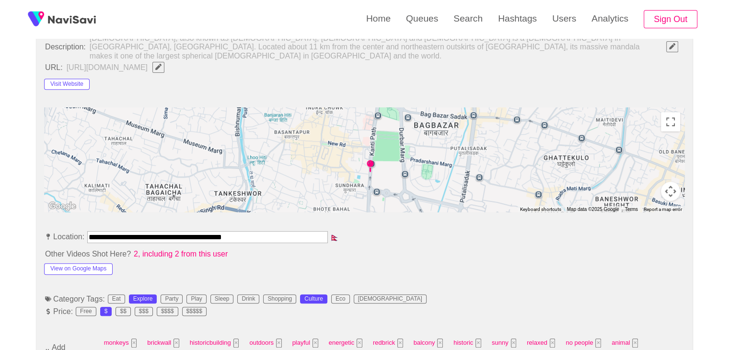
scroll to position [383, 0]
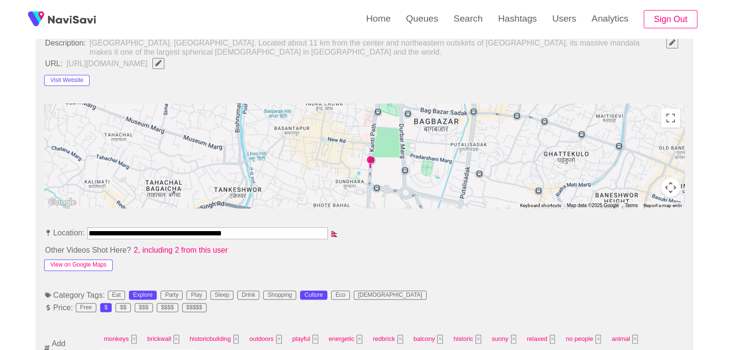
click at [103, 259] on button "View on Google Maps" at bounding box center [78, 264] width 68 height 11
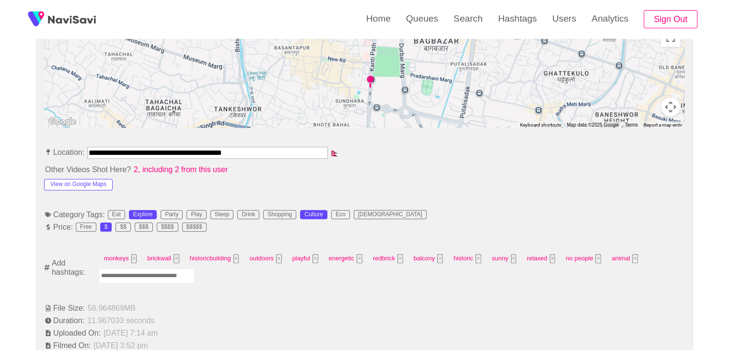
scroll to position [479, 0]
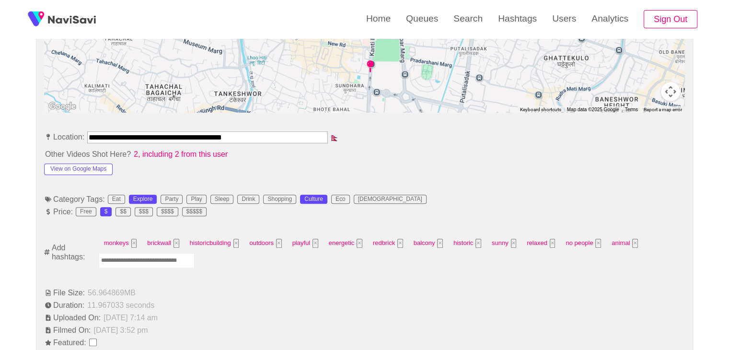
click at [143, 253] on input "Enter tag here and press return" at bounding box center [147, 260] width 96 height 15
type input "******"
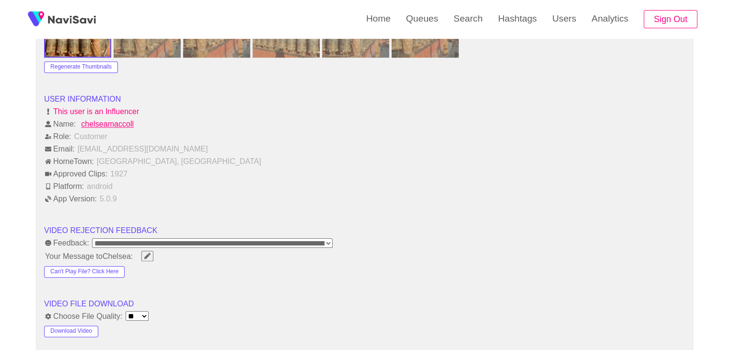
scroll to position [1150, 0]
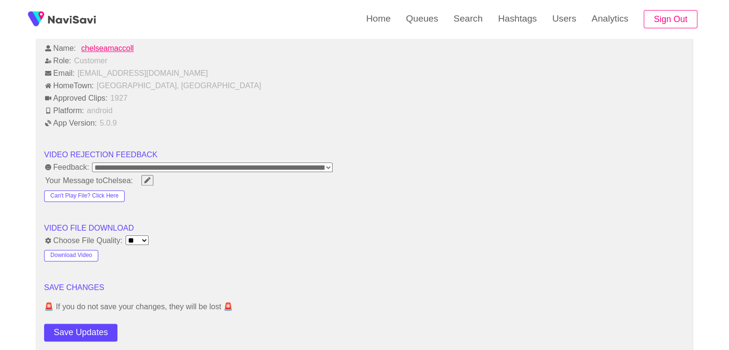
drag, startPoint x: 72, startPoint y: 324, endPoint x: 97, endPoint y: 307, distance: 30.3
click at [72, 325] on button "Save Updates" at bounding box center [80, 332] width 73 height 18
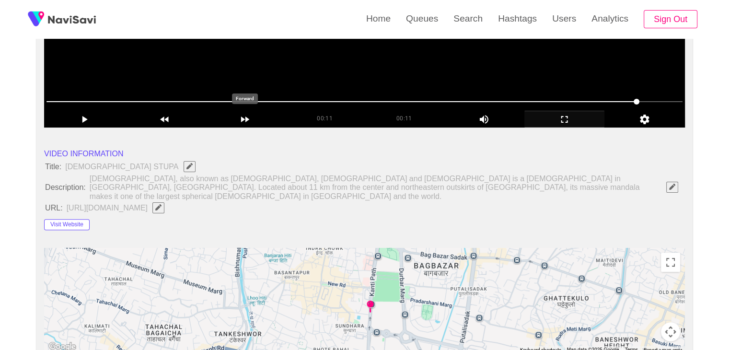
scroll to position [240, 0]
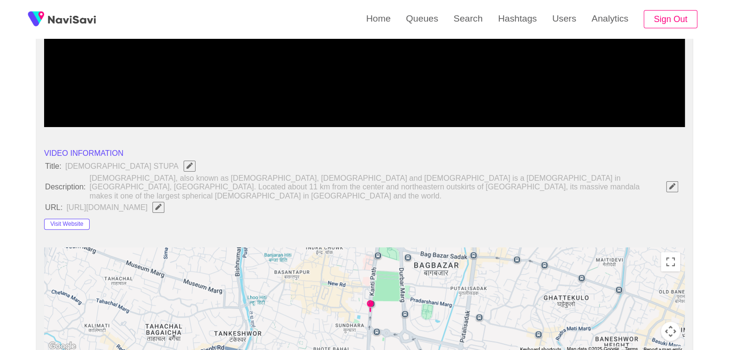
click at [163, 204] on span "button" at bounding box center [158, 207] width 10 height 6
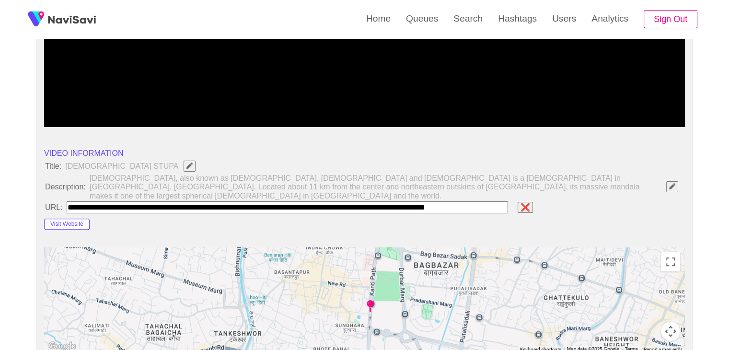
scroll to position [0, 0]
paste input "**********"
type input "**********"
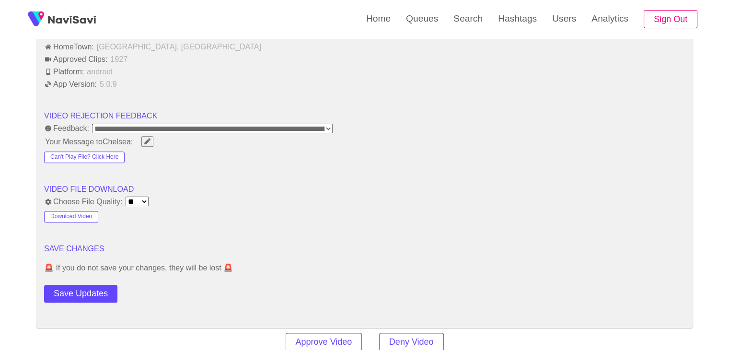
scroll to position [1293, 0]
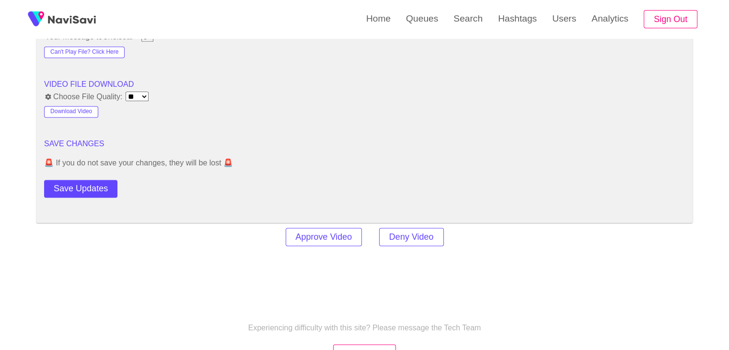
drag, startPoint x: 88, startPoint y: 182, endPoint x: 92, endPoint y: 179, distance: 5.1
click at [88, 182] on button "Save Updates" at bounding box center [80, 189] width 73 height 18
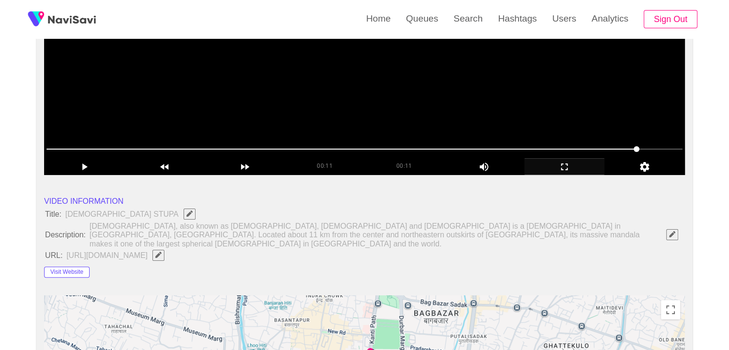
scroll to position [0, 0]
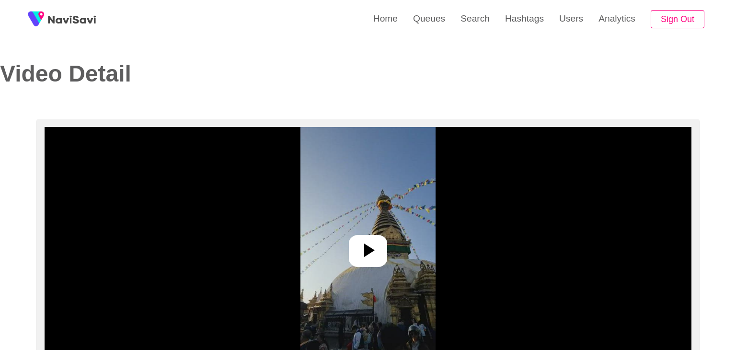
select select "**********"
select select "**"
click at [379, 247] on div at bounding box center [364, 251] width 38 height 32
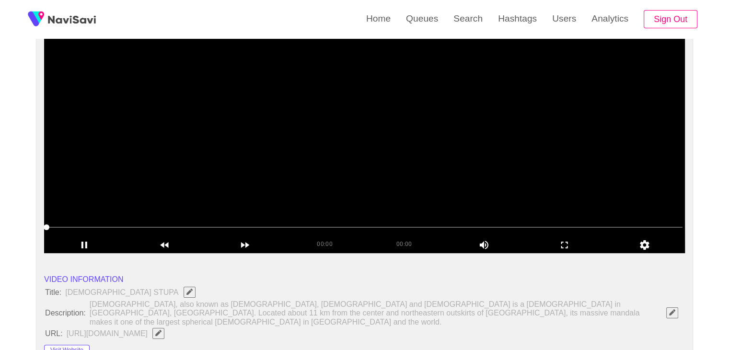
scroll to position [192, 0]
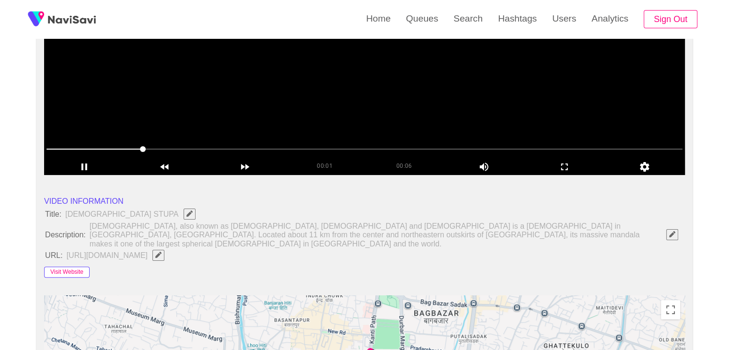
click at [63, 266] on button "Visit Website" at bounding box center [67, 271] width 46 height 11
click at [161, 251] on icon "Edit Field" at bounding box center [158, 254] width 6 height 6
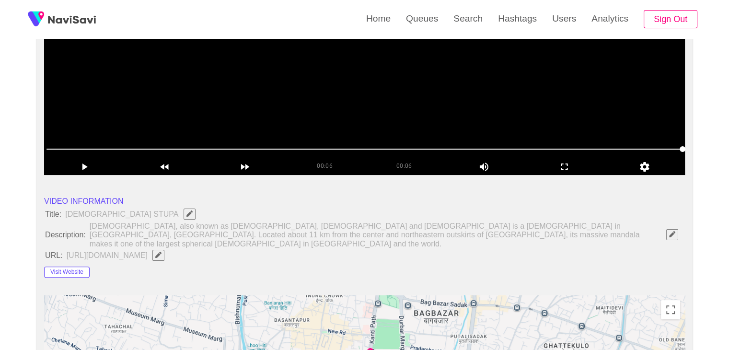
click at [163, 251] on span "button" at bounding box center [158, 254] width 10 height 6
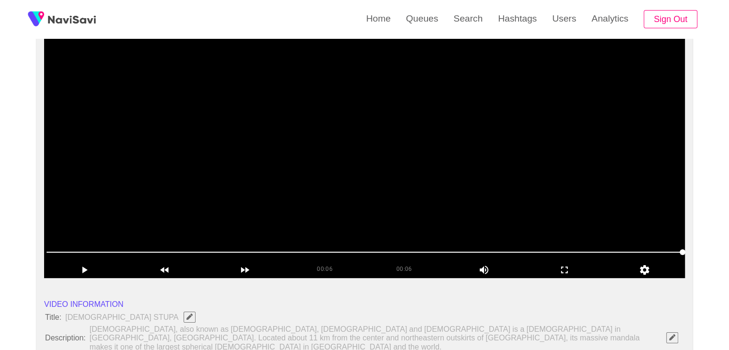
scroll to position [48, 0]
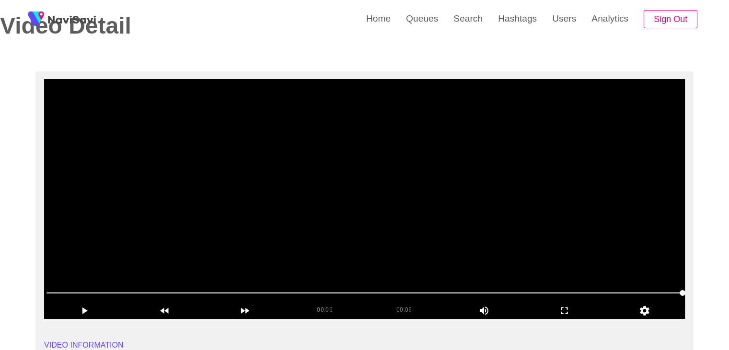
click at [356, 184] on video at bounding box center [364, 199] width 640 height 240
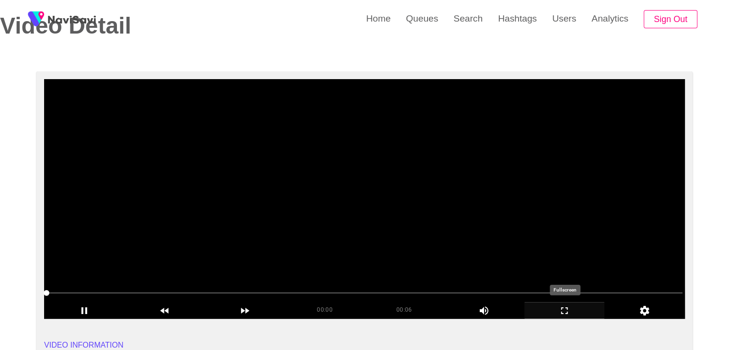
click at [566, 312] on icon "add" at bounding box center [565, 310] width 80 height 11
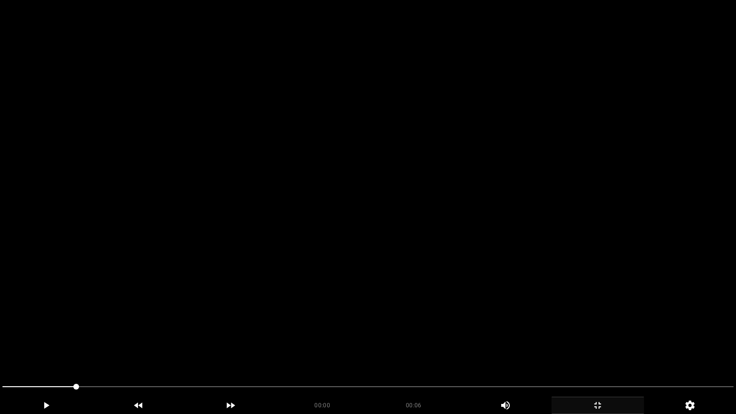
click at [545, 321] on video at bounding box center [368, 207] width 736 height 414
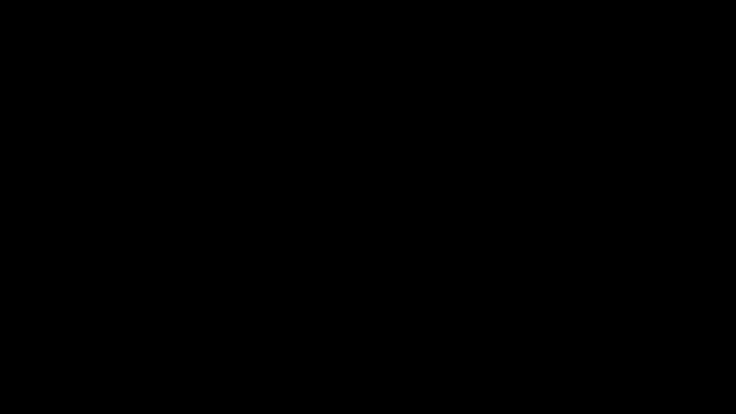
click at [604, 349] on div "add" at bounding box center [597, 405] width 92 height 17
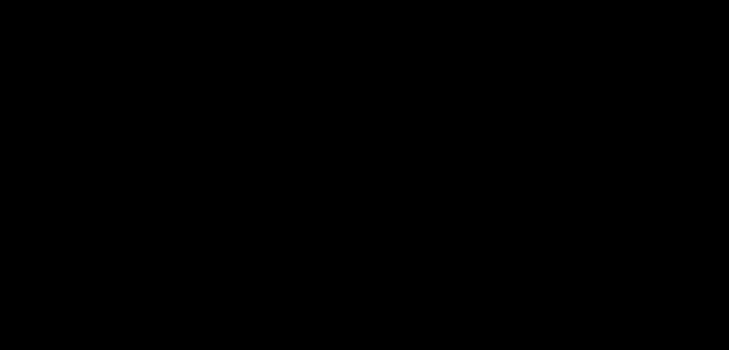
scroll to position [192, 0]
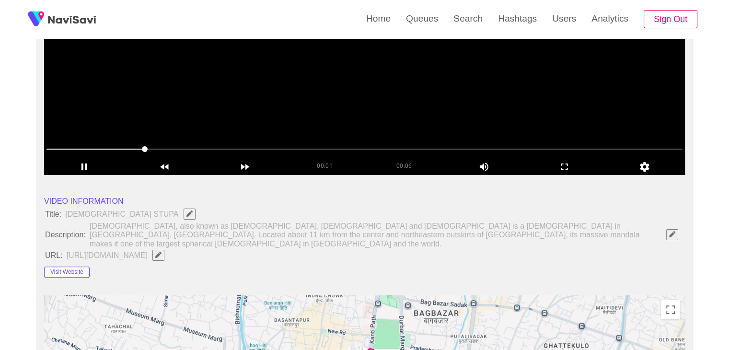
click at [447, 114] on video at bounding box center [364, 55] width 640 height 240
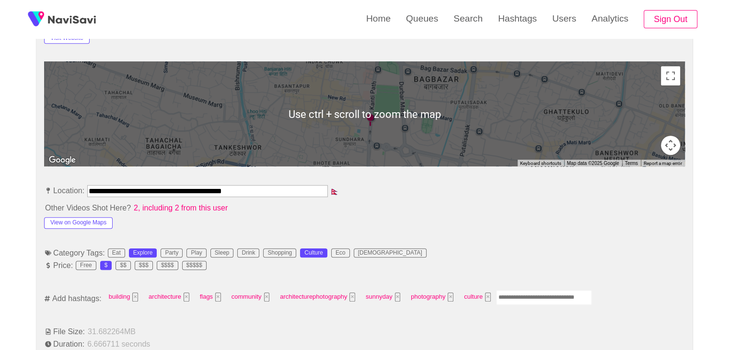
scroll to position [431, 0]
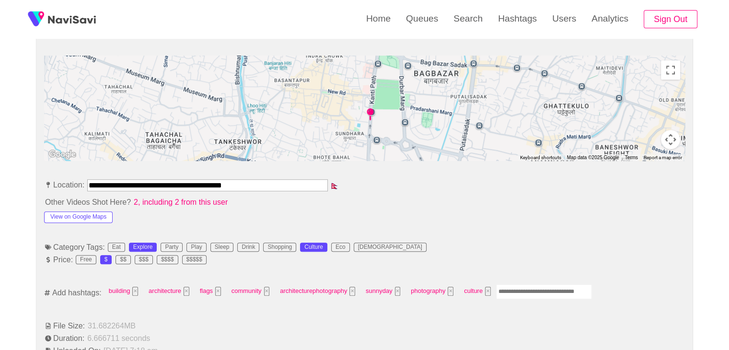
click at [556, 284] on input "Enter tag here and press return" at bounding box center [544, 291] width 96 height 15
type input "******"
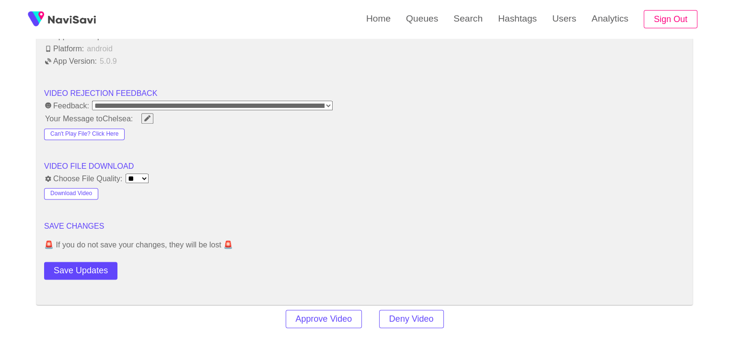
scroll to position [1198, 0]
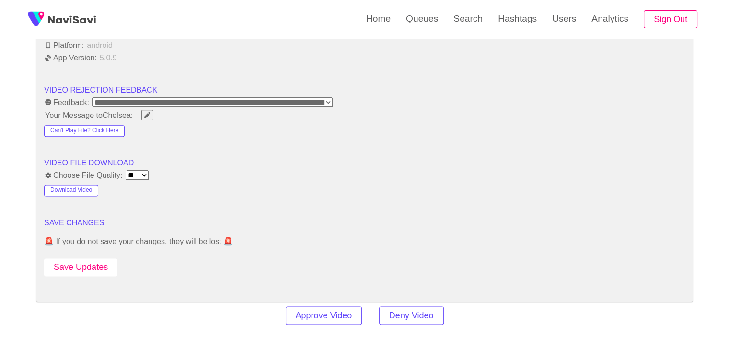
click at [95, 258] on button "Save Updates" at bounding box center [80, 267] width 73 height 18
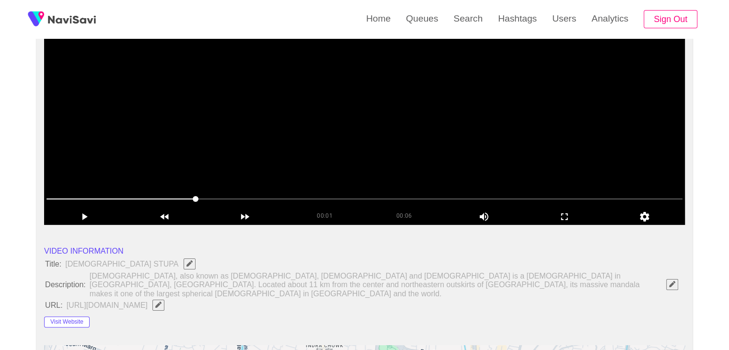
scroll to position [0, 0]
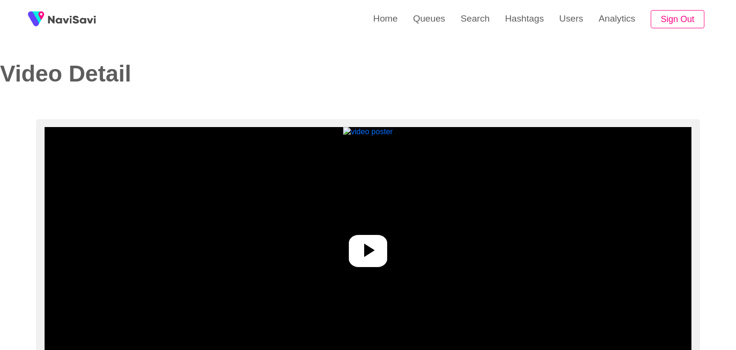
select select "**********"
select select "****"
click at [360, 246] on icon at bounding box center [365, 249] width 11 height 13
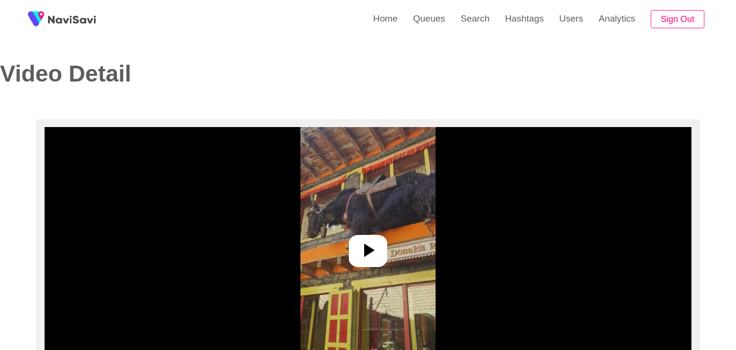
select select "**********"
select select "**"
click at [354, 247] on icon at bounding box center [364, 250] width 23 height 23
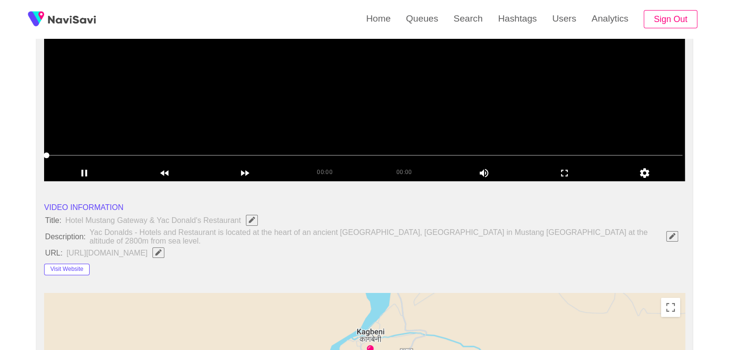
scroll to position [192, 0]
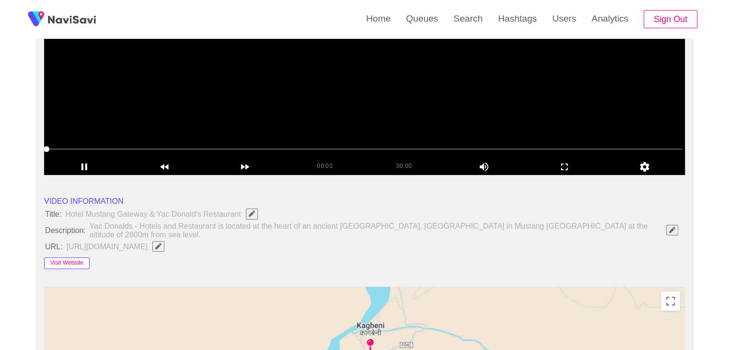
click at [80, 257] on button "Visit Website" at bounding box center [67, 262] width 46 height 11
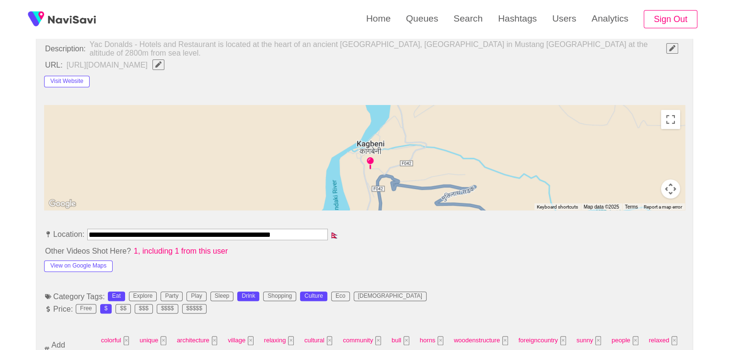
scroll to position [431, 0]
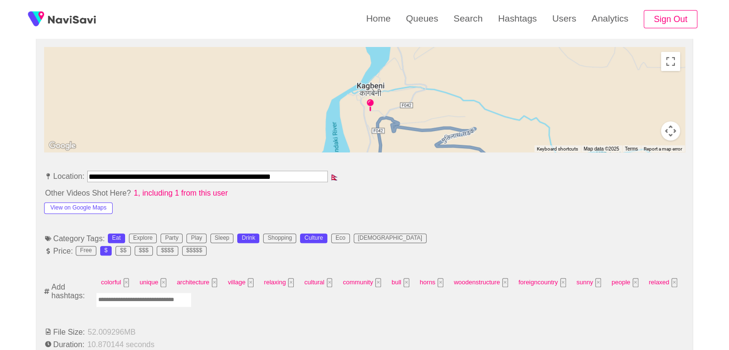
drag, startPoint x: 88, startPoint y: 171, endPoint x: 390, endPoint y: 173, distance: 301.8
click at [390, 173] on li "**********" at bounding box center [364, 178] width 640 height 15
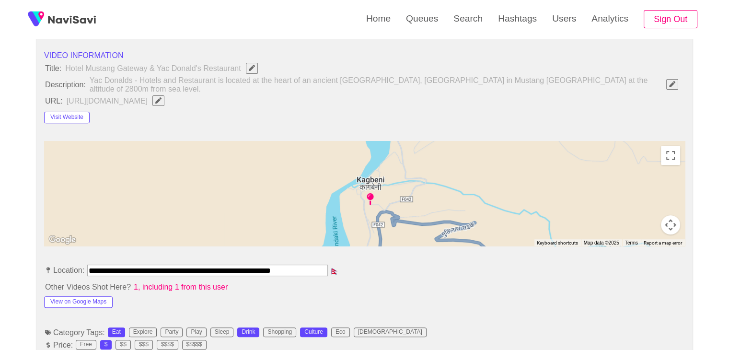
scroll to position [335, 0]
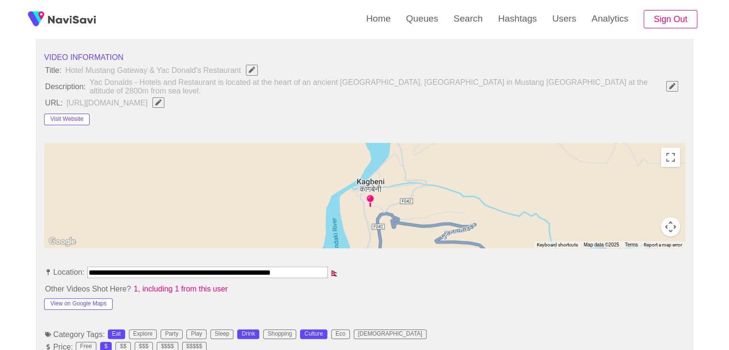
drag, startPoint x: 387, startPoint y: 266, endPoint x: 225, endPoint y: 272, distance: 162.5
click at [384, 269] on li "**********" at bounding box center [364, 273] width 640 height 15
click at [95, 298] on button "View on Google Maps" at bounding box center [78, 303] width 68 height 11
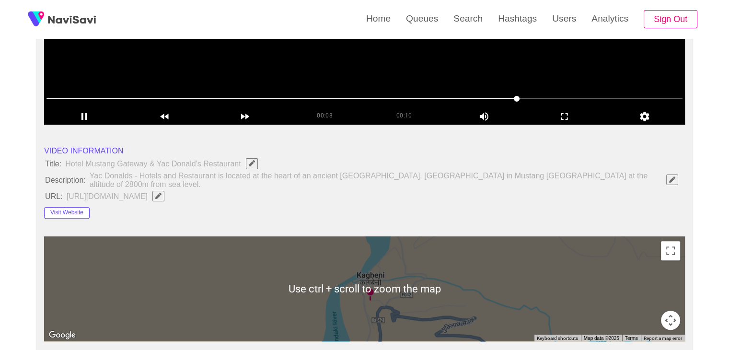
scroll to position [144, 0]
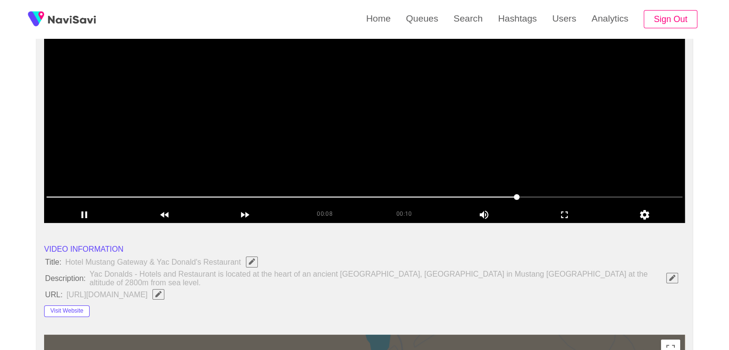
click at [362, 129] on video at bounding box center [364, 103] width 640 height 240
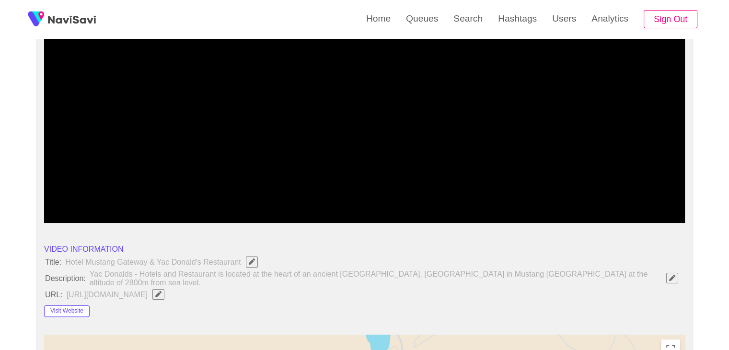
drag, startPoint x: 71, startPoint y: 199, endPoint x: 0, endPoint y: 197, distance: 70.9
click at [90, 217] on icon "add" at bounding box center [85, 214] width 80 height 11
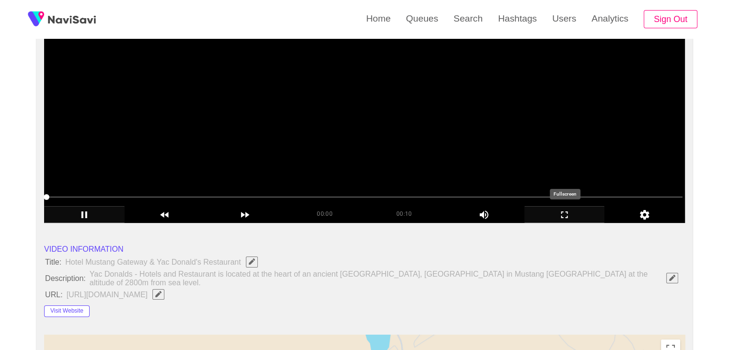
click at [576, 216] on icon "add" at bounding box center [565, 214] width 80 height 11
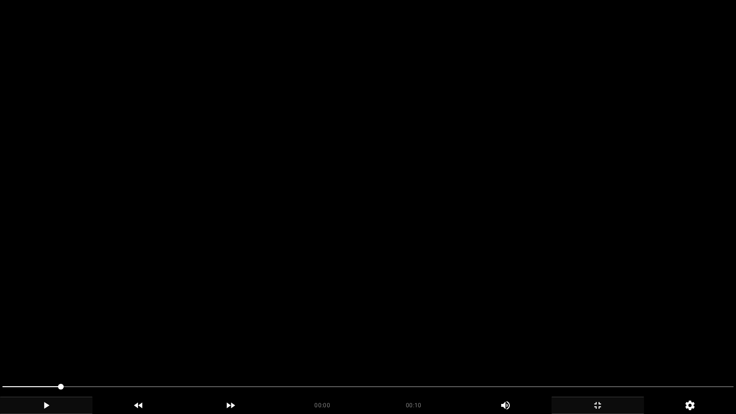
click at [547, 243] on video at bounding box center [368, 207] width 736 height 414
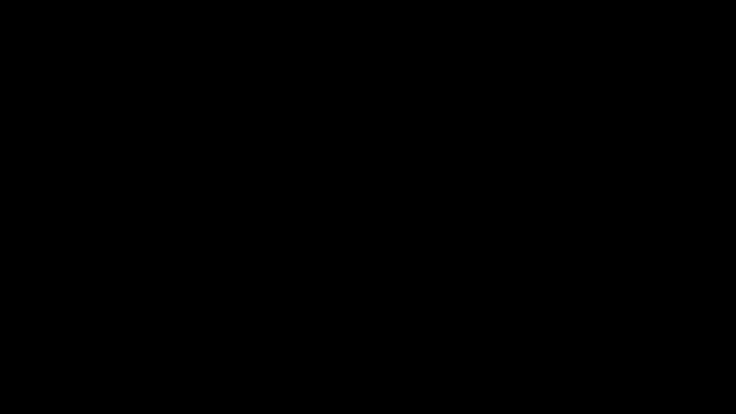
click at [597, 349] on icon "add" at bounding box center [597, 404] width 91 height 11
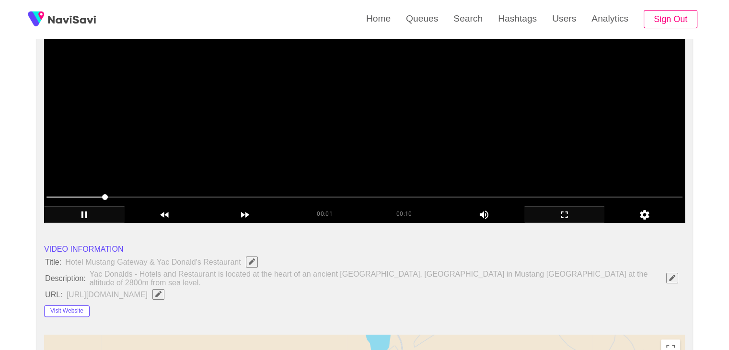
click at [460, 122] on video at bounding box center [364, 103] width 640 height 240
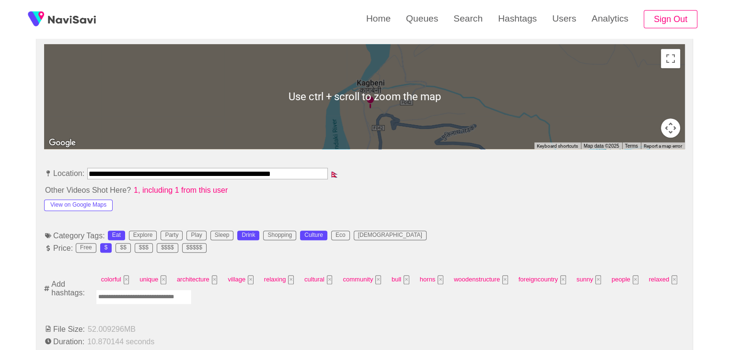
scroll to position [479, 0]
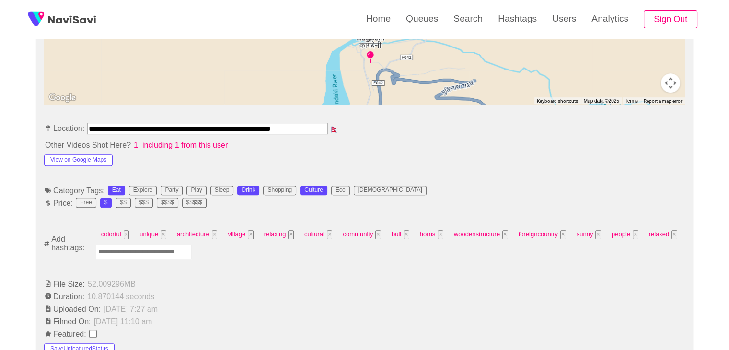
click at [125, 244] on input "Enter tag here and press return" at bounding box center [144, 251] width 96 height 15
type input "****"
type input "*********"
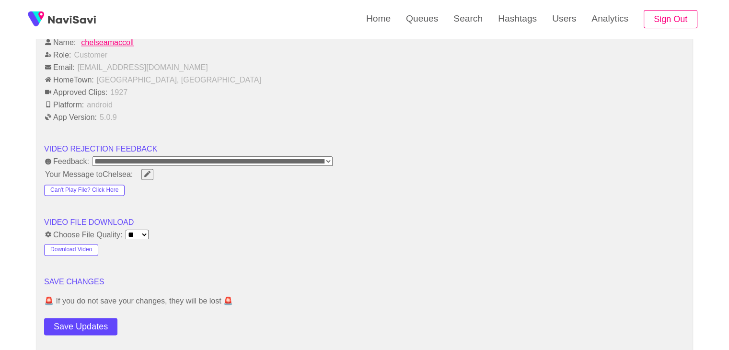
scroll to position [1245, 0]
drag, startPoint x: 79, startPoint y: 325, endPoint x: 85, endPoint y: 321, distance: 7.7
click at [80, 323] on button "Save Updates" at bounding box center [80, 326] width 73 height 18
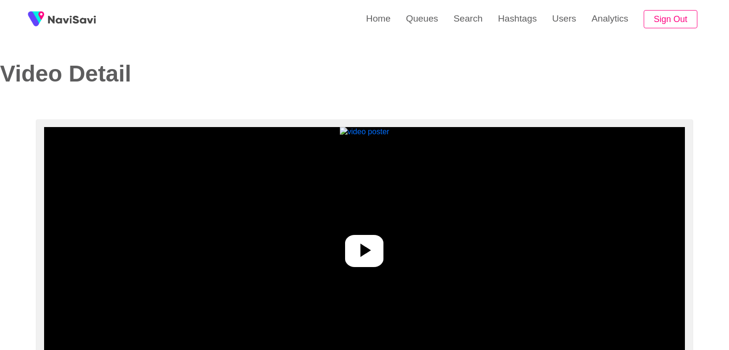
select select "**********"
select select "**"
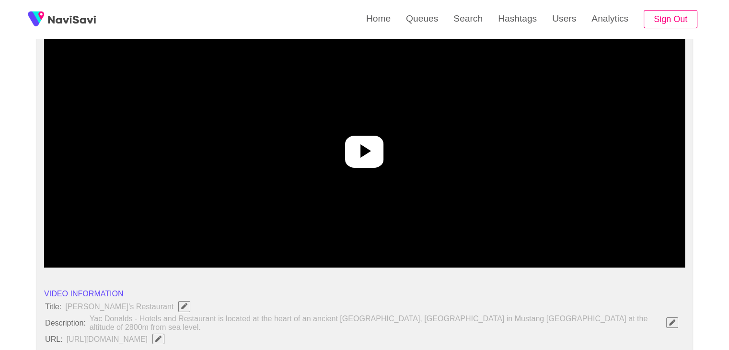
scroll to position [96, 0]
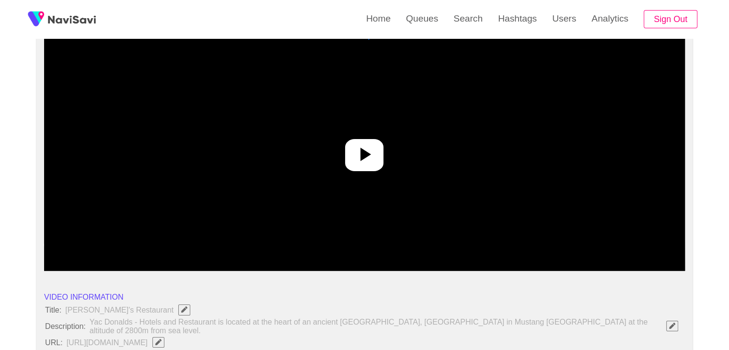
click at [377, 157] on div at bounding box center [364, 155] width 38 height 32
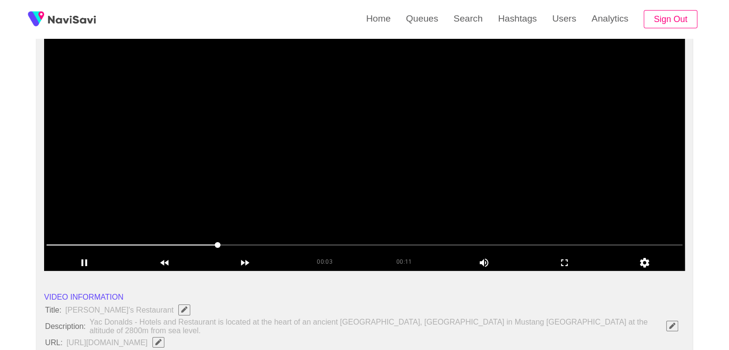
click at [69, 233] on div at bounding box center [364, 245] width 643 height 24
click at [89, 257] on icon "add" at bounding box center [85, 262] width 80 height 11
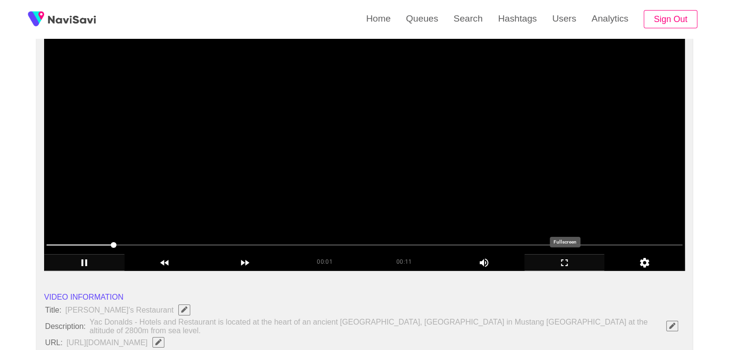
click at [554, 262] on icon "add" at bounding box center [565, 262] width 80 height 11
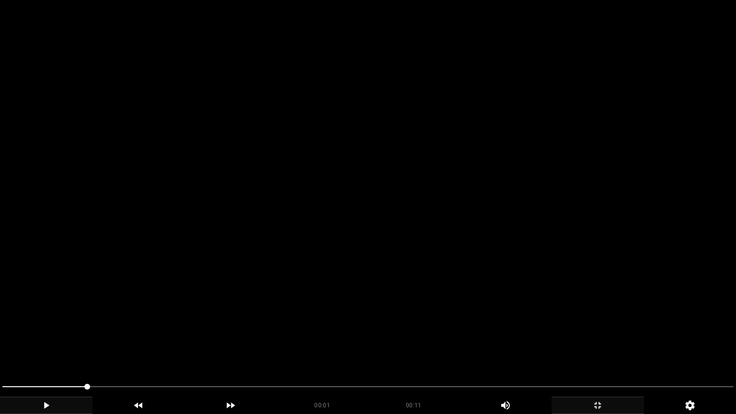
click at [456, 276] on video at bounding box center [368, 207] width 736 height 414
click at [395, 338] on video at bounding box center [368, 207] width 736 height 414
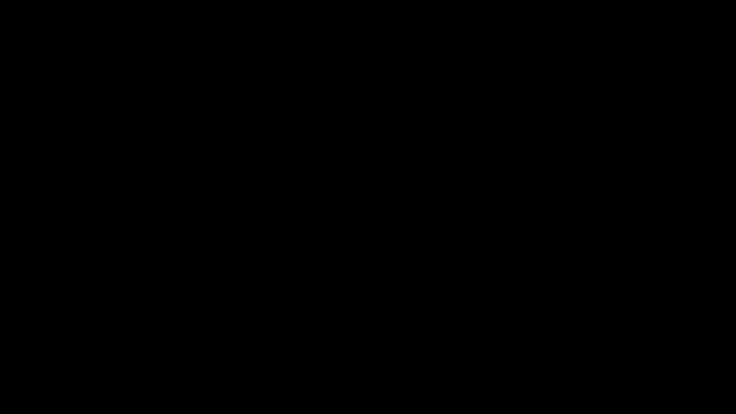
click at [414, 349] on span at bounding box center [367, 386] width 731 height 15
click at [454, 349] on span at bounding box center [367, 386] width 731 height 15
click at [480, 349] on span at bounding box center [367, 386] width 731 height 15
drag, startPoint x: 480, startPoint y: 385, endPoint x: 495, endPoint y: 386, distance: 14.9
click at [495, 349] on span at bounding box center [367, 386] width 731 height 15
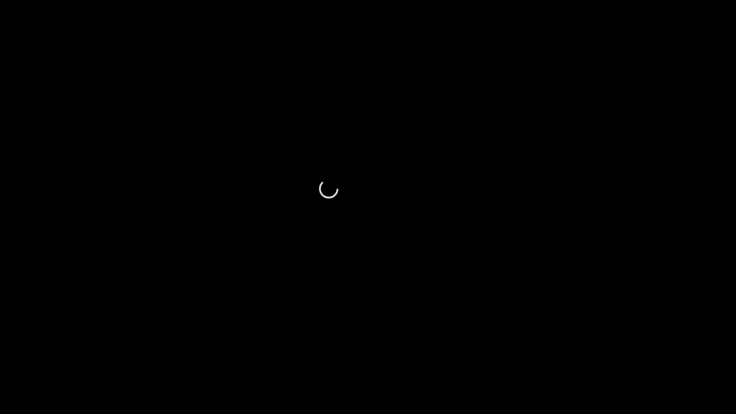
click at [527, 349] on span at bounding box center [367, 386] width 731 height 1
click at [570, 349] on span at bounding box center [367, 386] width 731 height 15
click at [600, 349] on icon "add" at bounding box center [597, 404] width 91 height 11
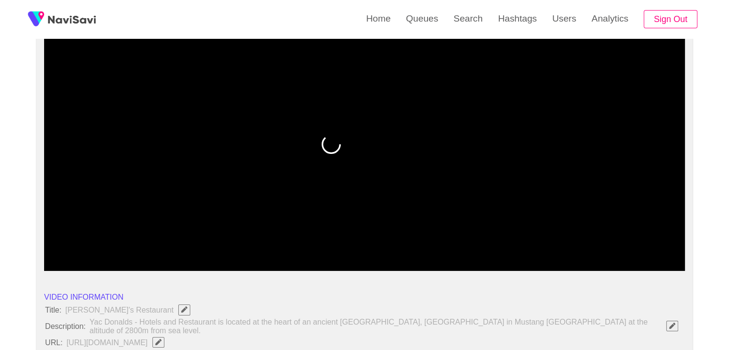
drag, startPoint x: 217, startPoint y: 247, endPoint x: 76, endPoint y: 237, distance: 141.6
click at [76, 237] on span at bounding box center [364, 244] width 636 height 15
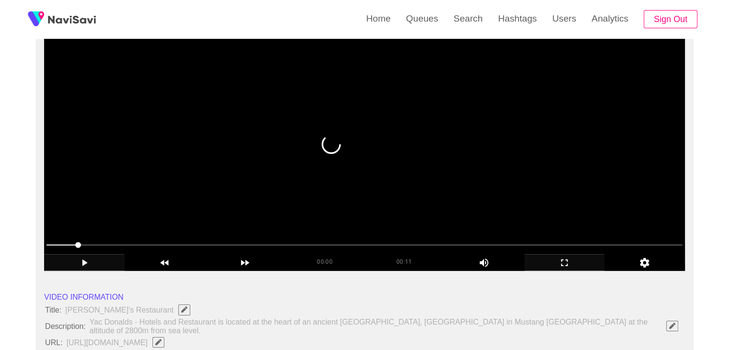
click at [319, 200] on video at bounding box center [364, 151] width 640 height 240
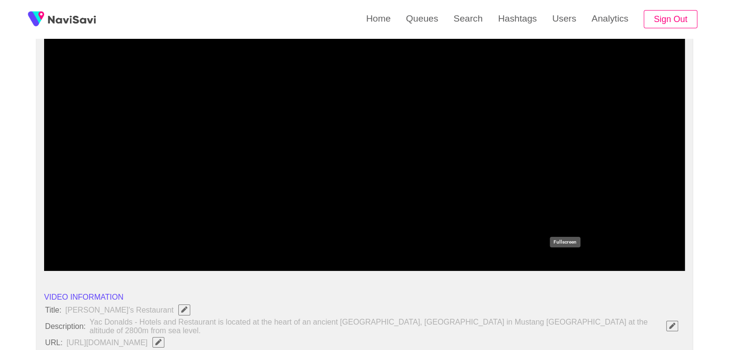
click at [558, 258] on icon "add" at bounding box center [565, 262] width 80 height 11
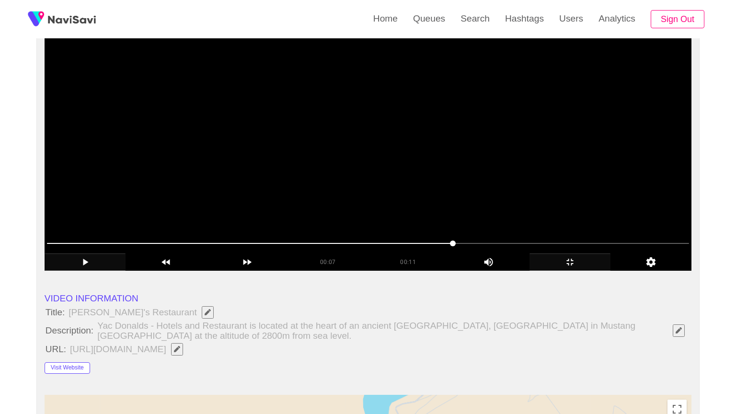
click at [558, 271] on video at bounding box center [368, 151] width 647 height 240
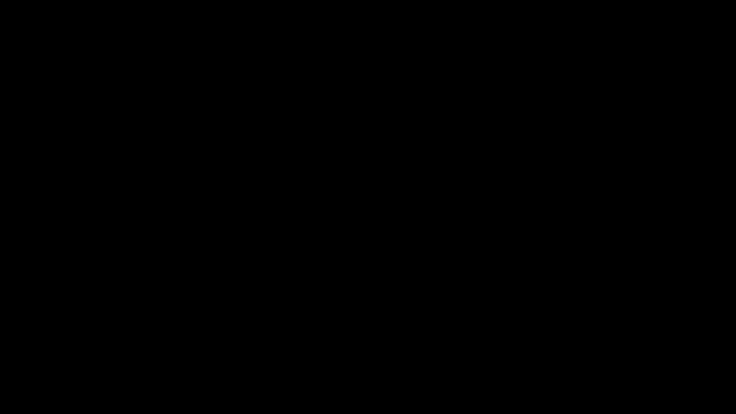
drag, startPoint x: 462, startPoint y: 383, endPoint x: 454, endPoint y: 385, distance: 8.4
click at [454, 349] on span at bounding box center [367, 386] width 731 height 15
click at [489, 349] on span at bounding box center [367, 386] width 731 height 15
click at [554, 349] on span at bounding box center [367, 386] width 731 height 15
drag, startPoint x: 542, startPoint y: 390, endPoint x: 571, endPoint y: 385, distance: 29.1
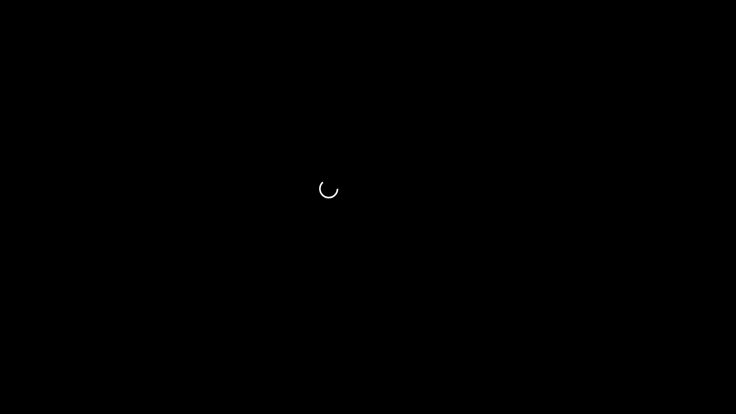
click at [571, 349] on span at bounding box center [367, 386] width 731 height 15
click at [649, 349] on span at bounding box center [367, 386] width 731 height 15
click at [613, 349] on icon "add" at bounding box center [597, 404] width 91 height 11
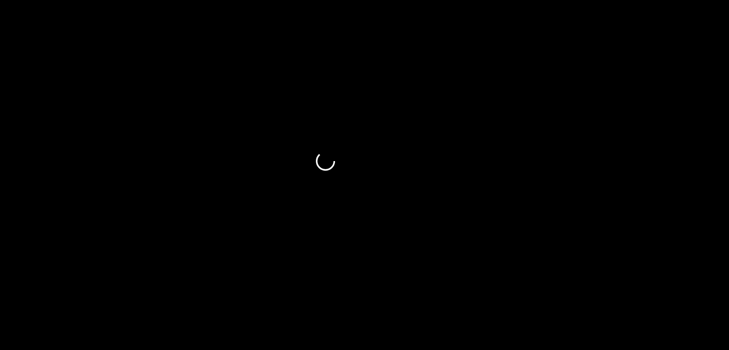
scroll to position [479, 0]
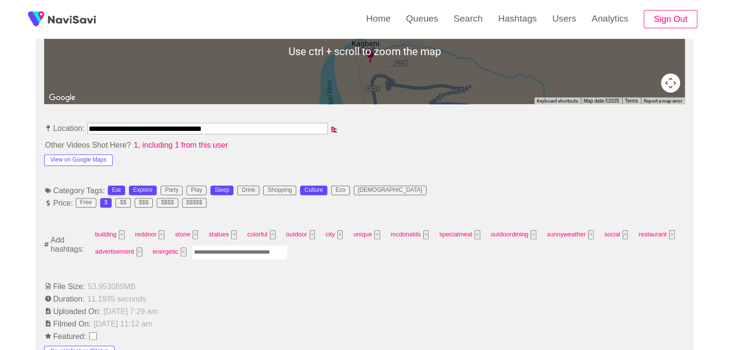
click at [224, 245] on input "Enter tag here and press return" at bounding box center [240, 252] width 96 height 15
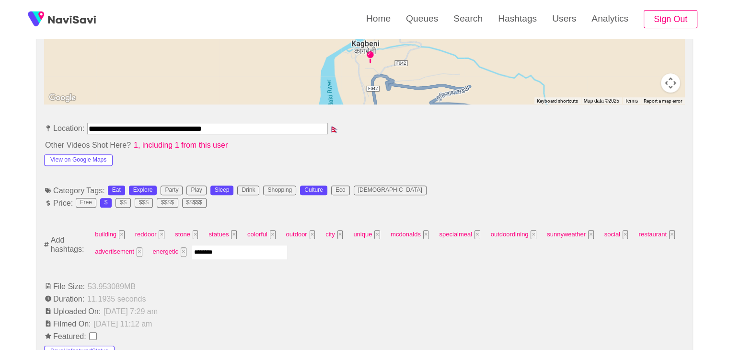
type input "*********"
click at [267, 246] on input "Enter tag here and press return" at bounding box center [283, 252] width 96 height 15
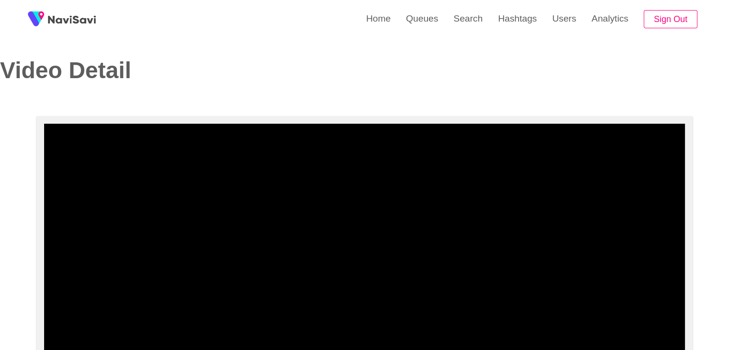
scroll to position [0, 0]
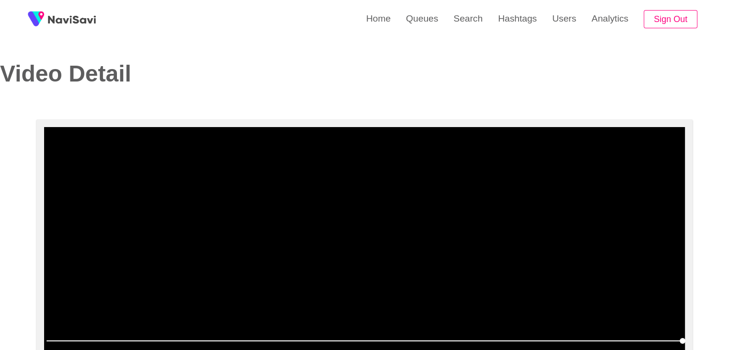
click at [418, 235] on video at bounding box center [364, 247] width 640 height 240
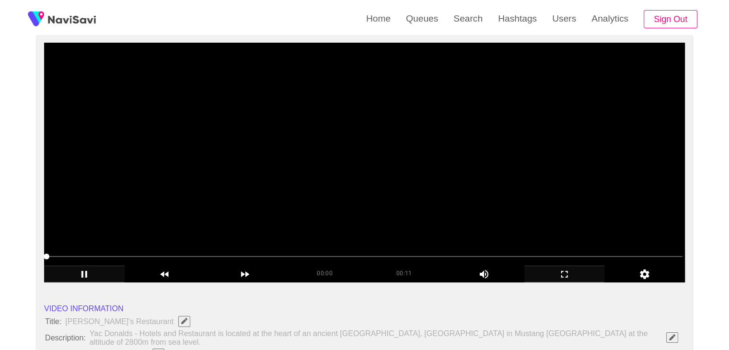
scroll to position [96, 0]
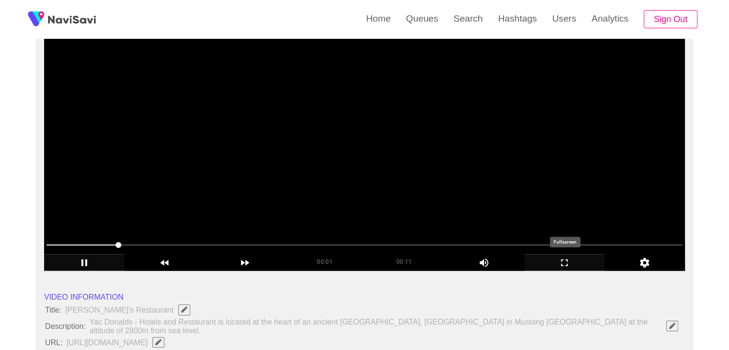
drag, startPoint x: 565, startPoint y: 260, endPoint x: 565, endPoint y: 301, distance: 41.2
click at [565, 259] on icon "add" at bounding box center [564, 262] width 7 height 7
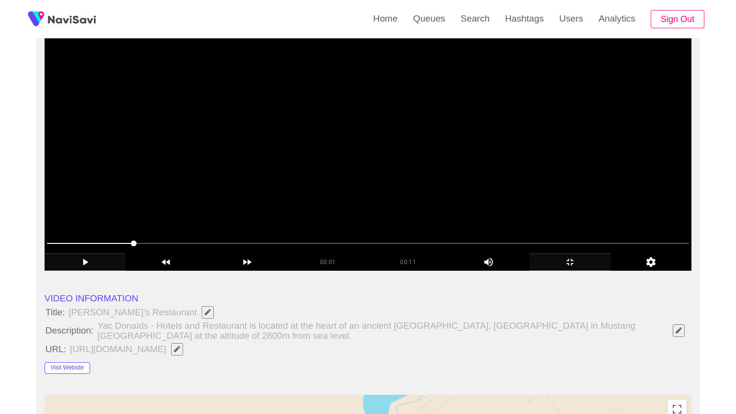
click at [489, 271] on video at bounding box center [368, 151] width 647 height 240
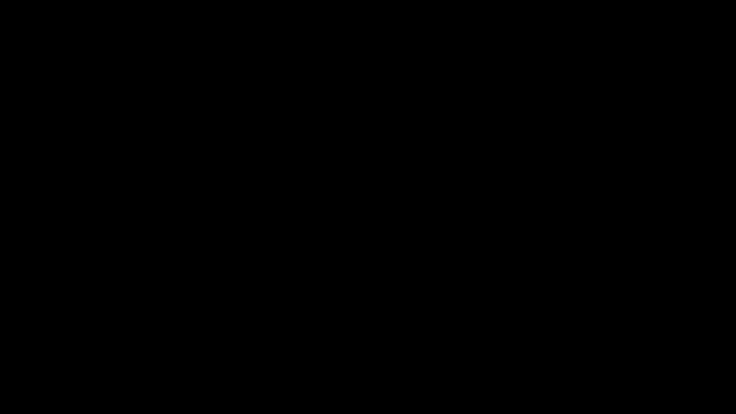
click at [616, 349] on icon "add" at bounding box center [597, 404] width 91 height 11
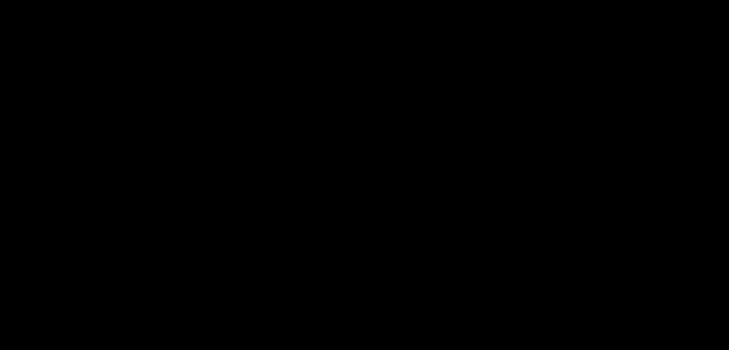
scroll to position [479, 0]
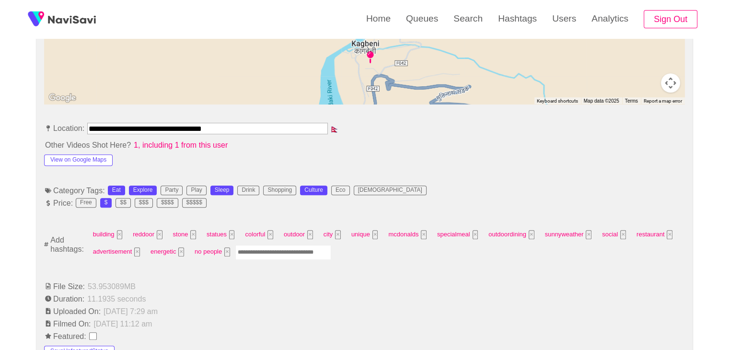
click at [275, 249] on input "Enter tag here and press return" at bounding box center [283, 252] width 96 height 15
type input "****"
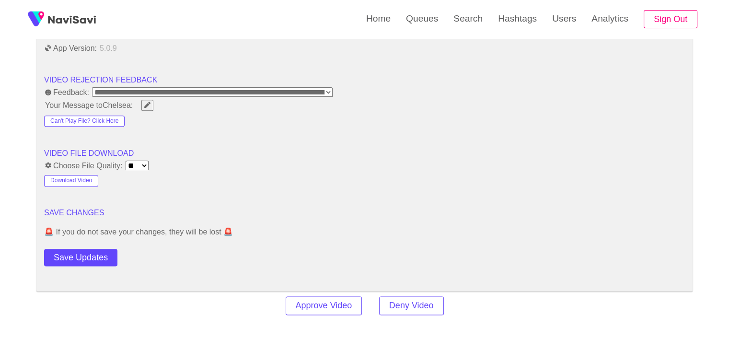
scroll to position [1293, 0]
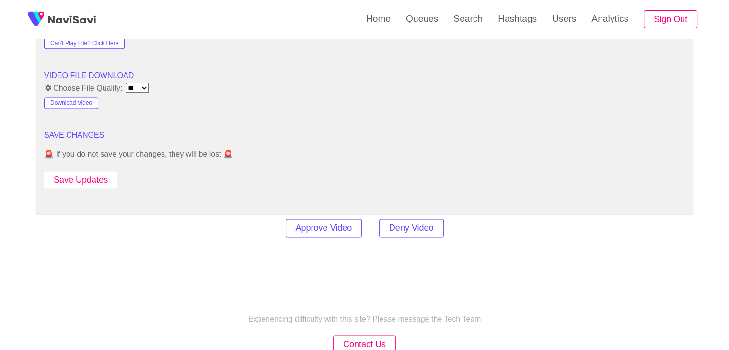
click at [88, 173] on button "Save Updates" at bounding box center [80, 180] width 73 height 18
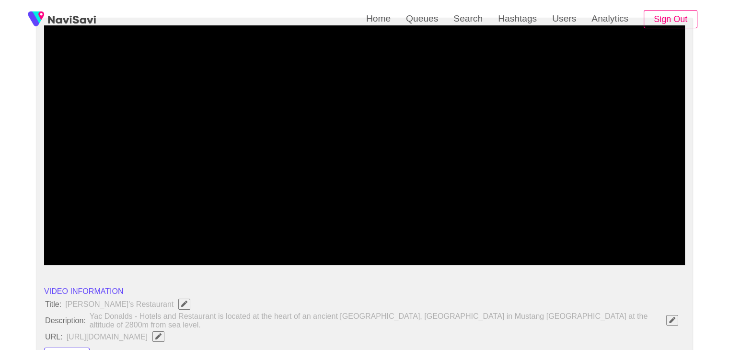
scroll to position [0, 0]
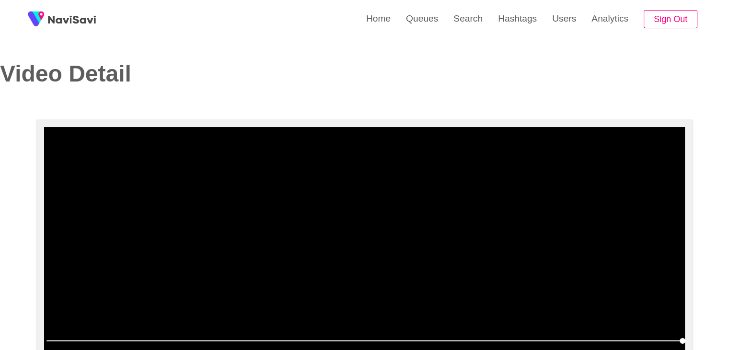
click at [370, 215] on video at bounding box center [364, 247] width 640 height 240
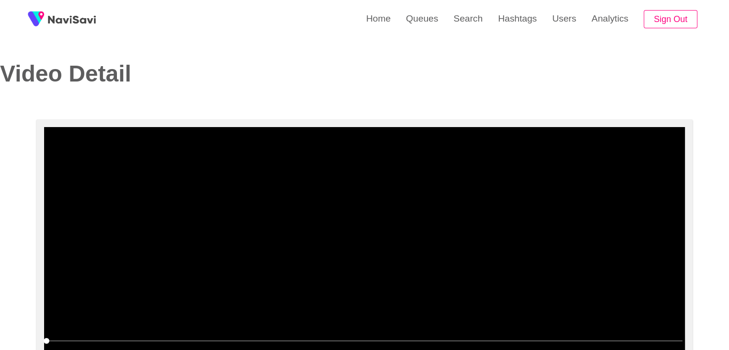
click at [359, 226] on video at bounding box center [364, 247] width 640 height 240
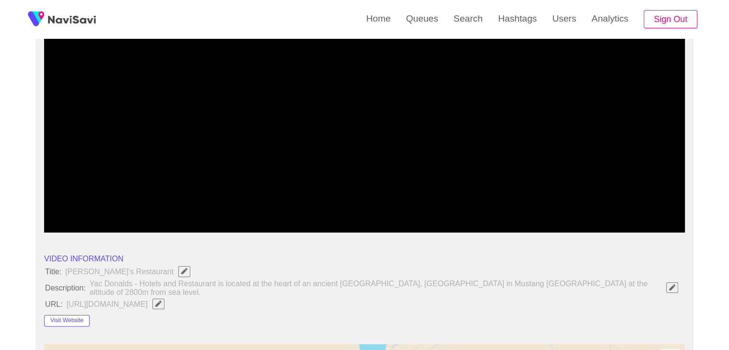
scroll to position [144, 0]
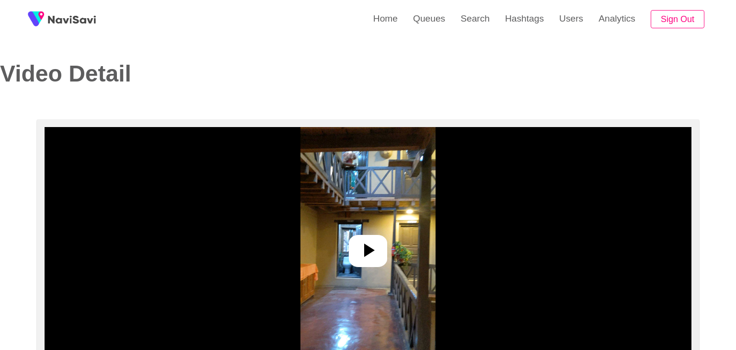
select select "**********"
select select "**"
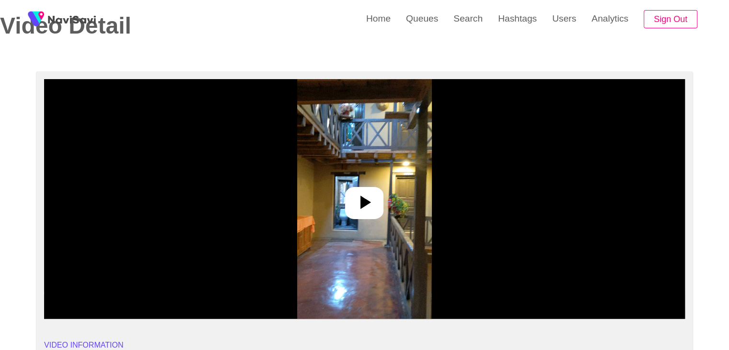
click at [366, 205] on icon at bounding box center [364, 202] width 23 height 23
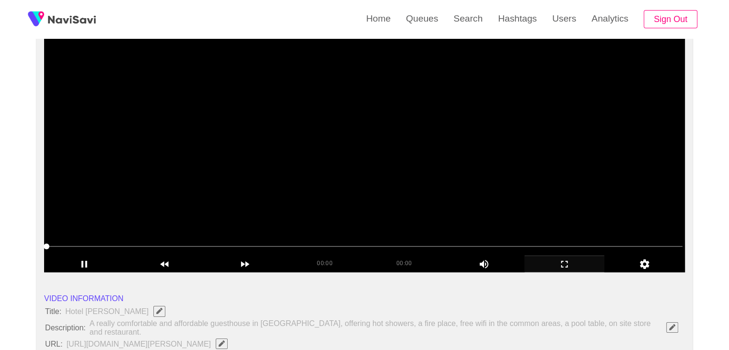
scroll to position [96, 0]
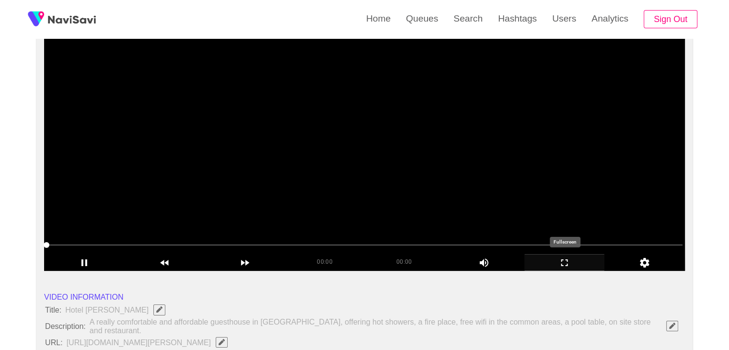
click at [565, 262] on icon "add" at bounding box center [565, 262] width 80 height 11
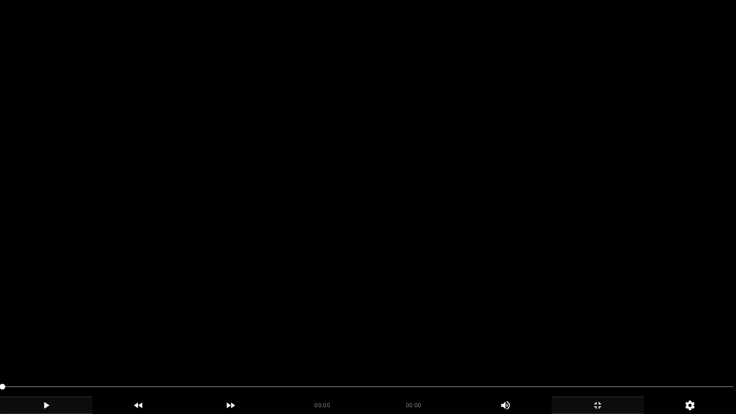
click at [42, 349] on icon "add" at bounding box center [45, 404] width 91 height 11
click at [0, 349] on span at bounding box center [3, 387] width 6 height 6
click at [139, 337] on video at bounding box center [368, 207] width 736 height 414
click at [485, 329] on video at bounding box center [368, 207] width 736 height 414
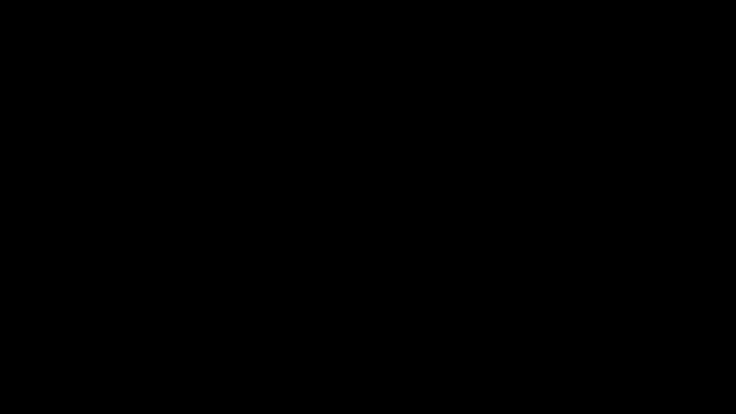
drag, startPoint x: 0, startPoint y: 380, endPoint x: 3, endPoint y: 375, distance: 6.0
click at [330, 349] on span at bounding box center [367, 386] width 731 height 15
drag, startPoint x: 374, startPoint y: 389, endPoint x: 381, endPoint y: 389, distance: 7.7
click at [381, 349] on span at bounding box center [367, 386] width 731 height 15
click at [468, 349] on span at bounding box center [367, 386] width 731 height 1
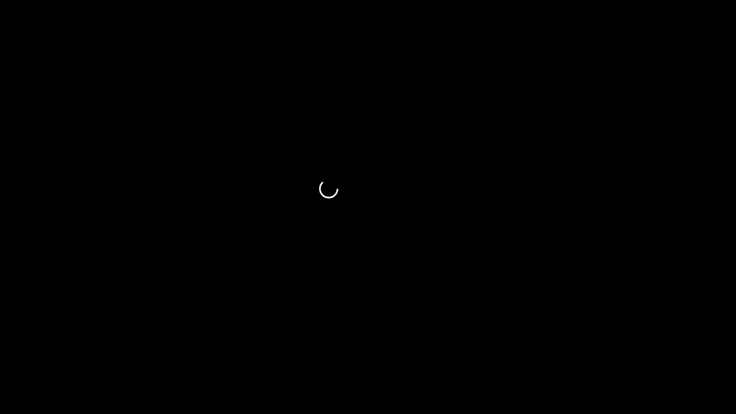
drag, startPoint x: 525, startPoint y: 389, endPoint x: 535, endPoint y: 389, distance: 10.5
click at [535, 349] on span at bounding box center [367, 386] width 731 height 15
click at [589, 349] on span at bounding box center [367, 386] width 731 height 15
drag, startPoint x: 34, startPoint y: 379, endPoint x: 0, endPoint y: 365, distance: 36.1
click at [0, 349] on section "00:13 00:16 Picture In Picture 1 Error: Failed to load Video" at bounding box center [368, 207] width 736 height 414
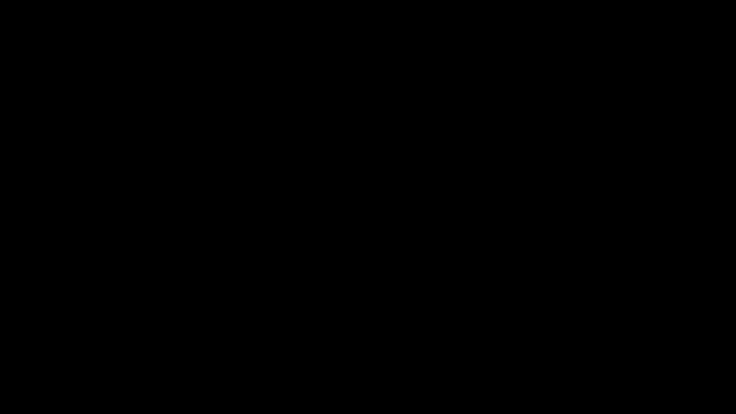
click at [34, 349] on div "add" at bounding box center [46, 405] width 92 height 17
click at [44, 349] on icon "add" at bounding box center [45, 404] width 91 height 11
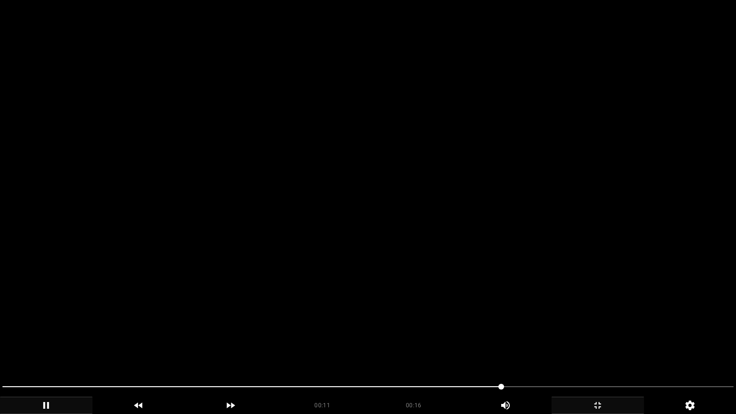
click at [533, 349] on span at bounding box center [367, 386] width 731 height 1
click at [577, 349] on span at bounding box center [367, 386] width 731 height 15
drag, startPoint x: 611, startPoint y: 387, endPoint x: 616, endPoint y: 387, distance: 4.8
click at [616, 349] on span at bounding box center [367, 386] width 731 height 1
click at [639, 349] on span at bounding box center [367, 386] width 731 height 15
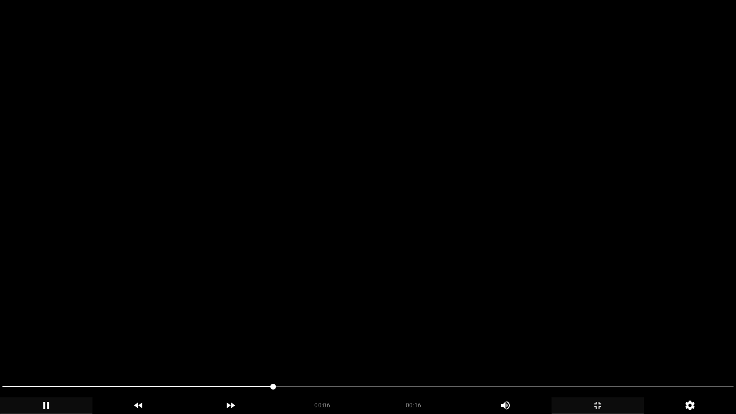
drag, startPoint x: 274, startPoint y: 393, endPoint x: 0, endPoint y: 386, distance: 274.6
click at [587, 349] on icon "add" at bounding box center [597, 404] width 91 height 11
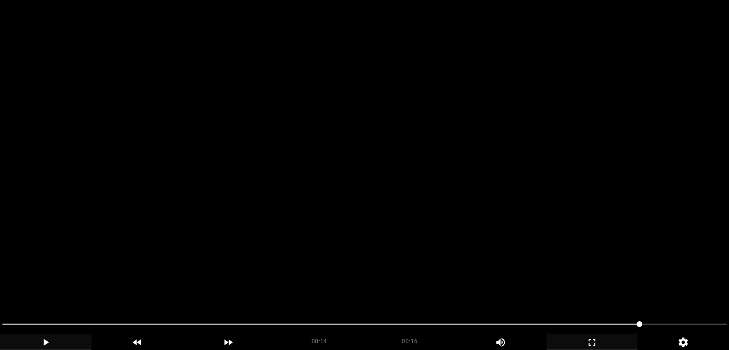
scroll to position [287, 0]
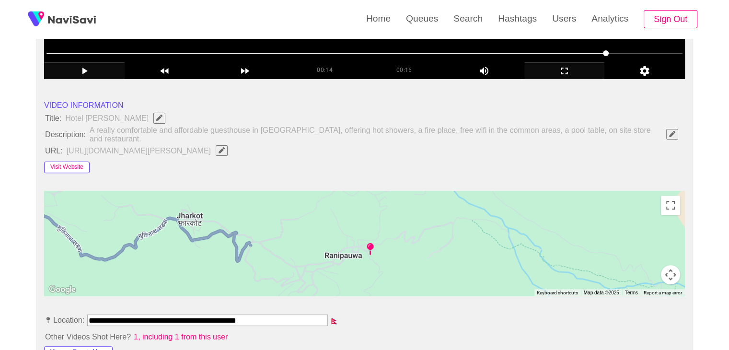
click at [67, 161] on button "Visit Website" at bounding box center [67, 166] width 46 height 11
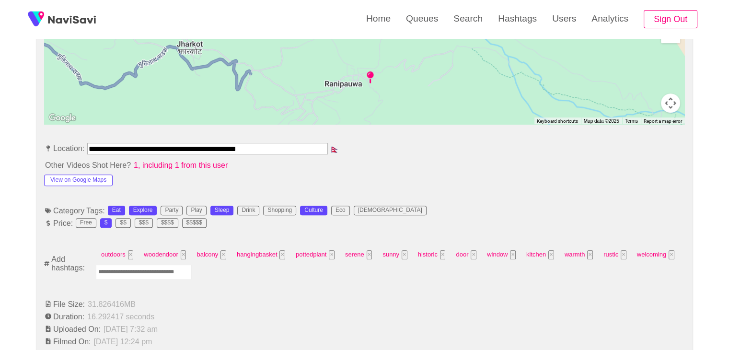
scroll to position [479, 0]
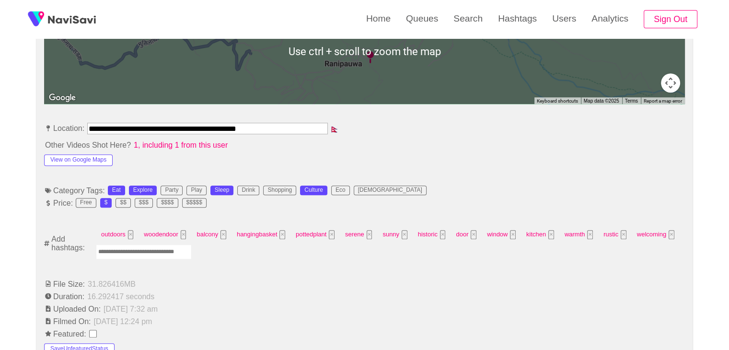
drag, startPoint x: 148, startPoint y: 248, endPoint x: 160, endPoint y: 242, distance: 14.0
click at [148, 248] on input "Enter tag here and press return" at bounding box center [144, 251] width 96 height 15
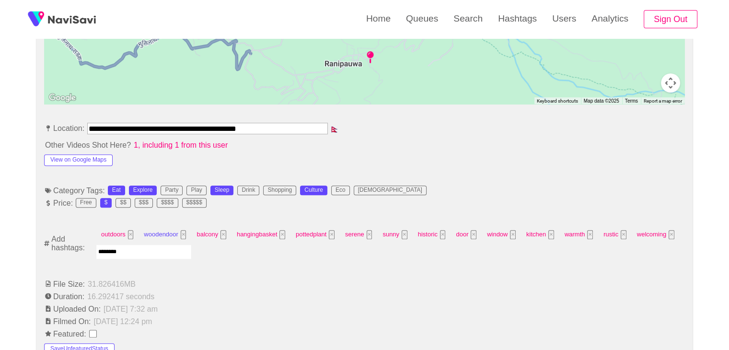
type input "*********"
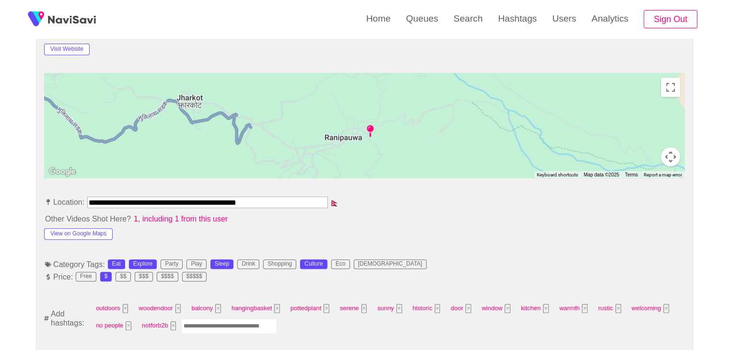
scroll to position [527, 0]
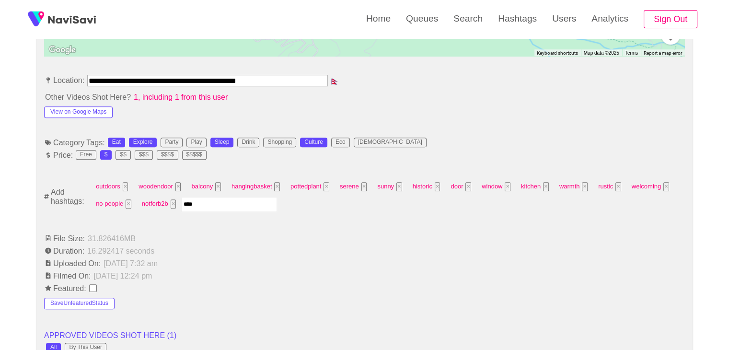
type input "*****"
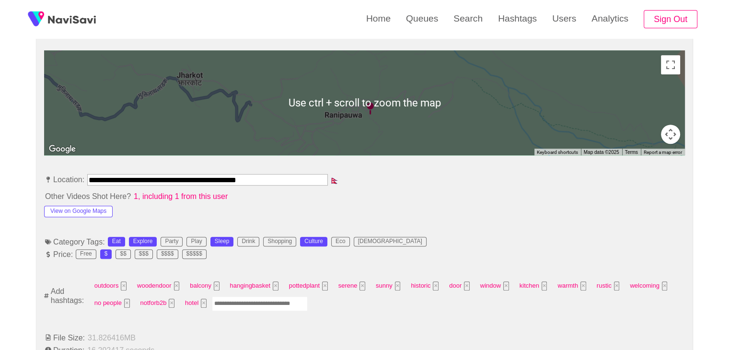
scroll to position [431, 0]
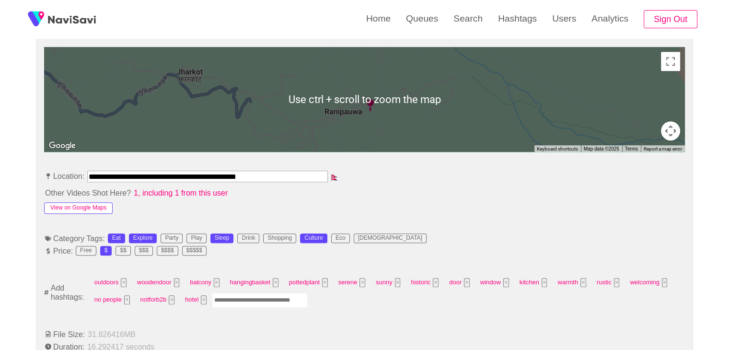
click at [67, 204] on button "View on Google Maps" at bounding box center [78, 207] width 68 height 11
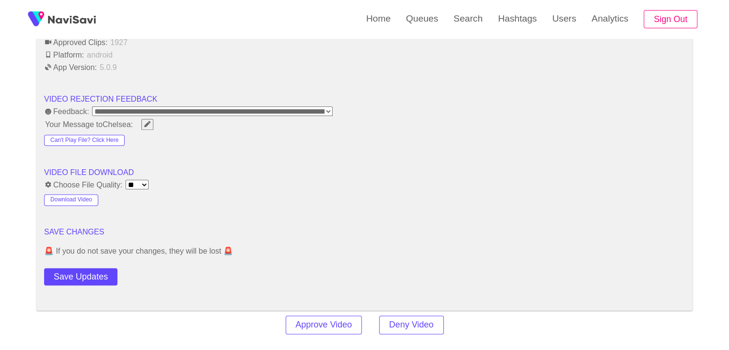
scroll to position [1198, 0]
click at [90, 263] on div "Save Updates" at bounding box center [108, 274] width 128 height 22
click at [91, 267] on button "Save Updates" at bounding box center [80, 276] width 73 height 18
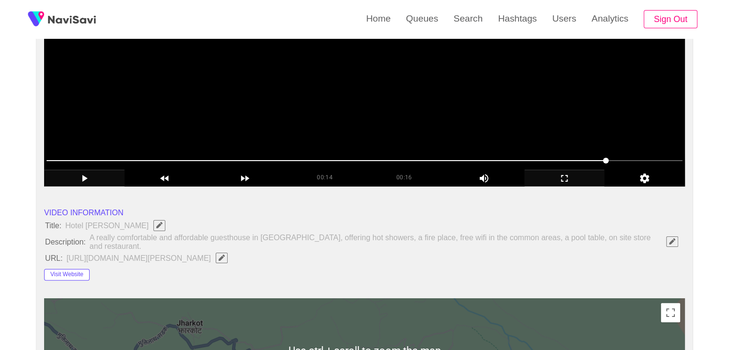
scroll to position [48, 0]
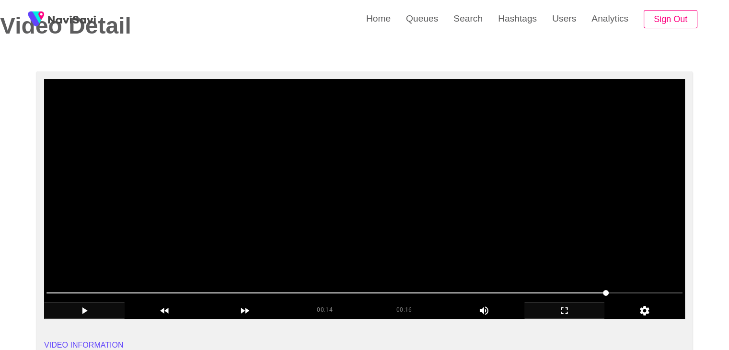
click at [437, 219] on video at bounding box center [364, 199] width 640 height 240
click at [598, 314] on icon "add" at bounding box center [565, 310] width 80 height 11
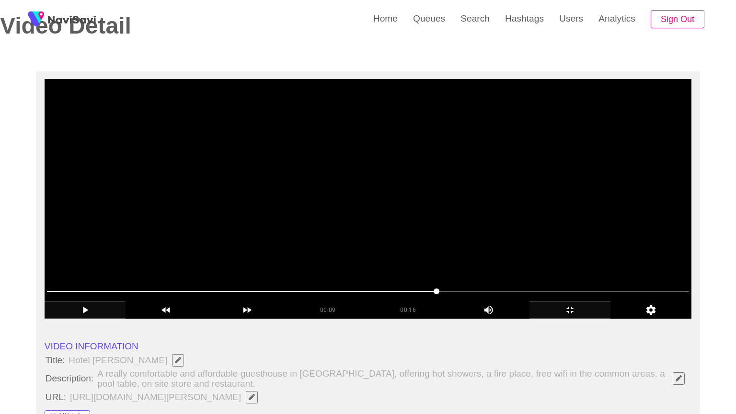
click at [536, 319] on video at bounding box center [368, 199] width 647 height 240
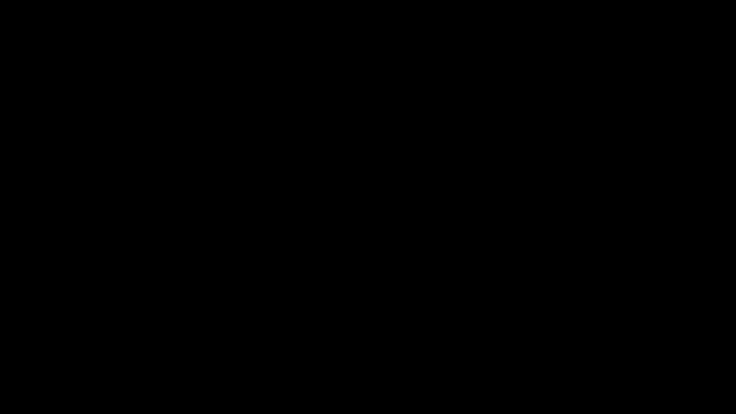
click at [608, 349] on icon "add" at bounding box center [597, 404] width 91 height 11
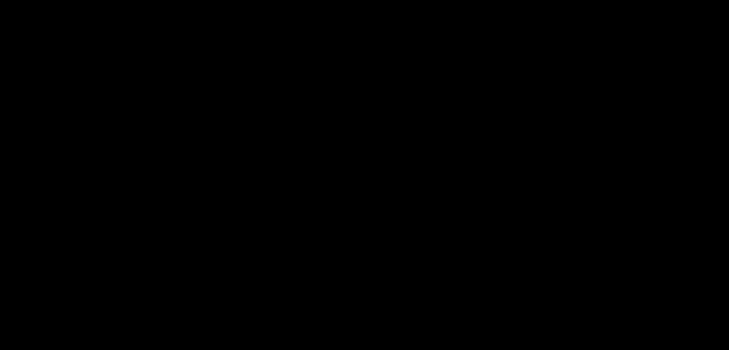
scroll to position [1198, 0]
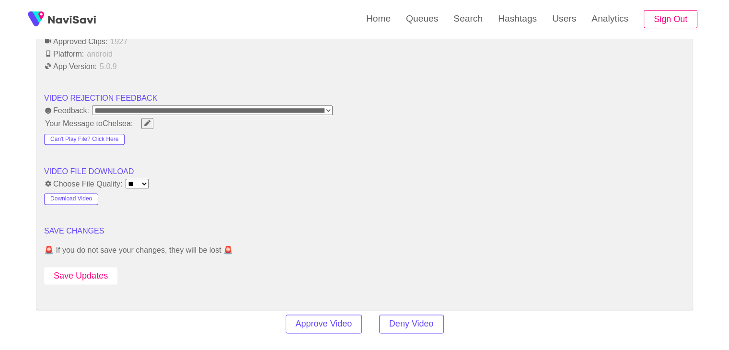
click at [63, 270] on button "Save Updates" at bounding box center [80, 276] width 73 height 18
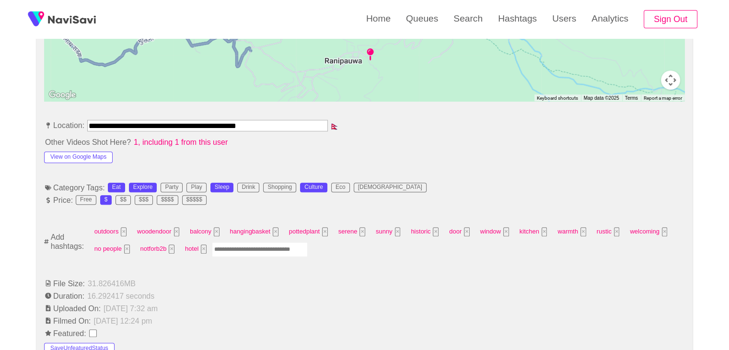
scroll to position [335, 0]
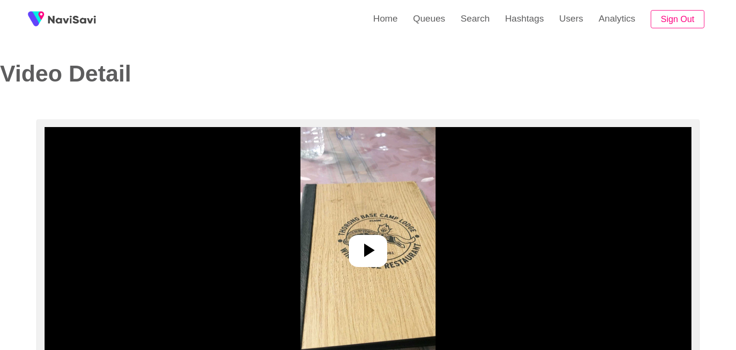
select select "**********"
select select "**"
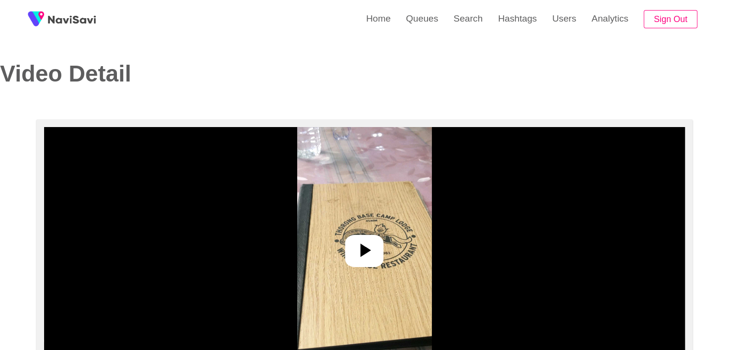
click at [386, 244] on div at bounding box center [364, 247] width 640 height 240
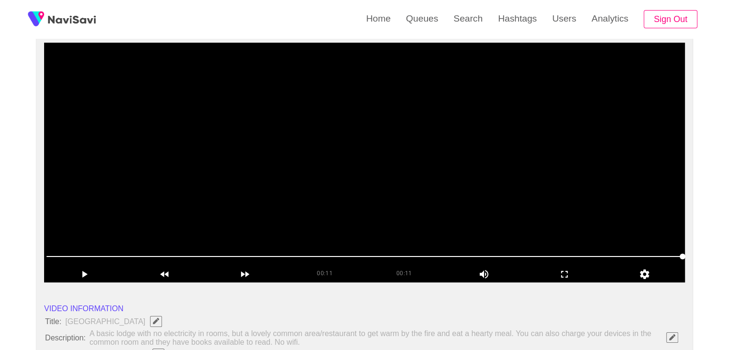
scroll to position [96, 0]
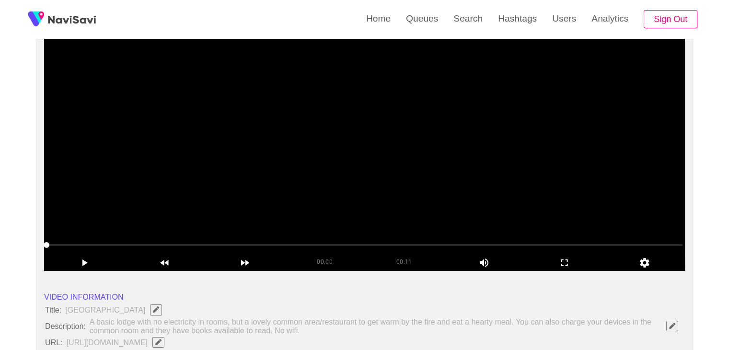
drag, startPoint x: 135, startPoint y: 237, endPoint x: 4, endPoint y: 221, distance: 131.7
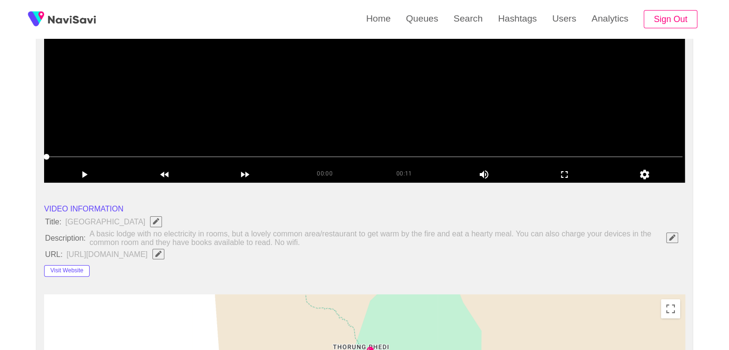
scroll to position [192, 0]
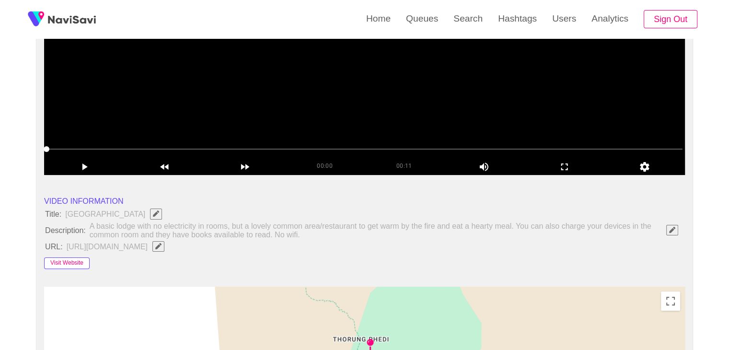
click at [65, 263] on button "Visit Website" at bounding box center [67, 262] width 46 height 11
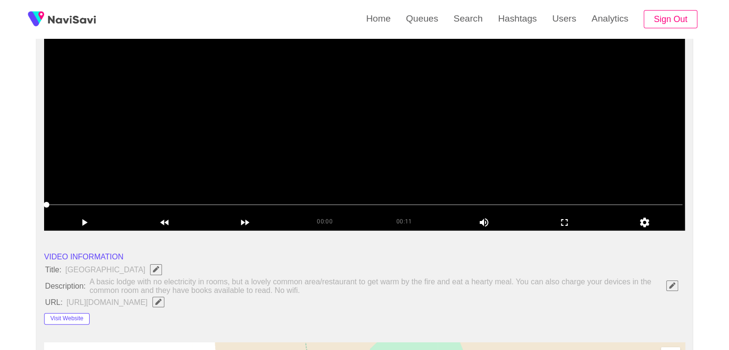
scroll to position [96, 0]
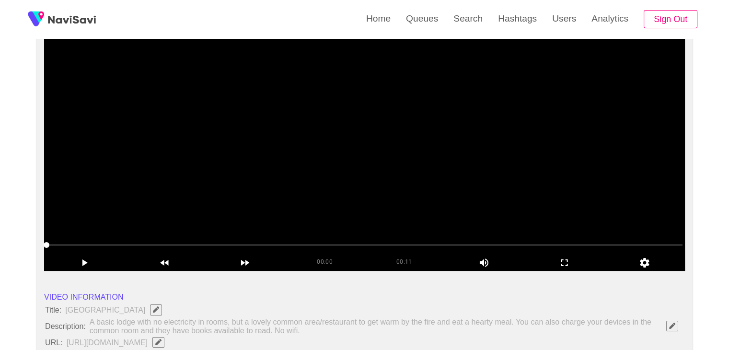
click at [349, 162] on video at bounding box center [364, 151] width 640 height 240
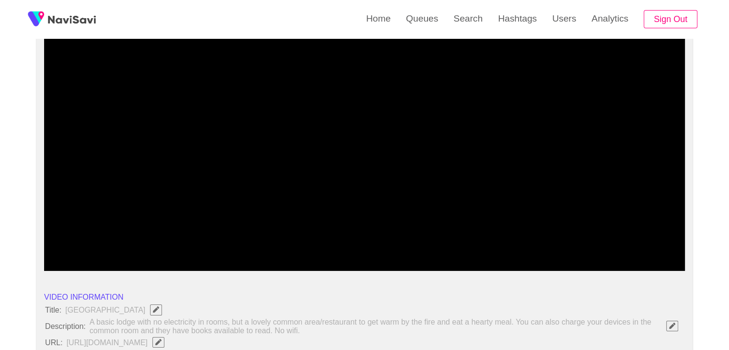
click at [562, 264] on icon "add" at bounding box center [565, 262] width 80 height 11
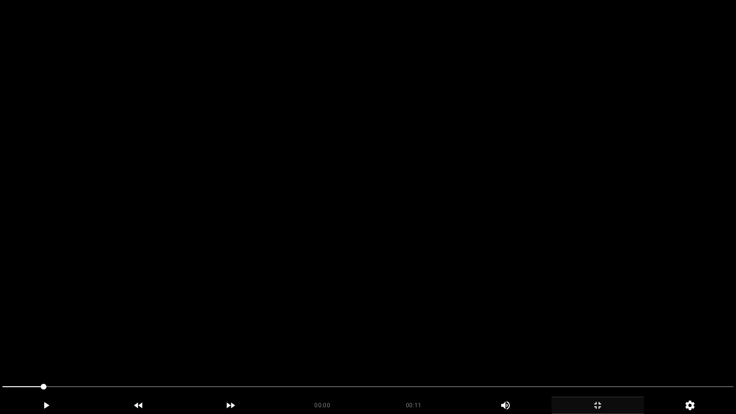
click at [354, 266] on video at bounding box center [368, 207] width 736 height 414
drag, startPoint x: 101, startPoint y: 383, endPoint x: 34, endPoint y: 375, distance: 67.1
click at [341, 342] on video at bounding box center [368, 207] width 736 height 414
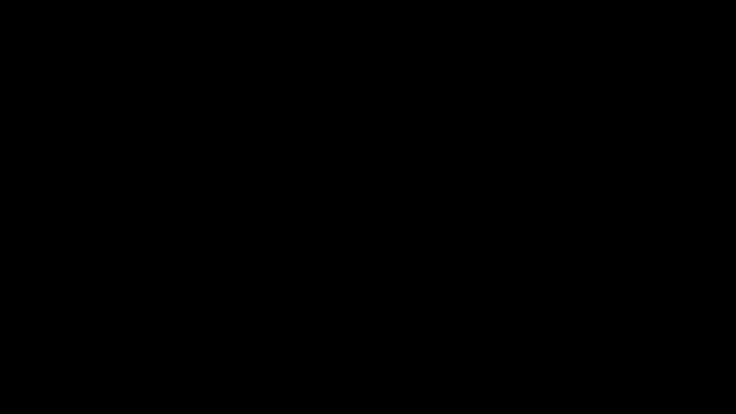
click at [590, 349] on icon "add" at bounding box center [597, 404] width 91 height 11
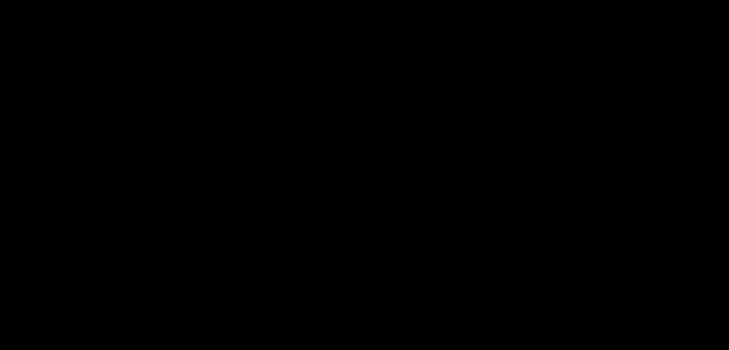
scroll to position [479, 0]
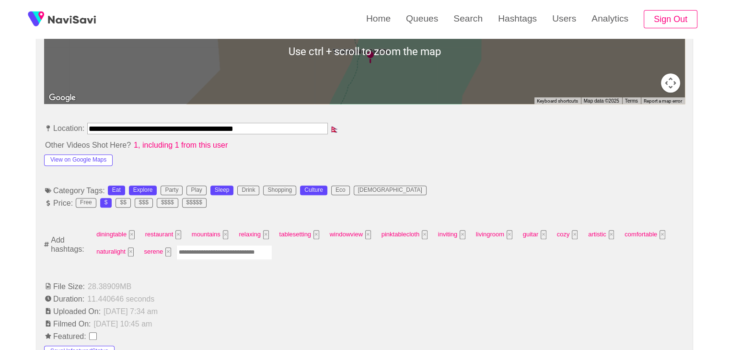
click at [207, 251] on input "Enter tag here and press return" at bounding box center [224, 252] width 96 height 15
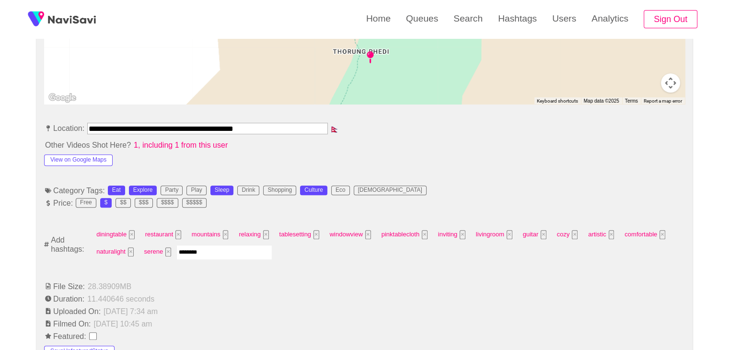
type input "*********"
click at [91, 161] on button "View on Google Maps" at bounding box center [78, 159] width 68 height 11
drag, startPoint x: 247, startPoint y: 257, endPoint x: 255, endPoint y: 249, distance: 11.2
click at [248, 257] on div "diningtable × restaurant × mountains × relaxing × tablesetting × windowview × p…" at bounding box center [386, 244] width 594 height 34
type input "*********"
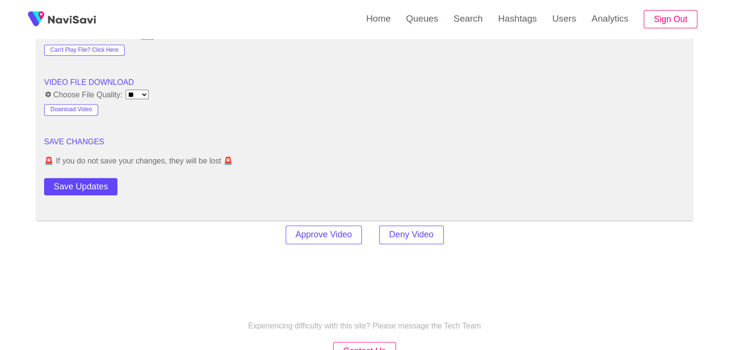
scroll to position [1293, 0]
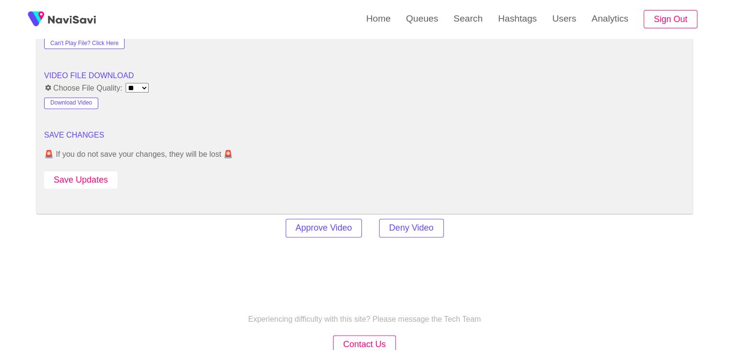
click at [100, 178] on button "Save Updates" at bounding box center [80, 180] width 73 height 18
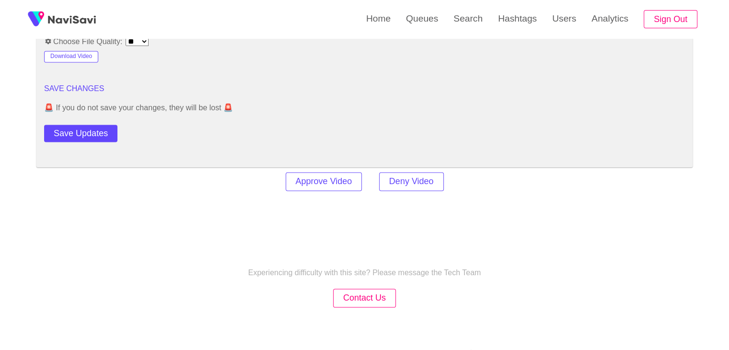
scroll to position [1341, 0]
click at [98, 131] on button "Save Updates" at bounding box center [80, 132] width 73 height 18
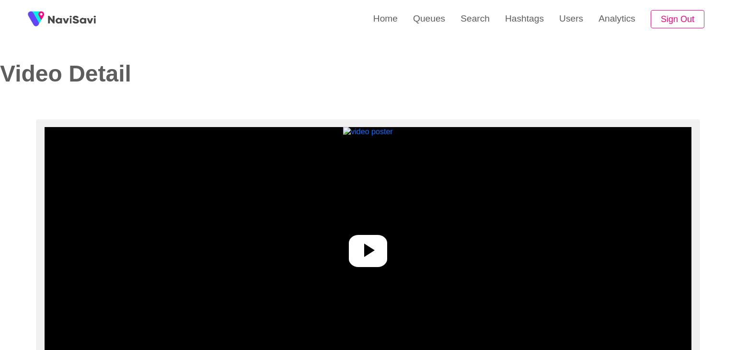
select select "**********"
select select "**"
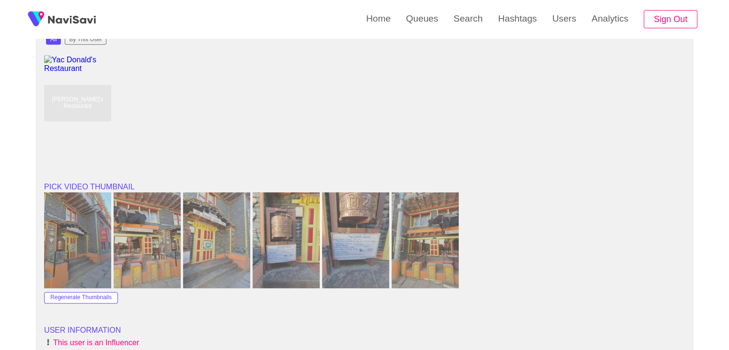
scroll to position [862, 0]
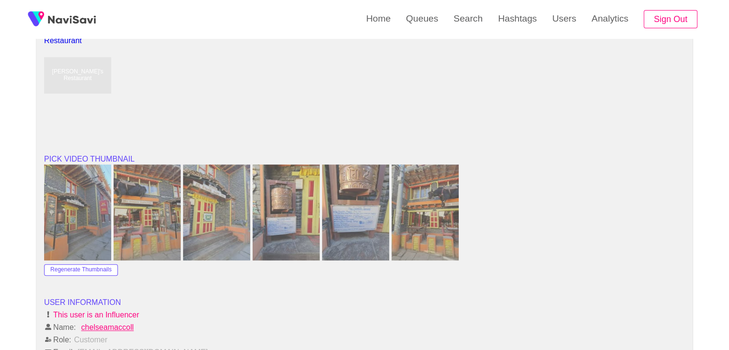
click at [151, 197] on img at bounding box center [147, 212] width 67 height 96
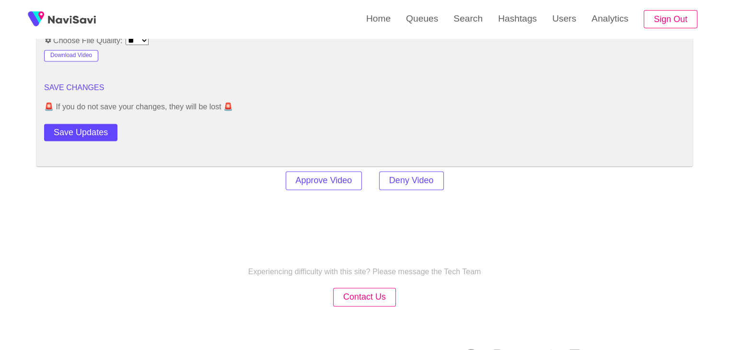
scroll to position [1341, 0]
click at [92, 123] on button "Save Updates" at bounding box center [80, 132] width 73 height 18
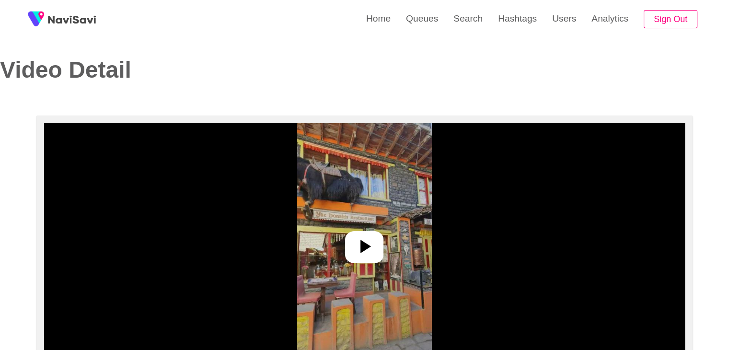
scroll to position [0, 0]
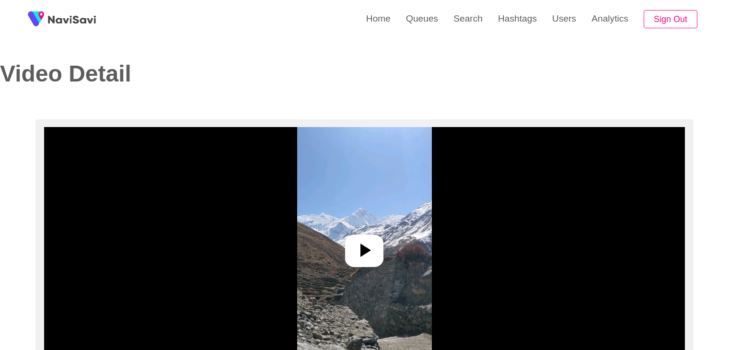
select select "**********"
select select "**"
click at [363, 225] on div at bounding box center [364, 247] width 640 height 240
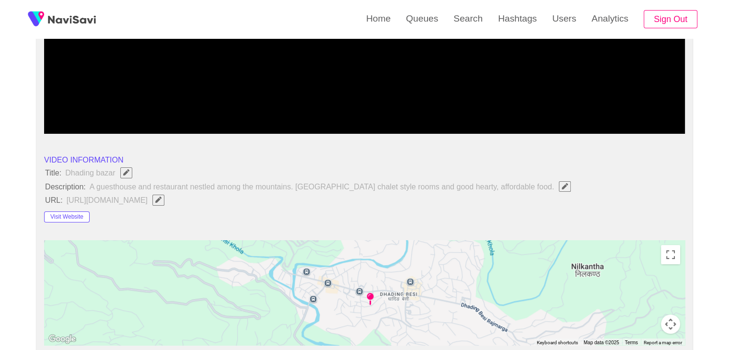
scroll to position [240, 0]
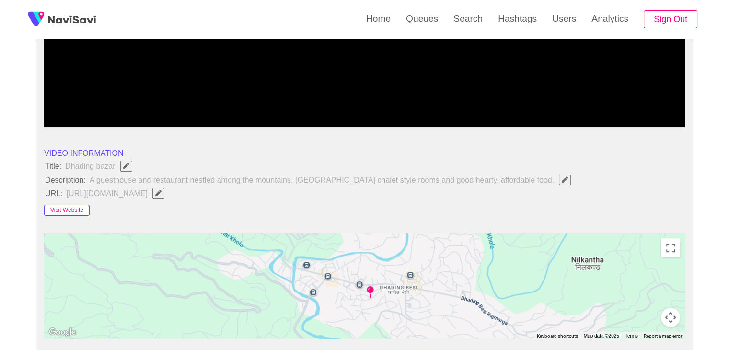
click at [71, 205] on button "Visit Website" at bounding box center [67, 210] width 46 height 11
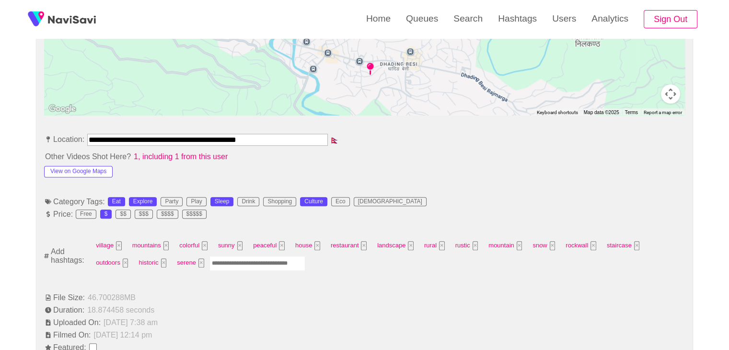
scroll to position [479, 0]
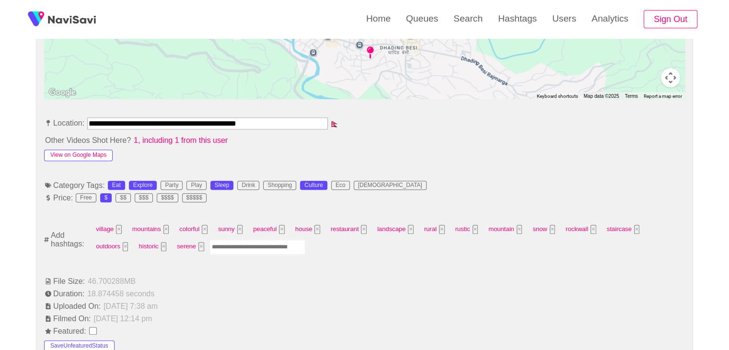
click at [94, 154] on button "View on Google Maps" at bounding box center [78, 154] width 68 height 11
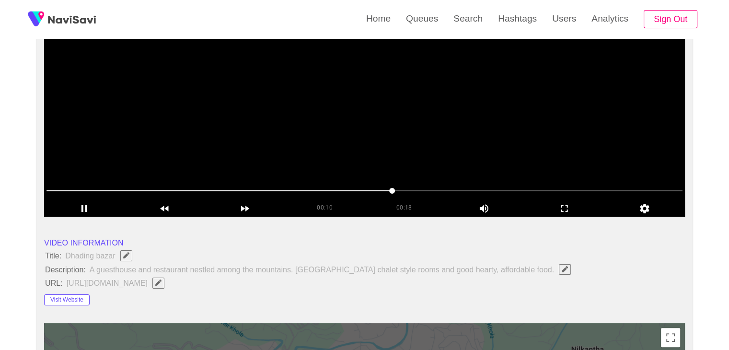
scroll to position [144, 0]
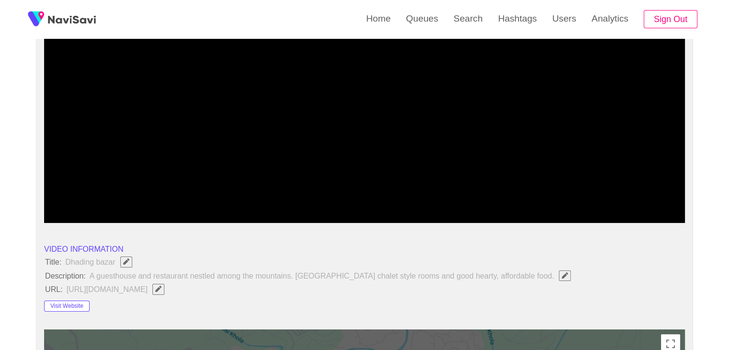
drag, startPoint x: 154, startPoint y: 179, endPoint x: 0, endPoint y: 182, distance: 153.8
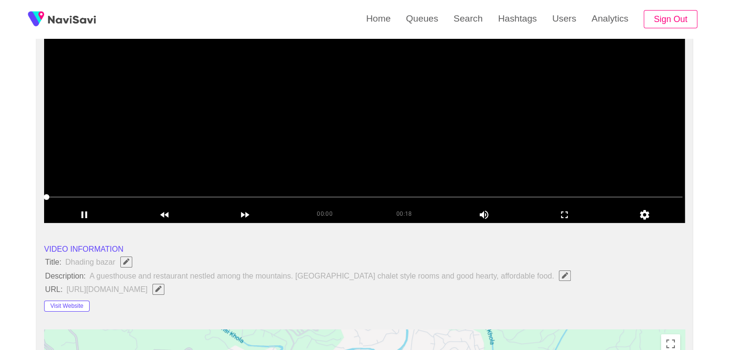
drag, startPoint x: 159, startPoint y: 190, endPoint x: 0, endPoint y: 197, distance: 159.2
click at [575, 217] on icon "add" at bounding box center [565, 214] width 80 height 11
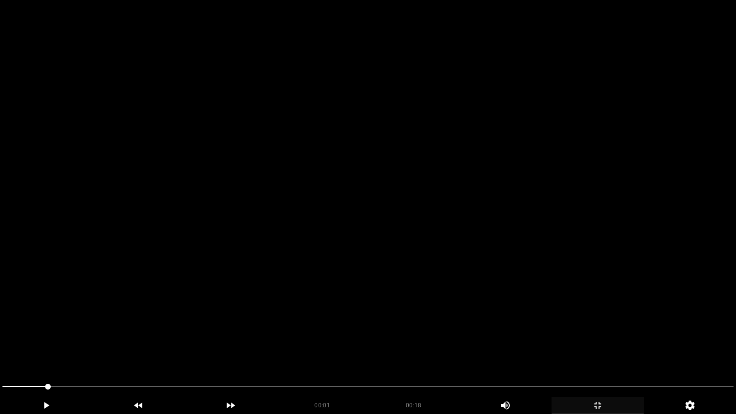
click at [567, 247] on video at bounding box center [368, 207] width 736 height 414
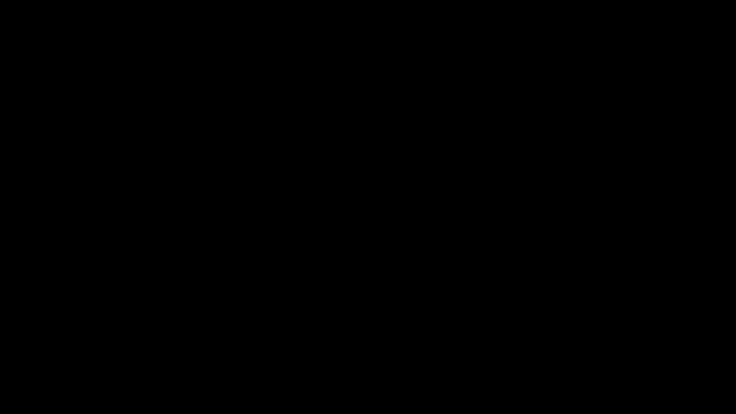
click at [593, 349] on icon "add" at bounding box center [597, 404] width 91 height 11
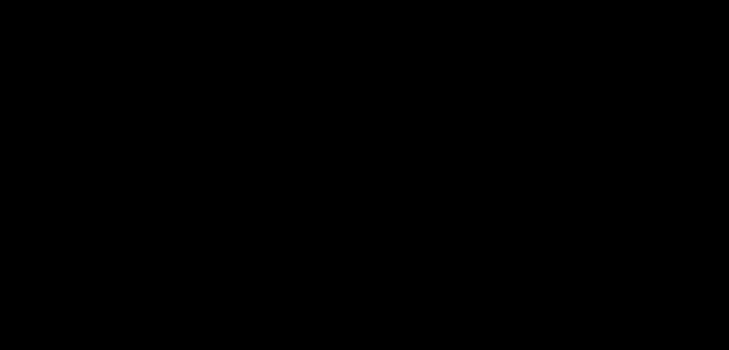
scroll to position [527, 0]
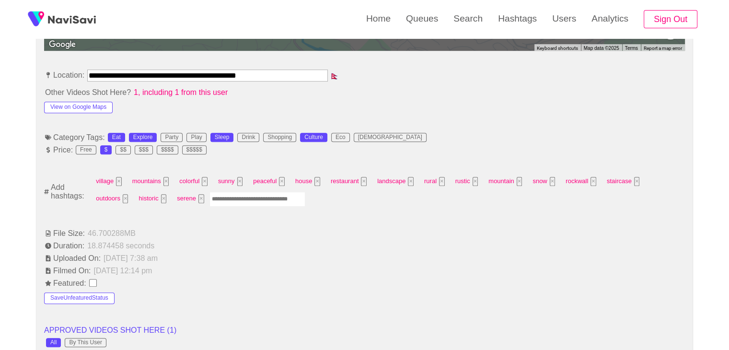
click at [209, 198] on input "Enter tag here and press return" at bounding box center [257, 199] width 96 height 15
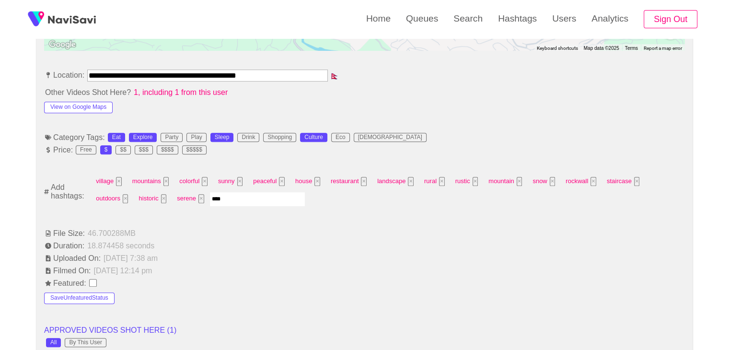
type input "*****"
type input "*********"
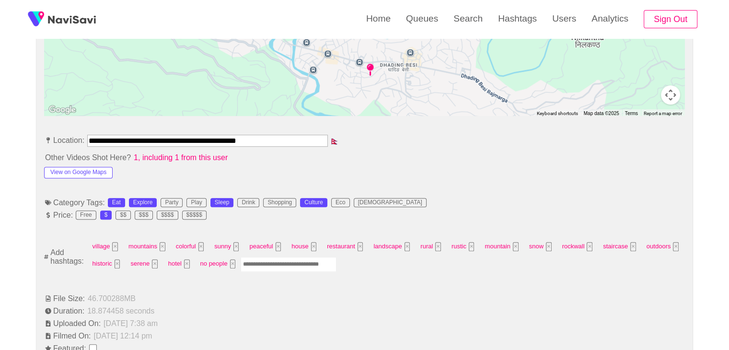
scroll to position [575, 0]
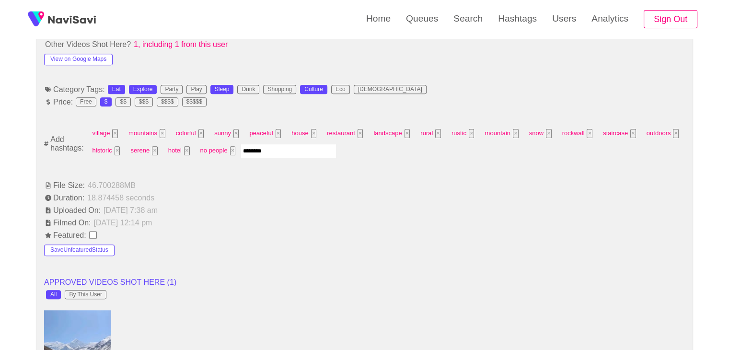
type input "*********"
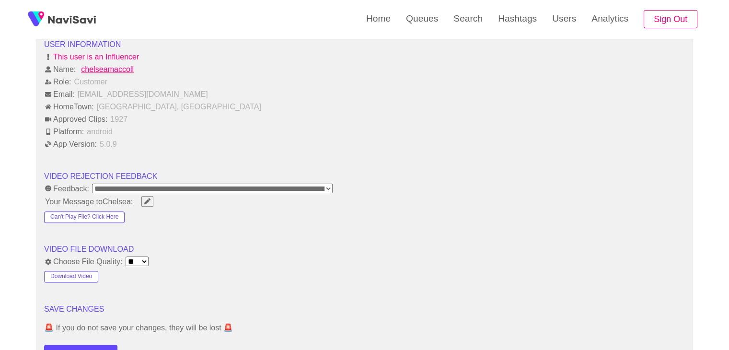
scroll to position [1198, 0]
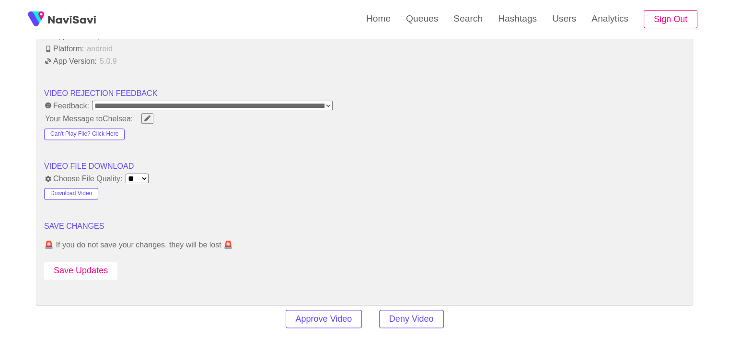
drag, startPoint x: 75, startPoint y: 258, endPoint x: 111, endPoint y: 239, distance: 40.7
click at [76, 262] on button "Save Updates" at bounding box center [80, 271] width 73 height 18
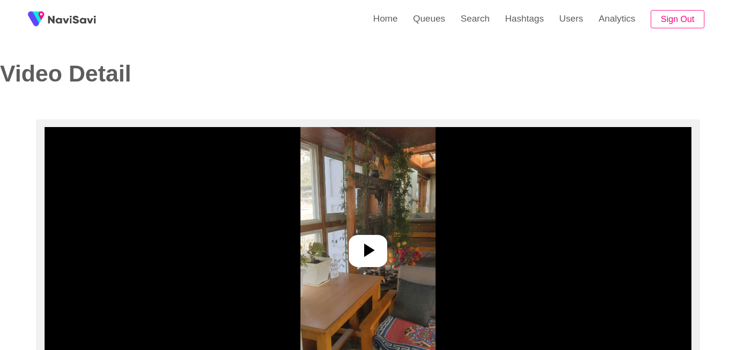
select select "**********"
select select "**"
click at [360, 241] on icon at bounding box center [364, 250] width 23 height 23
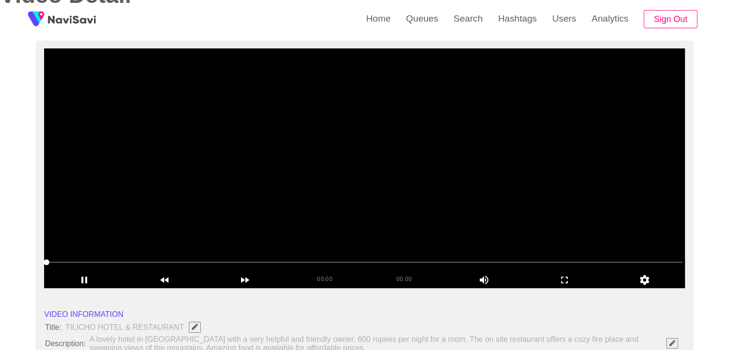
scroll to position [96, 0]
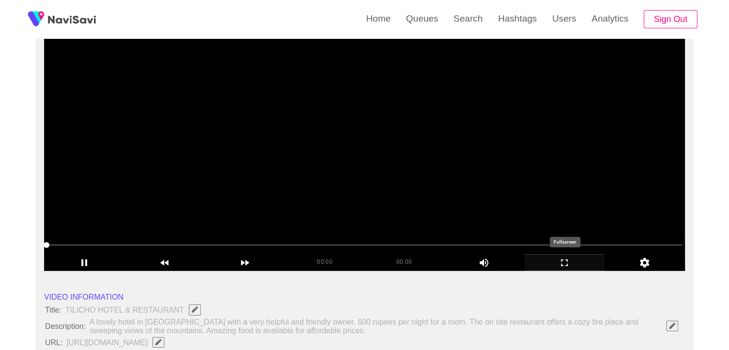
click at [549, 259] on icon "add" at bounding box center [565, 262] width 80 height 11
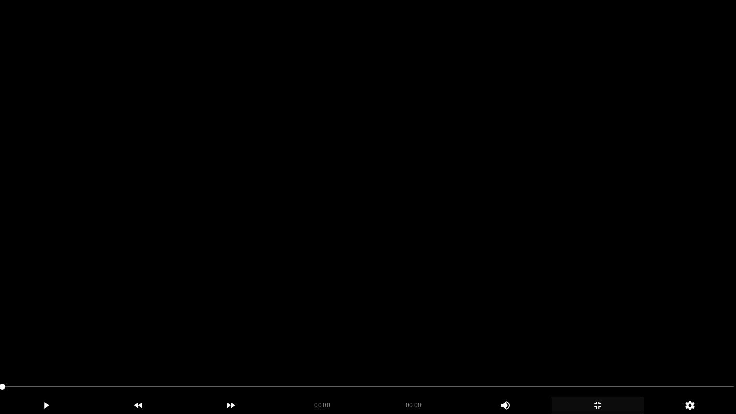
click at [346, 254] on video at bounding box center [368, 207] width 736 height 414
click at [330, 272] on video at bounding box center [368, 207] width 736 height 414
drag, startPoint x: 449, startPoint y: 280, endPoint x: 572, endPoint y: 349, distance: 140.9
click at [449, 286] on video at bounding box center [368, 207] width 736 height 414
click at [515, 349] on video at bounding box center [368, 207] width 736 height 414
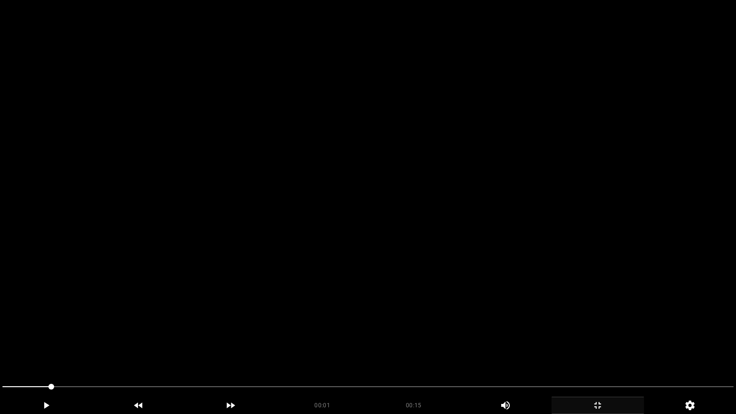
click at [515, 340] on video at bounding box center [368, 207] width 736 height 414
click at [465, 349] on video at bounding box center [368, 207] width 736 height 414
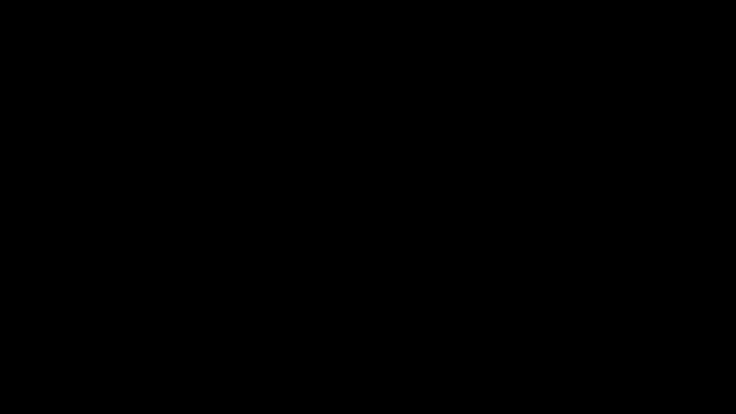
click at [578, 349] on icon "add" at bounding box center [597, 404] width 91 height 11
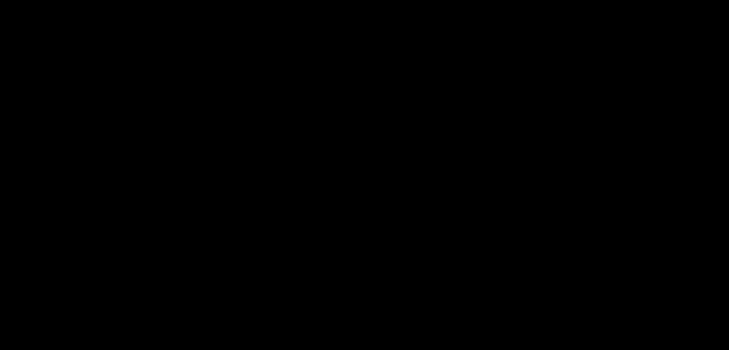
scroll to position [383, 0]
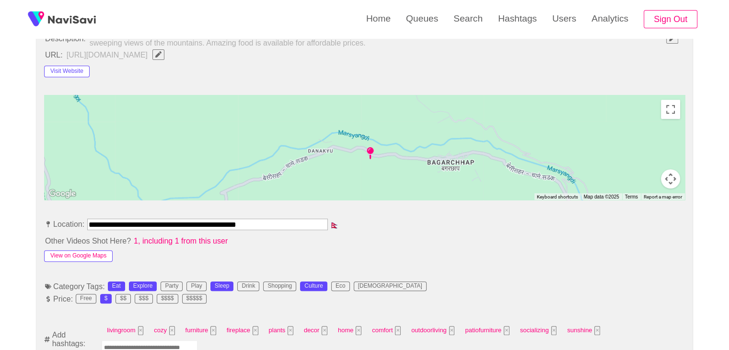
click at [84, 255] on button "View on Google Maps" at bounding box center [78, 255] width 68 height 11
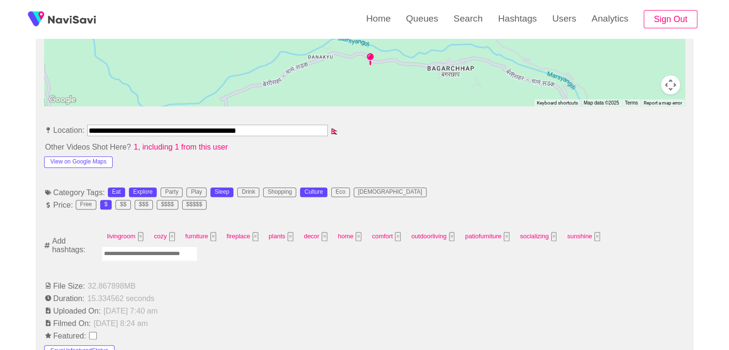
scroll to position [527, 0]
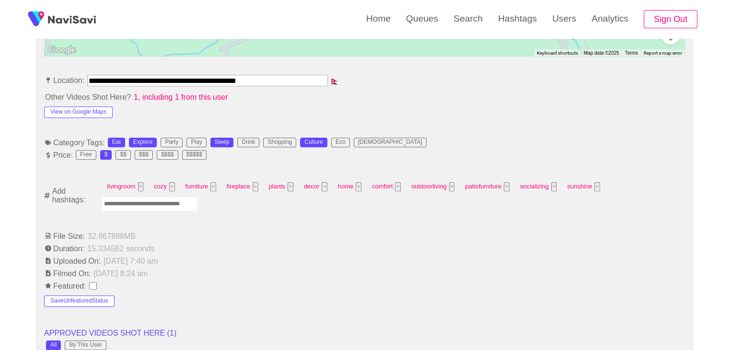
click at [156, 196] on input "Enter tag here and press return" at bounding box center [150, 203] width 96 height 15
type input "*********"
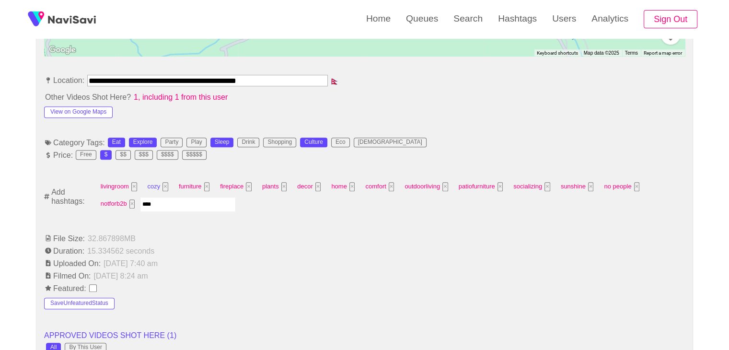
type input "*****"
type input "*********"
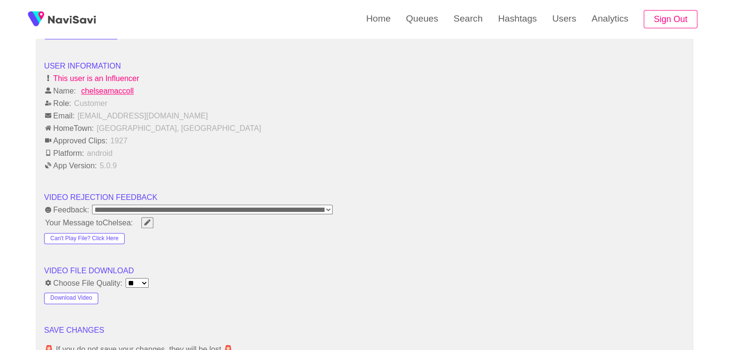
scroll to position [1198, 0]
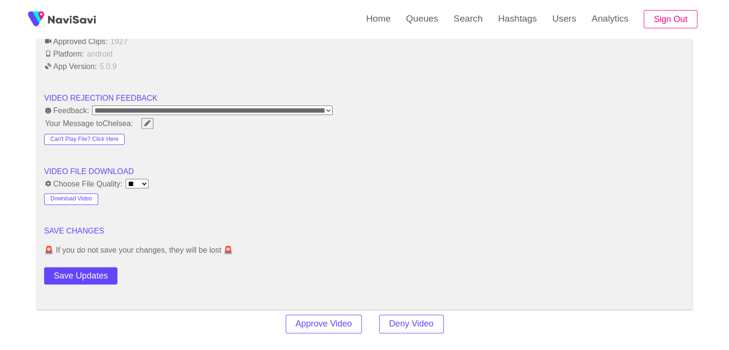
click at [95, 273] on button "Save Updates" at bounding box center [80, 276] width 73 height 18
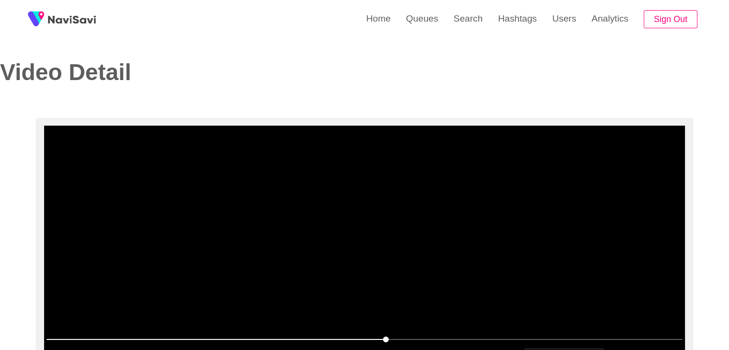
scroll to position [0, 0]
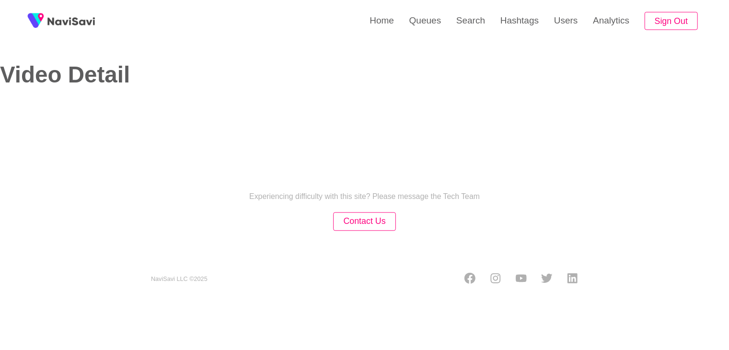
select select "**********"
select select "**"
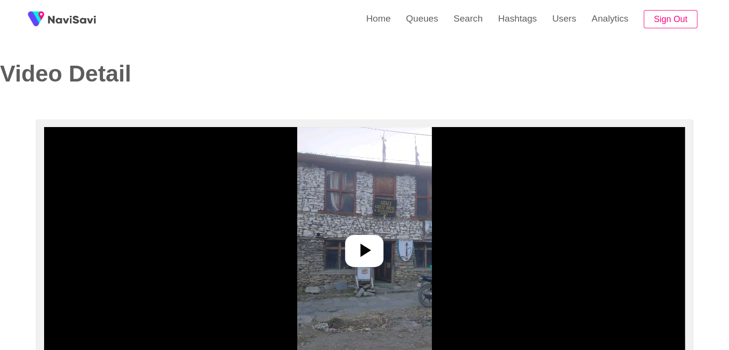
click at [356, 249] on icon at bounding box center [364, 250] width 23 height 23
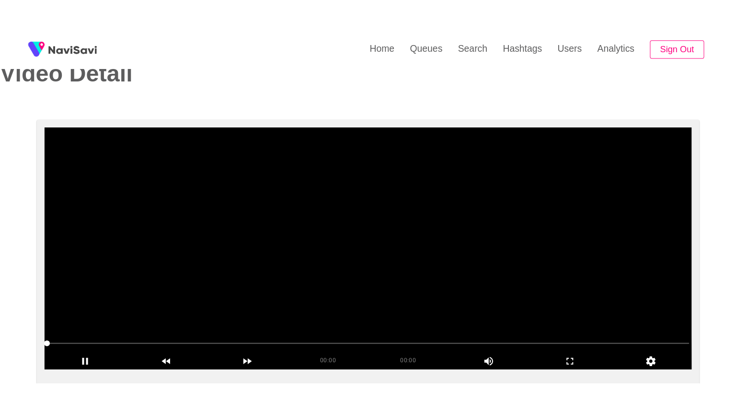
scroll to position [144, 0]
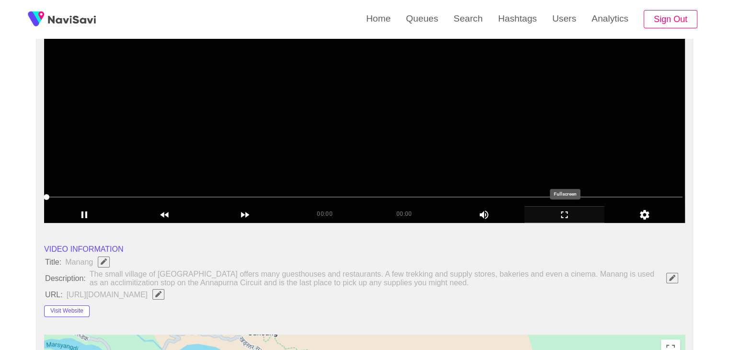
click at [556, 212] on icon "add" at bounding box center [565, 214] width 80 height 11
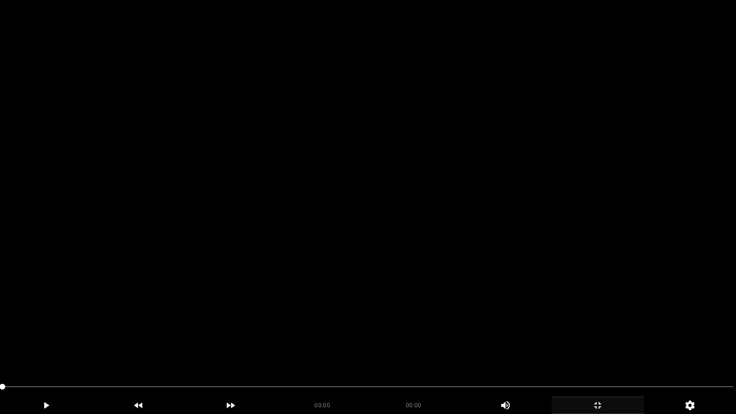
drag, startPoint x: 360, startPoint y: 226, endPoint x: 342, endPoint y: 233, distance: 19.6
click at [360, 226] on video at bounding box center [368, 207] width 736 height 414
click at [389, 338] on video at bounding box center [368, 207] width 736 height 414
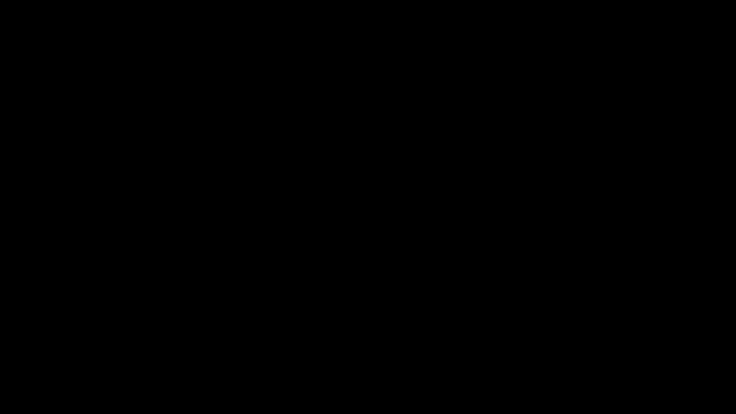
click at [164, 349] on span at bounding box center [367, 386] width 731 height 15
drag, startPoint x: 353, startPoint y: 381, endPoint x: 381, endPoint y: 381, distance: 28.3
click at [381, 349] on span at bounding box center [367, 386] width 731 height 15
click at [505, 349] on span at bounding box center [367, 386] width 731 height 15
drag, startPoint x: 160, startPoint y: 392, endPoint x: 0, endPoint y: 411, distance: 160.7
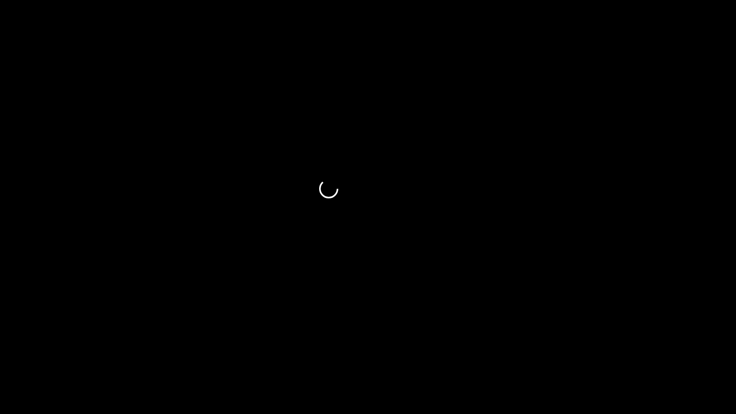
click at [381, 326] on video at bounding box center [368, 207] width 736 height 414
click at [614, 349] on div "add" at bounding box center [597, 405] width 92 height 17
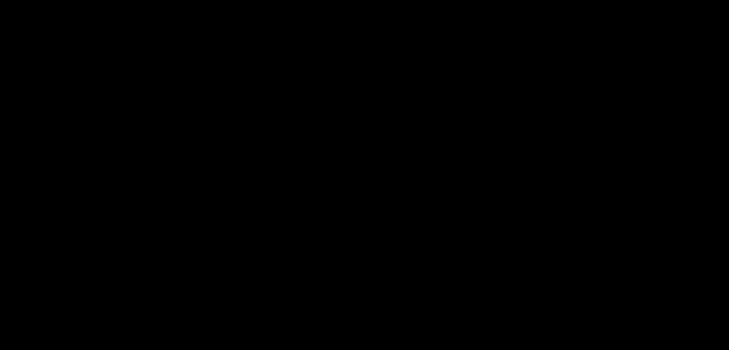
scroll to position [96, 0]
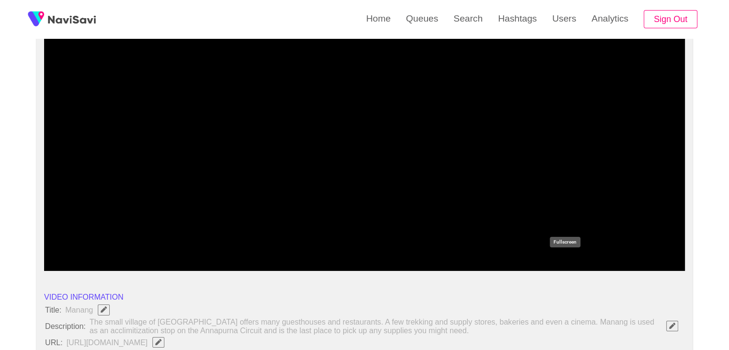
click at [575, 267] on icon "add" at bounding box center [565, 262] width 80 height 11
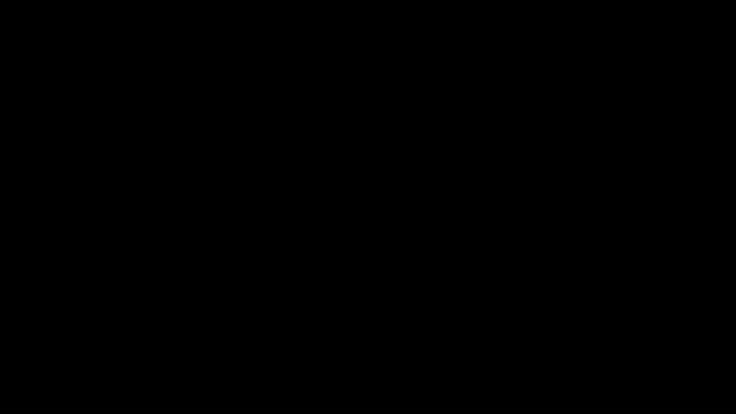
drag, startPoint x: 47, startPoint y: 391, endPoint x: 13, endPoint y: 389, distance: 34.1
click at [13, 349] on span at bounding box center [367, 386] width 731 height 15
click at [596, 349] on icon "add" at bounding box center [597, 405] width 7 height 7
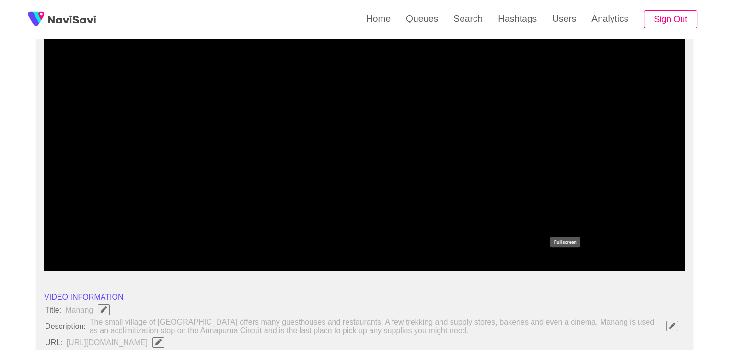
click at [566, 263] on icon "add" at bounding box center [565, 262] width 80 height 11
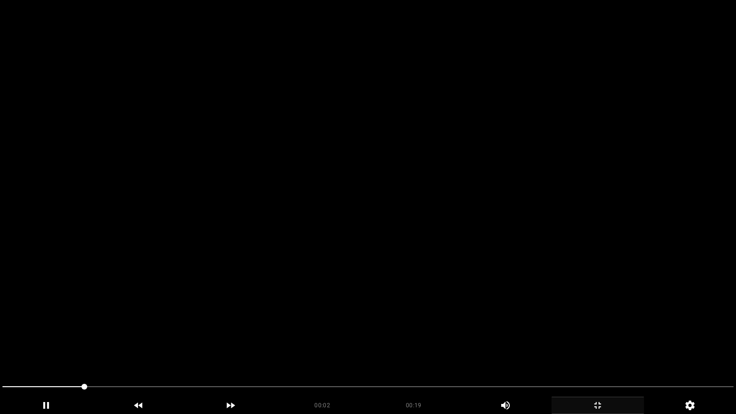
click at [513, 273] on video at bounding box center [368, 207] width 736 height 414
click at [515, 273] on video at bounding box center [368, 207] width 736 height 414
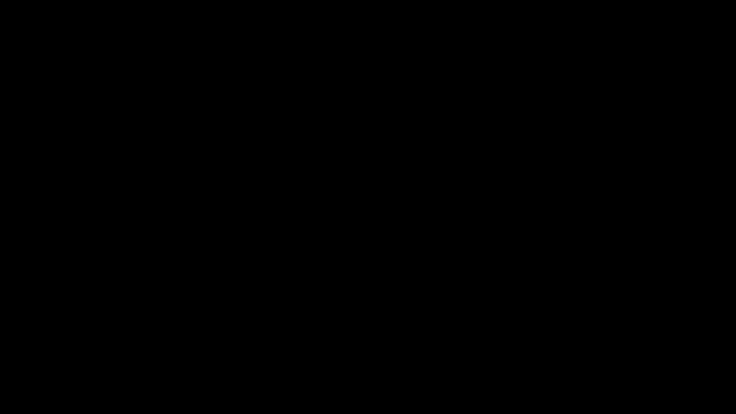
click at [609, 349] on icon "add" at bounding box center [597, 404] width 91 height 11
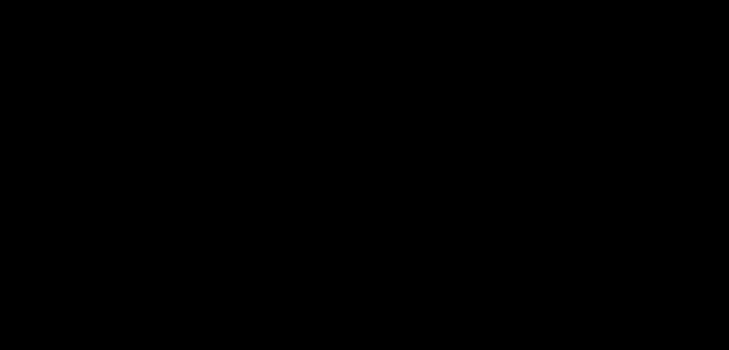
scroll to position [431, 0]
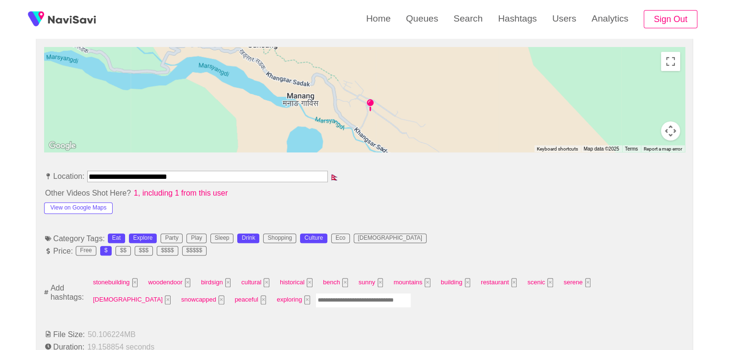
drag, startPoint x: 87, startPoint y: 189, endPoint x: 5, endPoint y: 185, distance: 82.0
click at [76, 205] on button "View on Google Maps" at bounding box center [78, 207] width 68 height 11
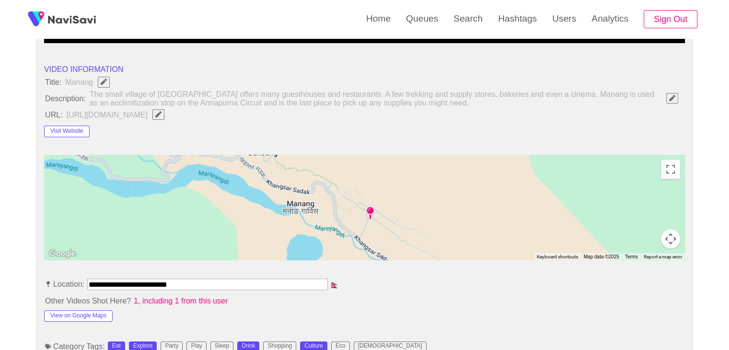
scroll to position [287, 0]
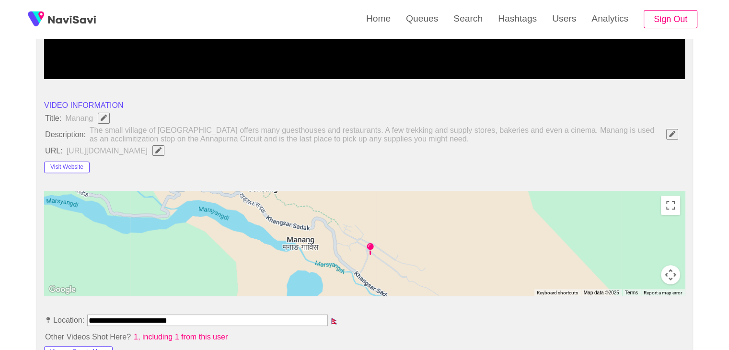
click at [163, 147] on span "button" at bounding box center [158, 150] width 10 height 6
type input "**********"
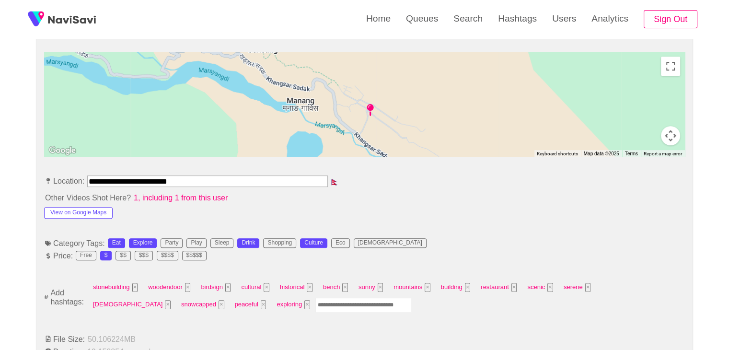
scroll to position [431, 0]
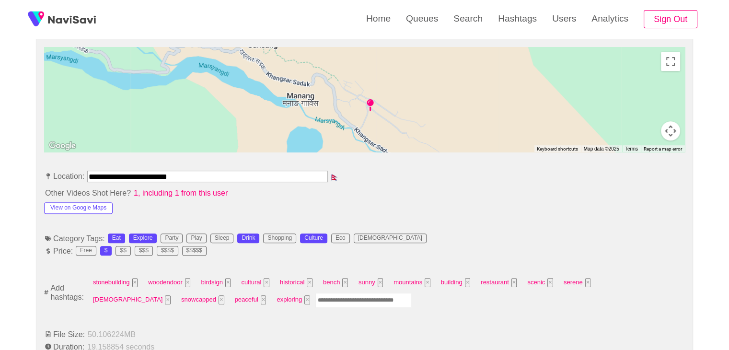
click at [315, 304] on input "Enter tag here and press return" at bounding box center [363, 300] width 96 height 15
type input "*********"
type input "****"
type input "*********"
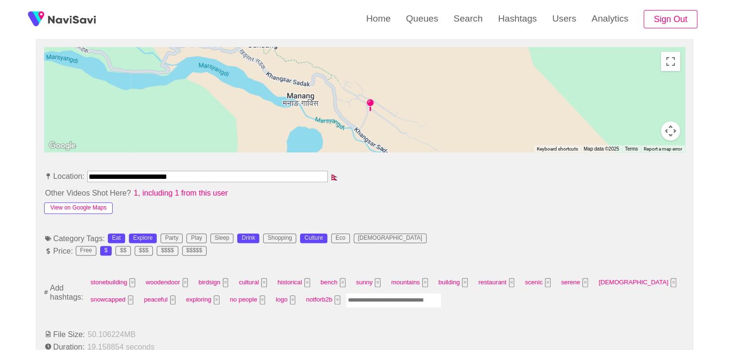
click at [96, 209] on button "View on Google Maps" at bounding box center [78, 207] width 68 height 11
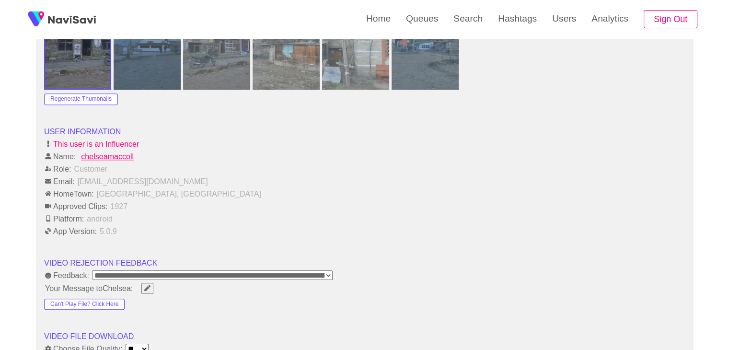
scroll to position [1150, 0]
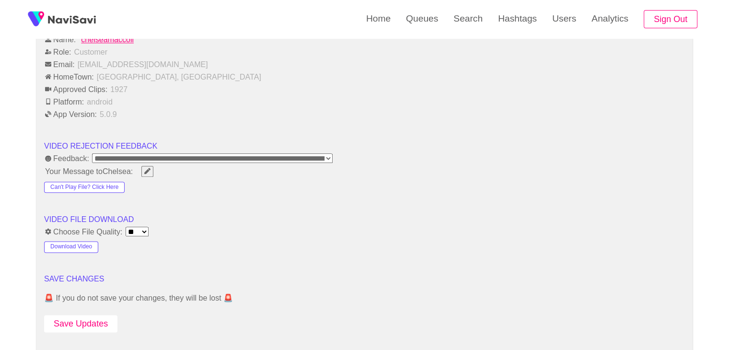
click at [99, 319] on button "Save Updates" at bounding box center [80, 324] width 73 height 18
click at [104, 321] on button "Save Updates" at bounding box center [80, 324] width 73 height 18
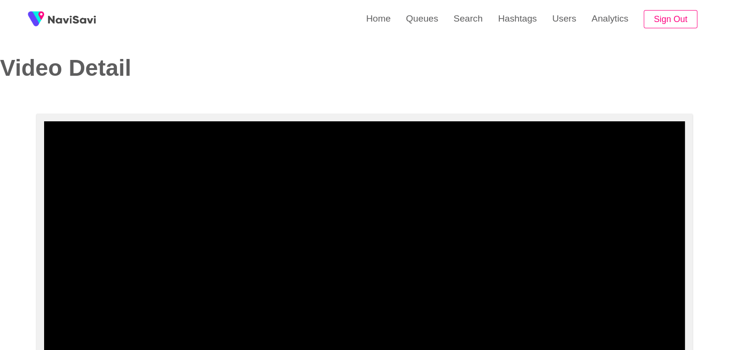
scroll to position [0, 0]
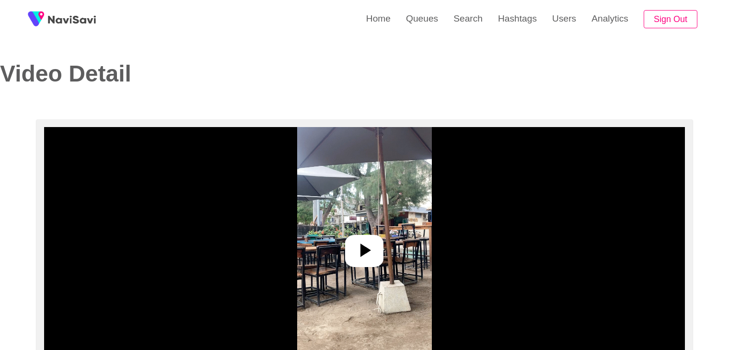
select select "**********"
select select "**"
select select "**********"
select select "**"
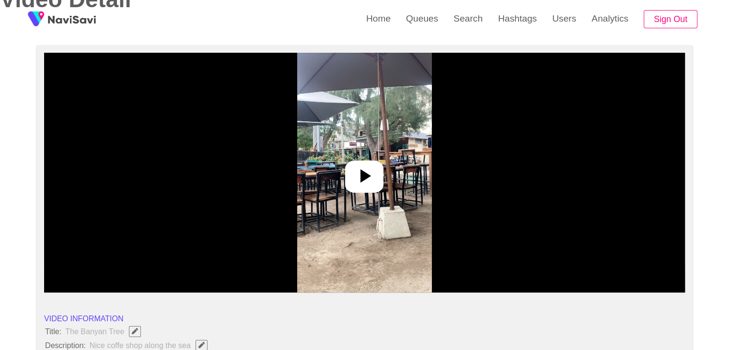
scroll to position [96, 0]
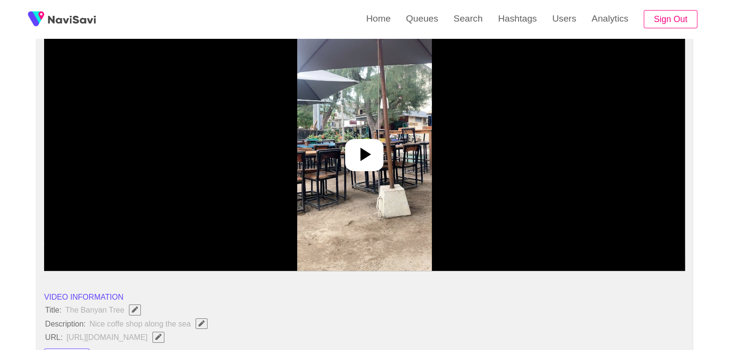
click at [371, 152] on icon at bounding box center [364, 154] width 23 height 23
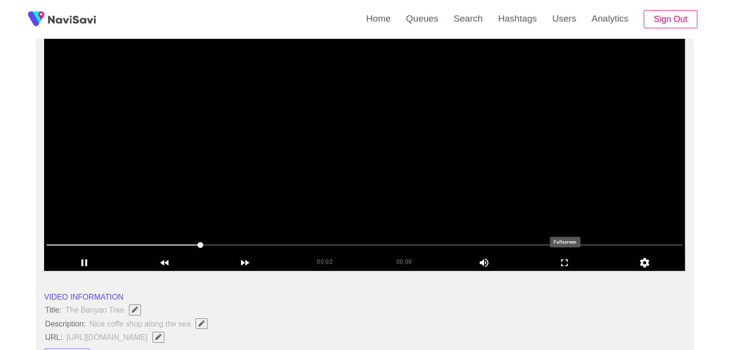
drag, startPoint x: 572, startPoint y: 264, endPoint x: 500, endPoint y: 266, distance: 72.8
click at [570, 263] on icon "add" at bounding box center [565, 262] width 80 height 11
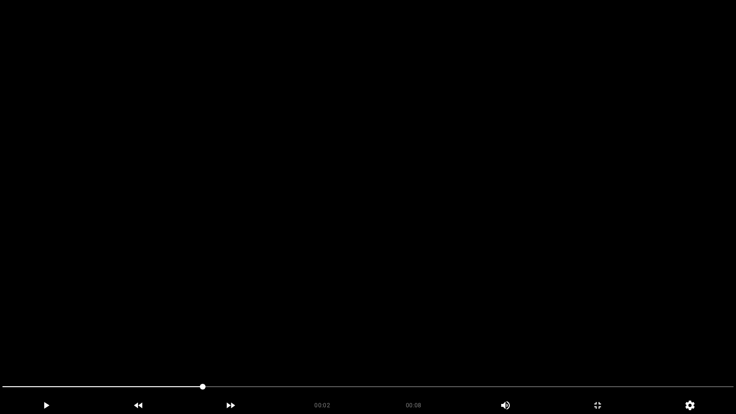
drag, startPoint x: 365, startPoint y: 215, endPoint x: 362, endPoint y: 240, distance: 25.1
click at [365, 217] on video at bounding box center [368, 207] width 736 height 414
click at [0, 349] on div at bounding box center [368, 387] width 739 height 25
click at [290, 338] on video at bounding box center [368, 207] width 736 height 414
click at [401, 309] on video at bounding box center [368, 207] width 736 height 414
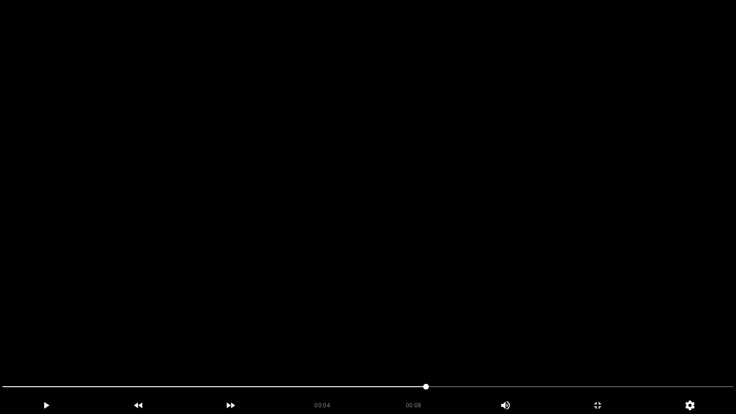
click at [402, 308] on video at bounding box center [368, 207] width 736 height 414
drag, startPoint x: 240, startPoint y: 393, endPoint x: 84, endPoint y: 385, distance: 155.9
click at [84, 349] on span at bounding box center [367, 386] width 731 height 15
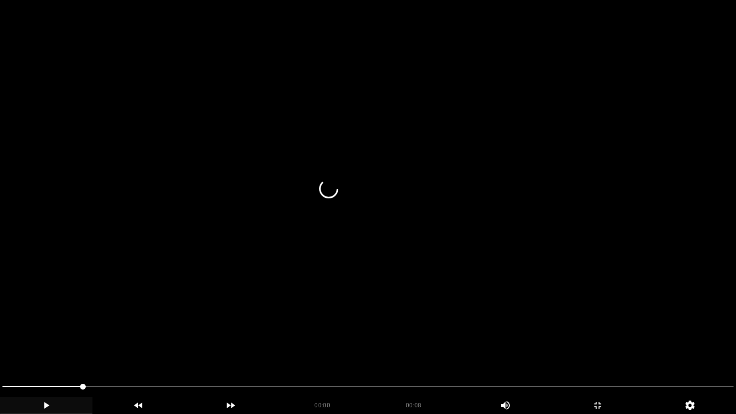
click at [43, 349] on icon "add" at bounding box center [45, 404] width 91 height 11
click at [559, 349] on span at bounding box center [367, 386] width 731 height 15
click at [31, 349] on icon "add" at bounding box center [45, 404] width 91 height 11
click at [536, 333] on video at bounding box center [368, 207] width 736 height 414
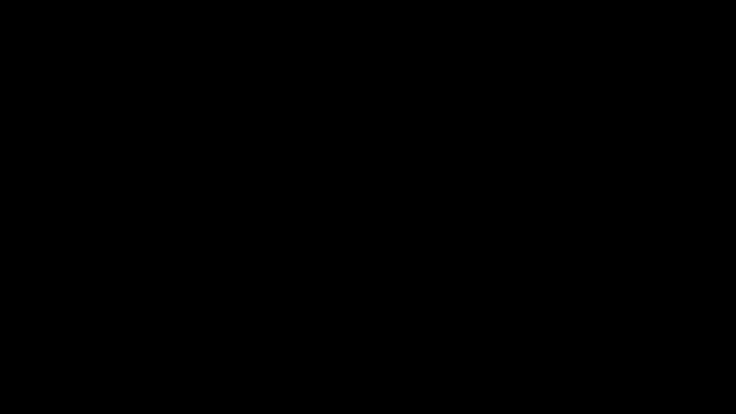
click at [598, 349] on icon "add" at bounding box center [597, 404] width 91 height 11
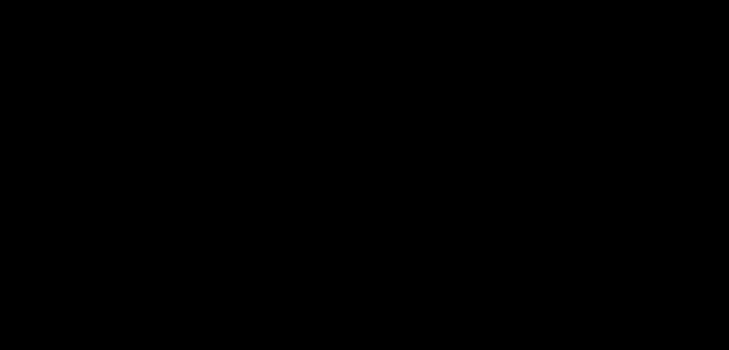
scroll to position [192, 0]
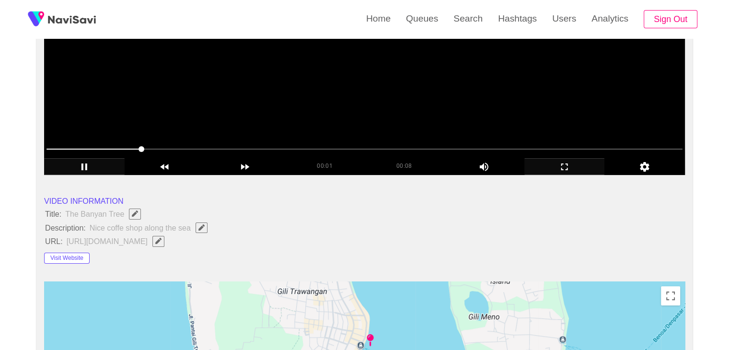
click at [282, 96] on video at bounding box center [364, 55] width 640 height 240
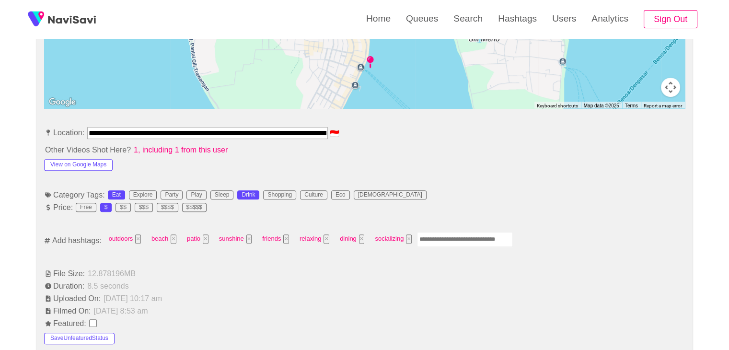
scroll to position [479, 0]
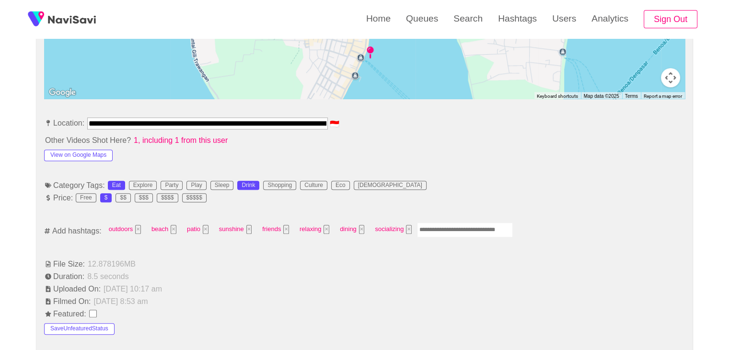
click at [439, 228] on input "Enter tag here and press return" at bounding box center [465, 229] width 96 height 15
type input "****"
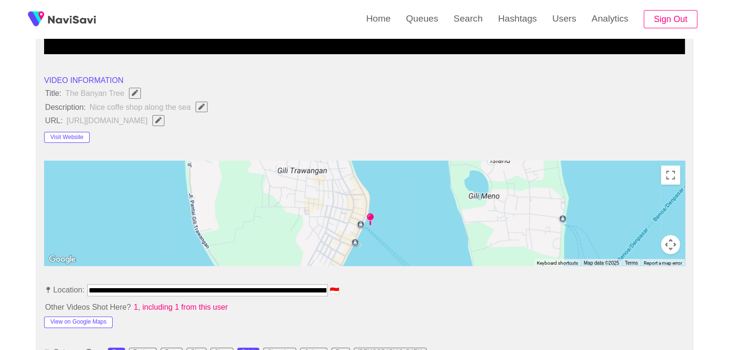
scroll to position [383, 0]
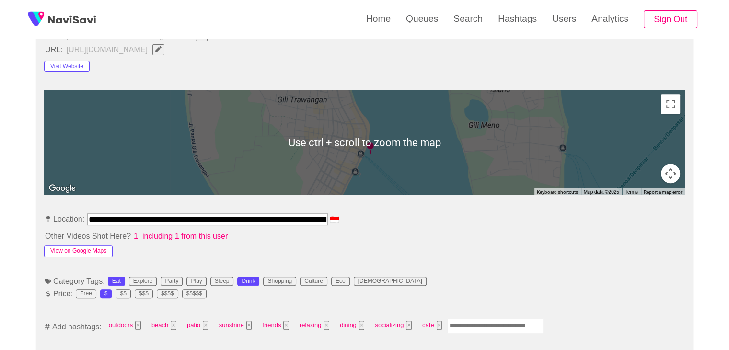
click at [67, 248] on button "View on Google Maps" at bounding box center [78, 250] width 68 height 11
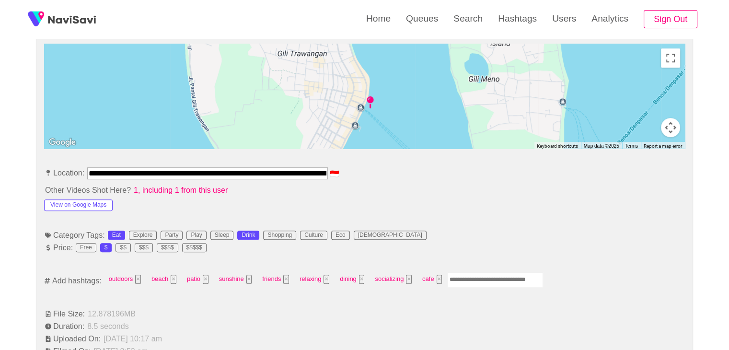
scroll to position [431, 0]
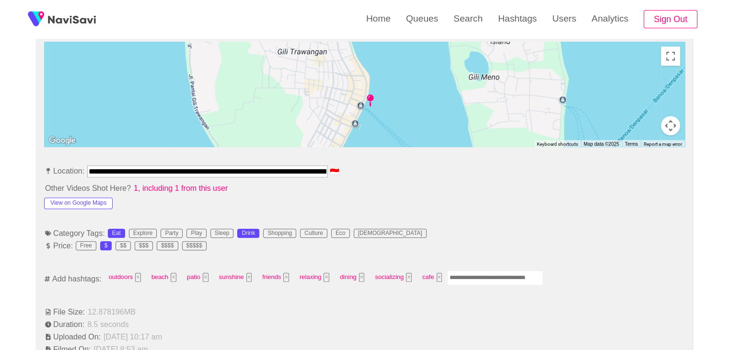
click at [488, 280] on input "Enter tag here and press return" at bounding box center [495, 277] width 96 height 15
type input "*********"
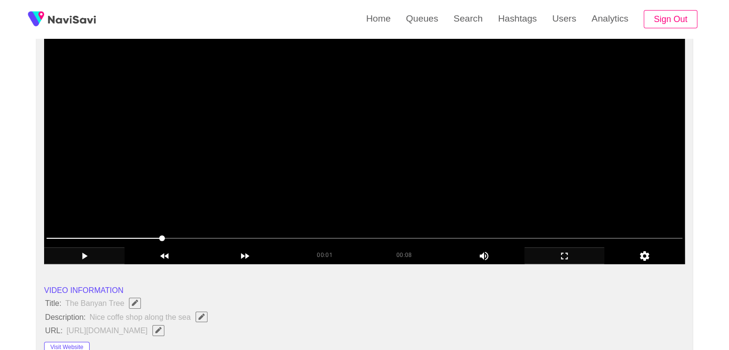
scroll to position [96, 0]
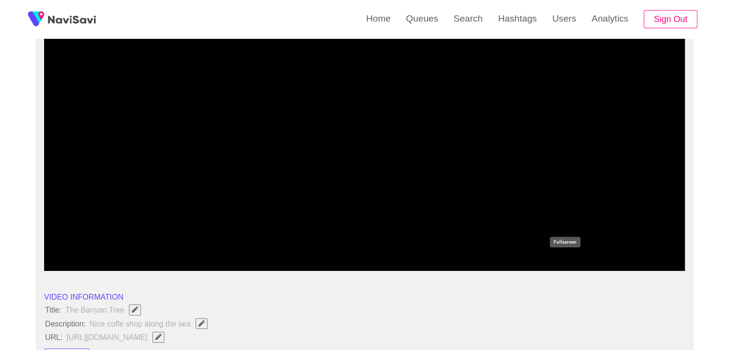
click at [552, 262] on icon "add" at bounding box center [565, 262] width 80 height 11
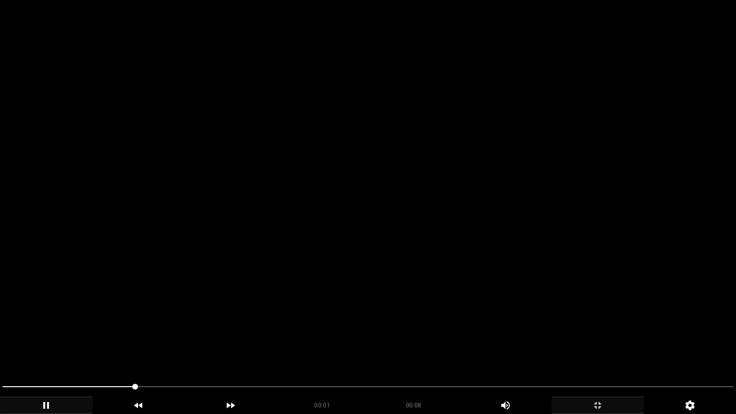
drag, startPoint x: 377, startPoint y: 268, endPoint x: 351, endPoint y: 274, distance: 27.0
click at [376, 268] on video at bounding box center [368, 207] width 736 height 414
drag, startPoint x: 309, startPoint y: 293, endPoint x: 307, endPoint y: 302, distance: 8.9
click at [309, 293] on video at bounding box center [368, 207] width 736 height 414
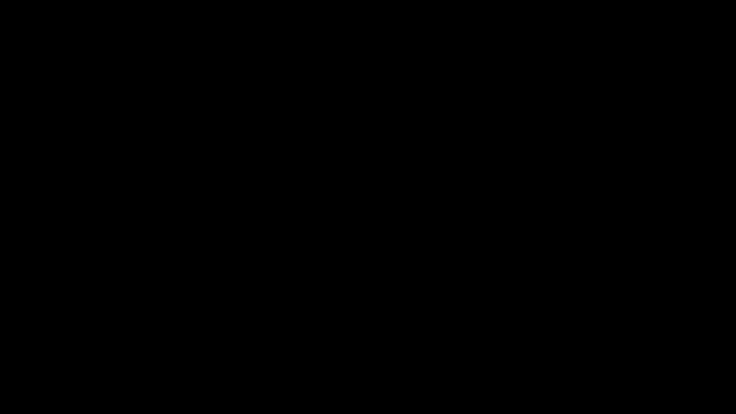
click at [601, 349] on icon "add" at bounding box center [597, 404] width 91 height 11
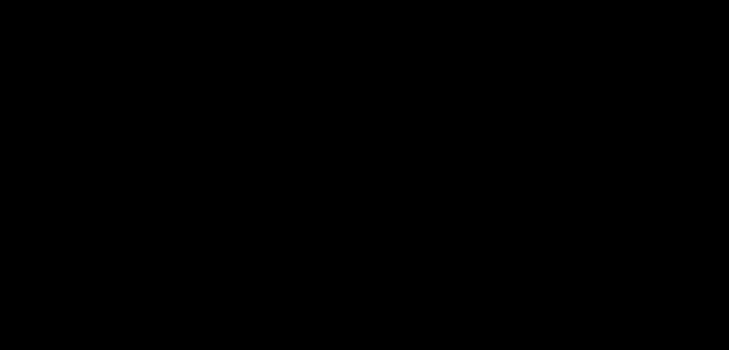
scroll to position [431, 0]
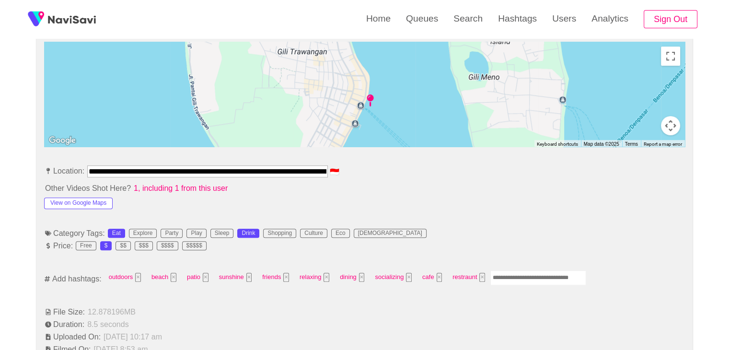
click at [522, 274] on input "Enter tag here and press return" at bounding box center [538, 277] width 96 height 15
type input "*****"
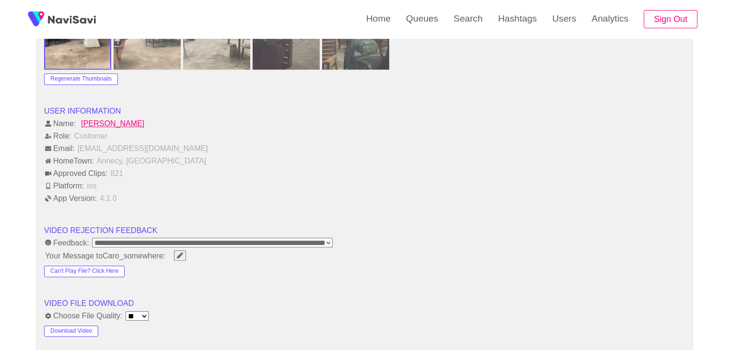
scroll to position [1150, 0]
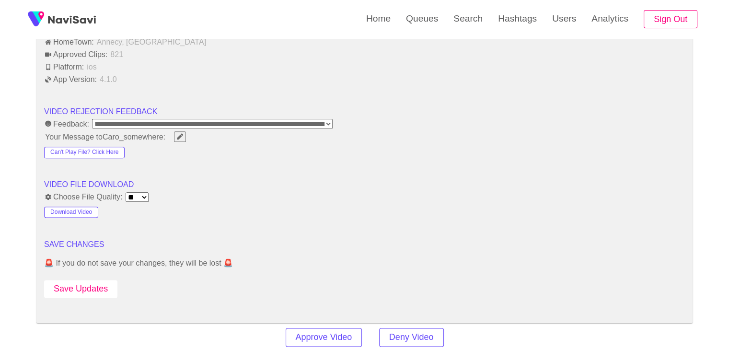
click at [101, 286] on button "Save Updates" at bounding box center [80, 289] width 73 height 18
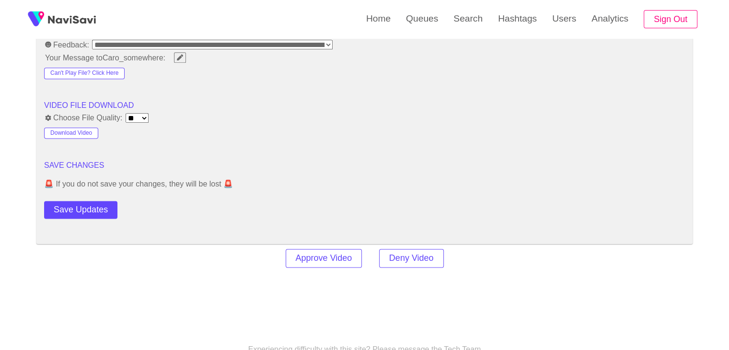
scroll to position [1293, 0]
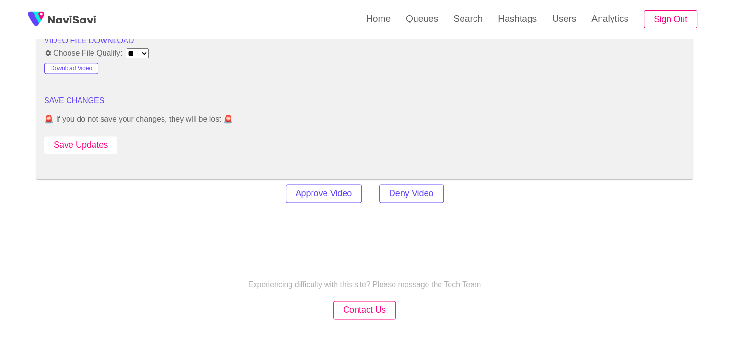
click at [96, 143] on button "Save Updates" at bounding box center [80, 145] width 73 height 18
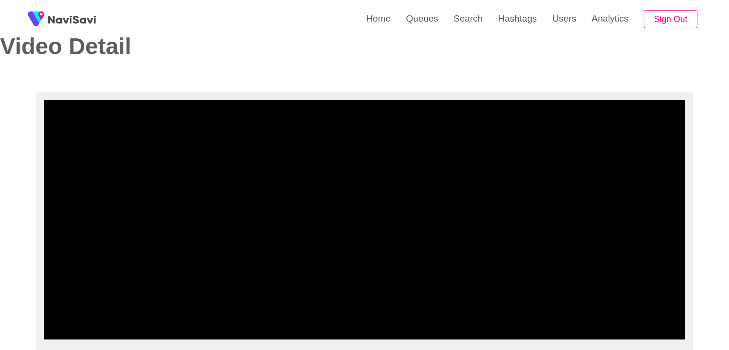
scroll to position [0, 0]
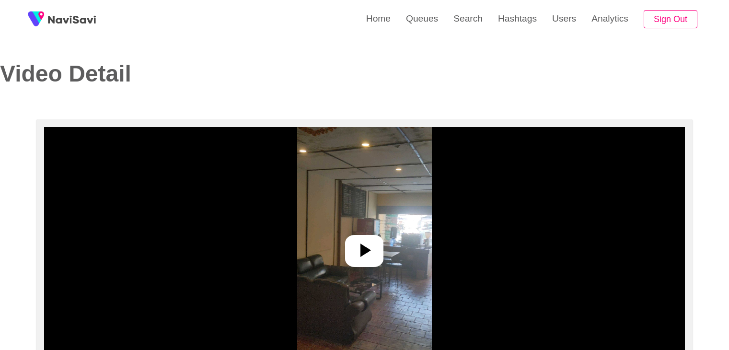
select select "**********"
select select "**"
click at [354, 246] on icon at bounding box center [364, 250] width 23 height 23
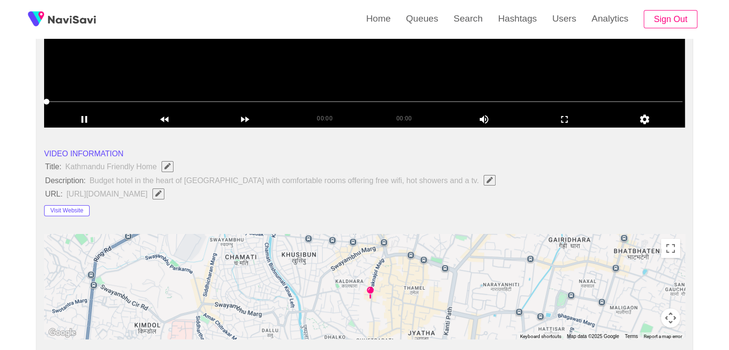
scroll to position [240, 0]
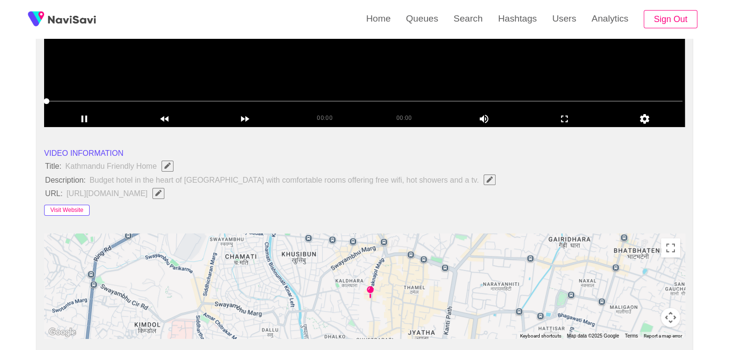
click at [73, 207] on button "Visit Website" at bounding box center [67, 210] width 46 height 11
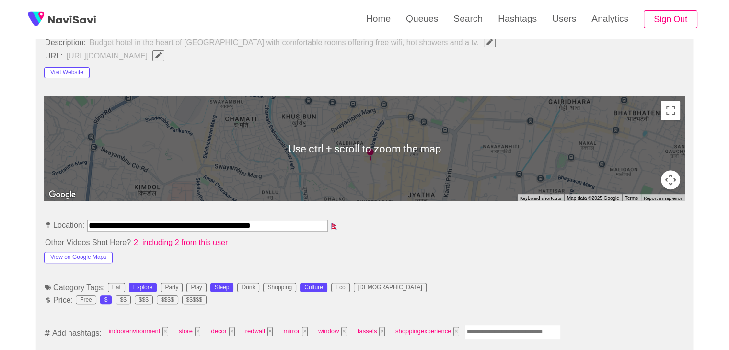
scroll to position [383, 0]
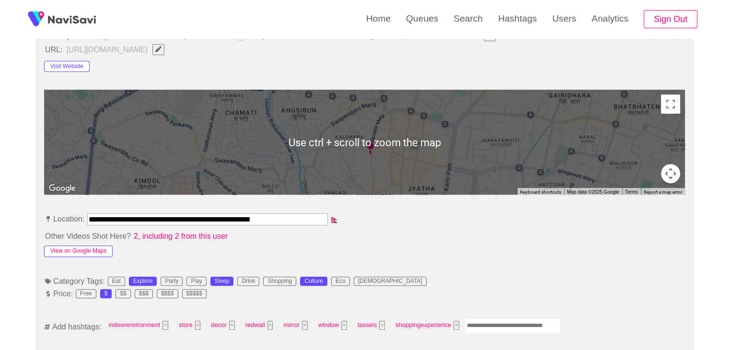
click at [90, 250] on button "View on Google Maps" at bounding box center [78, 250] width 68 height 11
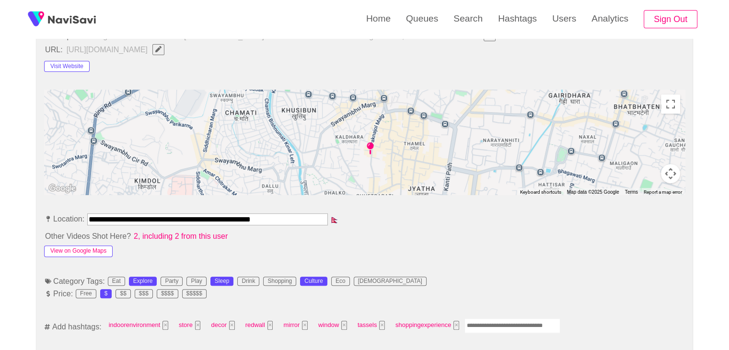
click at [106, 250] on button "View on Google Maps" at bounding box center [78, 250] width 68 height 11
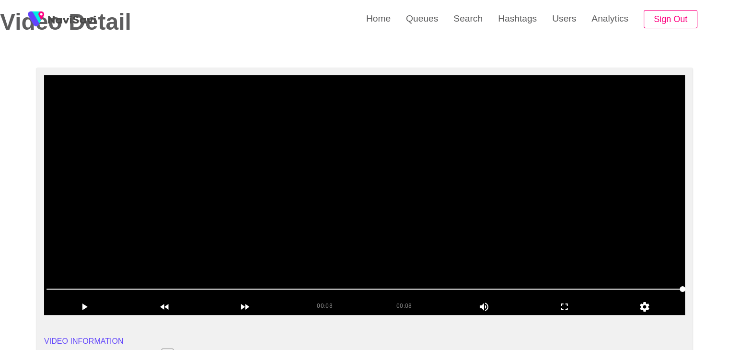
scroll to position [48, 0]
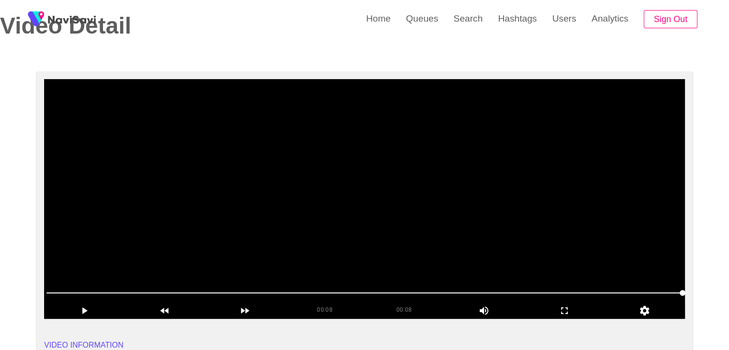
click at [300, 222] on video at bounding box center [364, 199] width 640 height 240
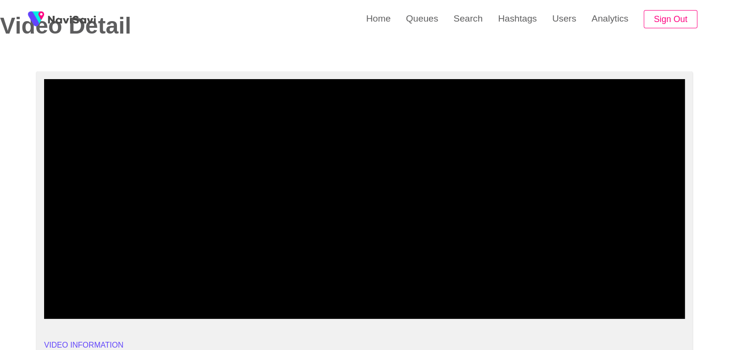
drag, startPoint x: 91, startPoint y: 293, endPoint x: 20, endPoint y: 292, distance: 71.4
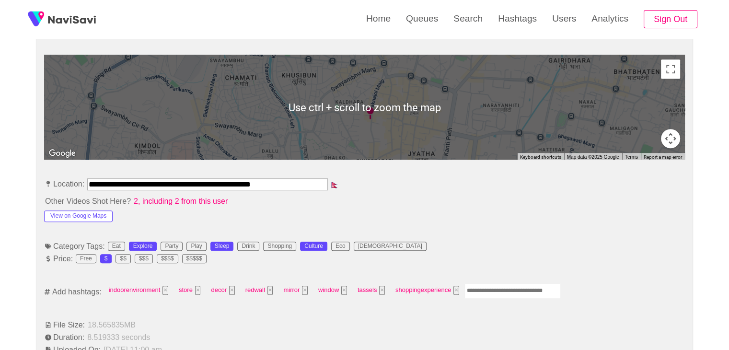
scroll to position [431, 0]
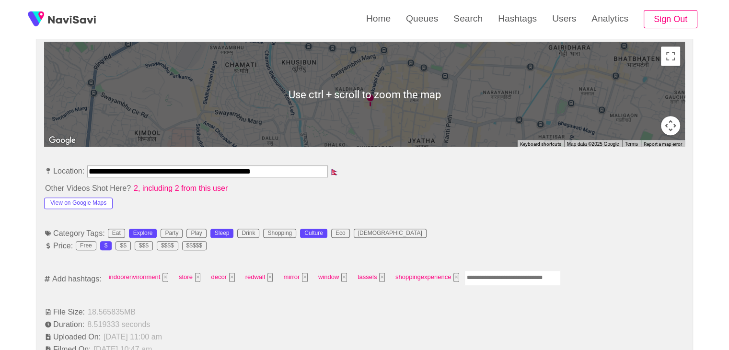
click at [503, 277] on input "Enter tag here and press return" at bounding box center [512, 277] width 96 height 15
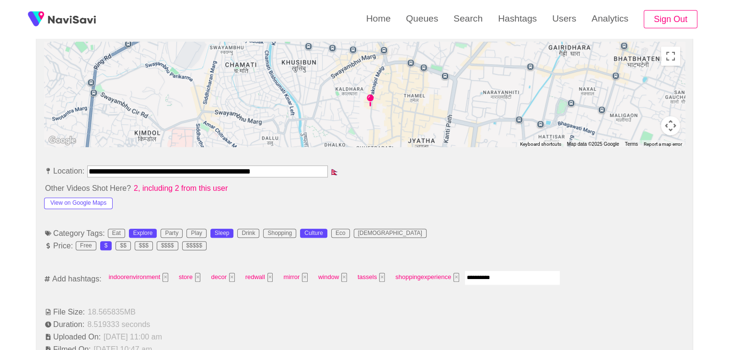
type input "*********"
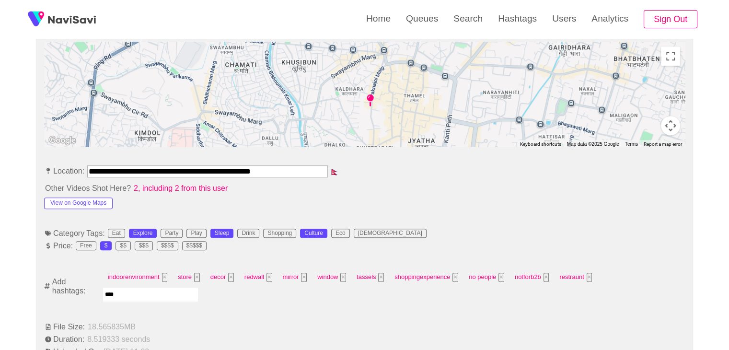
type input "*****"
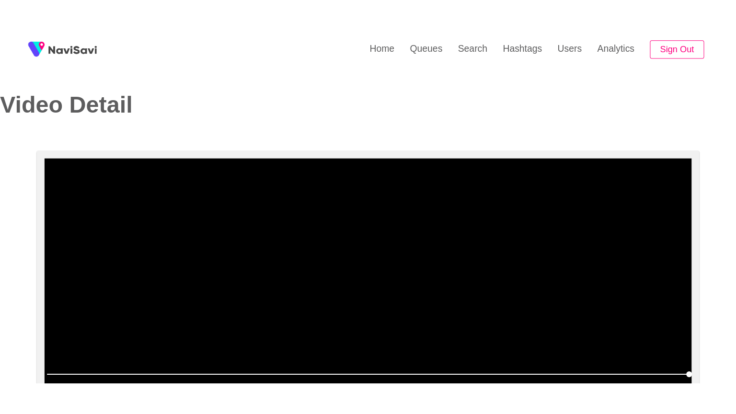
scroll to position [144, 0]
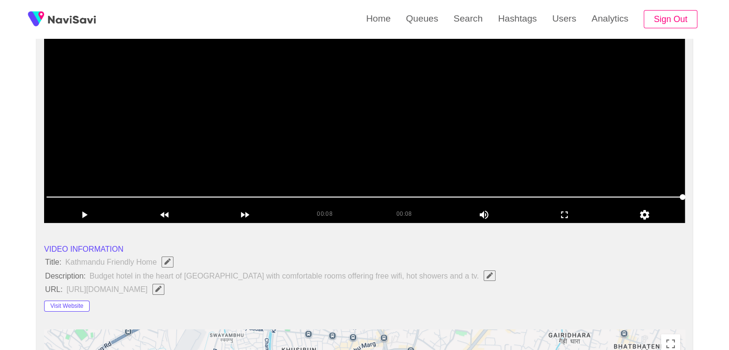
drag, startPoint x: 237, startPoint y: 201, endPoint x: 77, endPoint y: 201, distance: 159.5
click at [77, 201] on span at bounding box center [364, 196] width 636 height 15
click at [561, 214] on icon "add" at bounding box center [565, 214] width 80 height 11
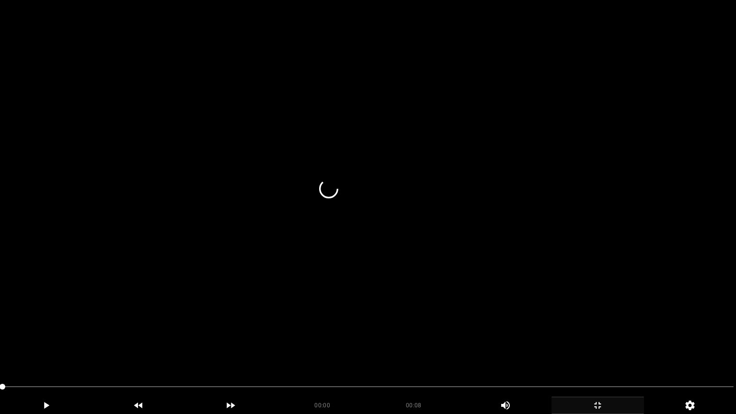
click at [401, 291] on video at bounding box center [368, 207] width 736 height 414
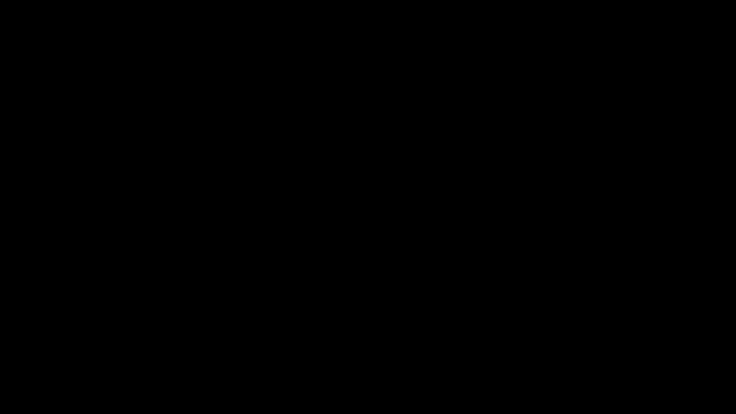
click at [603, 349] on icon "add" at bounding box center [597, 404] width 91 height 11
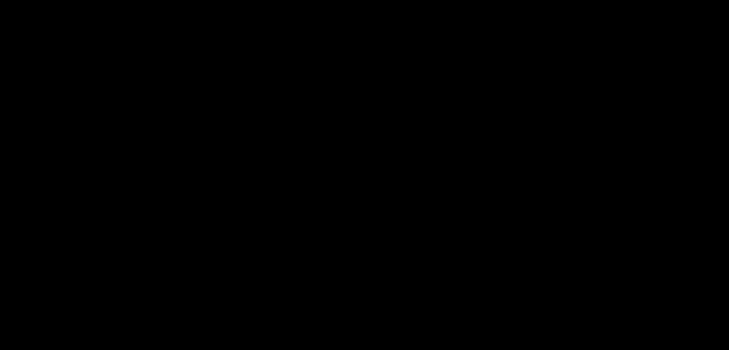
scroll to position [1243, 0]
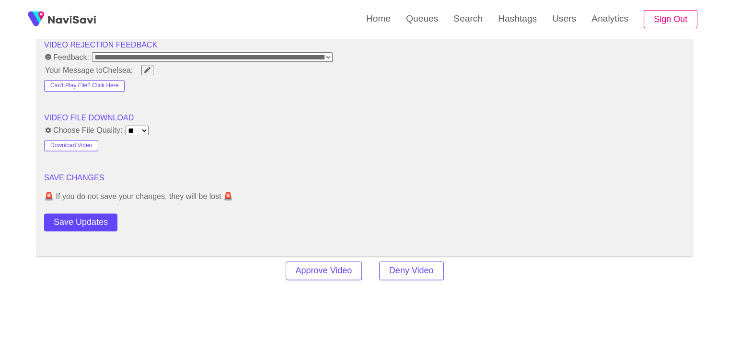
click at [94, 220] on button "Save Updates" at bounding box center [80, 222] width 73 height 18
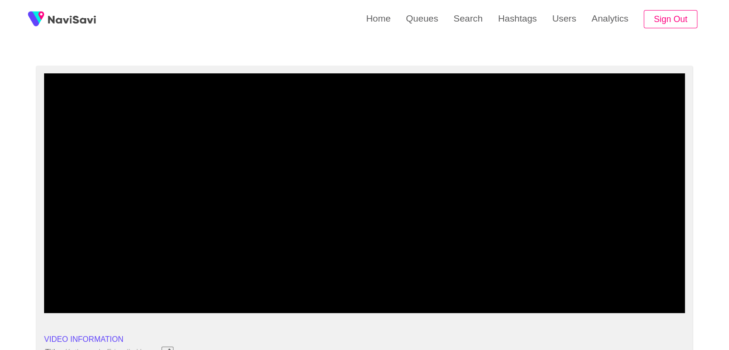
scroll to position [46, 0]
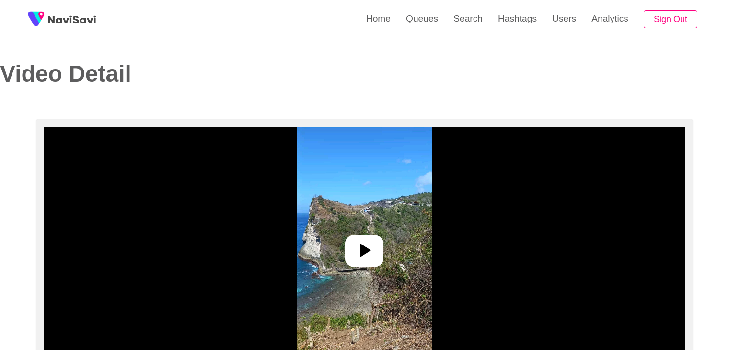
select select "**********"
select select "**"
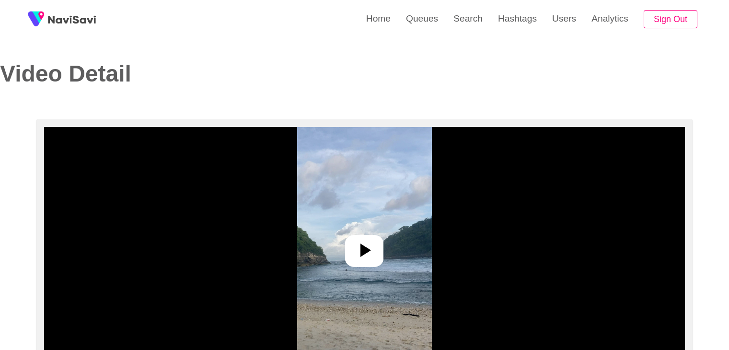
select select "**********"
select select "**"
click at [365, 262] on div at bounding box center [364, 251] width 38 height 32
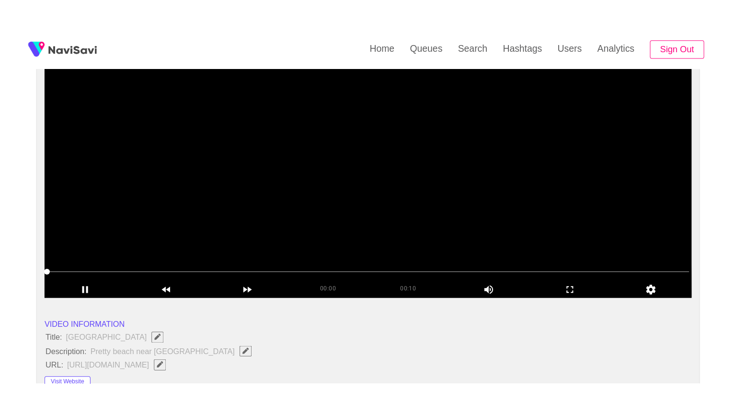
scroll to position [144, 0]
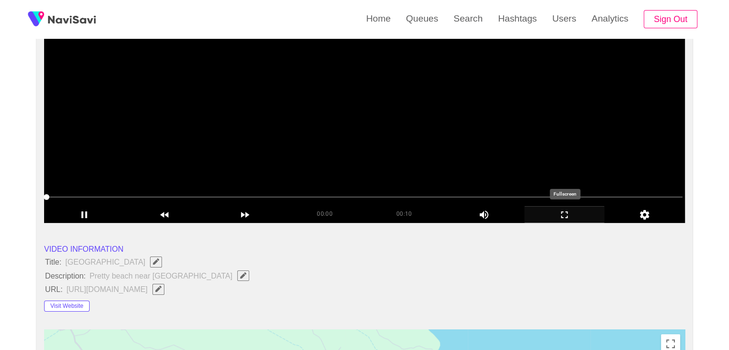
click at [571, 216] on icon "add" at bounding box center [565, 214] width 80 height 11
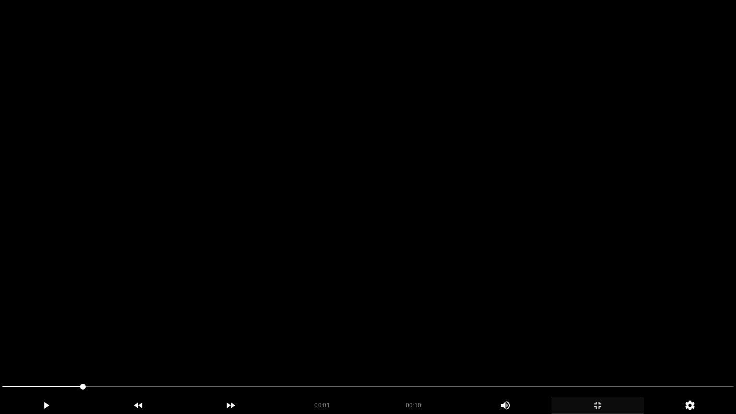
click at [487, 262] on video at bounding box center [368, 207] width 736 height 414
click at [513, 262] on video at bounding box center [368, 207] width 736 height 414
click at [508, 280] on video at bounding box center [368, 207] width 736 height 414
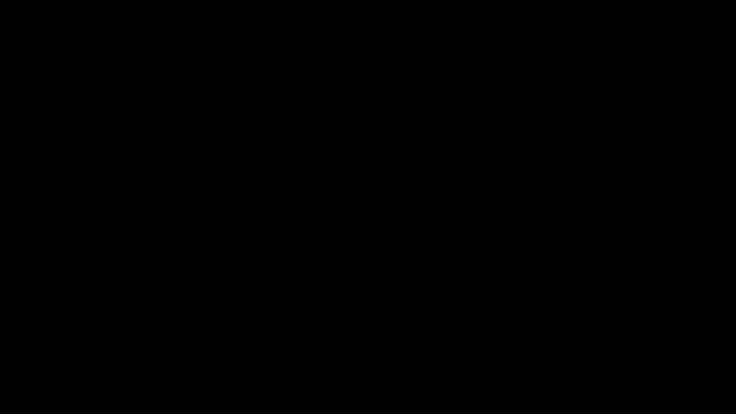
drag, startPoint x: 141, startPoint y: 392, endPoint x: 12, endPoint y: 403, distance: 129.8
click at [12, 349] on div "00:04 00:10 Picture In Picture 1" at bounding box center [368, 396] width 736 height 35
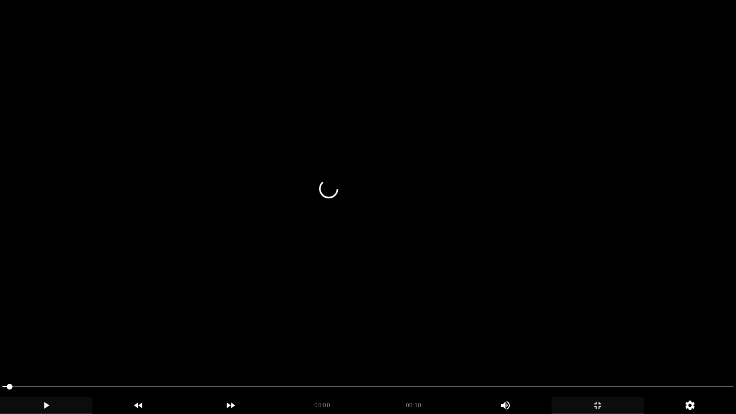
click at [375, 338] on video at bounding box center [368, 207] width 736 height 414
click at [447, 349] on span at bounding box center [367, 386] width 731 height 15
click at [502, 349] on span at bounding box center [367, 386] width 731 height 15
click at [608, 349] on icon "add" at bounding box center [597, 404] width 91 height 11
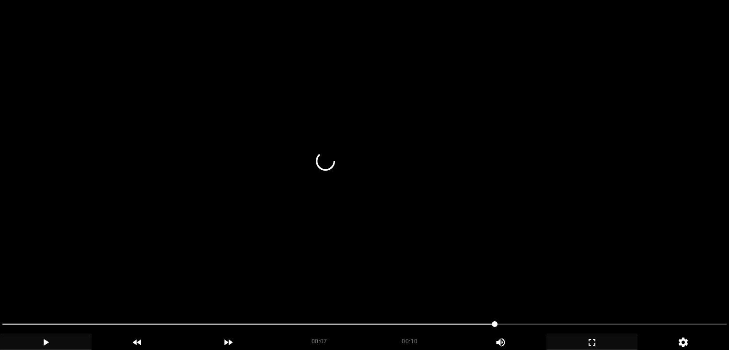
scroll to position [333, 0]
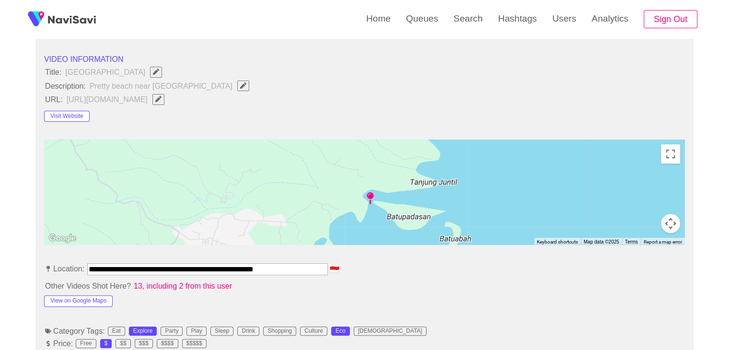
click at [240, 85] on icon "Edit Field" at bounding box center [243, 85] width 6 height 6
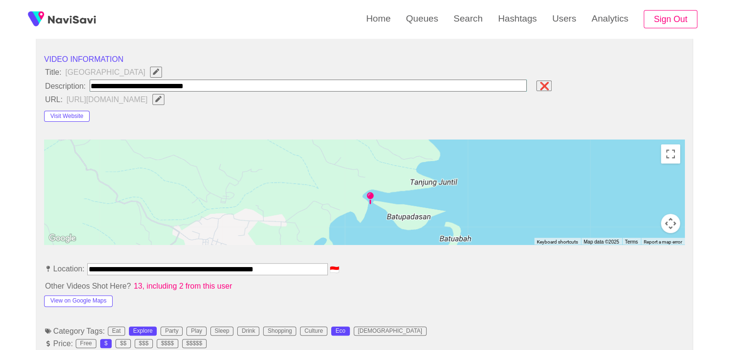
type input "**********"
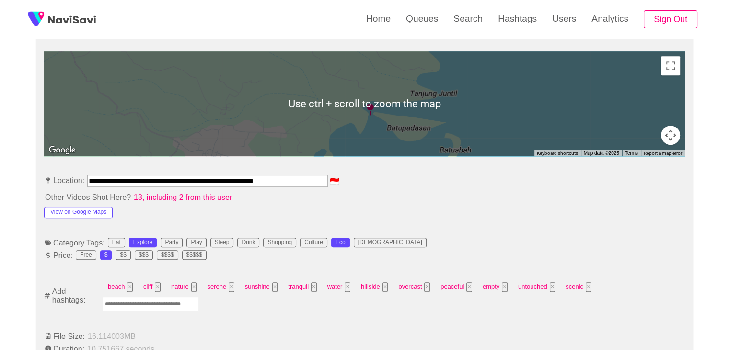
scroll to position [429, 0]
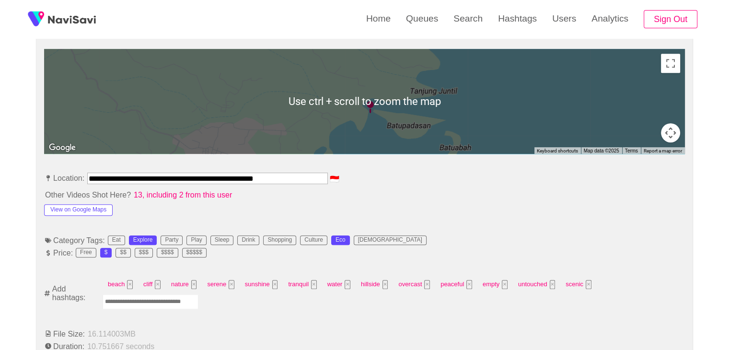
click at [156, 295] on input "Enter tag here and press return" at bounding box center [151, 301] width 96 height 15
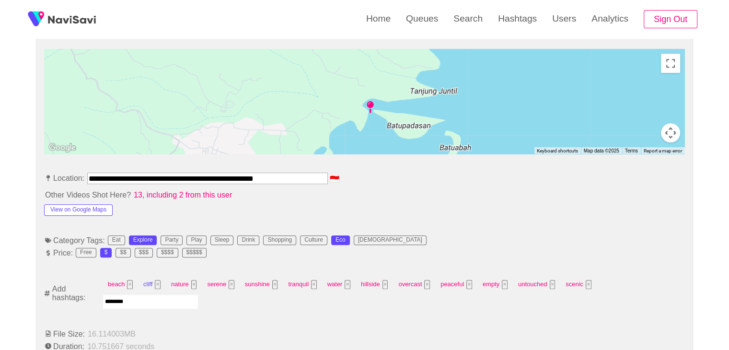
type input "*********"
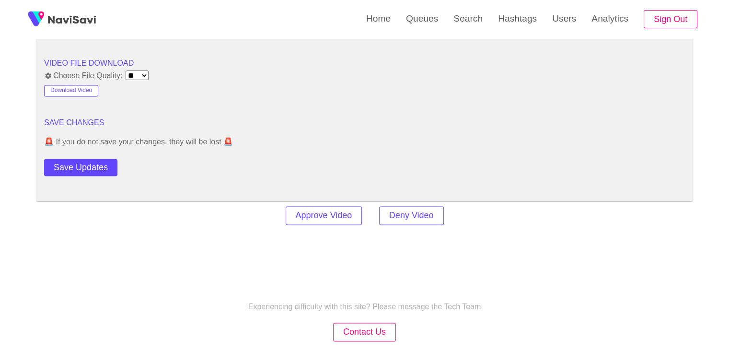
scroll to position [1291, 0]
click at [103, 158] on button "Save Updates" at bounding box center [80, 167] width 73 height 18
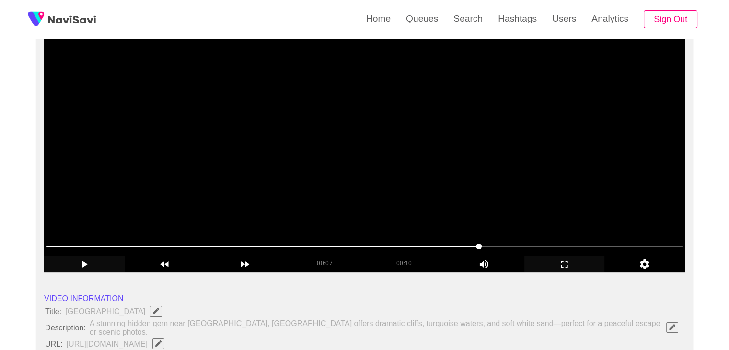
scroll to position [94, 0]
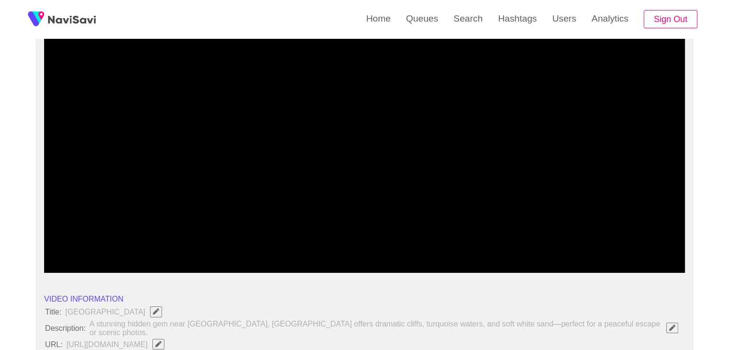
drag, startPoint x: 466, startPoint y: 246, endPoint x: 433, endPoint y: 247, distance: 32.6
click at [433, 247] on span at bounding box center [364, 246] width 636 height 15
drag, startPoint x: 582, startPoint y: 261, endPoint x: 562, endPoint y: 304, distance: 47.6
click at [581, 261] on icon "add" at bounding box center [565, 264] width 80 height 11
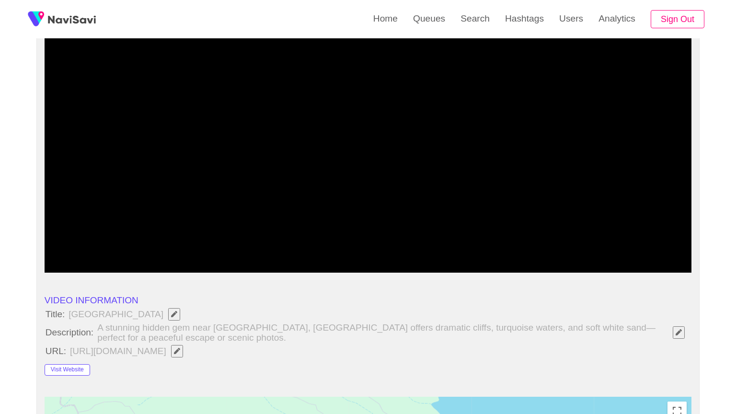
drag, startPoint x: 562, startPoint y: 274, endPoint x: 572, endPoint y: 295, distance: 22.9
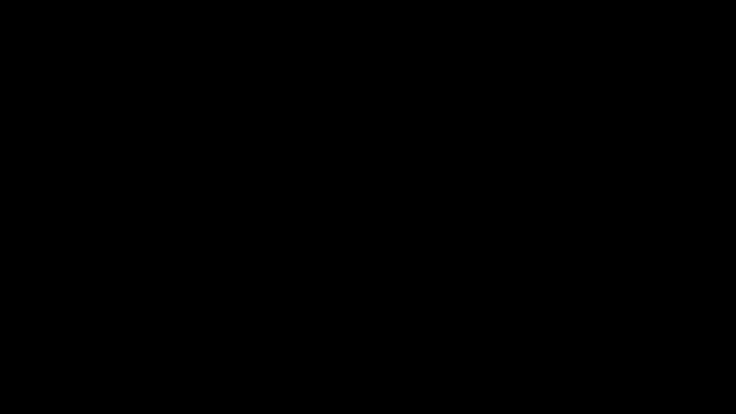
click at [563, 275] on video at bounding box center [368, 207] width 736 height 414
click at [474, 349] on span at bounding box center [367, 386] width 731 height 15
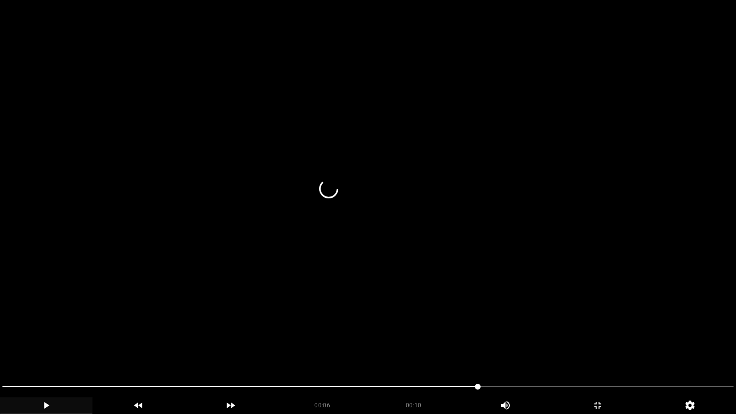
click at [543, 349] on video at bounding box center [368, 207] width 736 height 414
drag, startPoint x: 610, startPoint y: 407, endPoint x: 537, endPoint y: 334, distance: 103.6
click at [610, 349] on icon "add" at bounding box center [597, 404] width 91 height 11
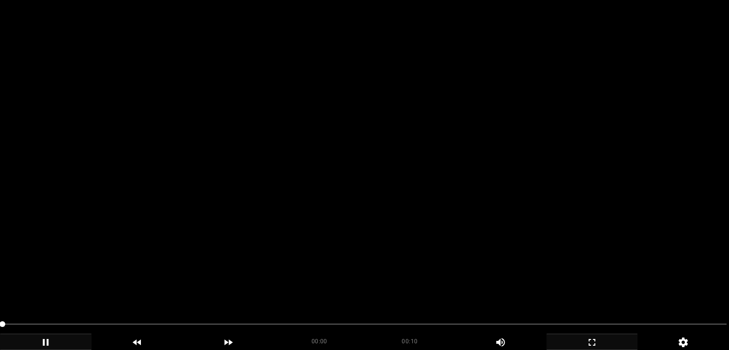
scroll to position [190, 0]
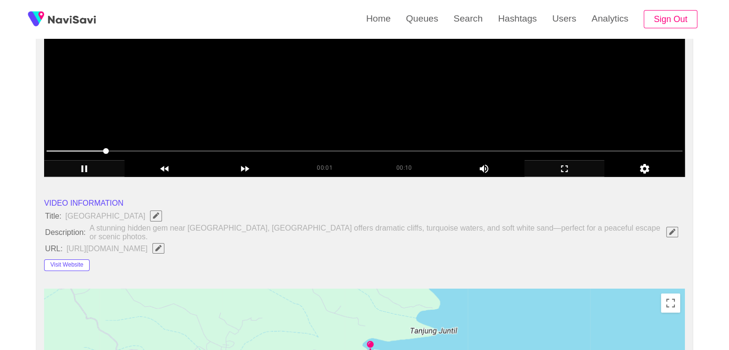
click at [357, 103] on video at bounding box center [364, 57] width 640 height 240
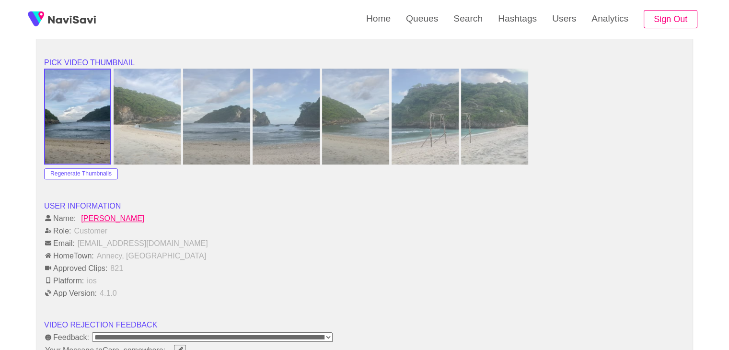
scroll to position [1148, 0]
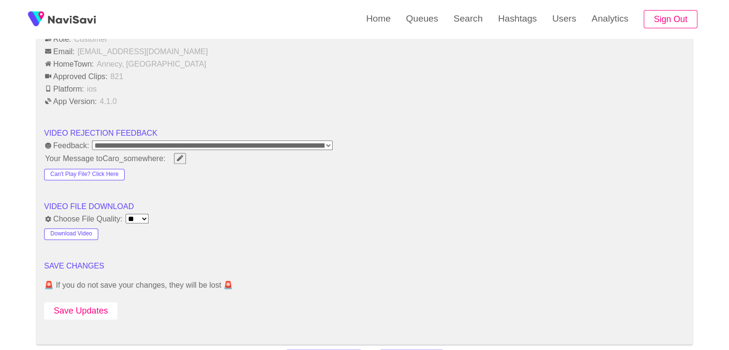
click at [92, 303] on button "Save Updates" at bounding box center [80, 311] width 73 height 18
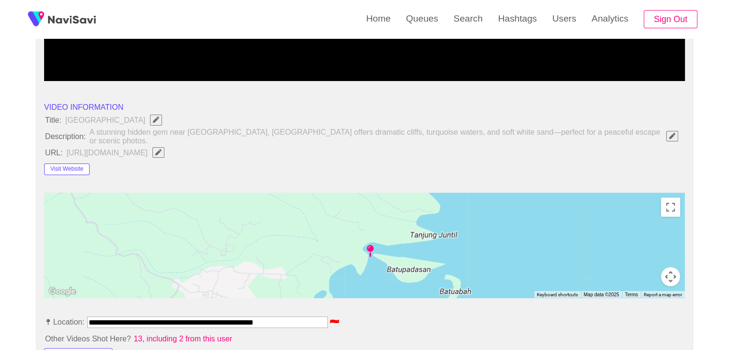
scroll to position [94, 0]
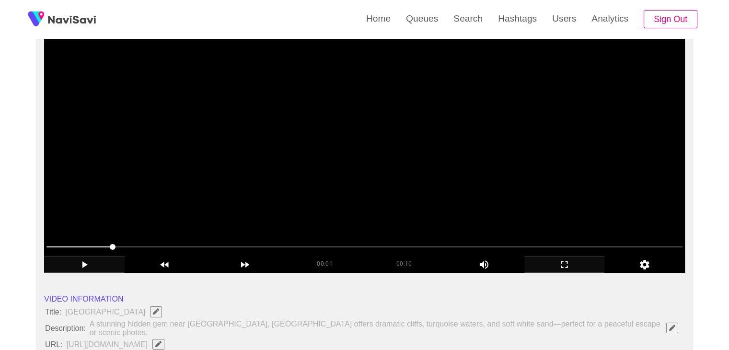
click at [345, 144] on video at bounding box center [364, 153] width 640 height 240
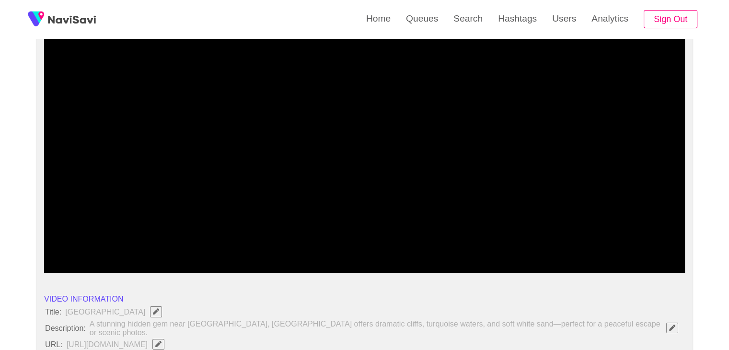
click at [559, 256] on div "add" at bounding box center [564, 264] width 80 height 16
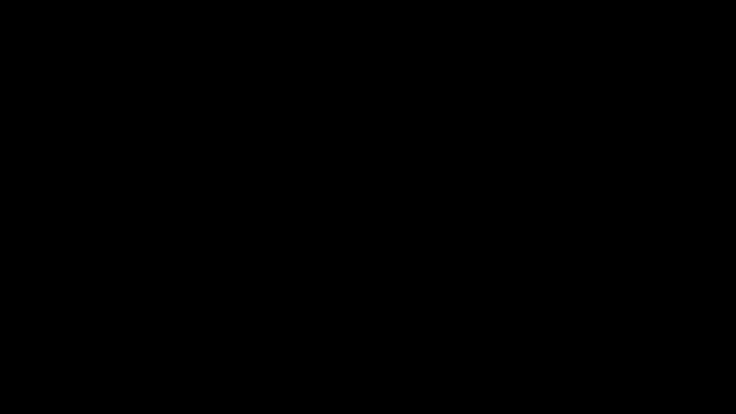
click at [544, 295] on video at bounding box center [368, 207] width 736 height 414
click at [485, 304] on video at bounding box center [368, 207] width 736 height 414
click at [212, 349] on section "00:06 00:10 Picture In Picture 1 Error: Failed to load Video" at bounding box center [368, 207] width 736 height 414
click at [481, 346] on video at bounding box center [368, 207] width 736 height 414
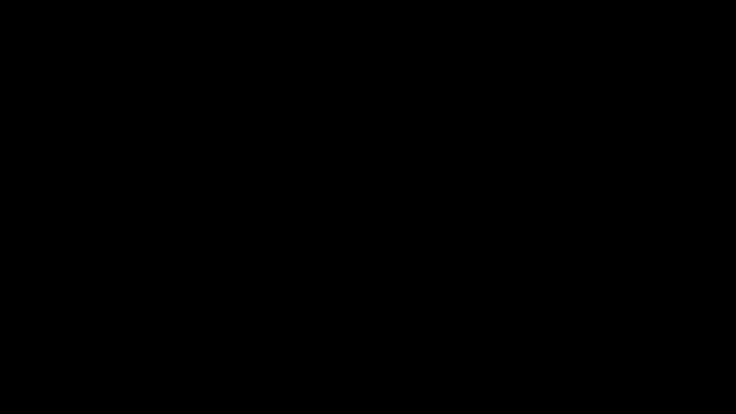
click at [573, 341] on video at bounding box center [368, 207] width 736 height 414
click at [601, 349] on icon "add" at bounding box center [597, 404] width 91 height 11
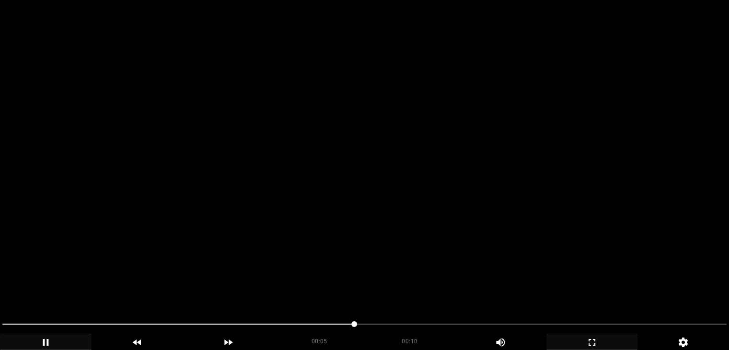
click at [387, 151] on video at bounding box center [364, 175] width 729 height 350
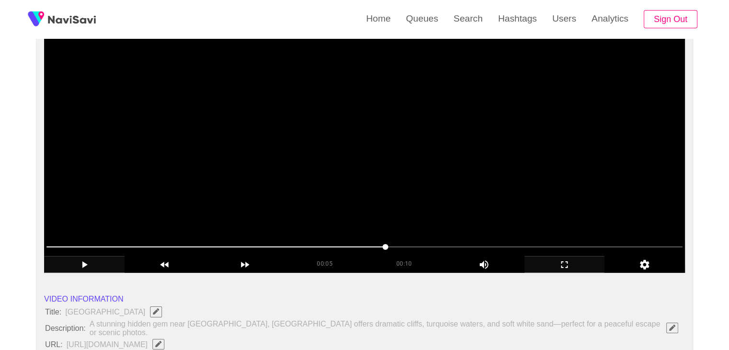
click at [368, 158] on video at bounding box center [364, 153] width 640 height 240
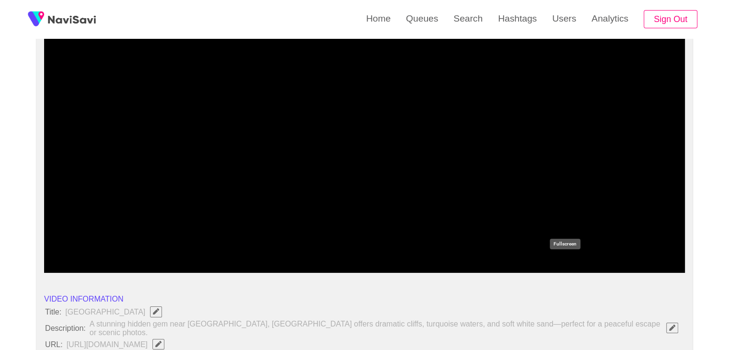
click at [580, 267] on icon "add" at bounding box center [565, 264] width 80 height 11
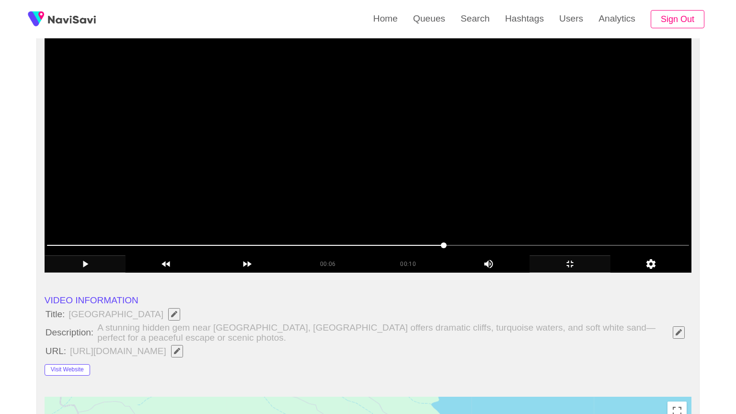
click at [443, 264] on video at bounding box center [368, 153] width 647 height 240
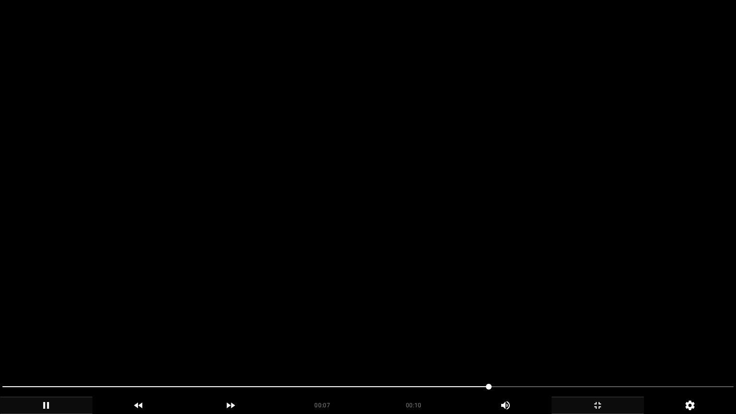
click at [443, 264] on video at bounding box center [368, 207] width 736 height 414
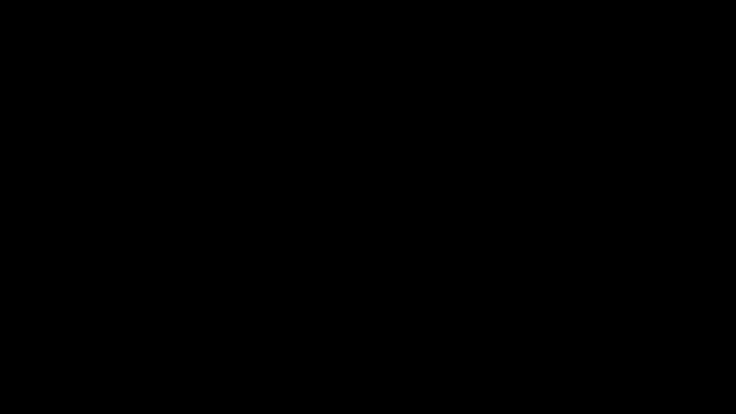
drag, startPoint x: 249, startPoint y: 388, endPoint x: 243, endPoint y: 388, distance: 5.3
click at [243, 349] on span at bounding box center [367, 386] width 731 height 15
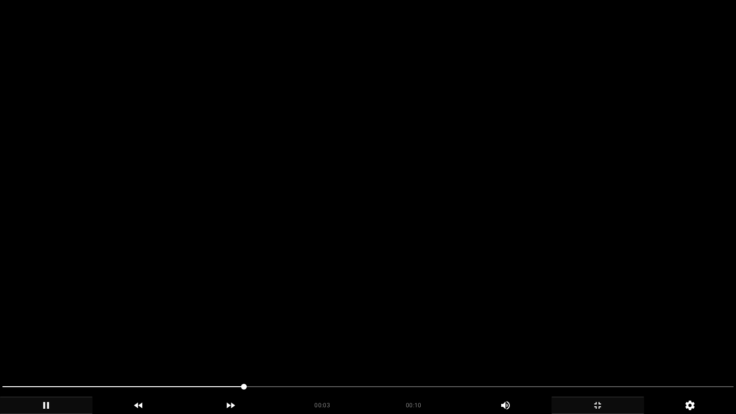
click at [345, 349] on video at bounding box center [368, 207] width 736 height 414
click at [436, 349] on video at bounding box center [368, 207] width 736 height 414
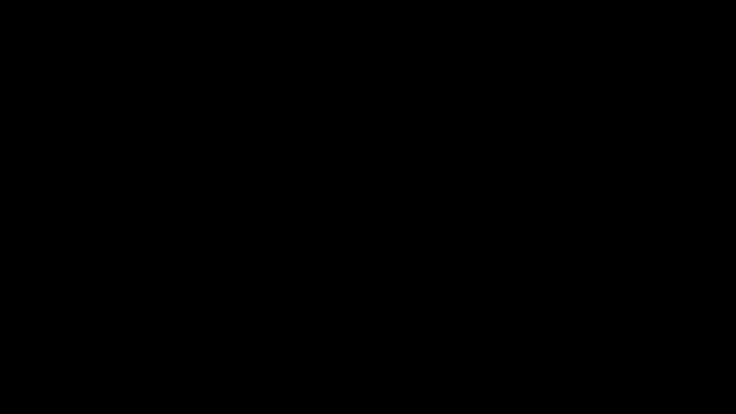
drag, startPoint x: 583, startPoint y: 397, endPoint x: 490, endPoint y: 354, distance: 101.6
click at [581, 349] on div "00:04 00:10 Picture In Picture 1" at bounding box center [368, 396] width 736 height 35
click at [593, 349] on icon "add" at bounding box center [597, 404] width 91 height 11
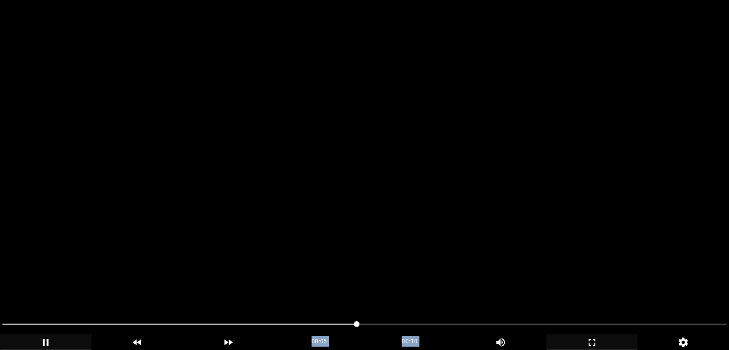
click at [299, 167] on video at bounding box center [364, 175] width 729 height 350
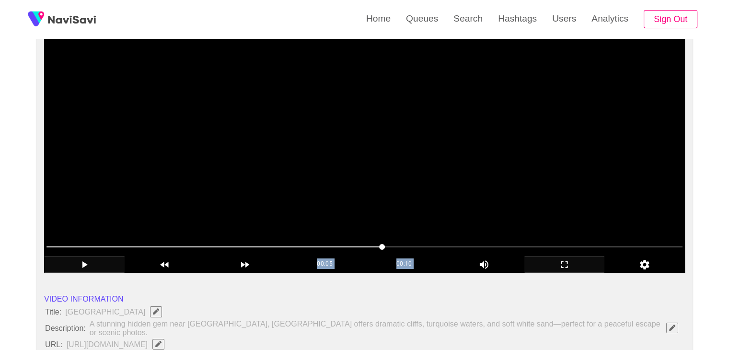
click at [540, 219] on video at bounding box center [364, 153] width 640 height 240
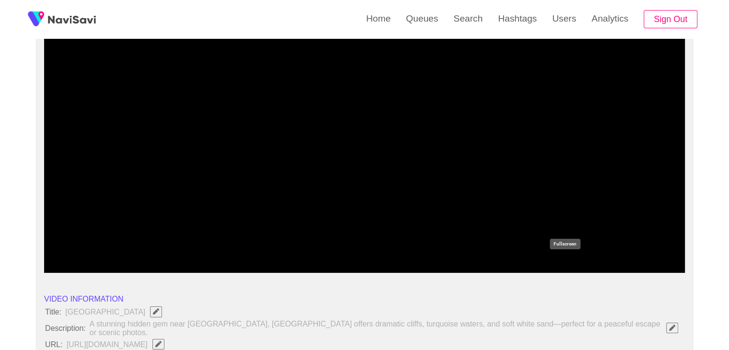
click at [552, 261] on icon "add" at bounding box center [565, 264] width 80 height 11
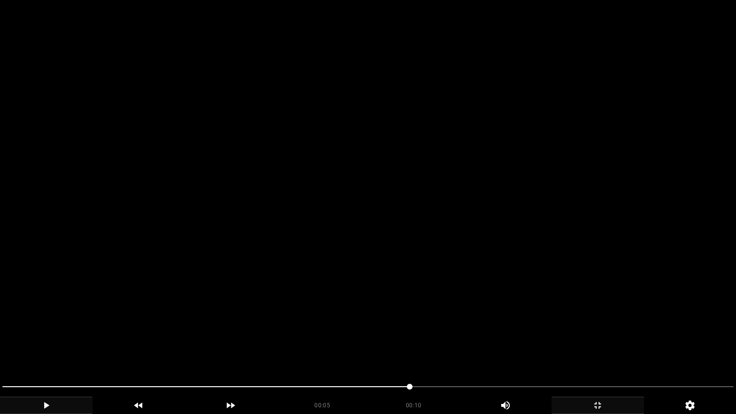
click at [366, 302] on video at bounding box center [368, 207] width 736 height 414
drag, startPoint x: 226, startPoint y: 386, endPoint x: 2, endPoint y: 358, distance: 224.9
click at [382, 242] on video at bounding box center [368, 207] width 736 height 414
click at [379, 274] on video at bounding box center [368, 207] width 736 height 414
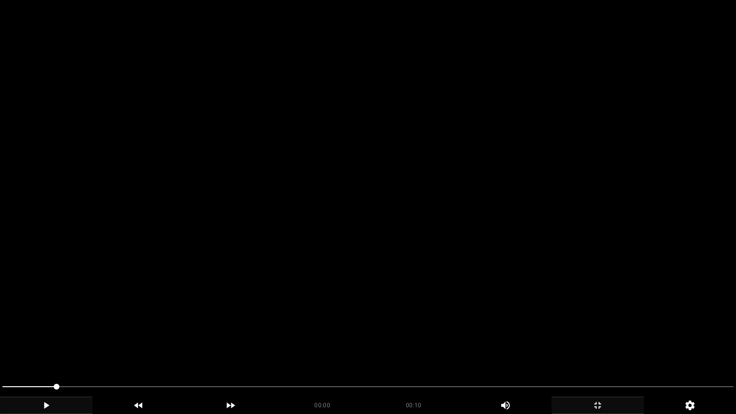
click at [379, 274] on video at bounding box center [368, 207] width 736 height 414
drag, startPoint x: 0, startPoint y: 394, endPoint x: 31, endPoint y: 389, distance: 31.1
click at [361, 310] on video at bounding box center [368, 207] width 736 height 414
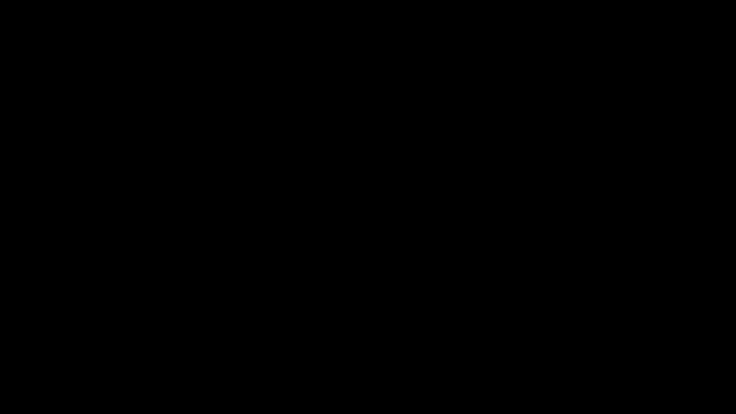
click at [609, 349] on icon "add" at bounding box center [597, 404] width 91 height 11
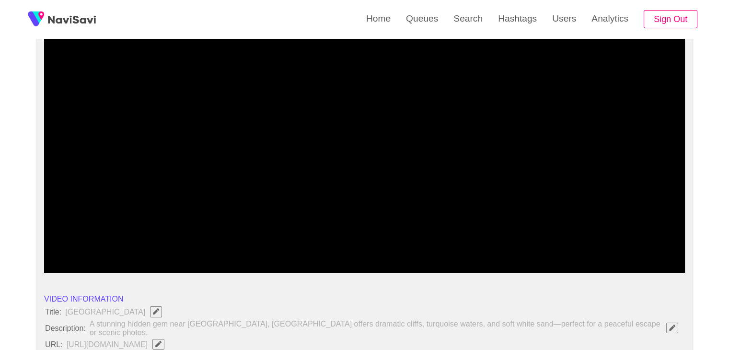
drag, startPoint x: 160, startPoint y: 246, endPoint x: 0, endPoint y: 236, distance: 160.8
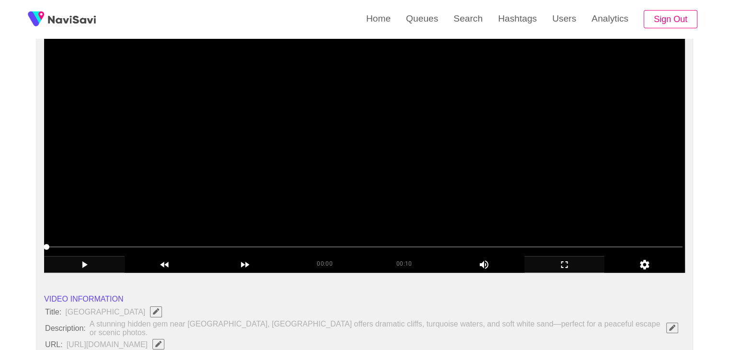
click at [356, 182] on video at bounding box center [364, 153] width 640 height 240
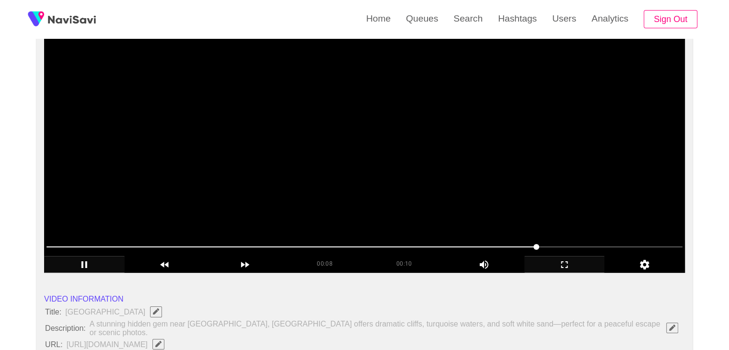
drag, startPoint x: 538, startPoint y: 243, endPoint x: 600, endPoint y: 247, distance: 61.9
drag, startPoint x: 604, startPoint y: 247, endPoint x: 0, endPoint y: 241, distance: 604.0
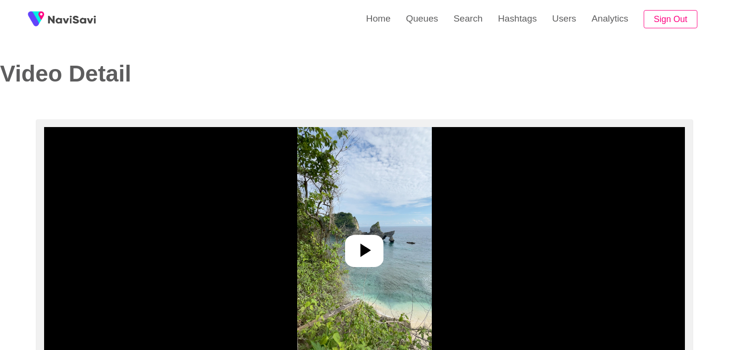
select select "**********"
select select "**"
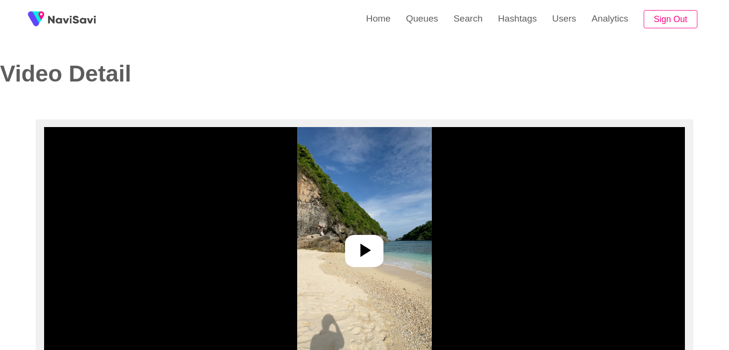
select select "**********"
select select "**"
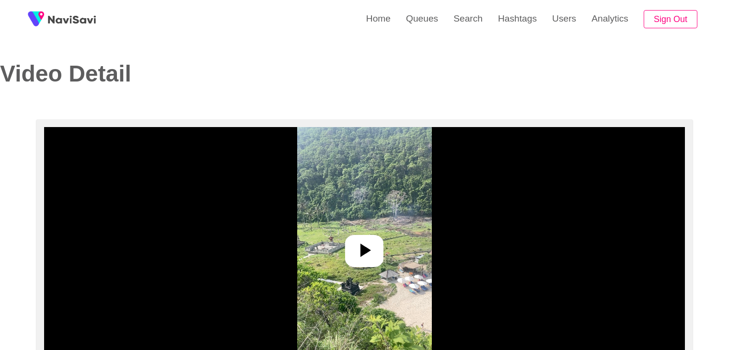
select select "**********"
select select "**"
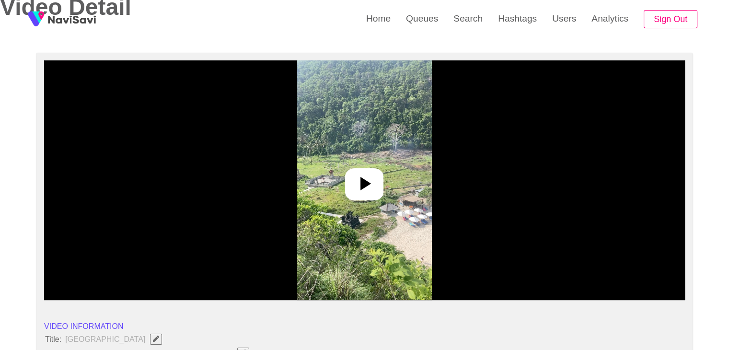
scroll to position [96, 0]
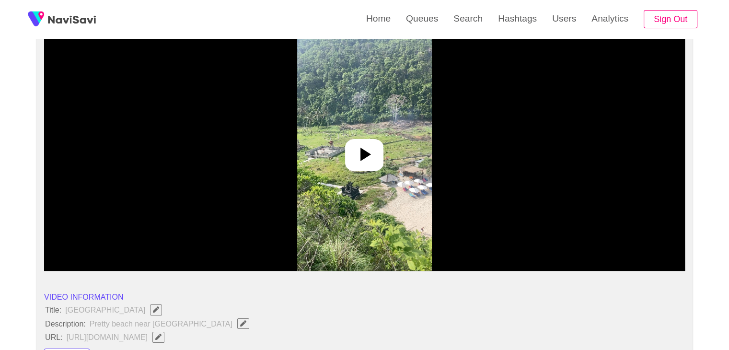
click at [352, 152] on div at bounding box center [364, 155] width 38 height 32
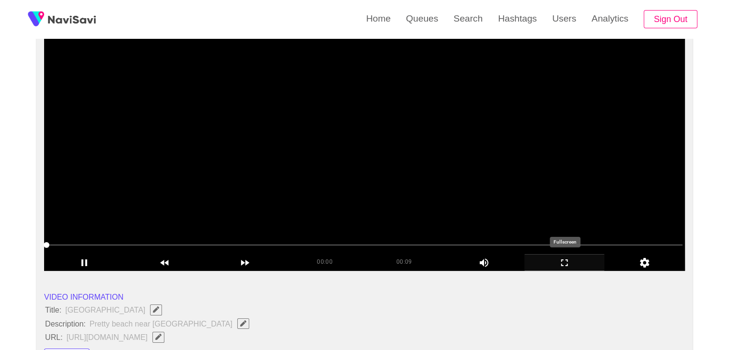
click at [563, 258] on icon "add" at bounding box center [565, 262] width 80 height 11
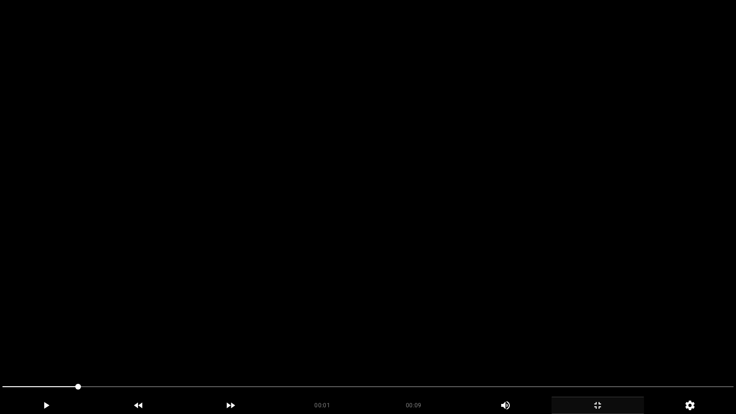
click at [412, 255] on video at bounding box center [368, 207] width 736 height 414
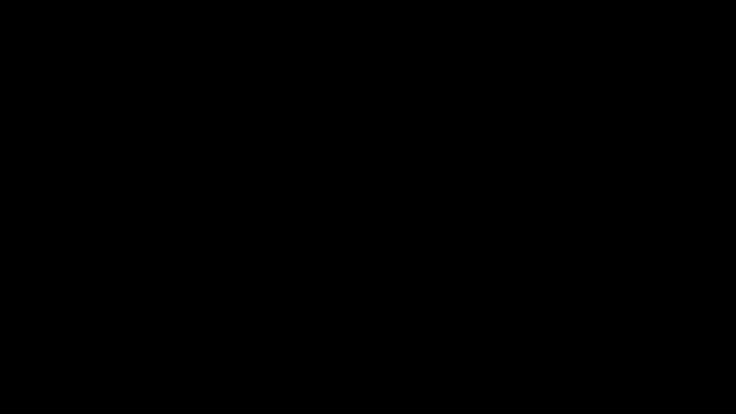
click at [425, 349] on span at bounding box center [367, 386] width 731 height 15
click at [521, 349] on span at bounding box center [367, 386] width 731 height 1
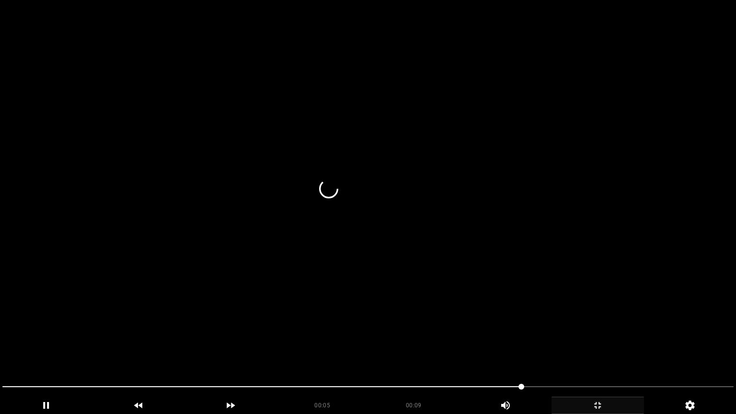
click at [579, 349] on video at bounding box center [368, 207] width 736 height 414
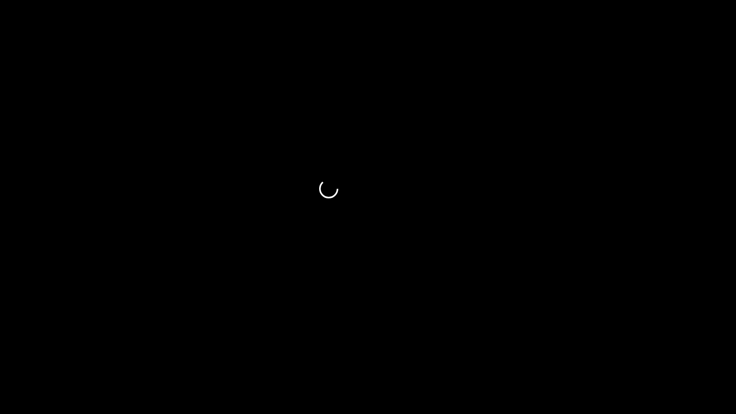
click at [582, 349] on span at bounding box center [367, 386] width 731 height 15
drag, startPoint x: 604, startPoint y: 383, endPoint x: 637, endPoint y: 399, distance: 36.9
click at [616, 349] on div at bounding box center [368, 387] width 739 height 25
click at [654, 349] on span at bounding box center [367, 386] width 731 height 15
drag, startPoint x: 556, startPoint y: 391, endPoint x: 373, endPoint y: 394, distance: 183.0
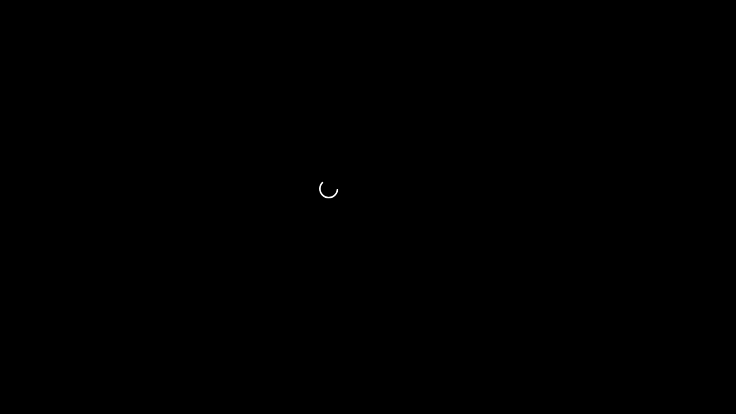
click at [373, 349] on span at bounding box center [367, 386] width 731 height 15
click at [412, 349] on span at bounding box center [367, 386] width 731 height 15
click at [447, 349] on span at bounding box center [367, 386] width 731 height 15
click at [466, 349] on span at bounding box center [367, 386] width 731 height 15
click at [507, 349] on div at bounding box center [368, 387] width 739 height 25
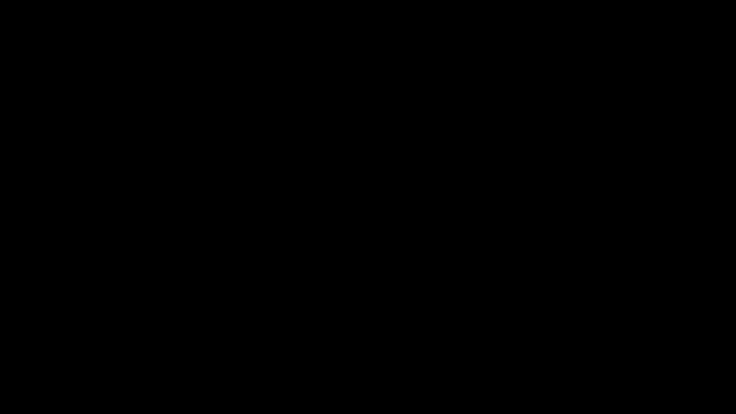
click at [590, 349] on span at bounding box center [367, 386] width 731 height 15
click at [615, 349] on span at bounding box center [367, 386] width 731 height 1
click at [632, 349] on span at bounding box center [367, 386] width 731 height 15
click at [658, 349] on span at bounding box center [367, 386] width 731 height 15
drag, startPoint x: 538, startPoint y: 395, endPoint x: 403, endPoint y: 395, distance: 135.6
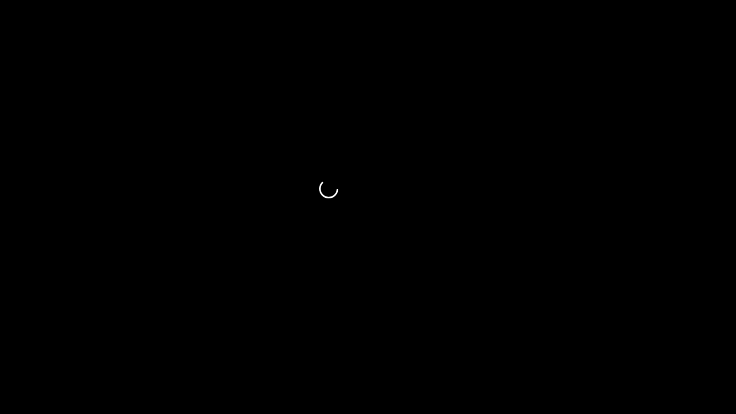
click at [403, 349] on div at bounding box center [368, 387] width 739 height 25
drag, startPoint x: 318, startPoint y: 385, endPoint x: 285, endPoint y: 383, distance: 33.6
click at [285, 349] on span at bounding box center [367, 386] width 731 height 15
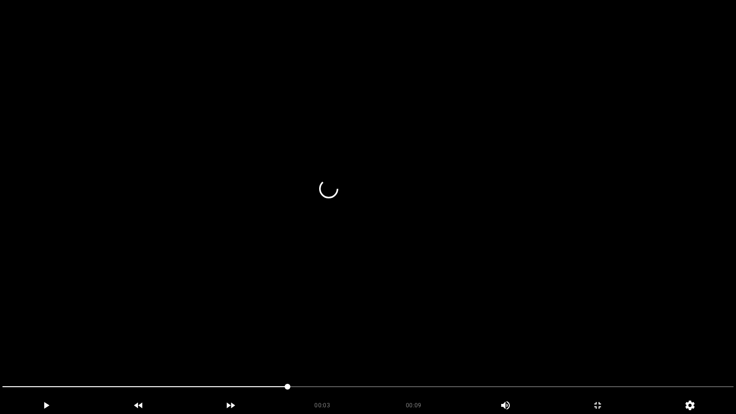
drag, startPoint x: 483, startPoint y: 372, endPoint x: 496, endPoint y: 373, distance: 13.0
click at [490, 349] on video at bounding box center [368, 207] width 736 height 414
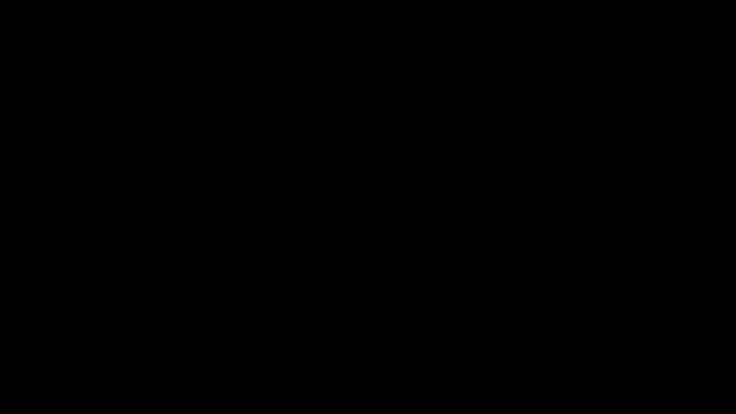
click at [585, 349] on span at bounding box center [367, 386] width 731 height 15
click at [662, 349] on span at bounding box center [367, 386] width 731 height 1
click at [693, 349] on span at bounding box center [696, 387] width 6 height 6
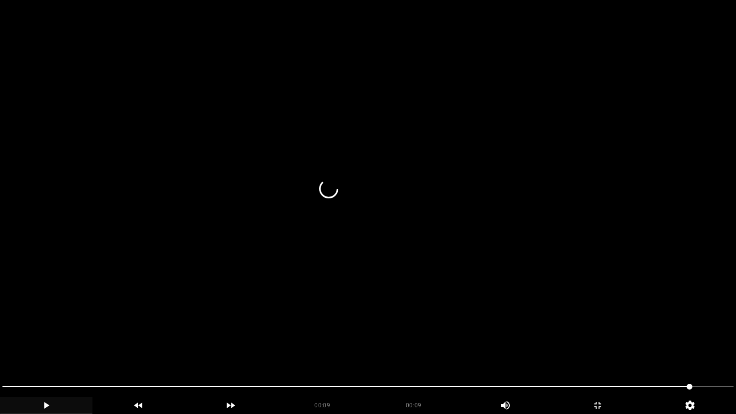
click at [40, 349] on icon "add" at bounding box center [45, 404] width 91 height 11
click at [48, 349] on icon "add" at bounding box center [46, 405] width 6 height 7
click at [40, 349] on icon "add" at bounding box center [45, 404] width 91 height 11
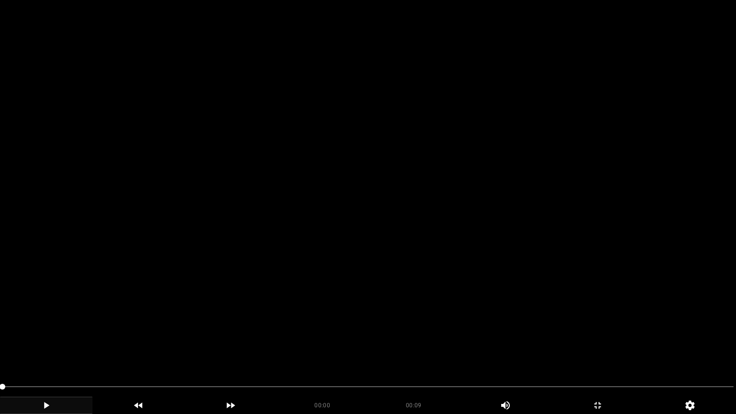
click at [55, 349] on icon "add" at bounding box center [45, 404] width 91 height 11
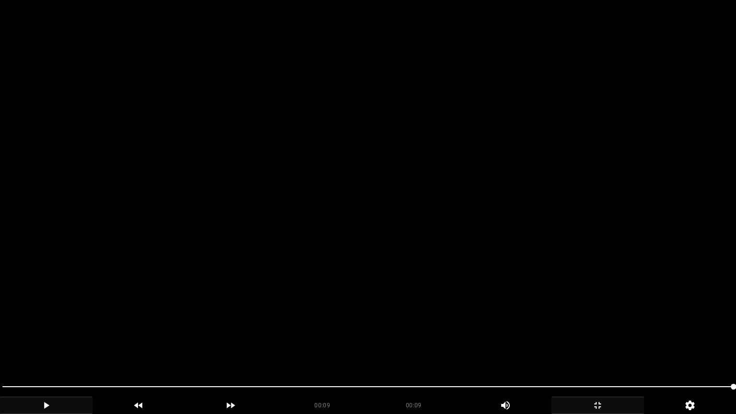
click at [592, 349] on icon "add" at bounding box center [597, 404] width 91 height 11
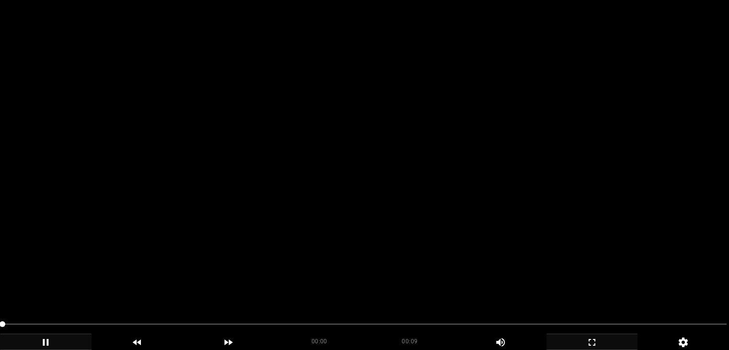
scroll to position [192, 0]
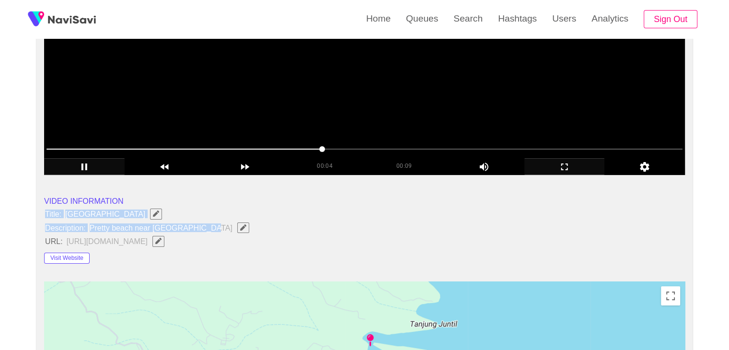
drag, startPoint x: 46, startPoint y: 211, endPoint x: 230, endPoint y: 223, distance: 184.3
copy ul "Title: Atuh Beach Description: Pretty beach near diamonds beach"
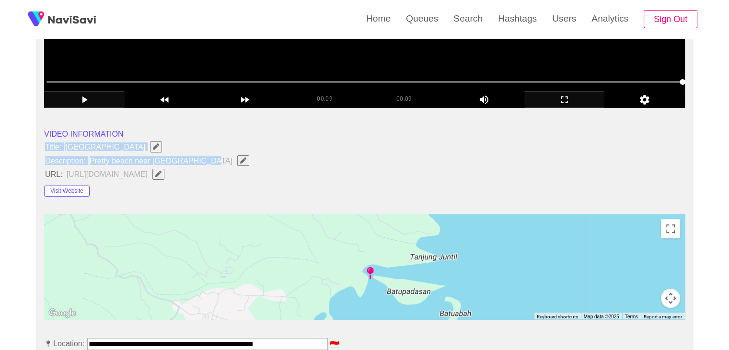
scroll to position [287, 0]
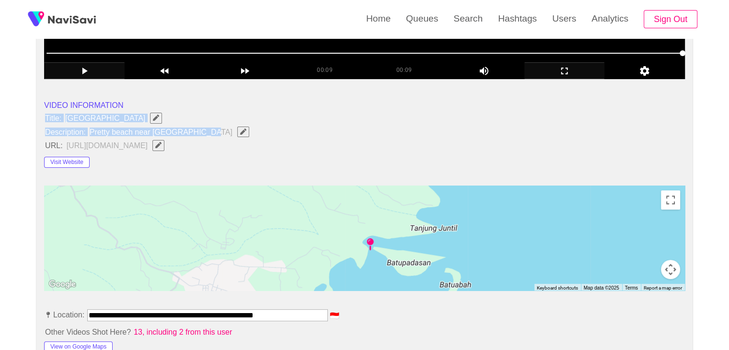
click at [240, 131] on icon "Edit Field" at bounding box center [243, 131] width 6 height 6
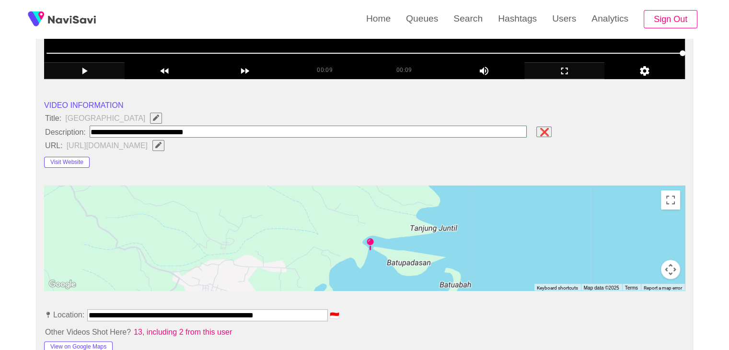
type input "**********"
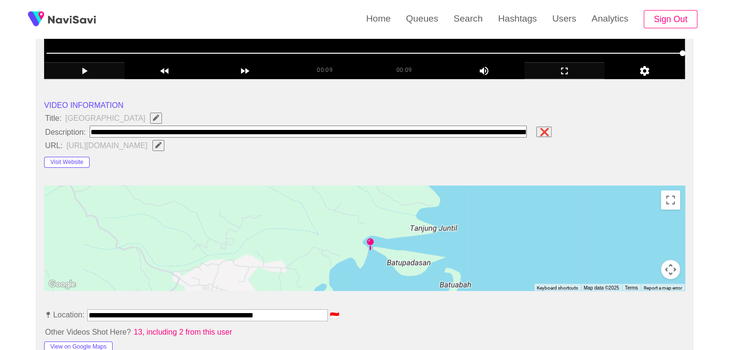
scroll to position [0, 125]
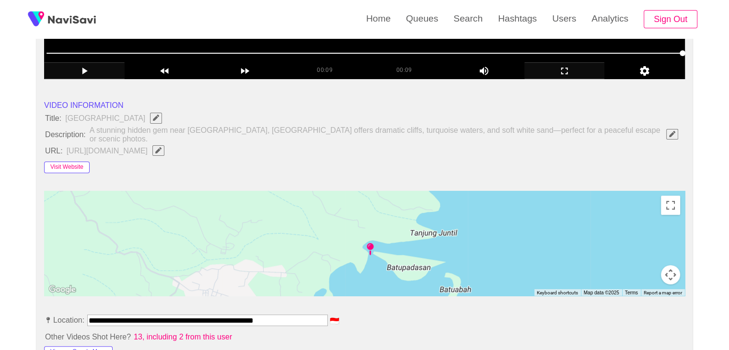
click at [82, 161] on button "Visit Website" at bounding box center [67, 166] width 46 height 11
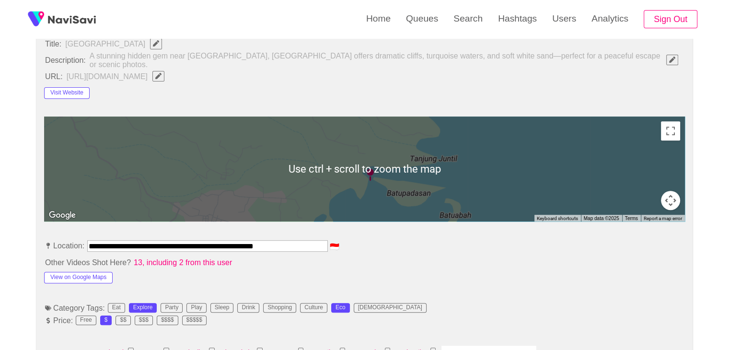
scroll to position [479, 0]
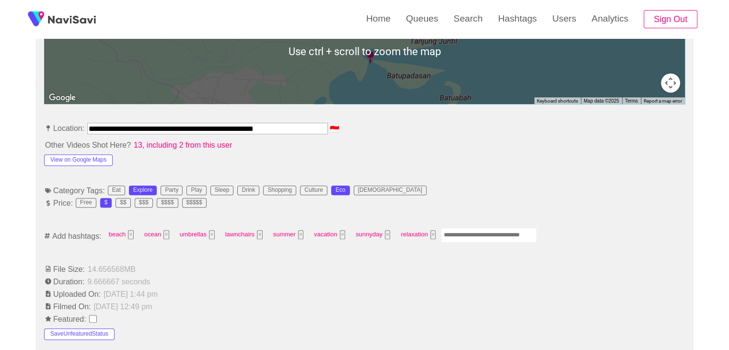
click at [463, 230] on input "Enter tag here and press return" at bounding box center [489, 235] width 96 height 15
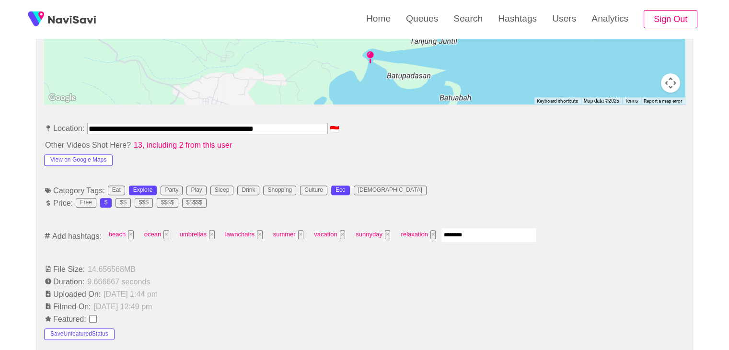
type input "*********"
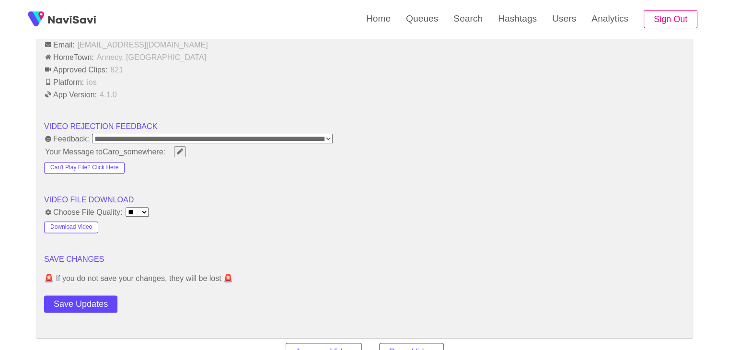
scroll to position [1198, 0]
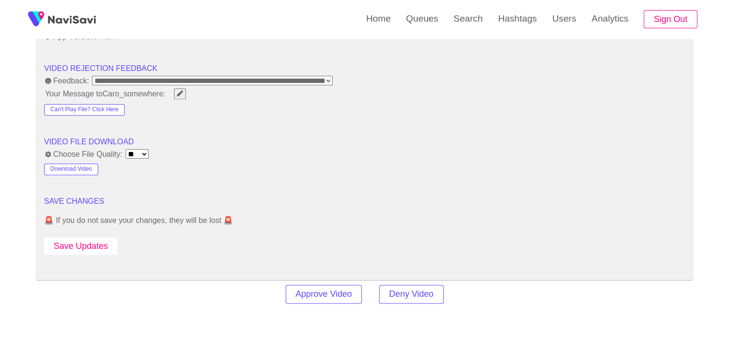
click at [95, 242] on button "Save Updates" at bounding box center [80, 246] width 73 height 18
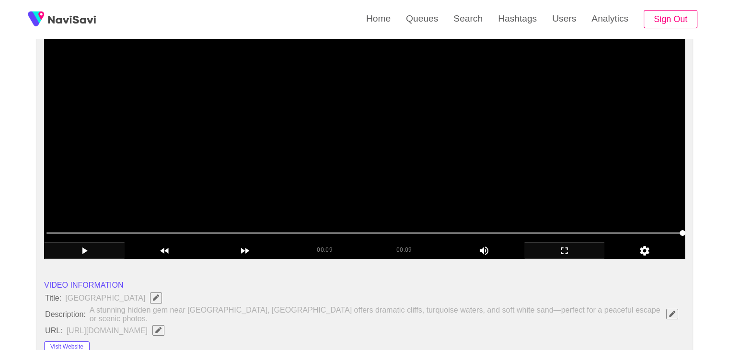
scroll to position [96, 0]
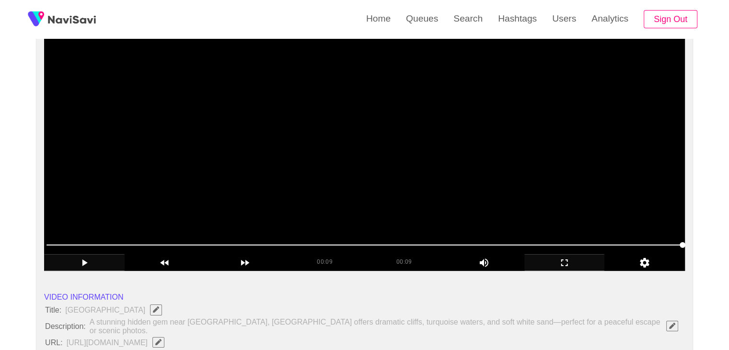
drag, startPoint x: 410, startPoint y: 150, endPoint x: 424, endPoint y: 160, distance: 17.2
click at [410, 150] on video at bounding box center [364, 151] width 640 height 240
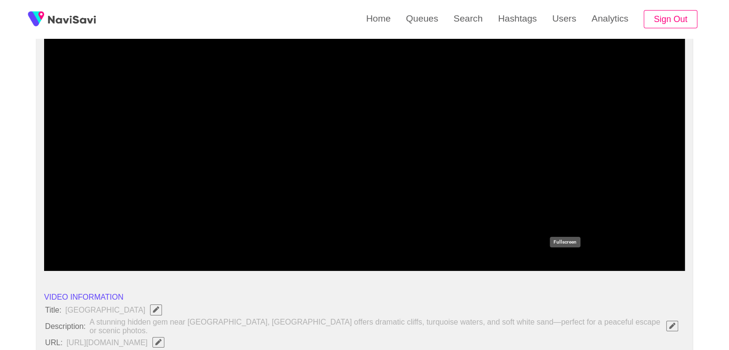
drag, startPoint x: 570, startPoint y: 259, endPoint x: 569, endPoint y: 302, distance: 42.6
click at [569, 259] on icon "add" at bounding box center [565, 262] width 80 height 11
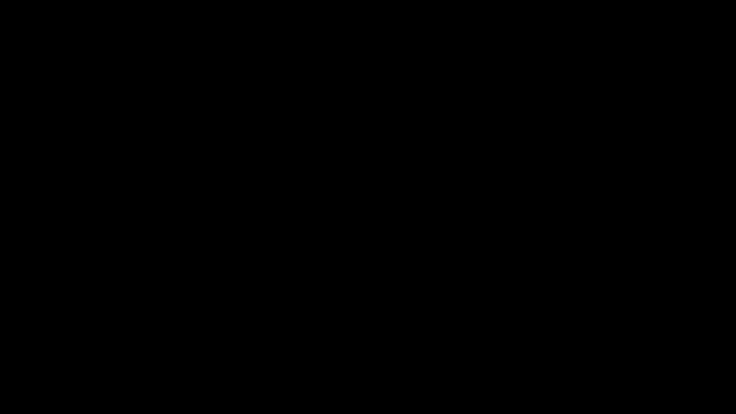
click at [565, 303] on video at bounding box center [368, 207] width 736 height 414
click at [569, 336] on video at bounding box center [368, 207] width 736 height 414
click at [600, 349] on icon "add" at bounding box center [597, 404] width 91 height 11
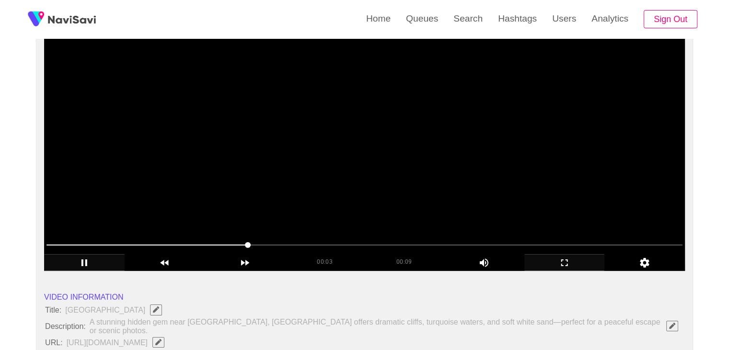
click at [310, 119] on video at bounding box center [364, 151] width 640 height 240
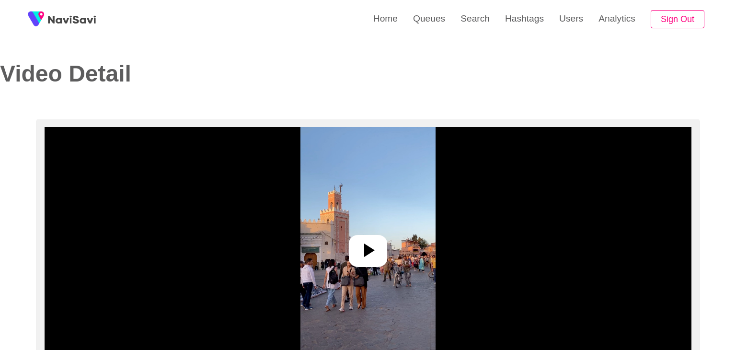
select select "**********"
select select "**"
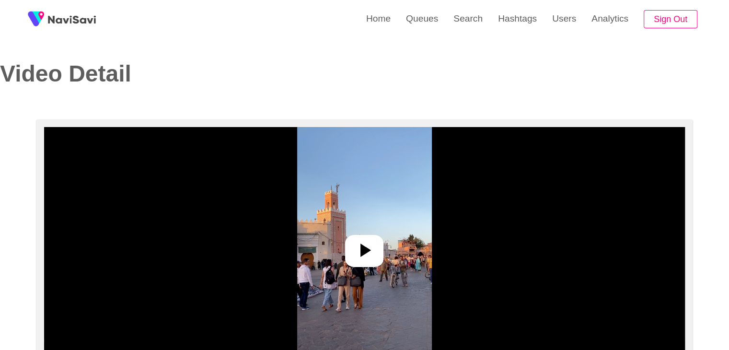
click at [387, 255] on img at bounding box center [364, 247] width 135 height 240
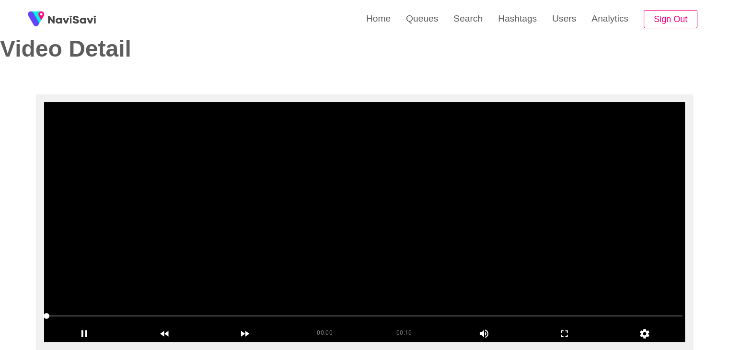
scroll to position [96, 0]
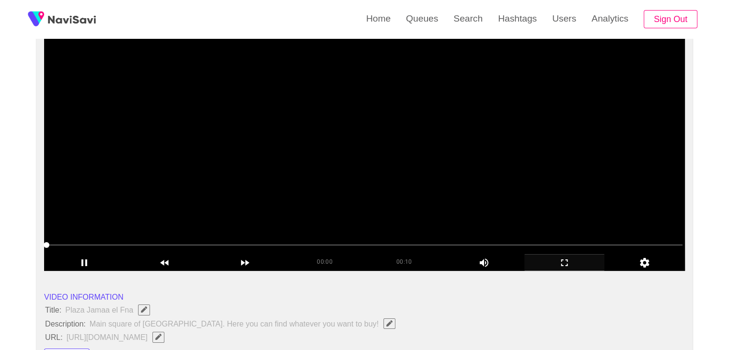
click at [558, 261] on icon "add" at bounding box center [565, 262] width 80 height 11
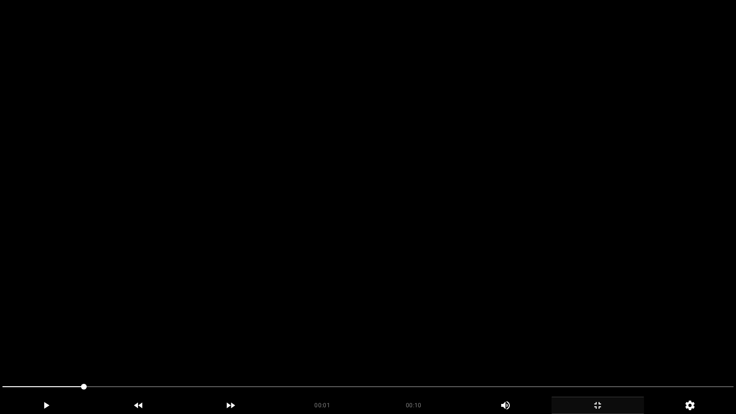
click at [388, 322] on video at bounding box center [368, 207] width 736 height 414
click at [389, 323] on video at bounding box center [368, 207] width 736 height 414
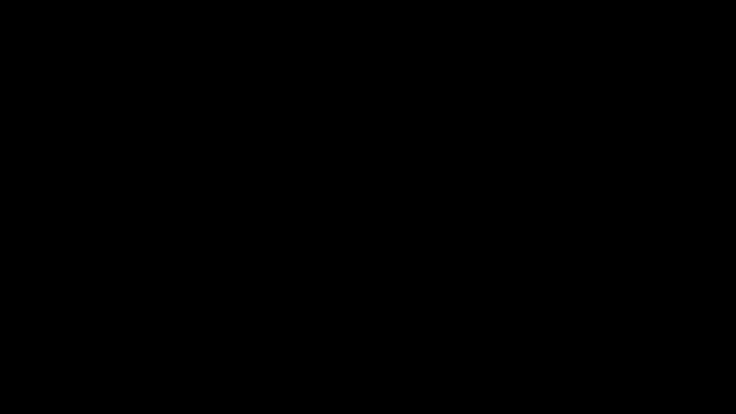
click at [366, 349] on video at bounding box center [368, 207] width 736 height 414
drag, startPoint x: 439, startPoint y: 269, endPoint x: 440, endPoint y: 264, distance: 4.9
click at [439, 267] on video at bounding box center [368, 207] width 736 height 414
click at [453, 274] on video at bounding box center [368, 207] width 736 height 414
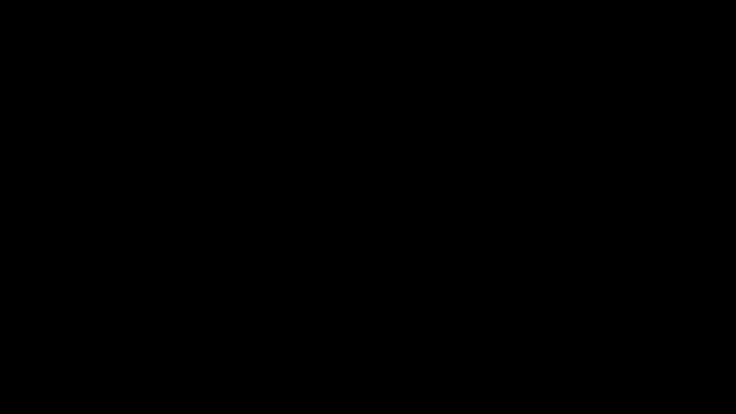
click at [453, 274] on video at bounding box center [368, 207] width 736 height 414
click at [619, 349] on icon "add" at bounding box center [597, 404] width 91 height 11
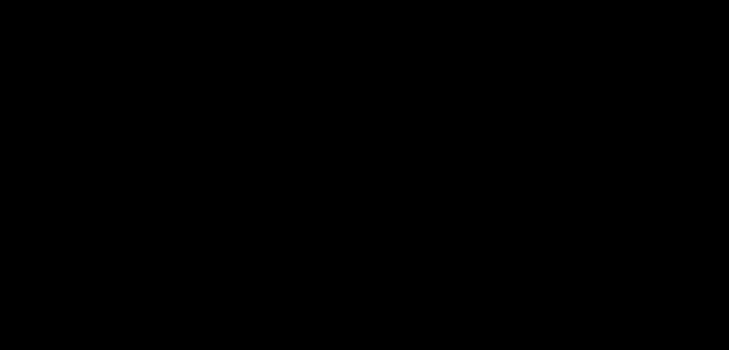
scroll to position [192, 0]
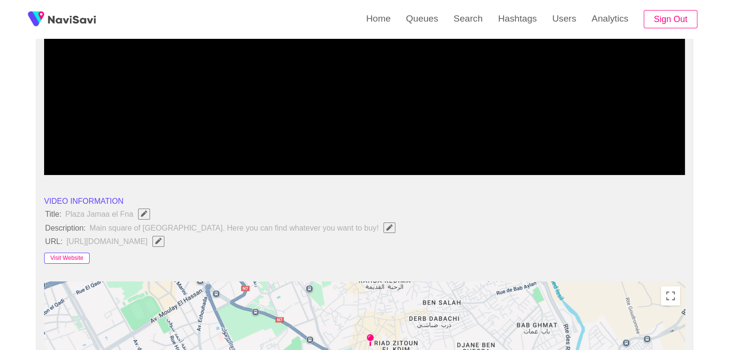
click at [75, 257] on button "Visit Website" at bounding box center [67, 257] width 46 height 11
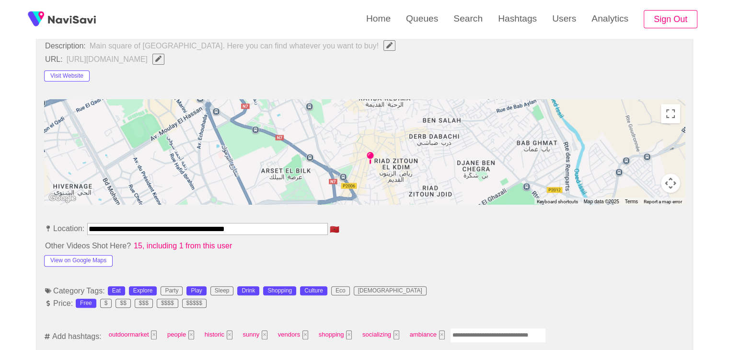
scroll to position [383, 0]
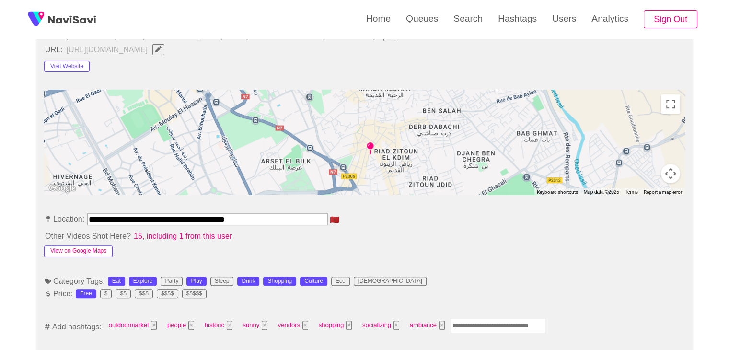
click at [101, 246] on button "View on Google Maps" at bounding box center [78, 250] width 68 height 11
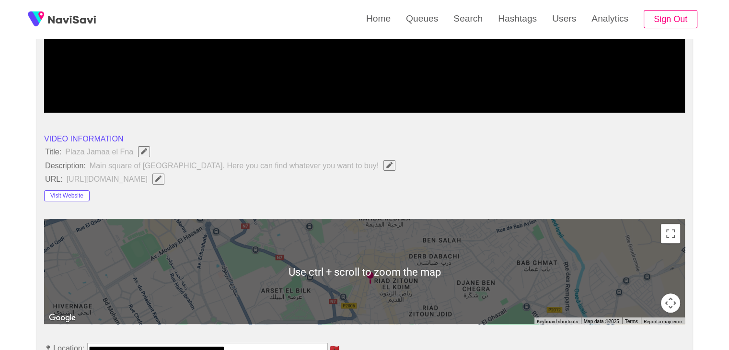
scroll to position [96, 0]
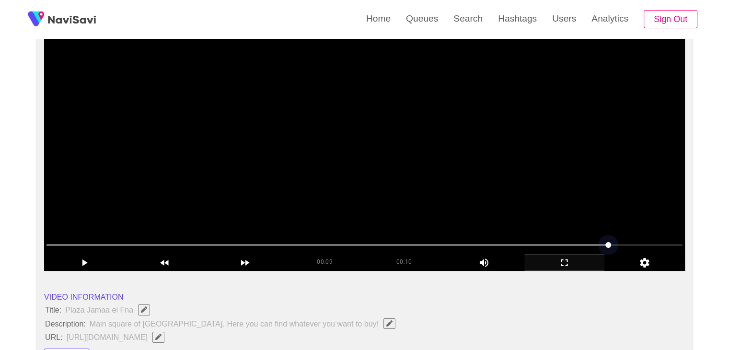
drag, startPoint x: 371, startPoint y: 241, endPoint x: 342, endPoint y: 242, distance: 29.7
click at [342, 242] on span at bounding box center [364, 244] width 636 height 15
drag, startPoint x: 269, startPoint y: 231, endPoint x: 201, endPoint y: 226, distance: 68.3
click at [201, 226] on section "00:04 00:10 Picture In Picture 1 Error: Failed to load Video" at bounding box center [364, 151] width 640 height 240
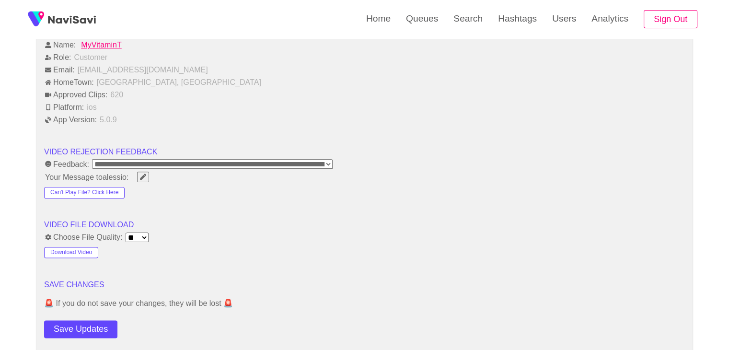
scroll to position [1150, 0]
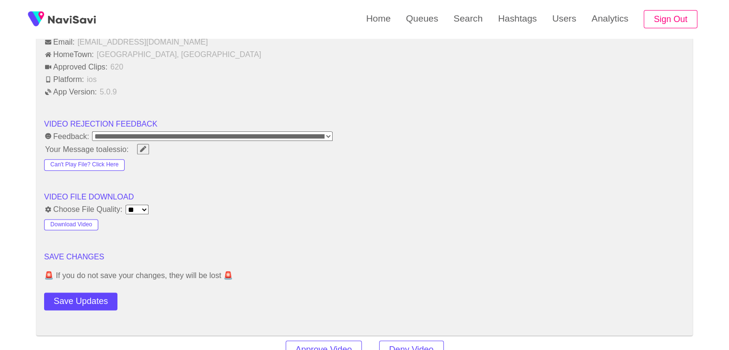
drag, startPoint x: 98, startPoint y: 296, endPoint x: 107, endPoint y: 285, distance: 14.2
click at [98, 296] on button "Save Updates" at bounding box center [80, 301] width 73 height 18
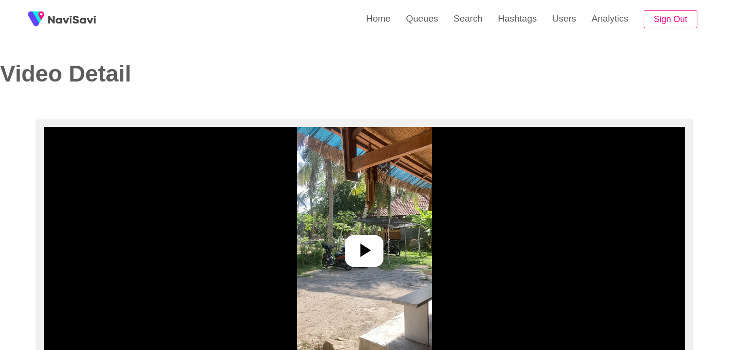
select select "**********"
select select "**"
click at [347, 239] on div at bounding box center [364, 251] width 38 height 32
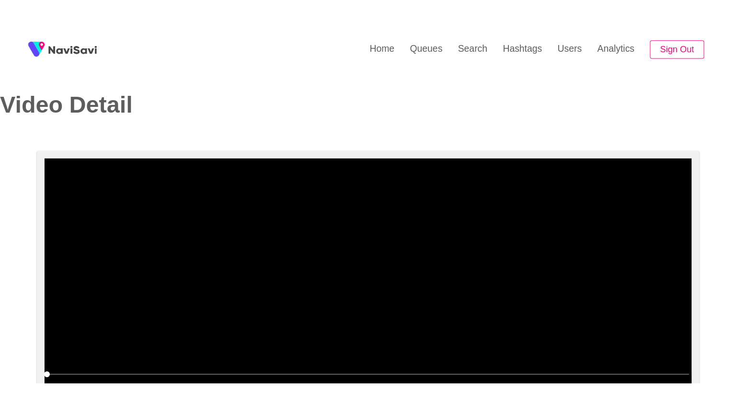
scroll to position [144, 0]
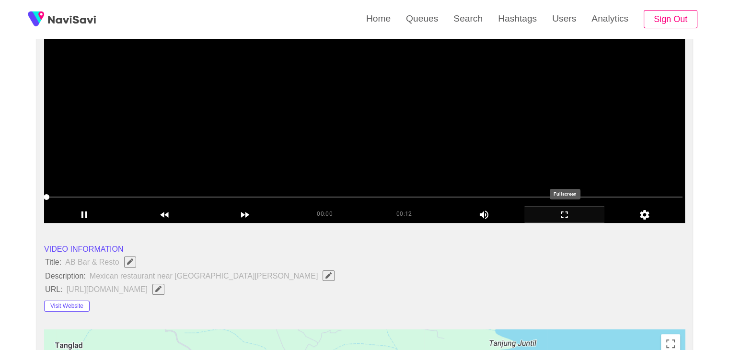
click at [575, 214] on icon "add" at bounding box center [565, 214] width 80 height 11
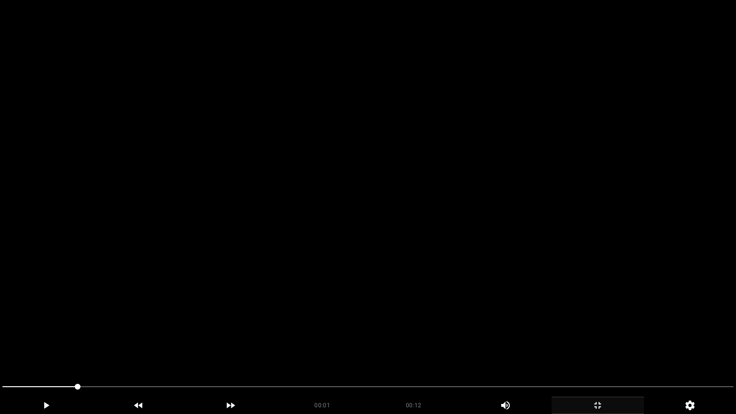
click at [388, 262] on video at bounding box center [368, 207] width 736 height 414
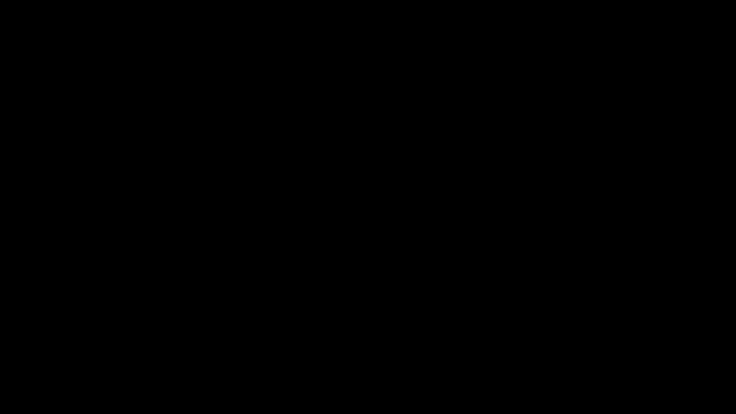
drag, startPoint x: 44, startPoint y: 385, endPoint x: 0, endPoint y: 382, distance: 43.7
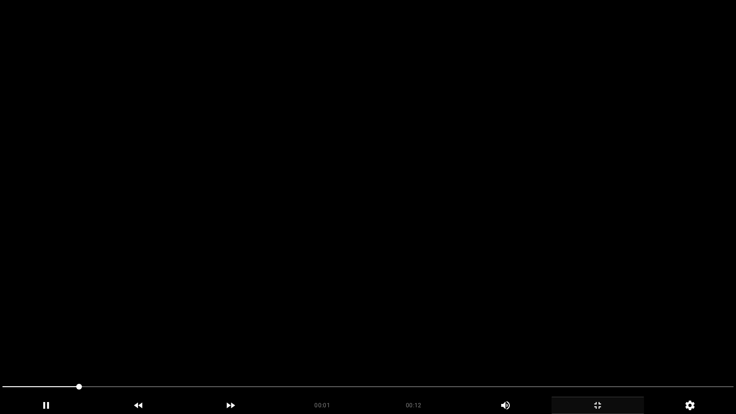
click at [526, 300] on video at bounding box center [368, 207] width 736 height 414
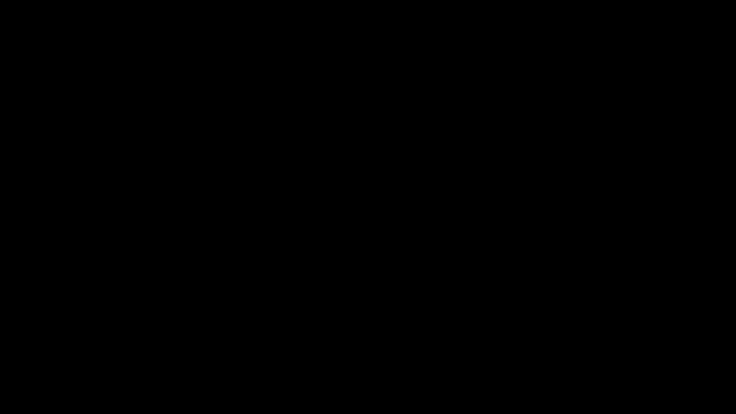
drag, startPoint x: 0, startPoint y: 385, endPoint x: 113, endPoint y: 347, distance: 118.9
click at [380, 317] on video at bounding box center [368, 207] width 736 height 414
click at [379, 317] on video at bounding box center [368, 207] width 736 height 414
drag, startPoint x: 160, startPoint y: 378, endPoint x: 0, endPoint y: 375, distance: 159.5
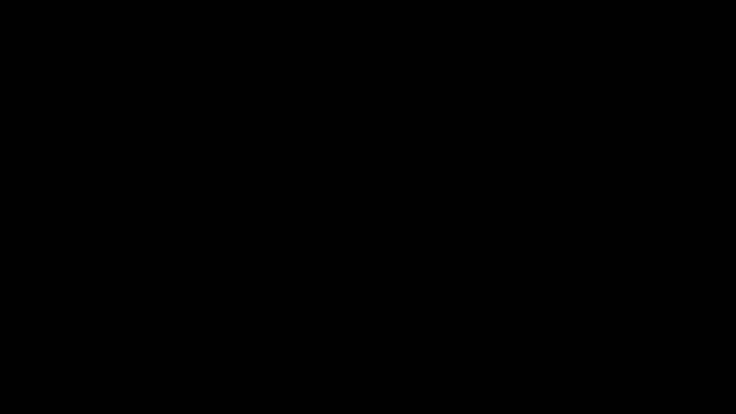
click at [7, 349] on div at bounding box center [368, 387] width 739 height 25
click at [333, 333] on video at bounding box center [368, 207] width 736 height 414
click at [596, 349] on icon "add" at bounding box center [597, 404] width 91 height 11
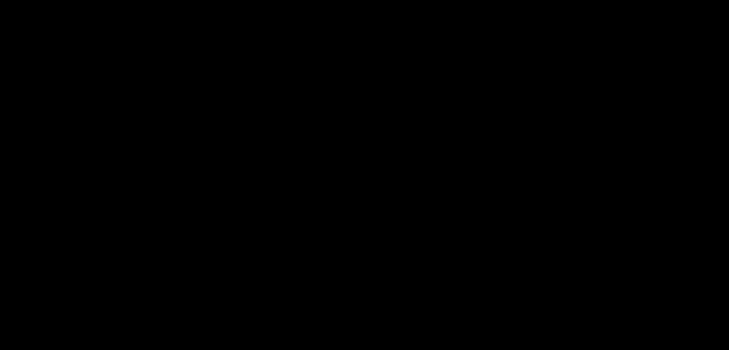
scroll to position [285, 0]
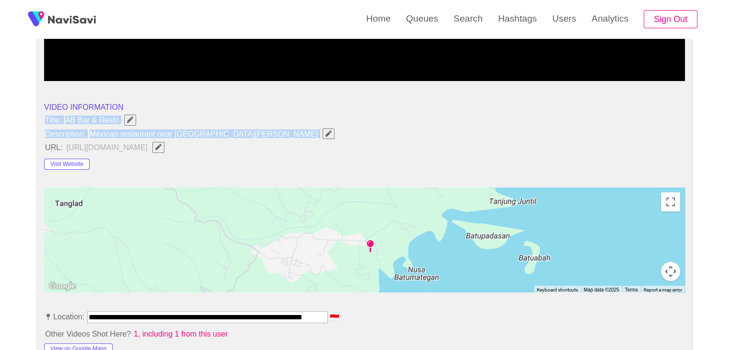
drag, startPoint x: 43, startPoint y: 116, endPoint x: 217, endPoint y: 138, distance: 174.8
copy ul "Title: AB Bar & Resto Description: Mexican restaurant near [GEOGRAPHIC_DATA][PE…"
click at [325, 130] on icon "Edit Field" at bounding box center [328, 133] width 6 height 6
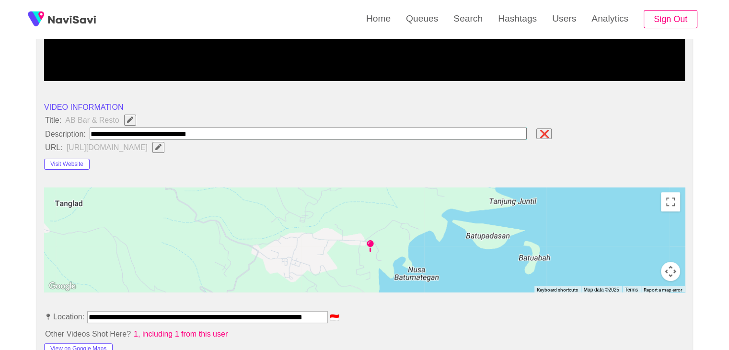
type input "**********"
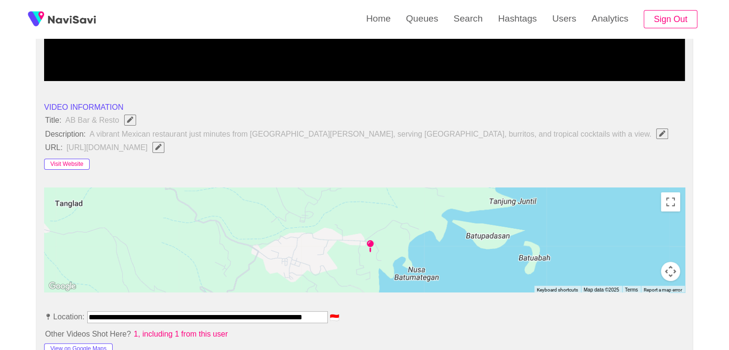
click at [74, 165] on button "Visit Website" at bounding box center [67, 164] width 46 height 11
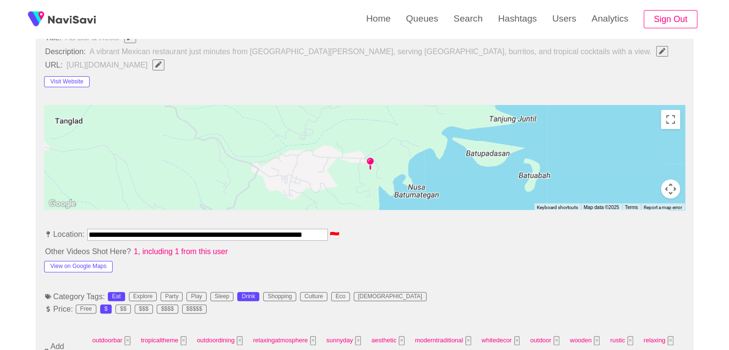
scroll to position [381, 0]
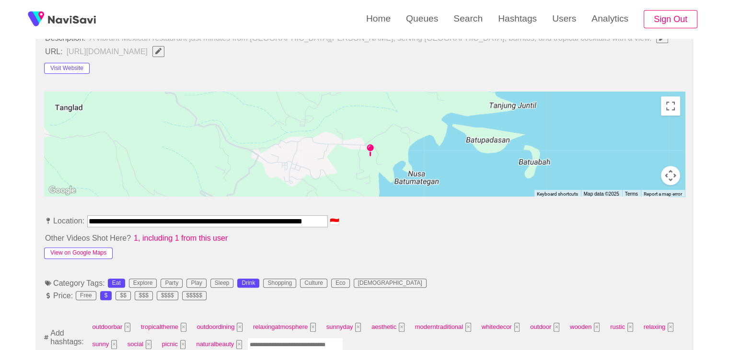
click at [90, 252] on button "View on Google Maps" at bounding box center [78, 252] width 68 height 11
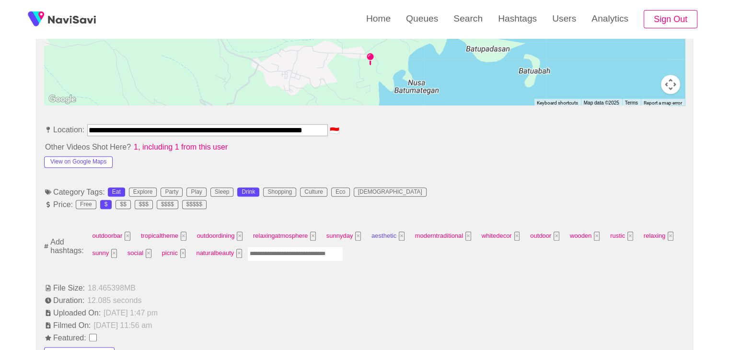
scroll to position [477, 0]
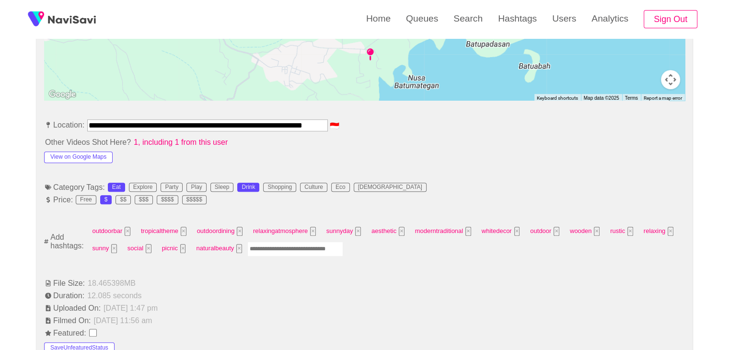
drag, startPoint x: 268, startPoint y: 246, endPoint x: 290, endPoint y: 251, distance: 22.7
click at [268, 246] on input "Enter tag here and press return" at bounding box center [295, 248] width 96 height 15
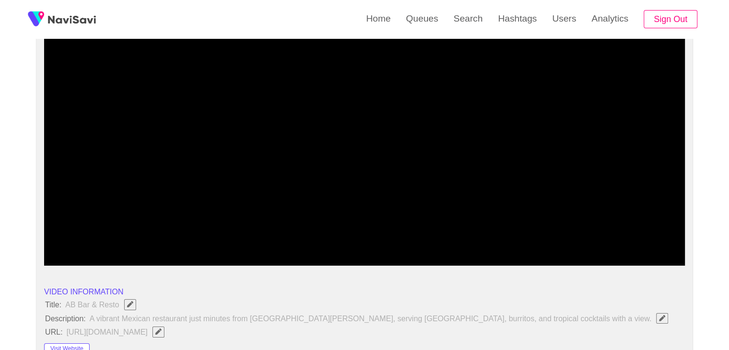
scroll to position [94, 0]
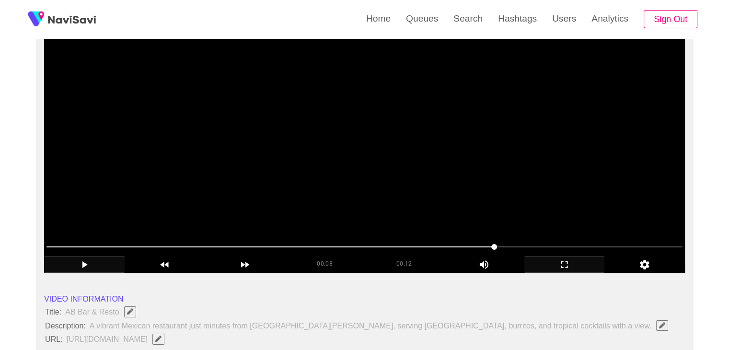
drag, startPoint x: 297, startPoint y: 248, endPoint x: 67, endPoint y: 255, distance: 230.0
click at [69, 255] on div "00:08 00:12 Picture In Picture 1" at bounding box center [364, 256] width 640 height 34
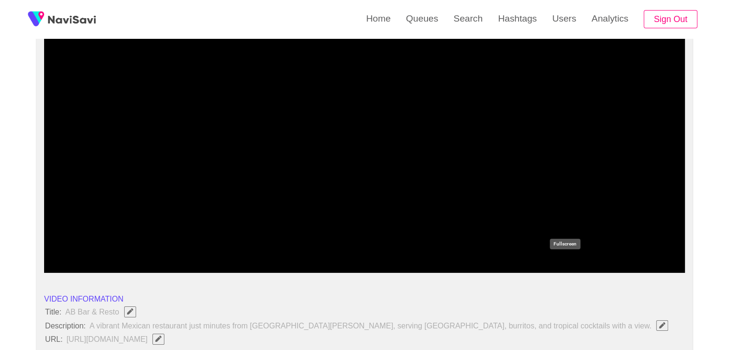
click at [564, 267] on icon "add" at bounding box center [565, 264] width 80 height 11
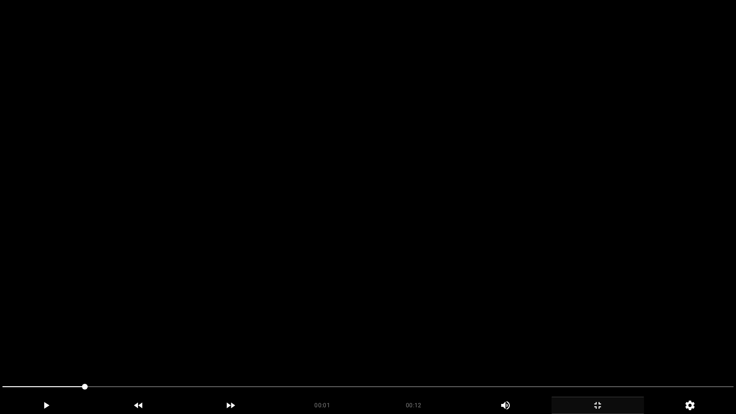
click at [547, 274] on video at bounding box center [368, 207] width 736 height 414
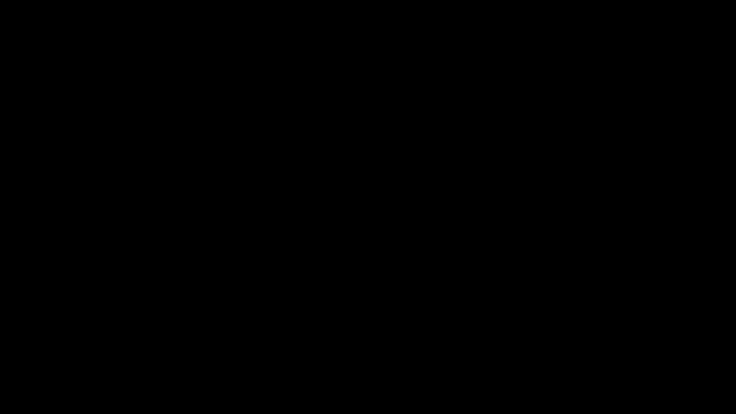
click at [612, 349] on icon "add" at bounding box center [597, 404] width 91 height 11
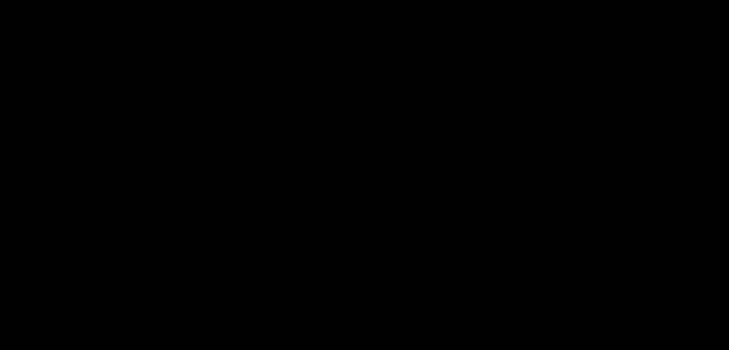
scroll to position [429, 0]
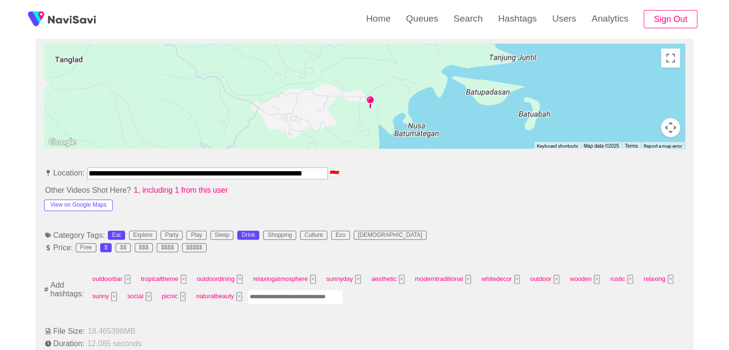
click at [279, 296] on input "Enter tag here and press return" at bounding box center [295, 296] width 96 height 15
type input "***"
type input "*********"
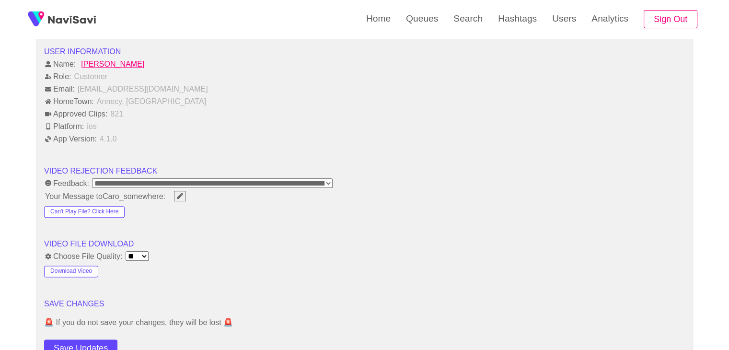
scroll to position [1243, 0]
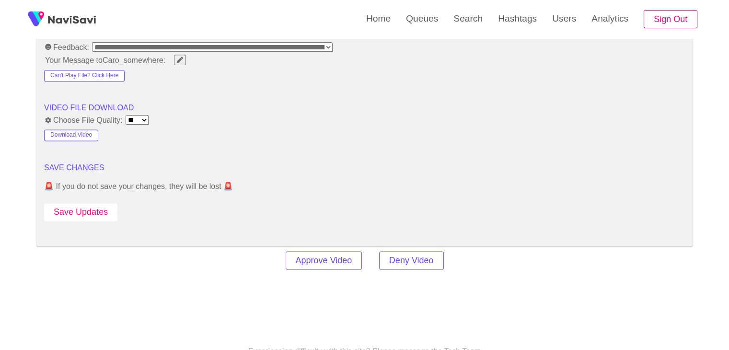
click at [92, 203] on button "Save Updates" at bounding box center [80, 212] width 73 height 18
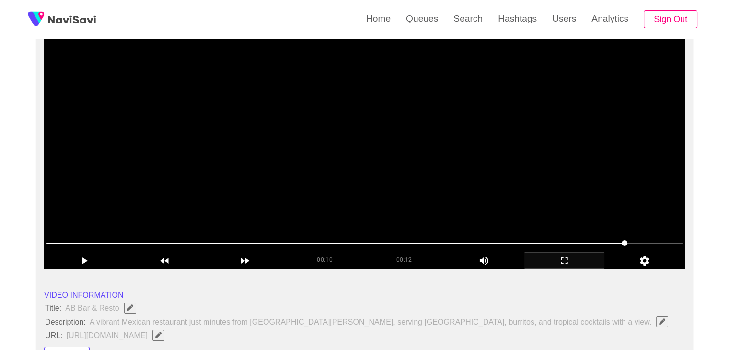
scroll to position [94, 0]
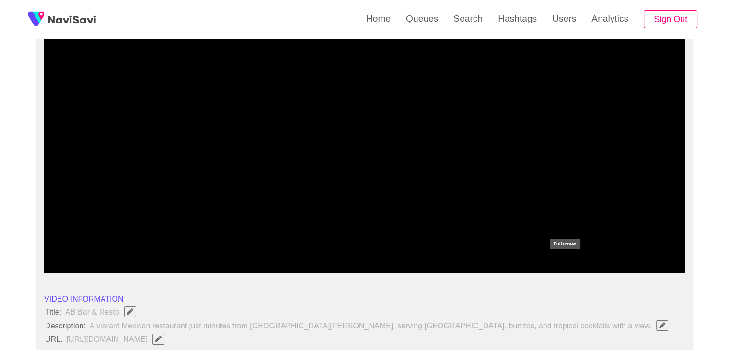
click at [575, 267] on icon "add" at bounding box center [565, 264] width 80 height 11
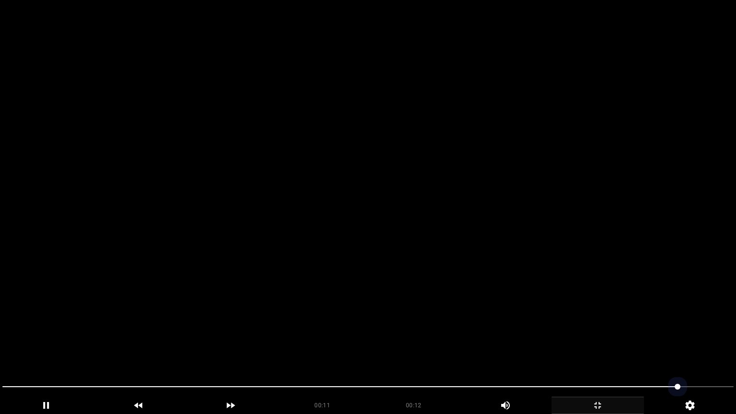
drag, startPoint x: 523, startPoint y: 386, endPoint x: 379, endPoint y: 385, distance: 143.7
click at [379, 349] on span at bounding box center [367, 386] width 731 height 15
drag, startPoint x: 476, startPoint y: 318, endPoint x: 448, endPoint y: 325, distance: 28.1
click at [471, 319] on video at bounding box center [368, 207] width 736 height 414
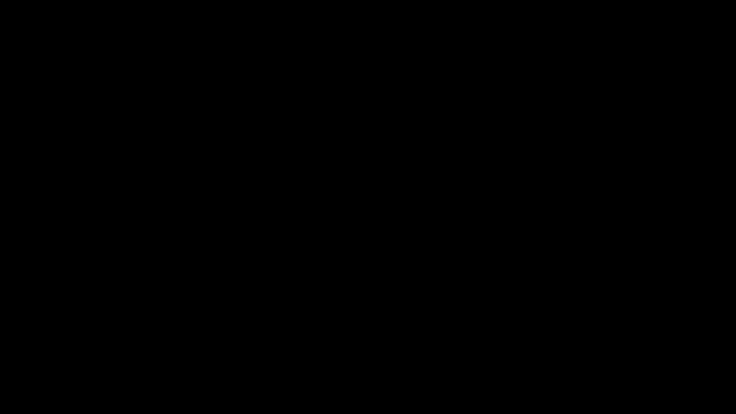
drag, startPoint x: 258, startPoint y: 389, endPoint x: 98, endPoint y: 366, distance: 161.2
click at [51, 349] on span at bounding box center [367, 386] width 731 height 15
click at [386, 291] on video at bounding box center [368, 207] width 736 height 414
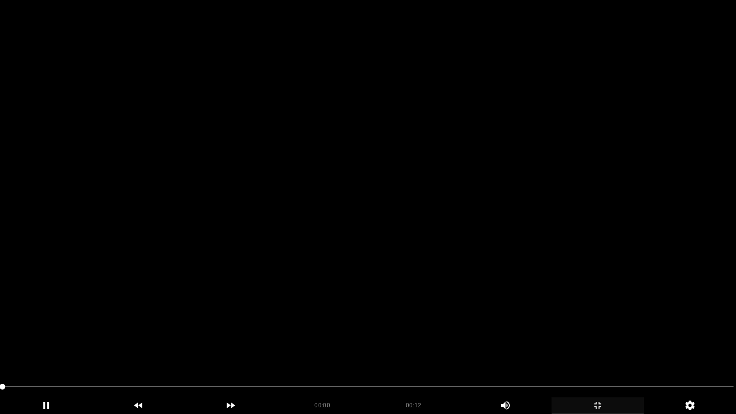
click at [551, 324] on video at bounding box center [368, 207] width 736 height 414
click at [558, 321] on video at bounding box center [368, 207] width 736 height 414
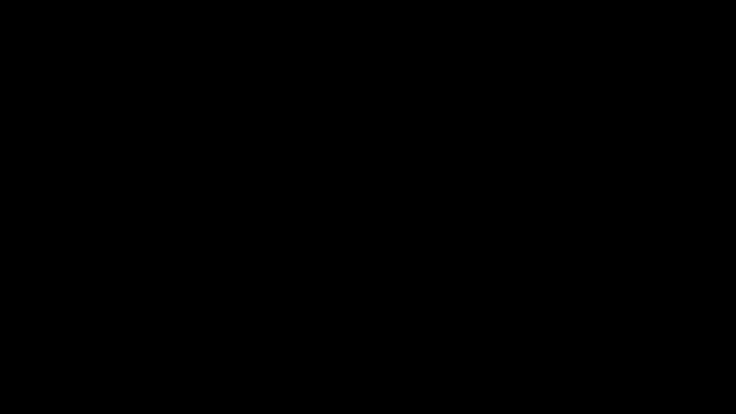
click at [610, 349] on icon "add" at bounding box center [597, 404] width 91 height 11
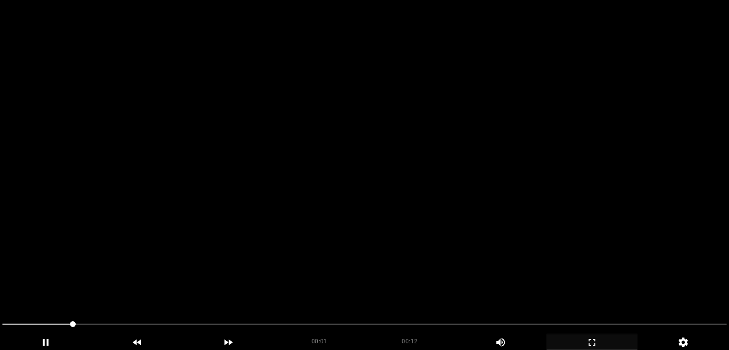
click at [422, 194] on video at bounding box center [364, 175] width 729 height 350
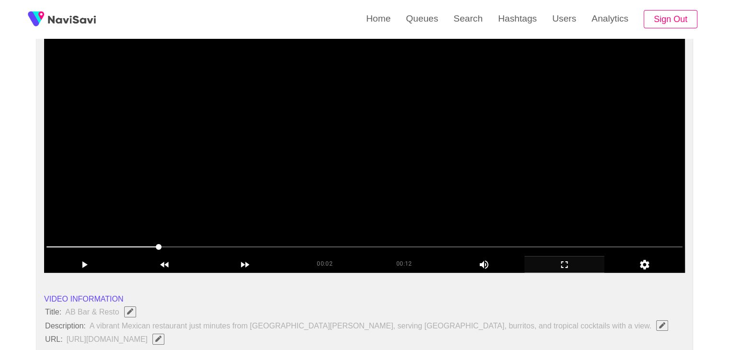
click at [440, 196] on video at bounding box center [364, 153] width 640 height 240
click at [441, 196] on video at bounding box center [364, 153] width 640 height 240
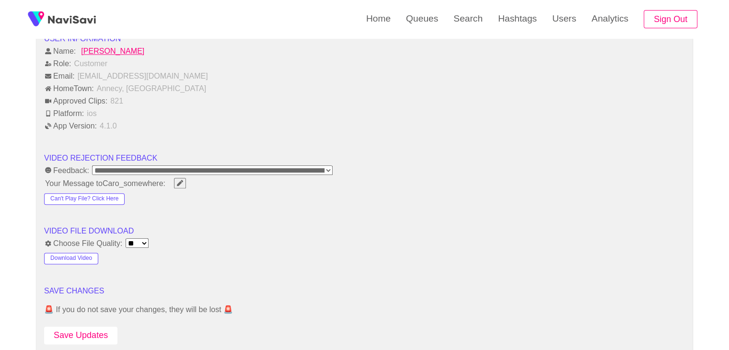
scroll to position [1148, 0]
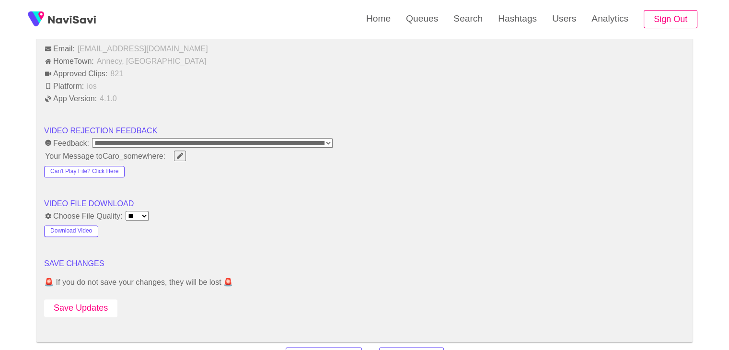
click at [106, 306] on button "Save Updates" at bounding box center [80, 308] width 73 height 18
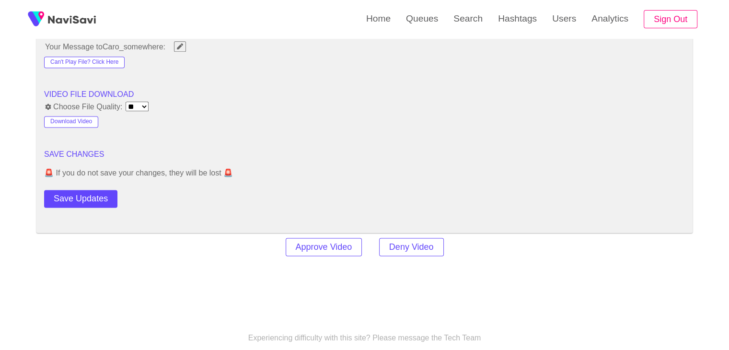
scroll to position [1252, 0]
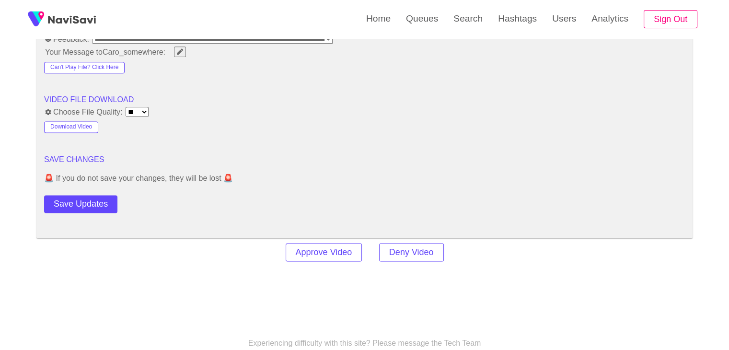
drag, startPoint x: 96, startPoint y: 201, endPoint x: 146, endPoint y: 170, distance: 59.0
click at [96, 202] on button "Save Updates" at bounding box center [80, 204] width 73 height 18
